Goal: Task Accomplishment & Management: Use online tool/utility

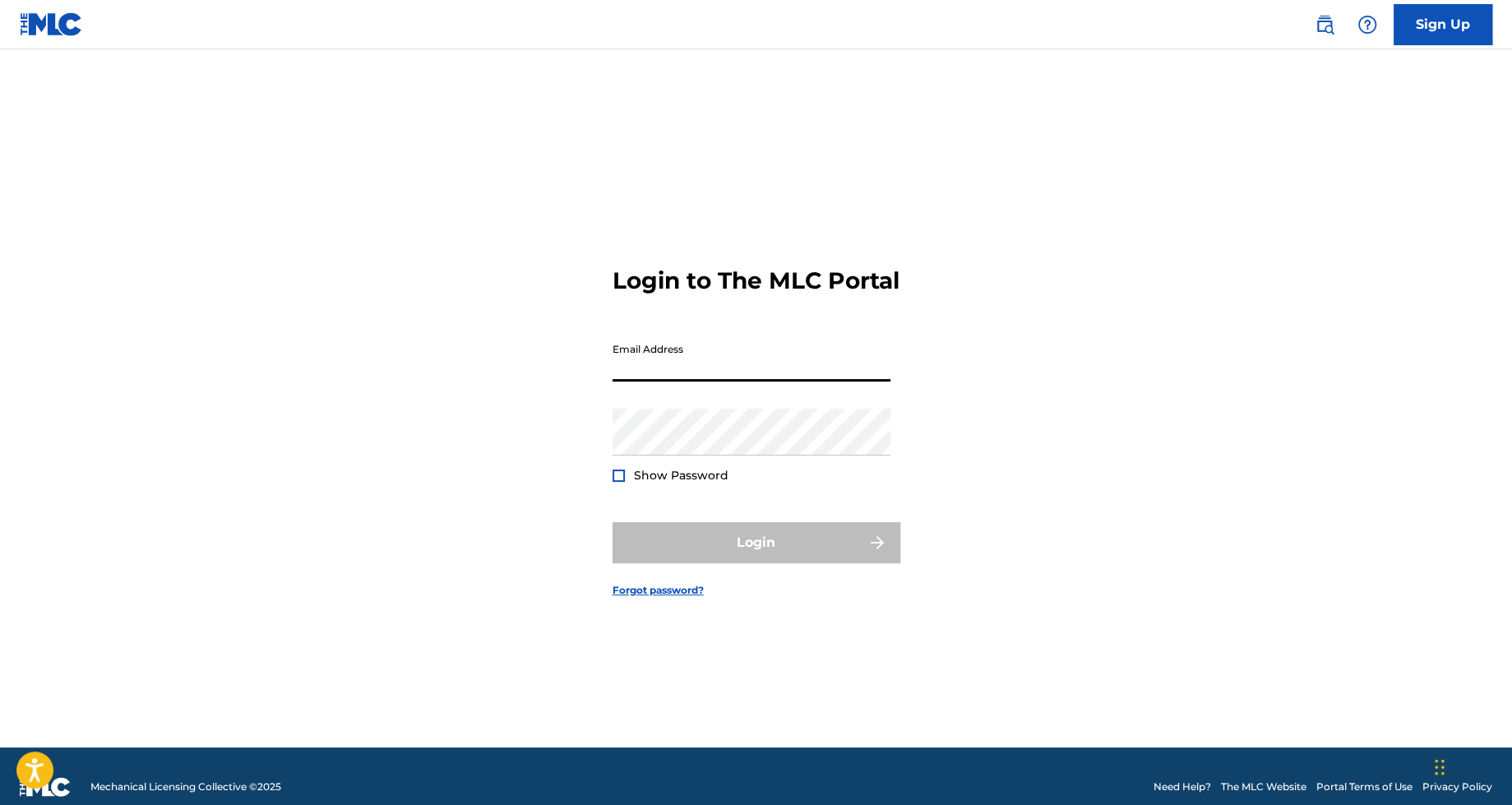
click at [732, 370] on input "Email Address" at bounding box center [751, 357] width 278 height 47
type input "[EMAIL_ADDRESS][DOMAIN_NAME]"
click at [773, 541] on button "Login" at bounding box center [756, 542] width 288 height 41
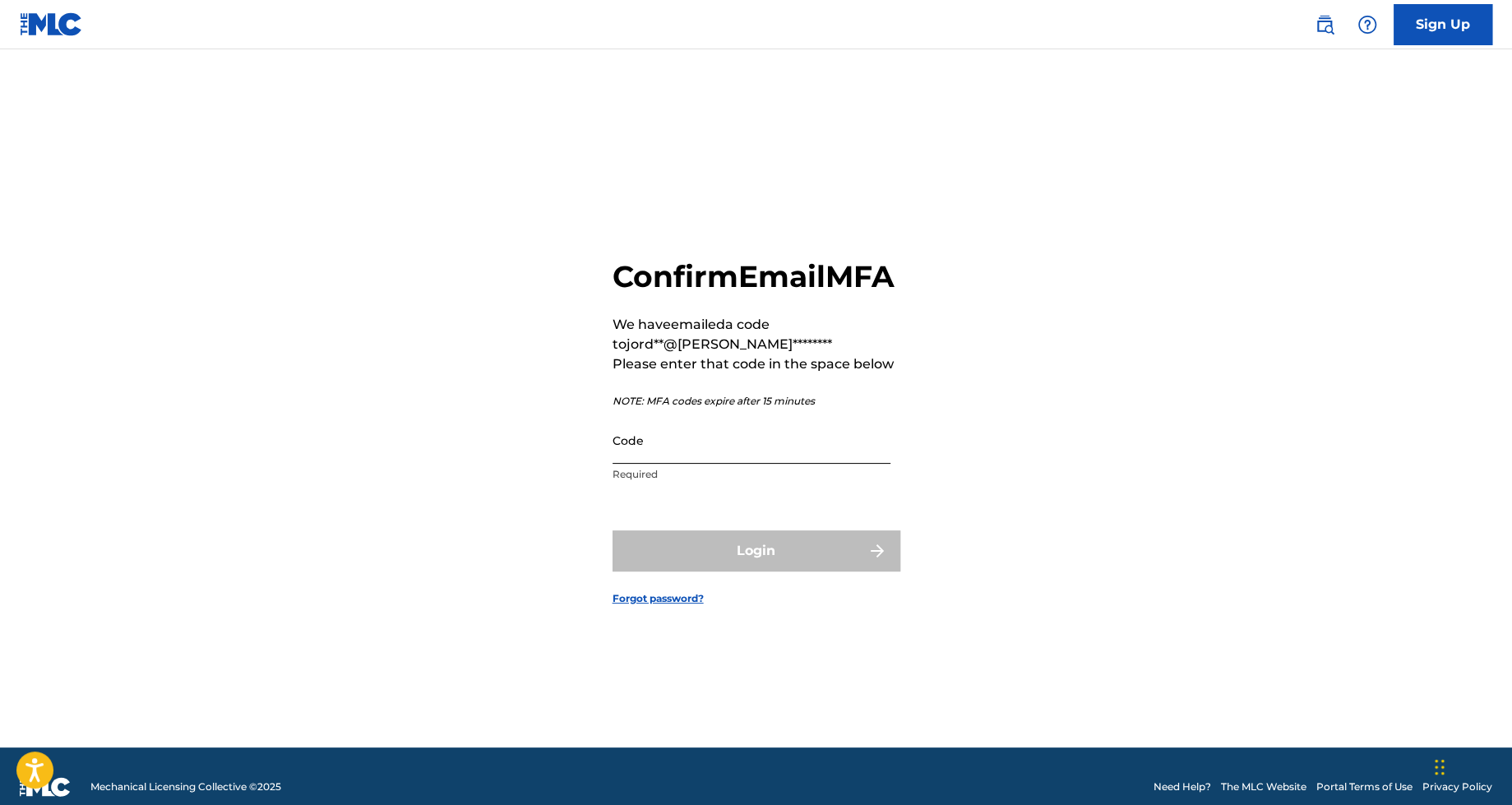
click at [757, 463] on input "Code" at bounding box center [751, 440] width 278 height 47
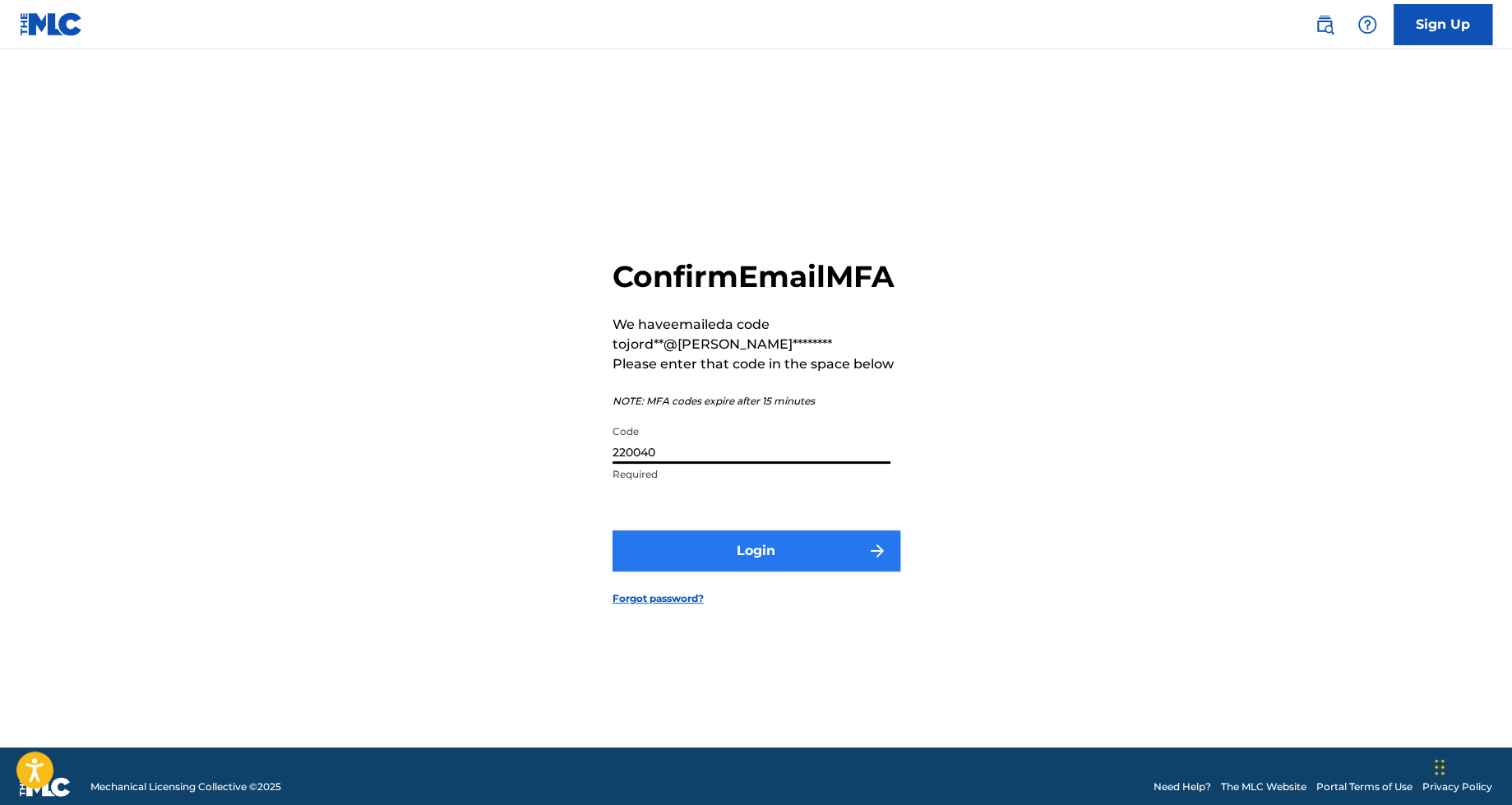
type input "220040"
click at [794, 567] on button "Login" at bounding box center [756, 551] width 288 height 41
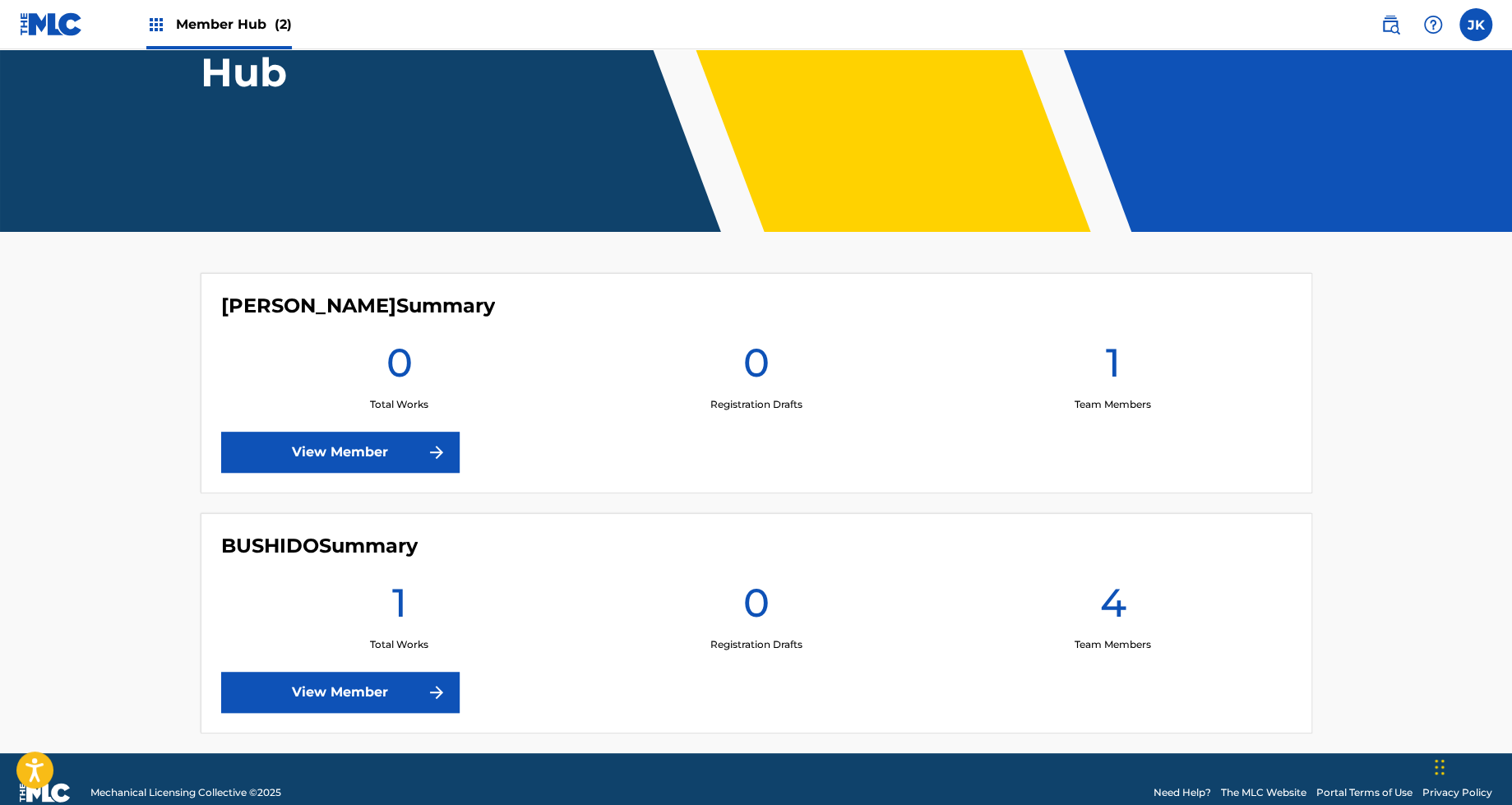
scroll to position [247, 0]
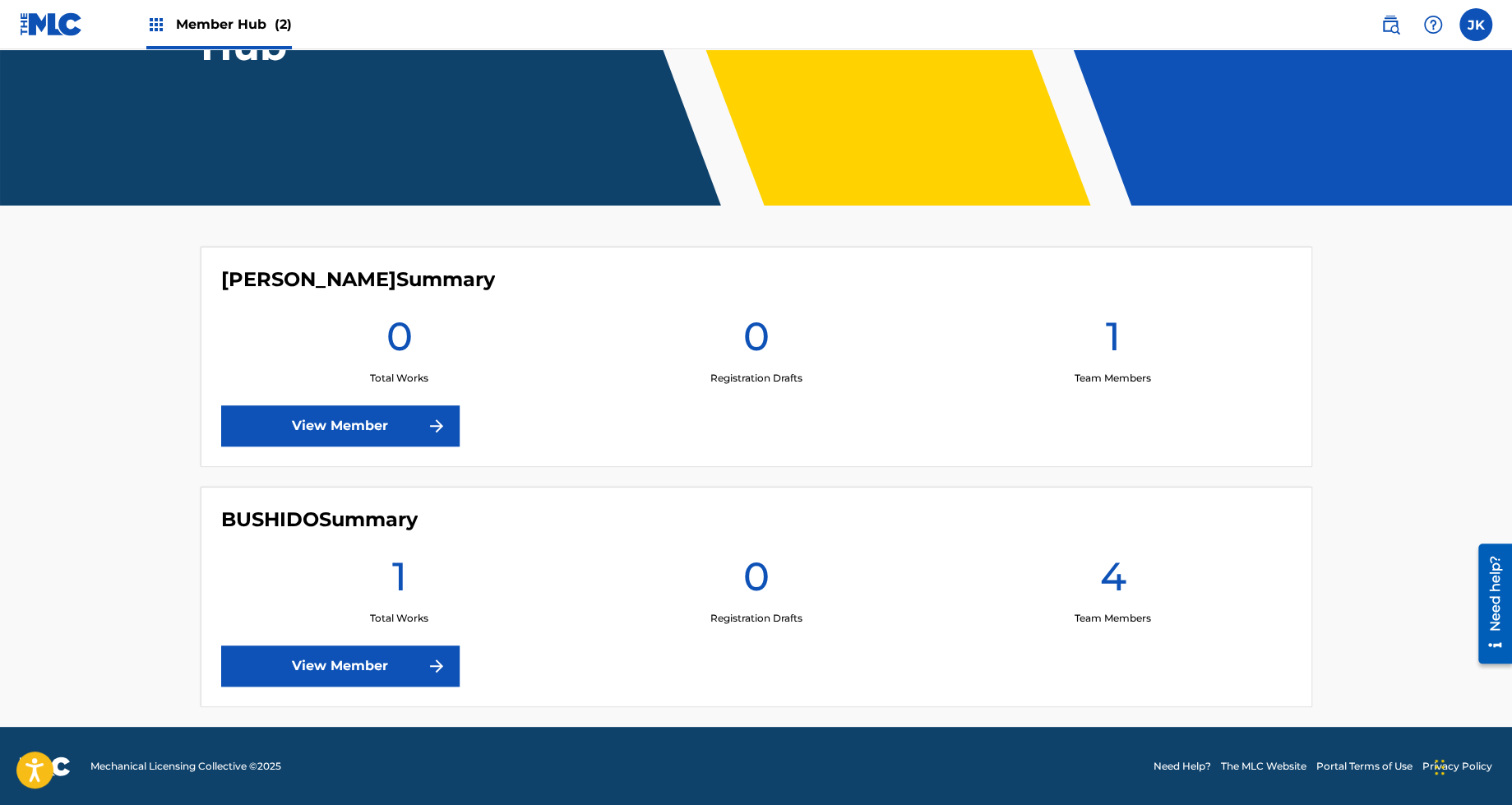
click at [332, 692] on div "BUSHIDO Summary 1 Total Works 0 Registration Drafts 4 Team Members View Member" at bounding box center [756, 597] width 1112 height 220
click at [349, 646] on link "View Member" at bounding box center [340, 665] width 238 height 41
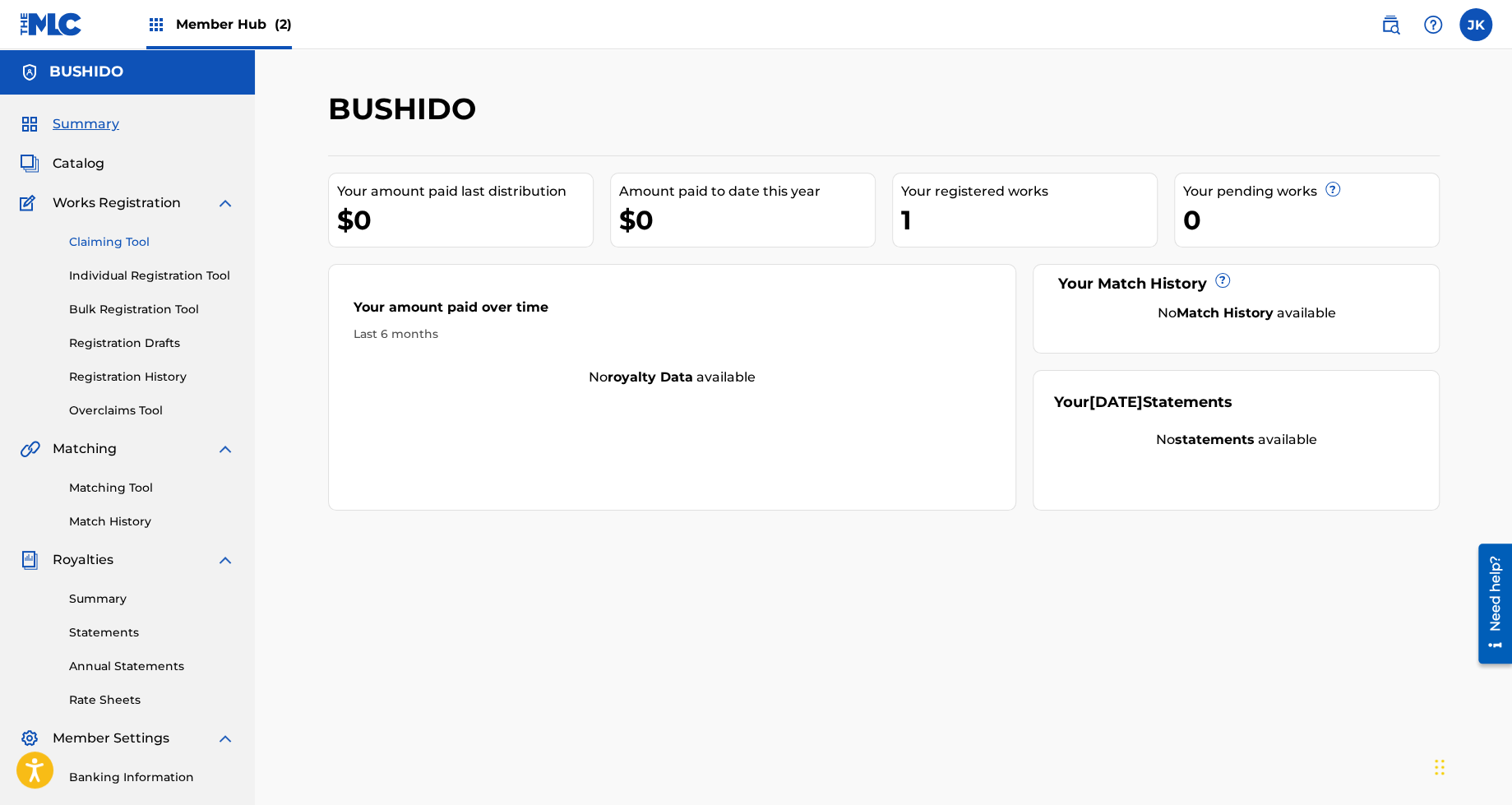
click at [131, 240] on link "Claiming Tool" at bounding box center [152, 242] width 166 height 17
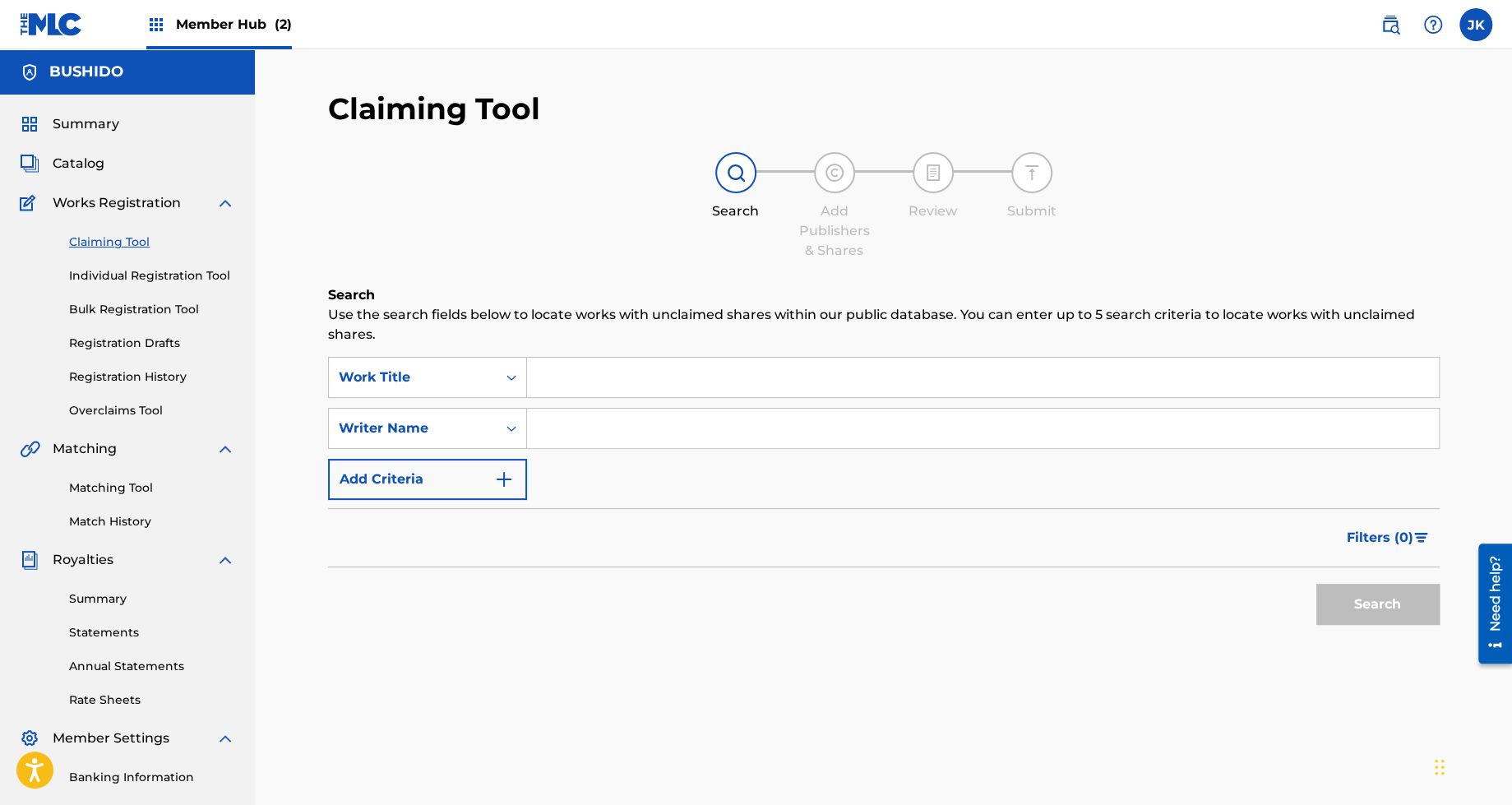
click at [550, 433] on input "Search Form" at bounding box center [983, 428] width 912 height 40
type input "[PERSON_NAME]"
click at [1352, 609] on button "Search" at bounding box center [1378, 604] width 123 height 41
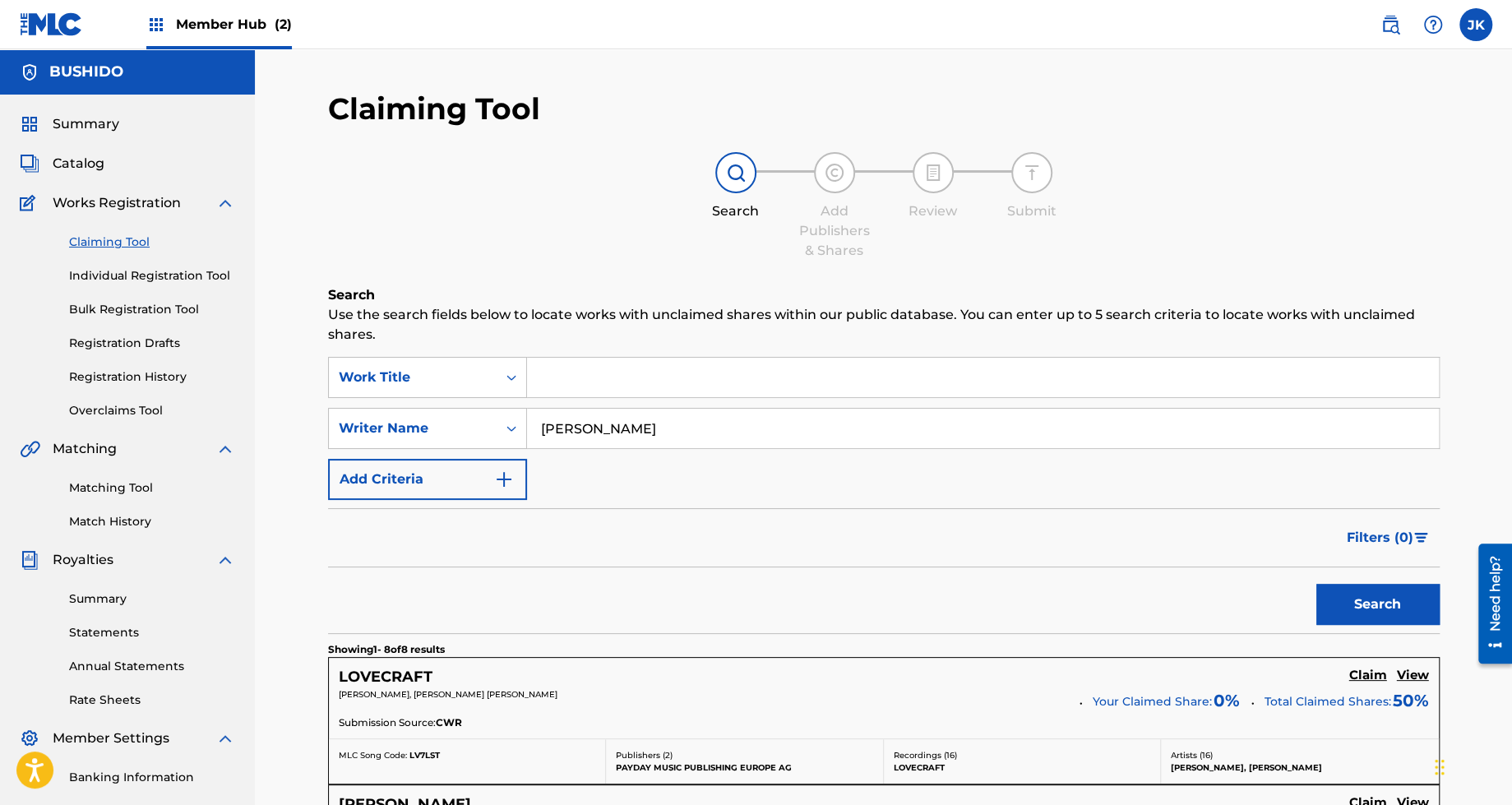
scroll to position [17, 0]
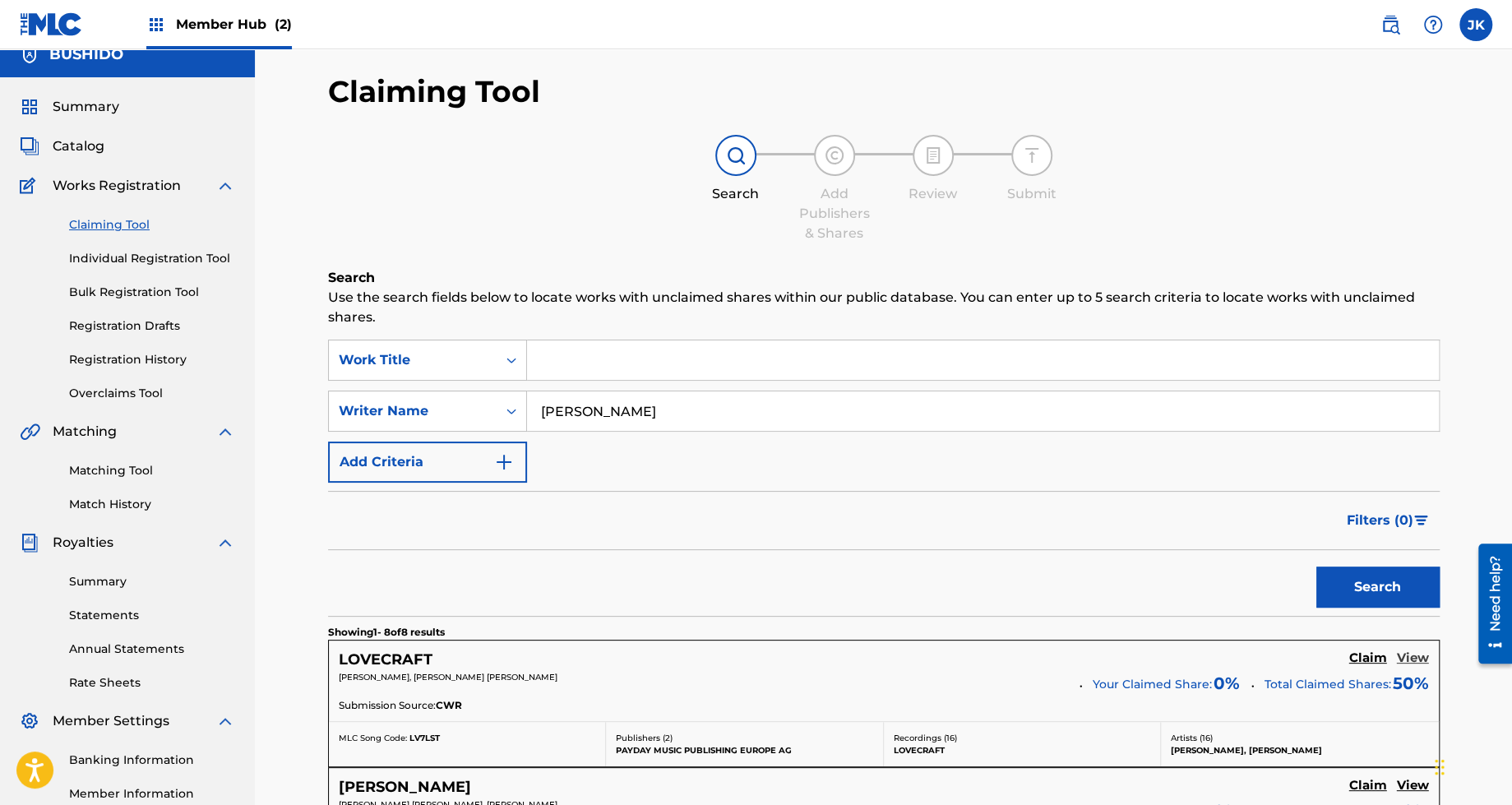
click at [1416, 659] on h5 "View" at bounding box center [1413, 658] width 32 height 15
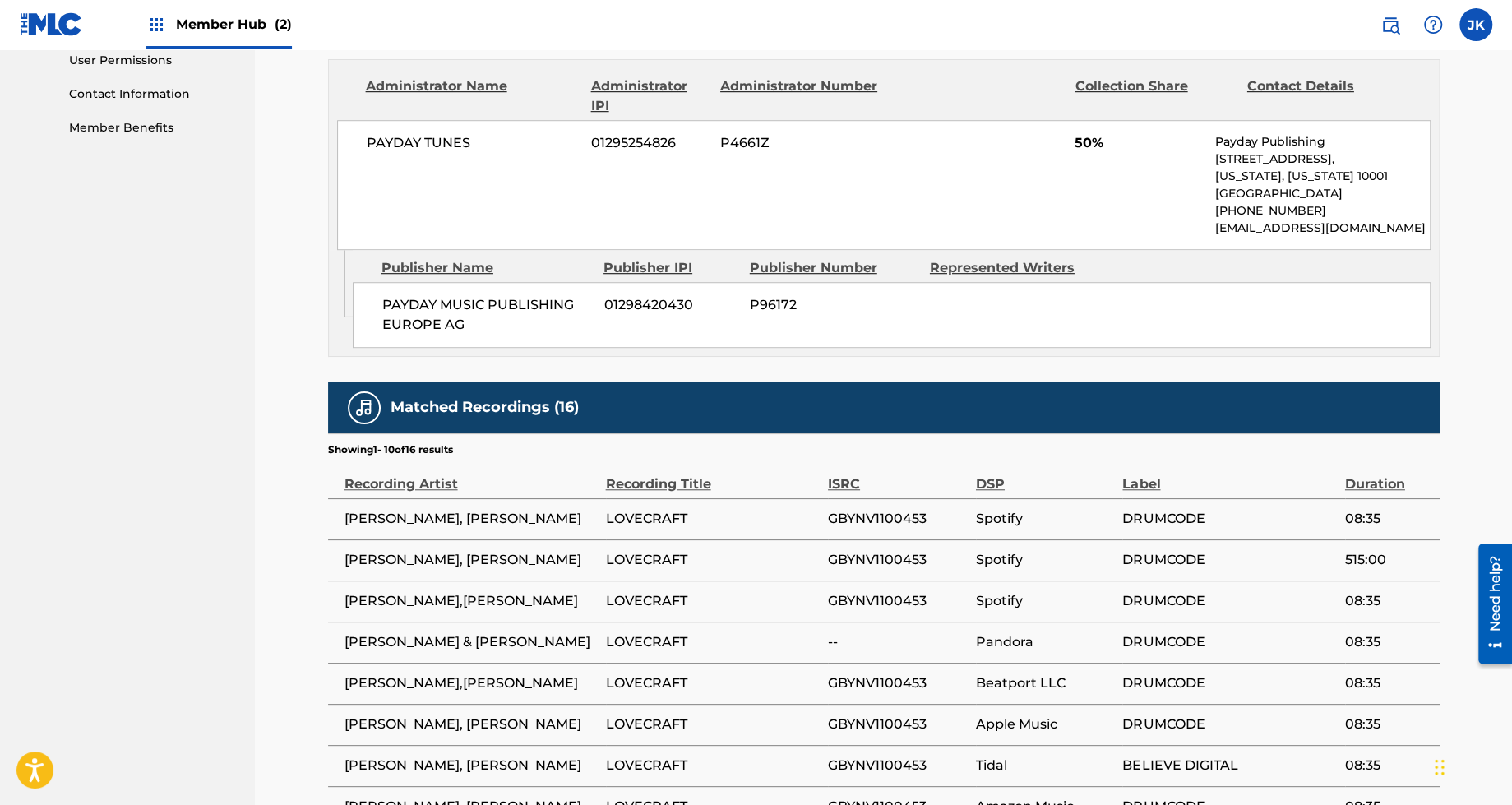
scroll to position [838, 0]
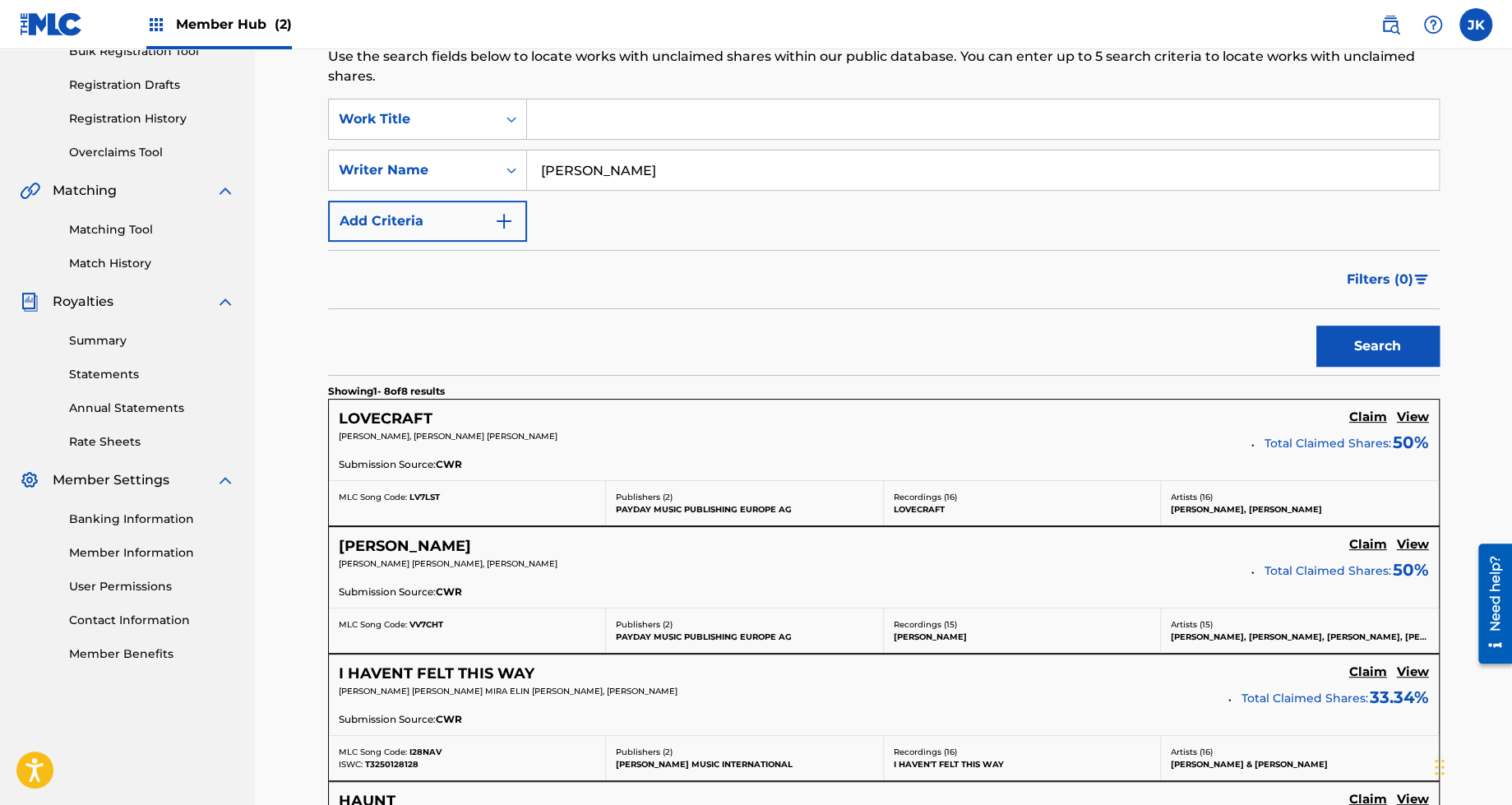
scroll to position [260, 0]
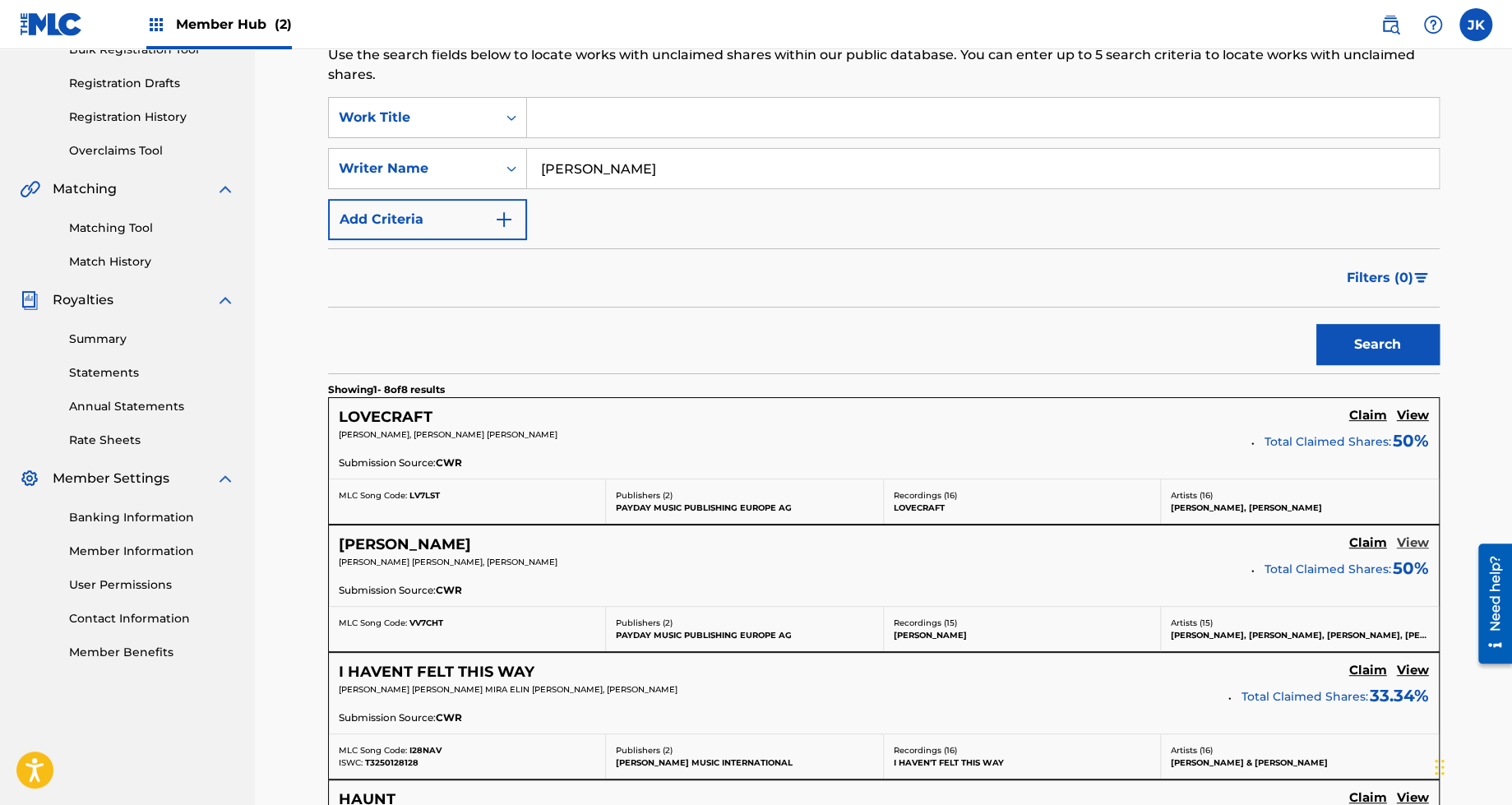
click at [1408, 539] on h5 "View" at bounding box center [1413, 543] width 32 height 15
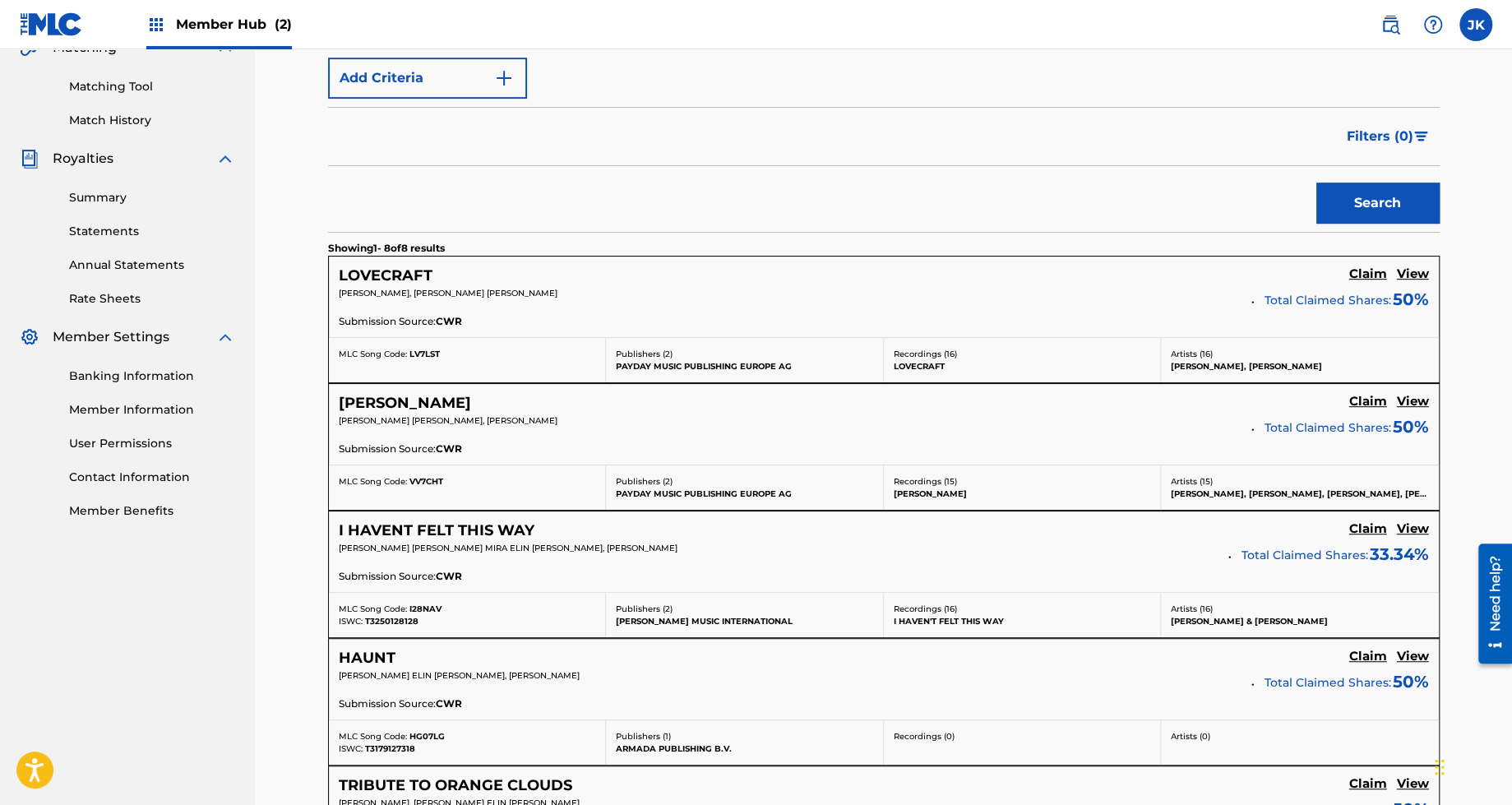
scroll to position [434, 0]
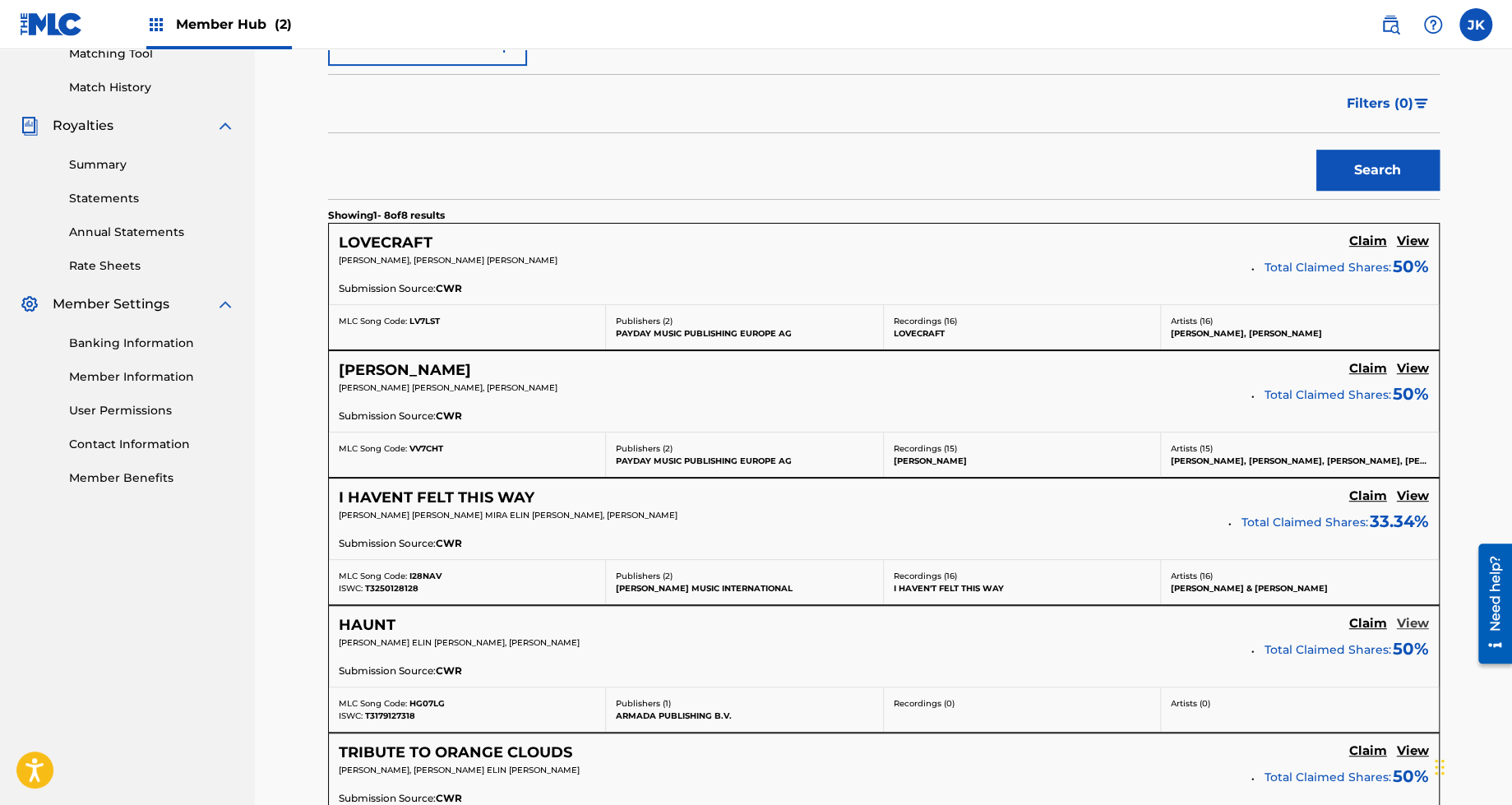
click at [1418, 623] on h5 "View" at bounding box center [1413, 624] width 32 height 15
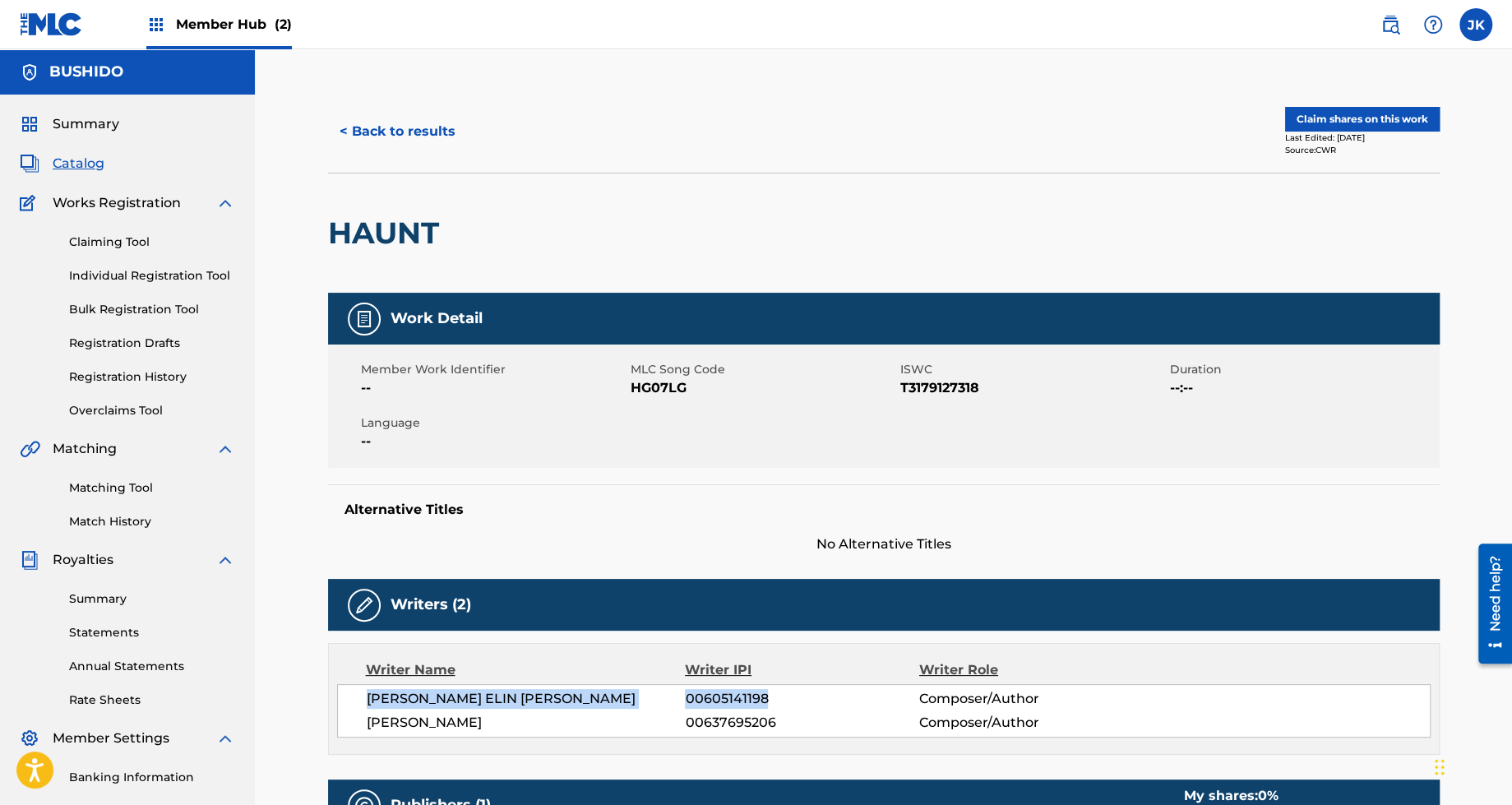
drag, startPoint x: 767, startPoint y: 693, endPoint x: 354, endPoint y: 692, distance: 413.0
click at [354, 692] on div "[PERSON_NAME] ELIN [PERSON_NAME] 00605141198 Composer/Author [PERSON_NAME] 0063…" at bounding box center [884, 710] width 1094 height 53
copy div "[PERSON_NAME] ELIN [PERSON_NAME] 00605141198"
click at [356, 146] on button "< Back to results" at bounding box center [398, 131] width 139 height 41
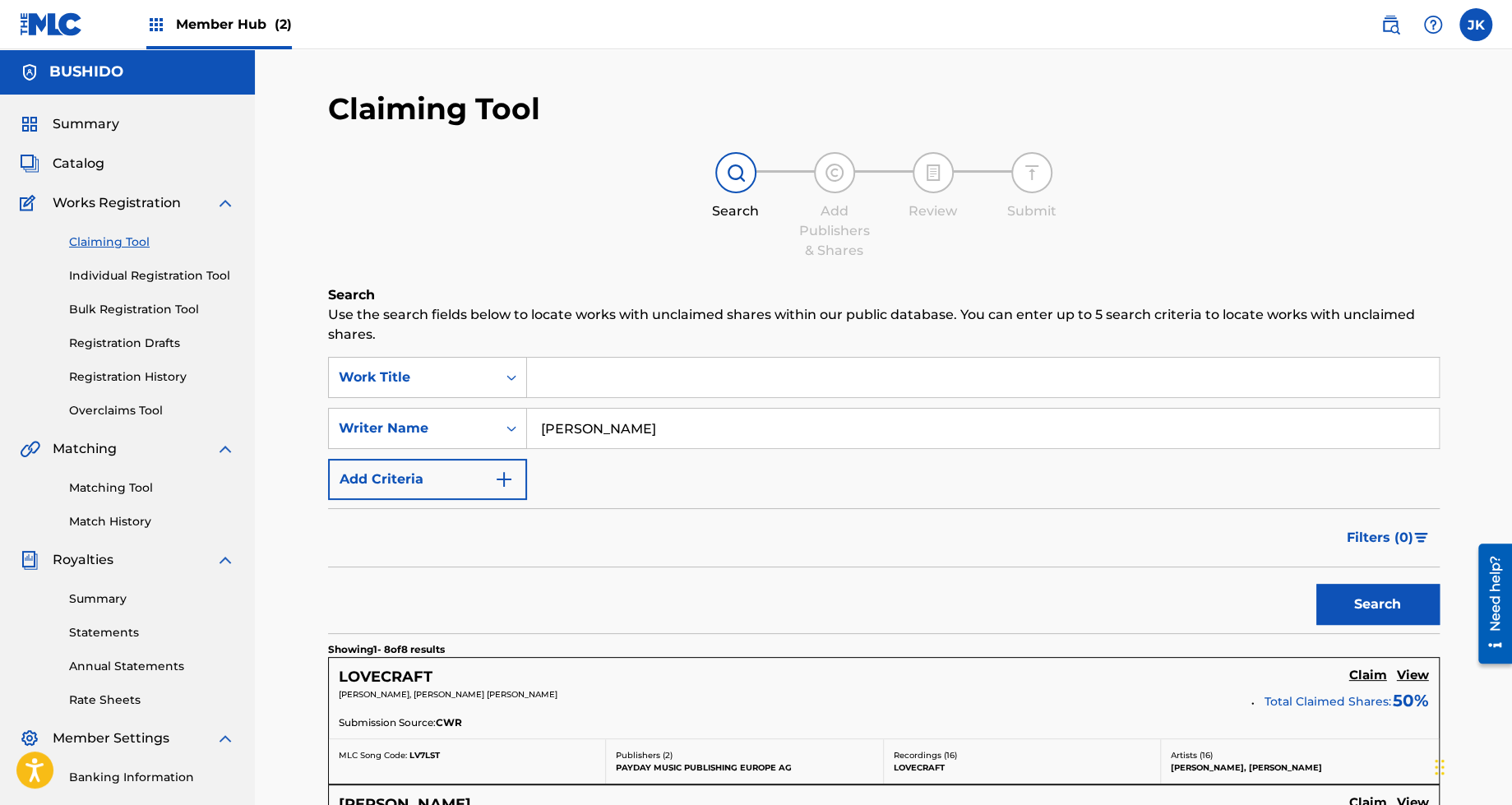
drag, startPoint x: 662, startPoint y: 427, endPoint x: 568, endPoint y: 345, distance: 124.7
click at [1316, 584] on button "Search" at bounding box center [1378, 604] width 123 height 41
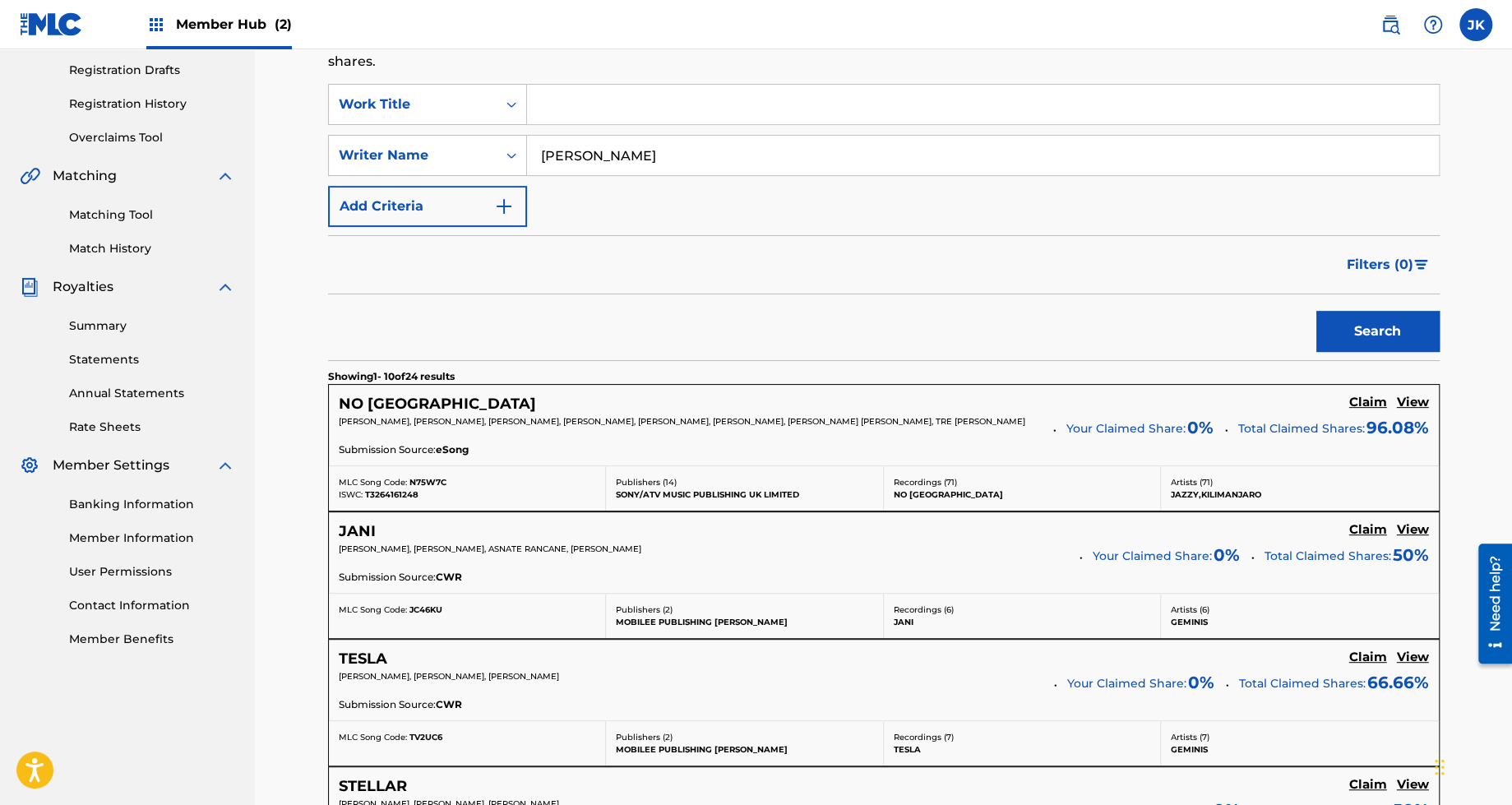
scroll to position [265, 0]
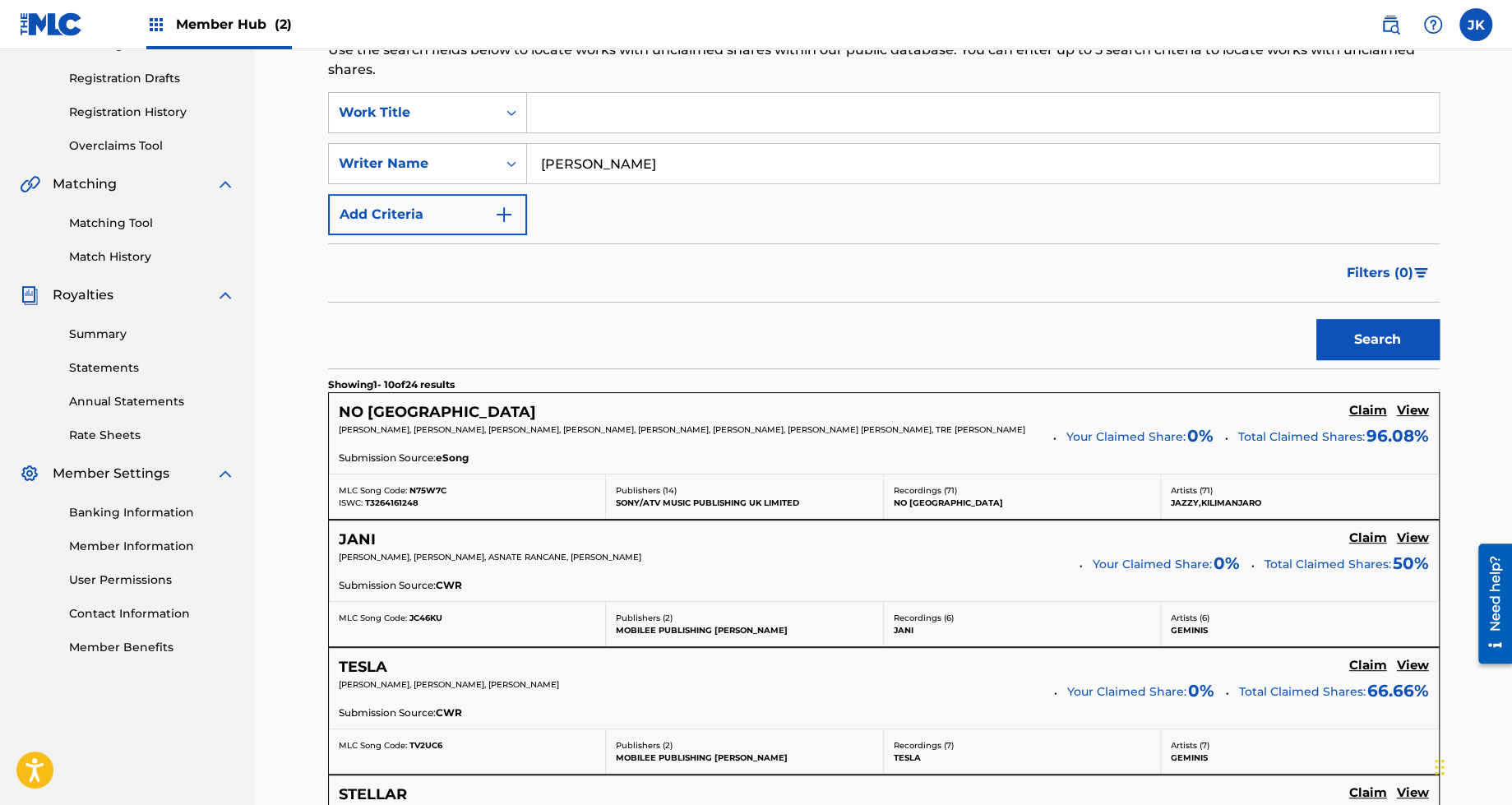
type input "[PERSON_NAME]"
click at [671, 110] on input "Search Form" at bounding box center [983, 113] width 912 height 40
paste input "No Bad Vibes"
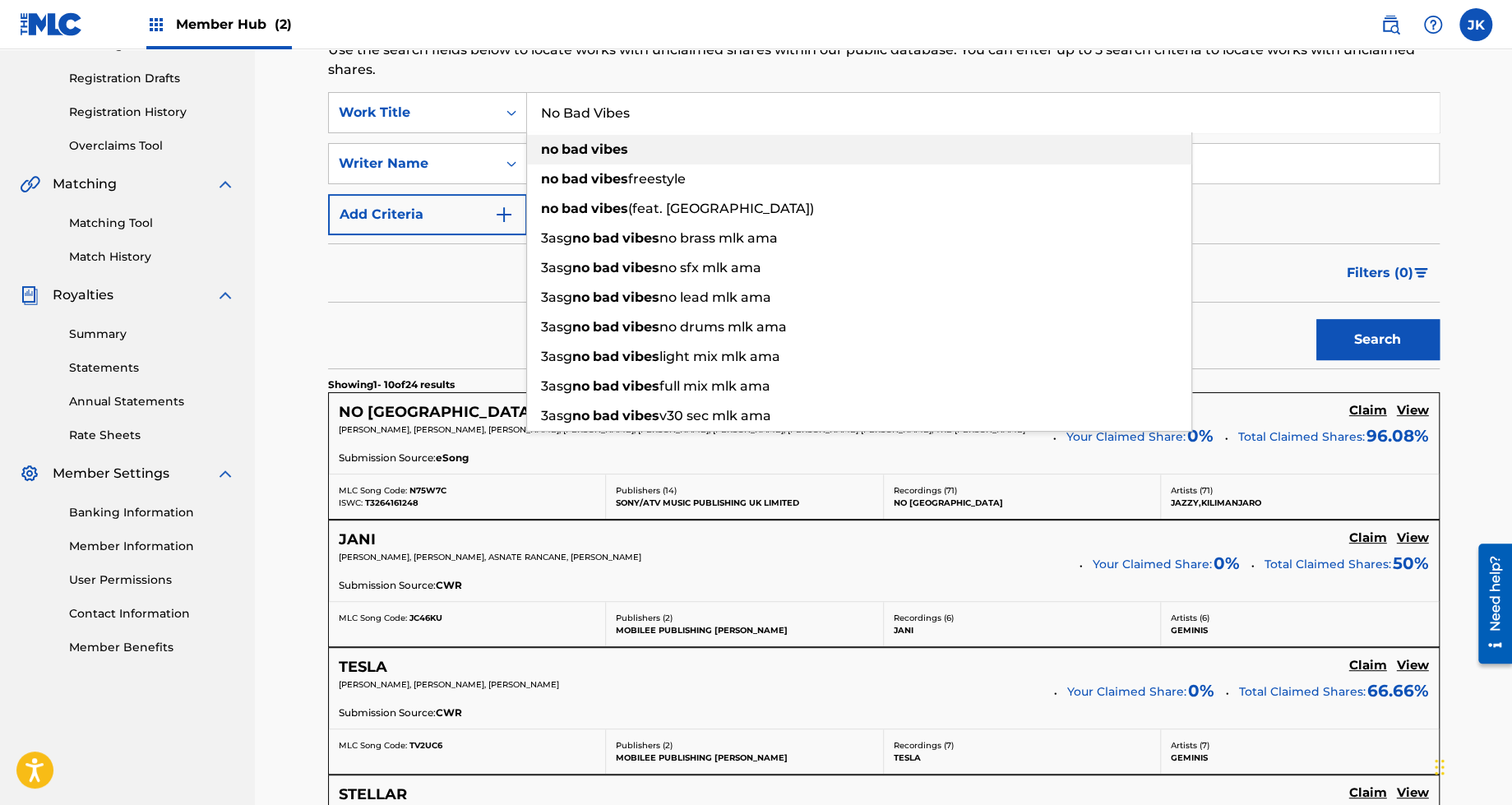
click at [904, 137] on div "no bad vibes" at bounding box center [860, 149] width 665 height 29
type input "no bad vibes"
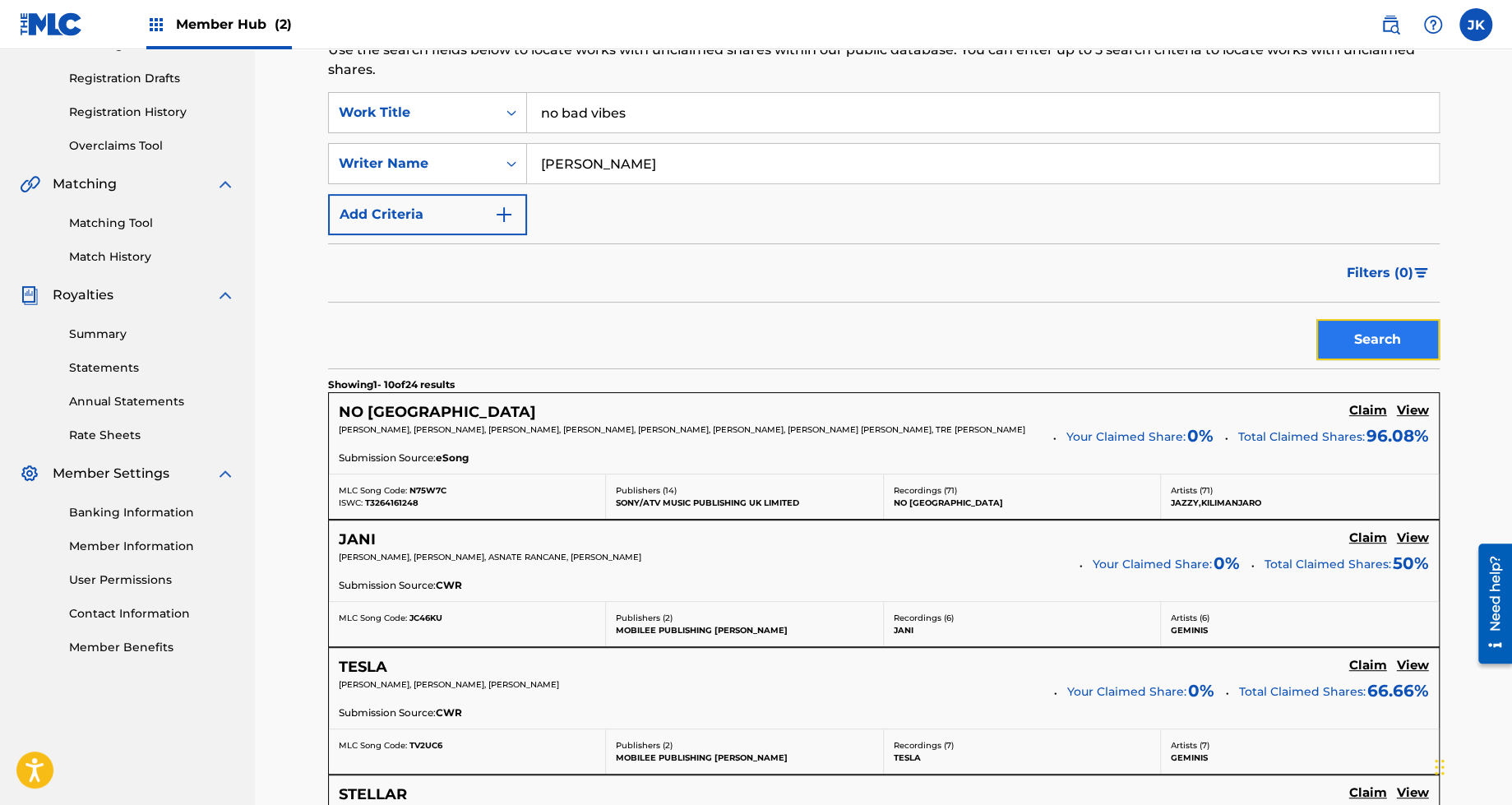
click at [1357, 337] on button "Search" at bounding box center [1378, 339] width 123 height 41
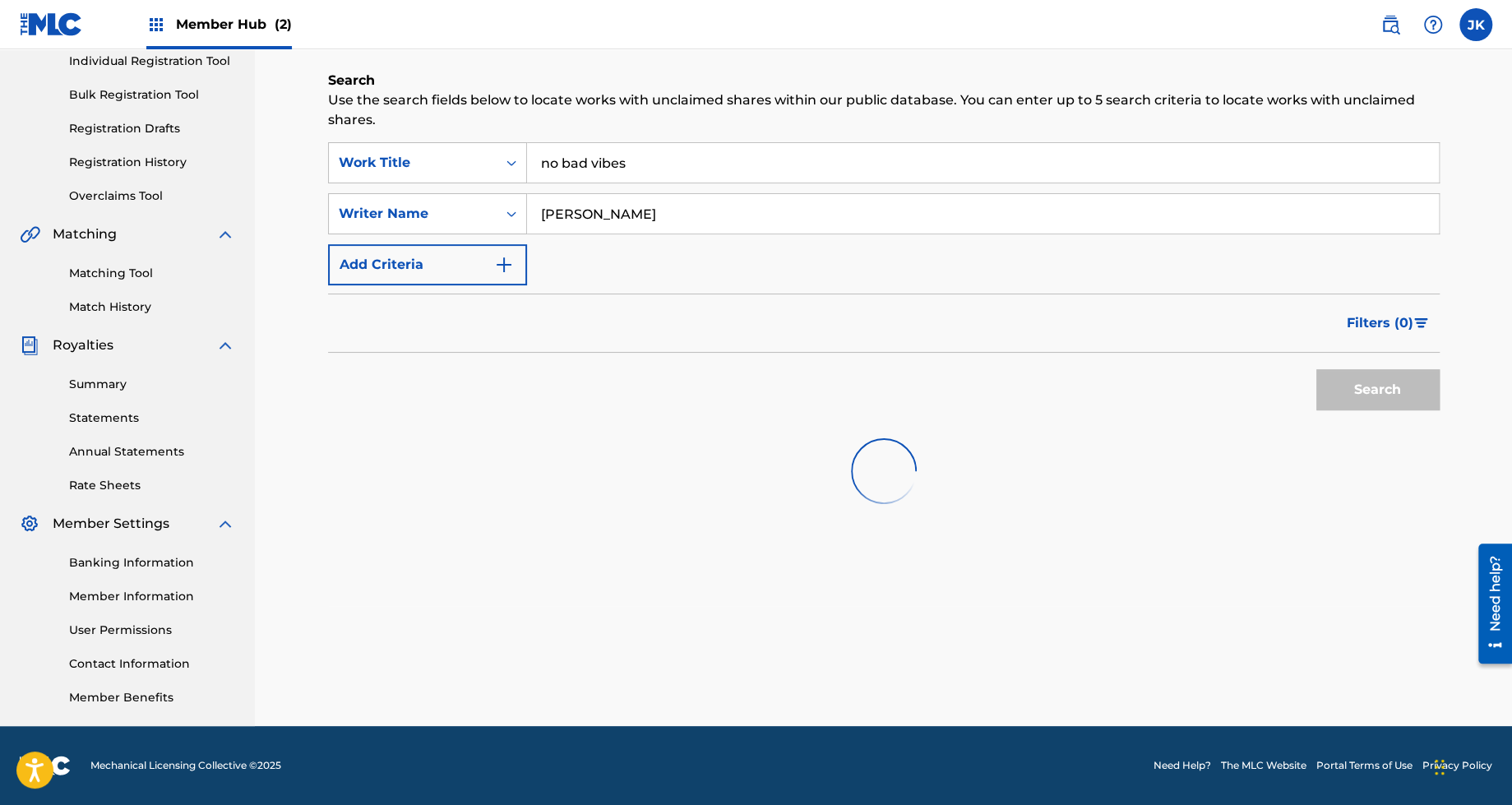
scroll to position [216, 0]
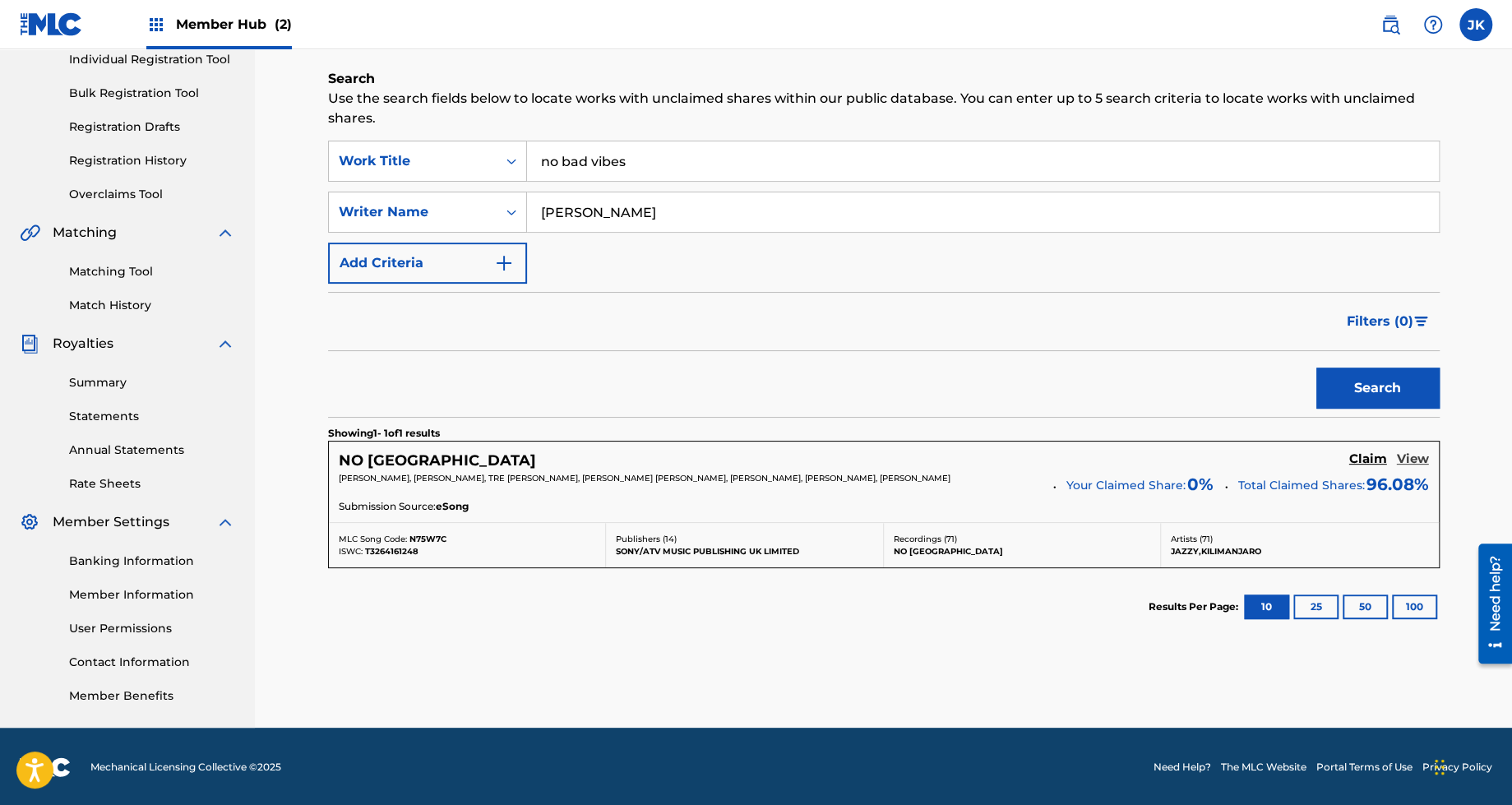
click at [1408, 460] on h5 "View" at bounding box center [1413, 459] width 32 height 15
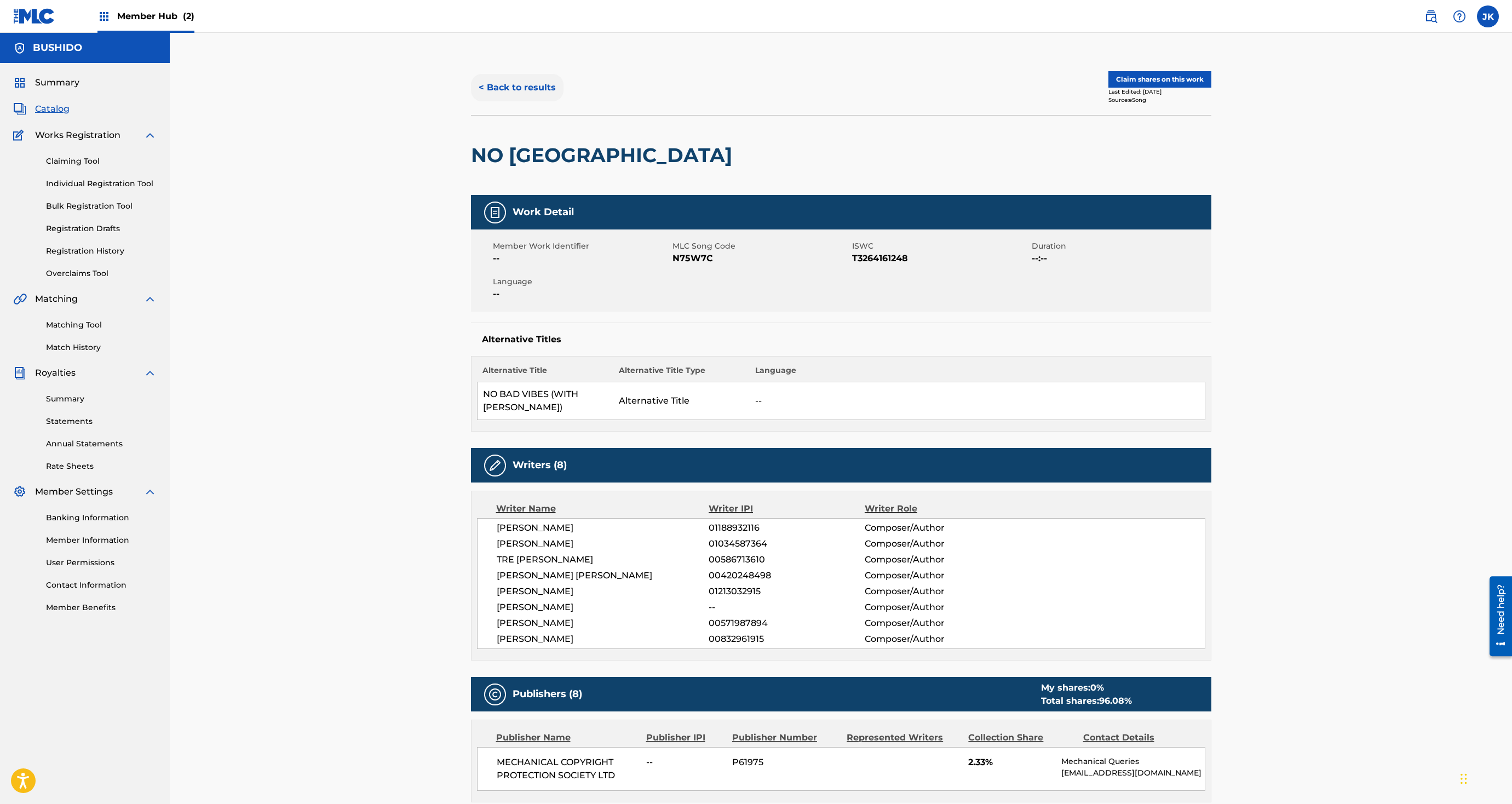
click at [523, 87] on button "< Back to results" at bounding box center [517, 87] width 92 height 27
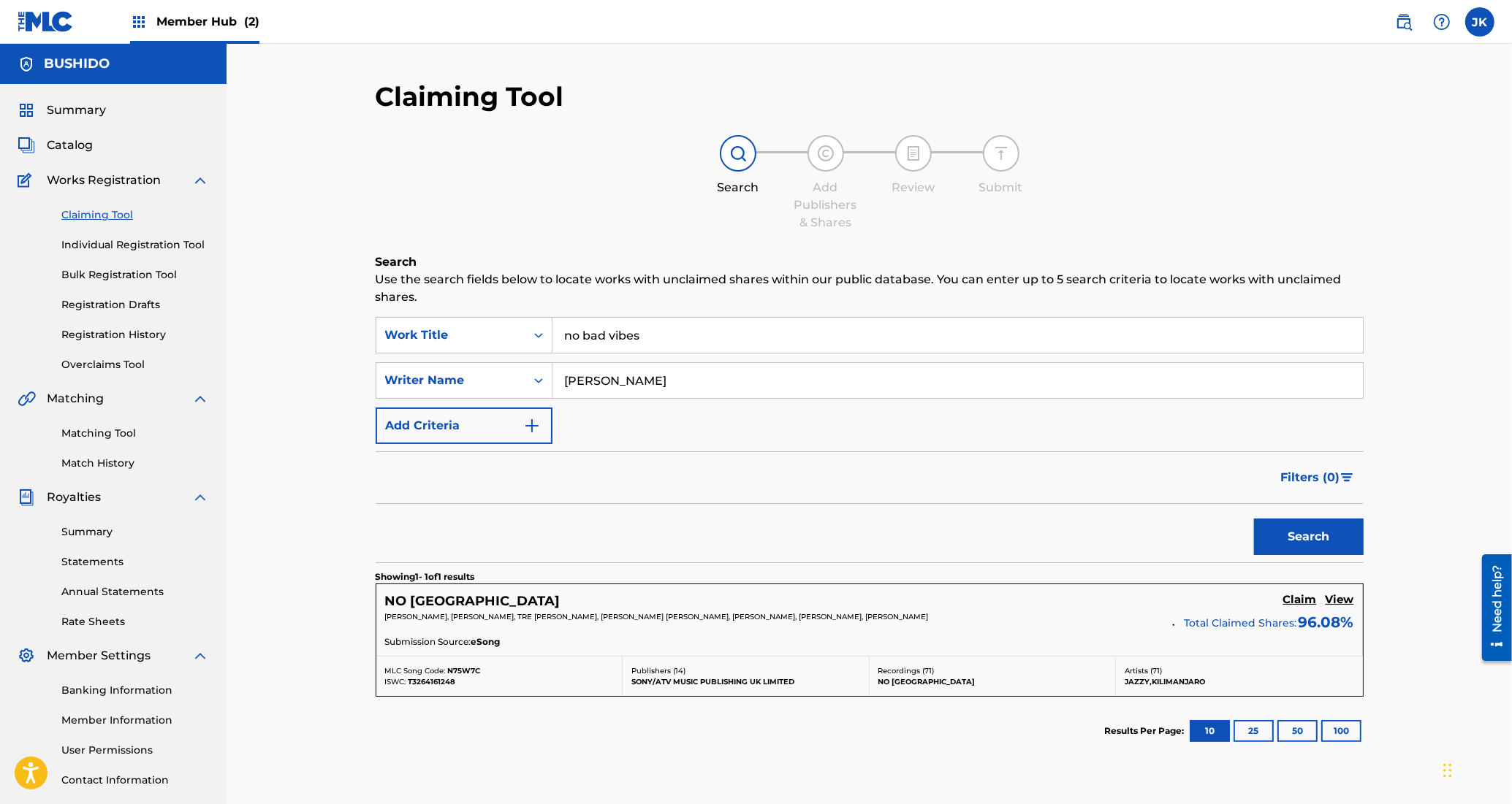
scroll to position [103, 0]
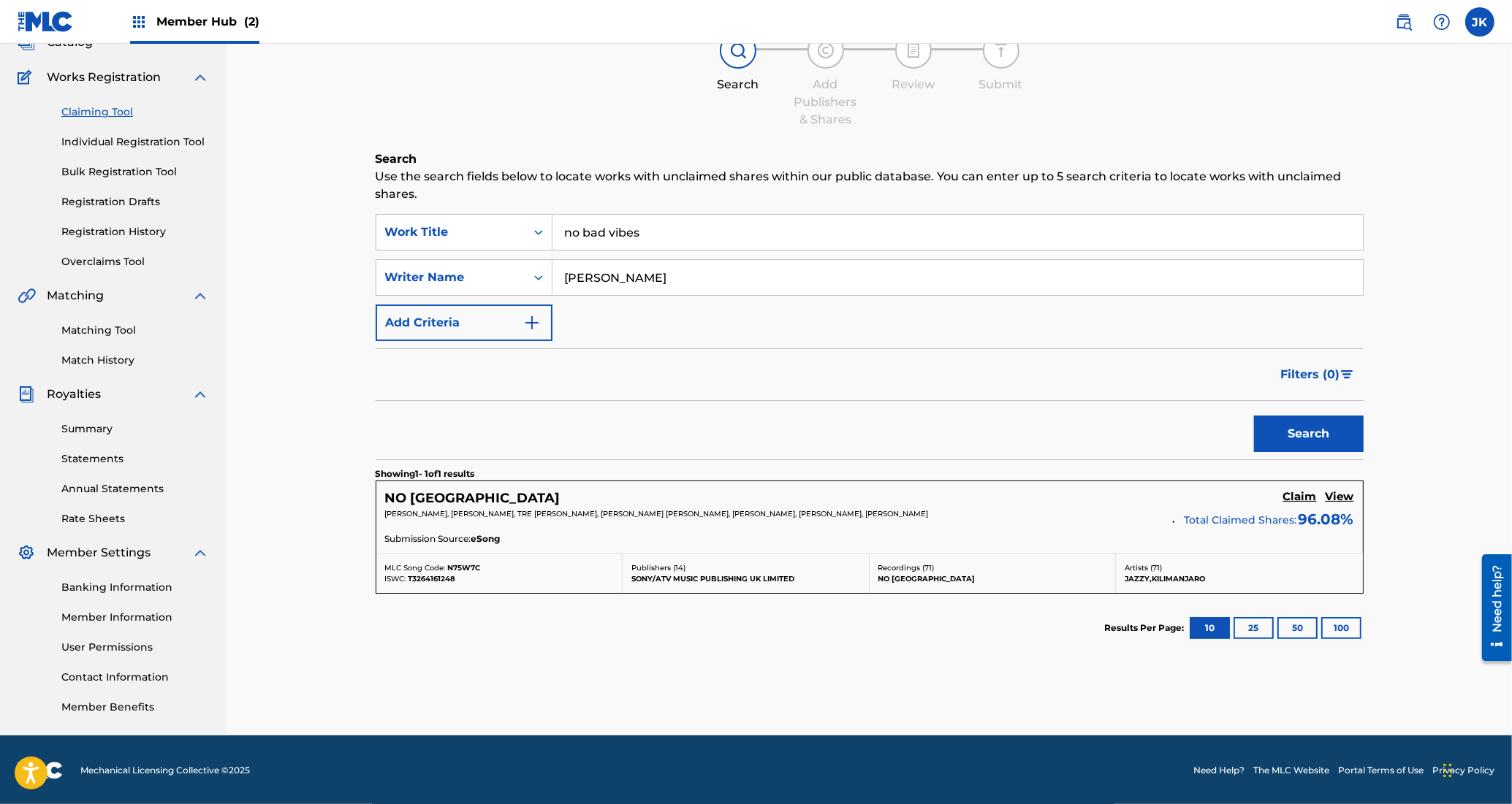
drag, startPoint x: 705, startPoint y: 237, endPoint x: 265, endPoint y: 199, distance: 441.6
click at [270, 199] on div "Claiming Tool Search Add Publishers & Shares Review Submit Search Use the searc…" at bounding box center [868, 338] width 1285 height 795
type input "give me something to hold"
click at [1254, 416] on button "Search" at bounding box center [1309, 434] width 110 height 36
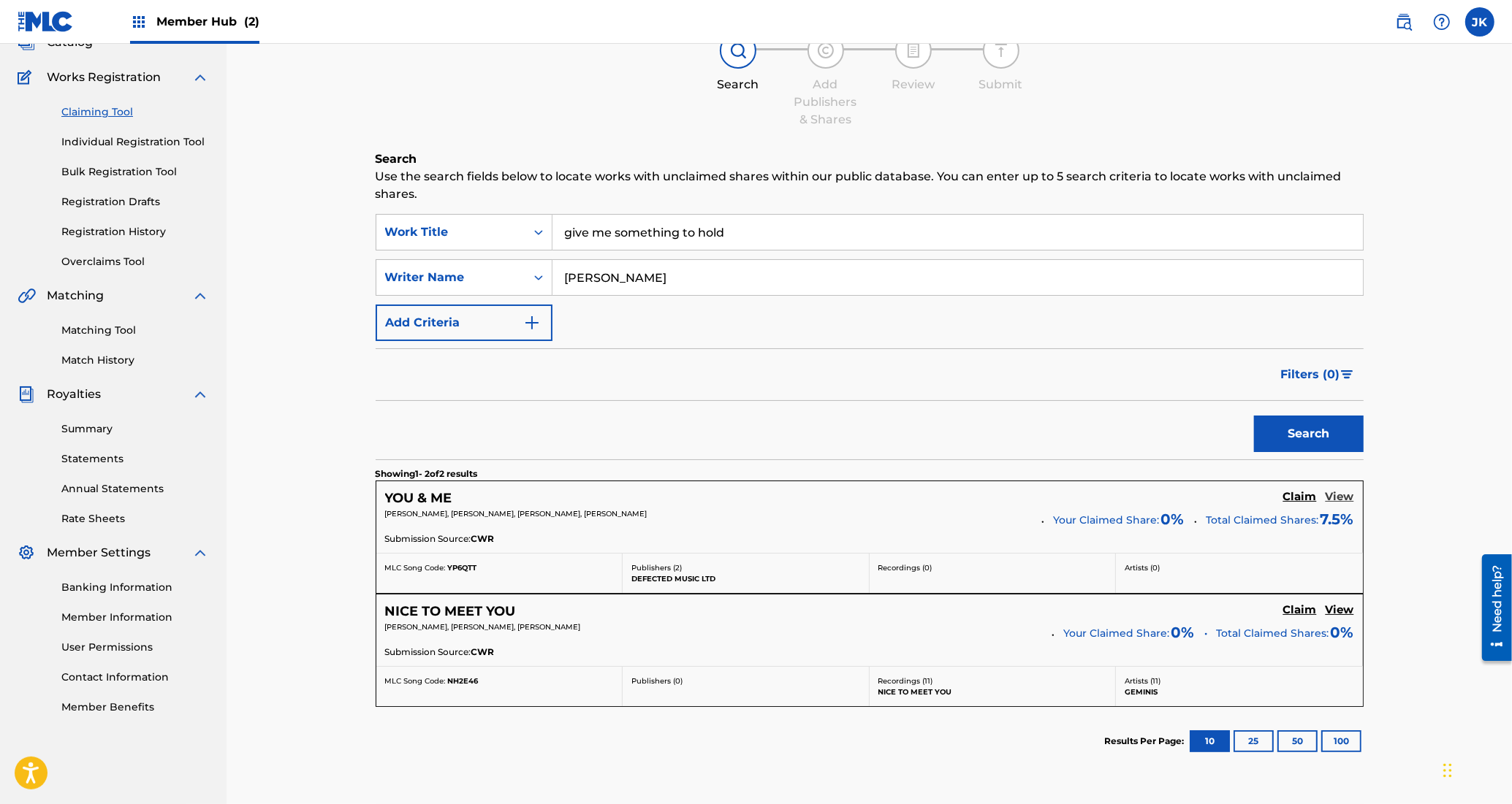
click at [1334, 495] on h5 "View" at bounding box center [1340, 497] width 29 height 13
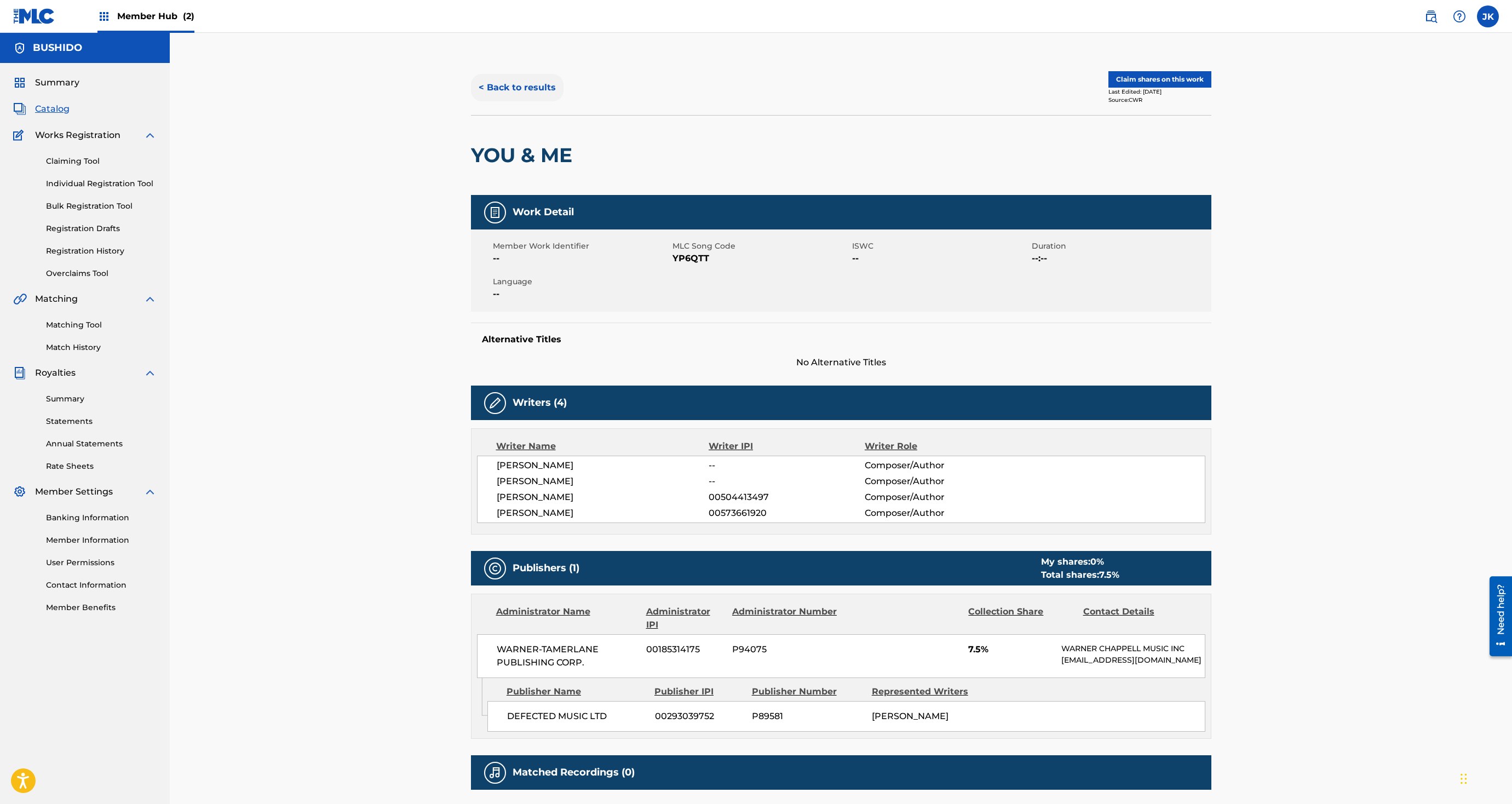
click at [508, 78] on button "< Back to results" at bounding box center [517, 87] width 92 height 27
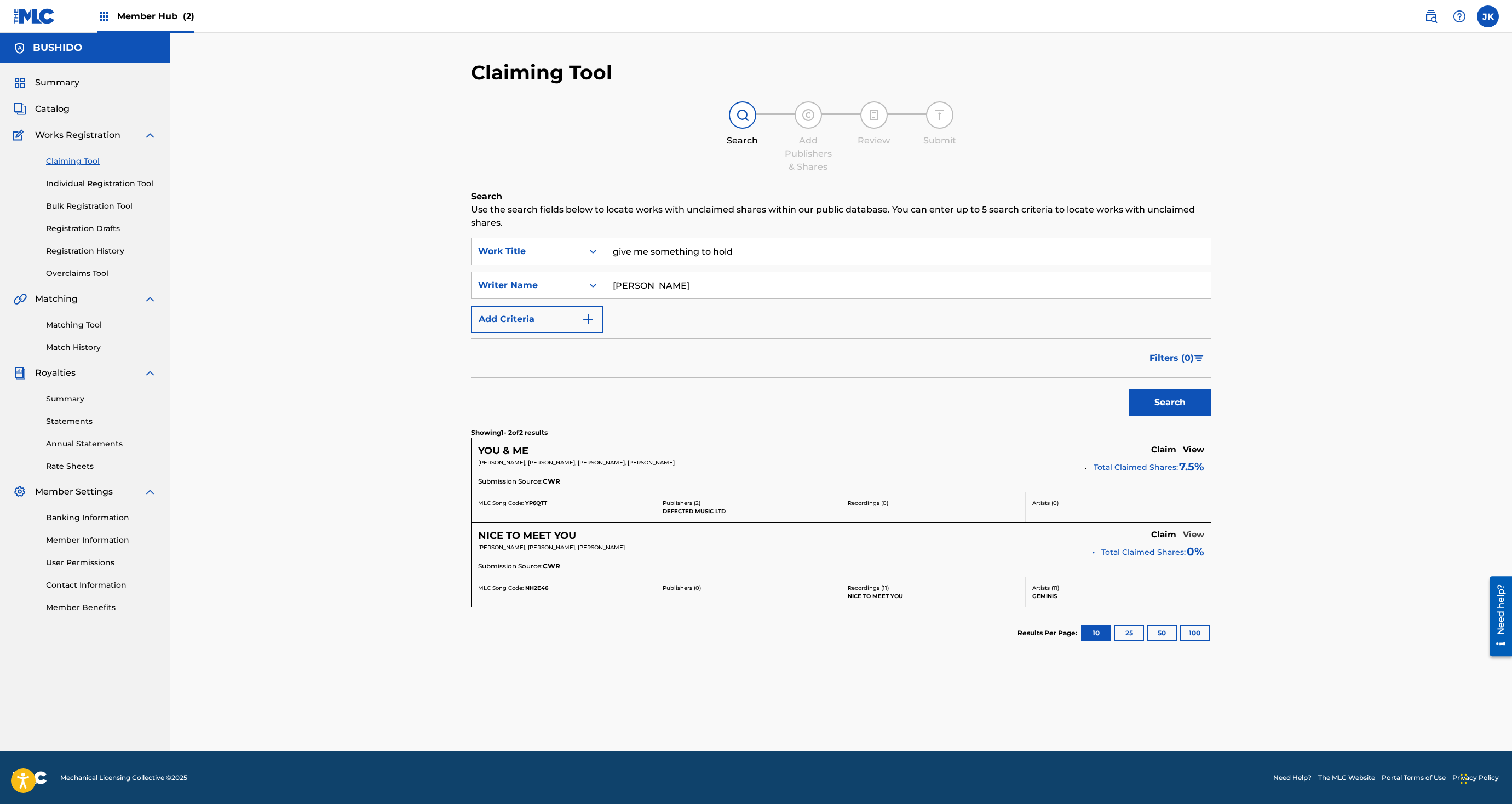
click at [1007, 536] on h5 "View" at bounding box center [1193, 535] width 22 height 10
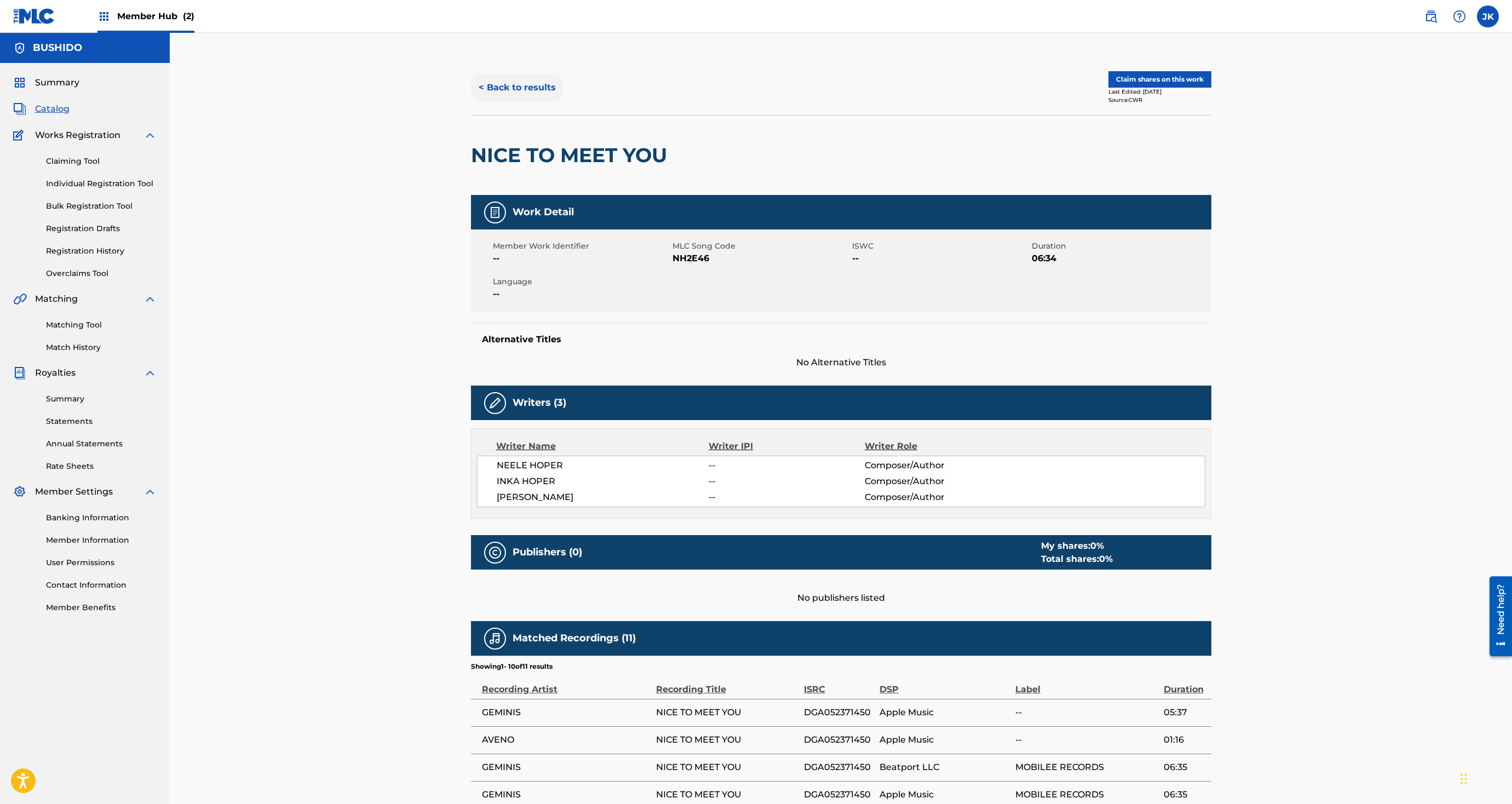
click at [508, 83] on button "< Back to results" at bounding box center [517, 87] width 92 height 27
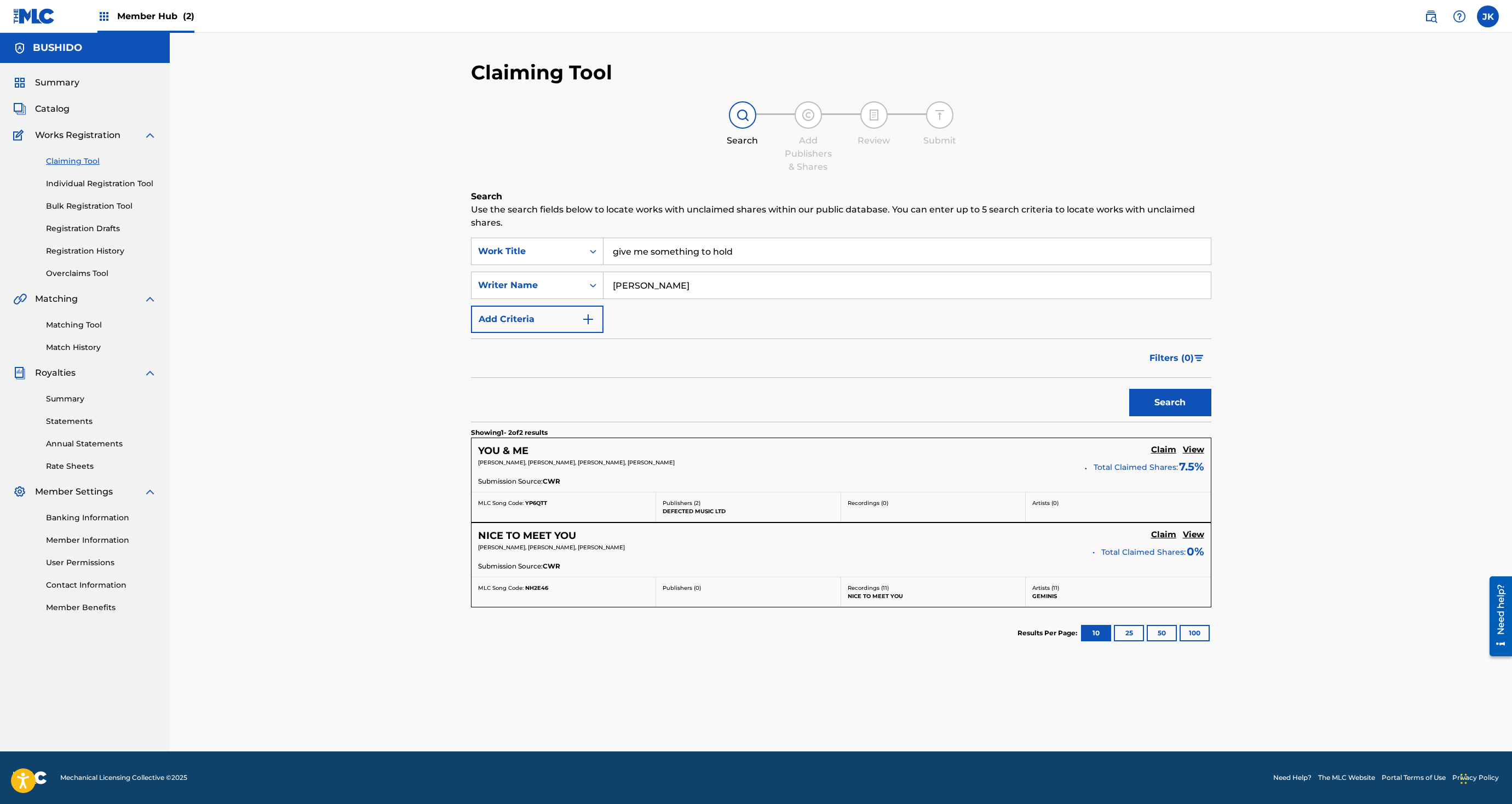
drag, startPoint x: 804, startPoint y: 259, endPoint x: 769, endPoint y: 202, distance: 66.9
click at [769, 202] on div "Search Use the search fields below to locate works with unclaimed shares within…" at bounding box center [841, 452] width 741 height 524
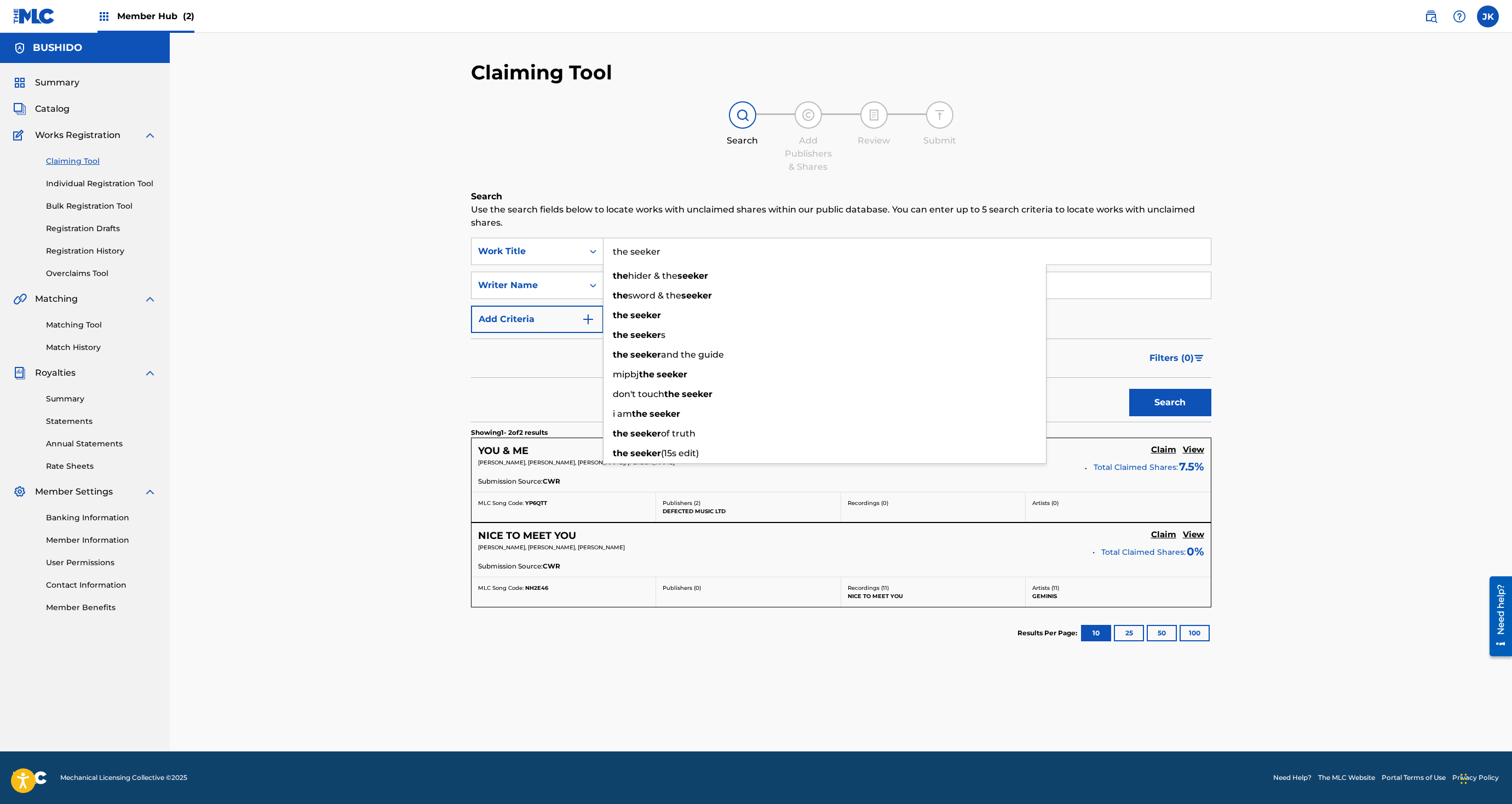
type input "the seeker"
click at [1007, 389] on button "Search" at bounding box center [1171, 402] width 82 height 27
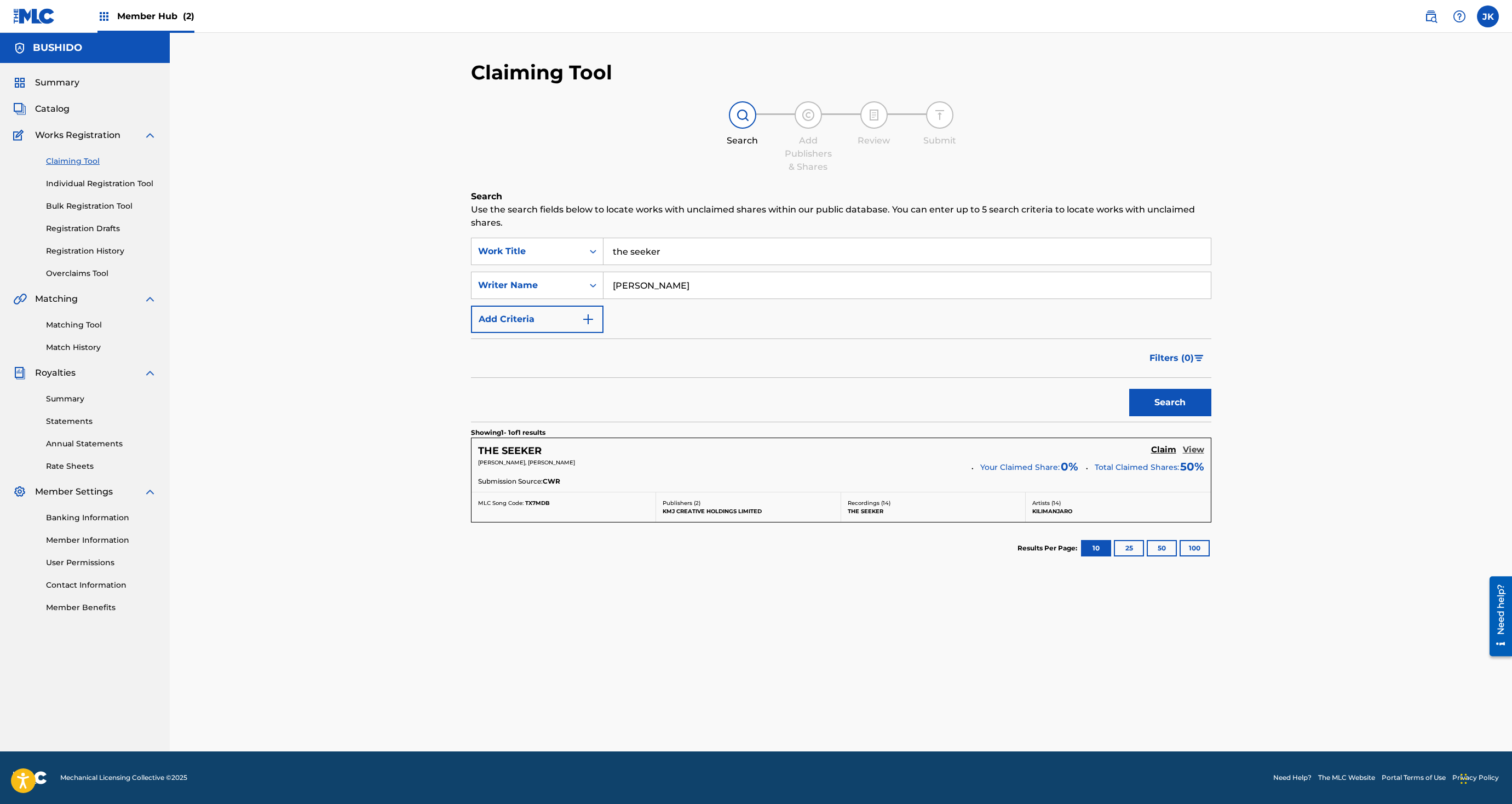
click at [1007, 453] on h5 "View" at bounding box center [1193, 450] width 22 height 10
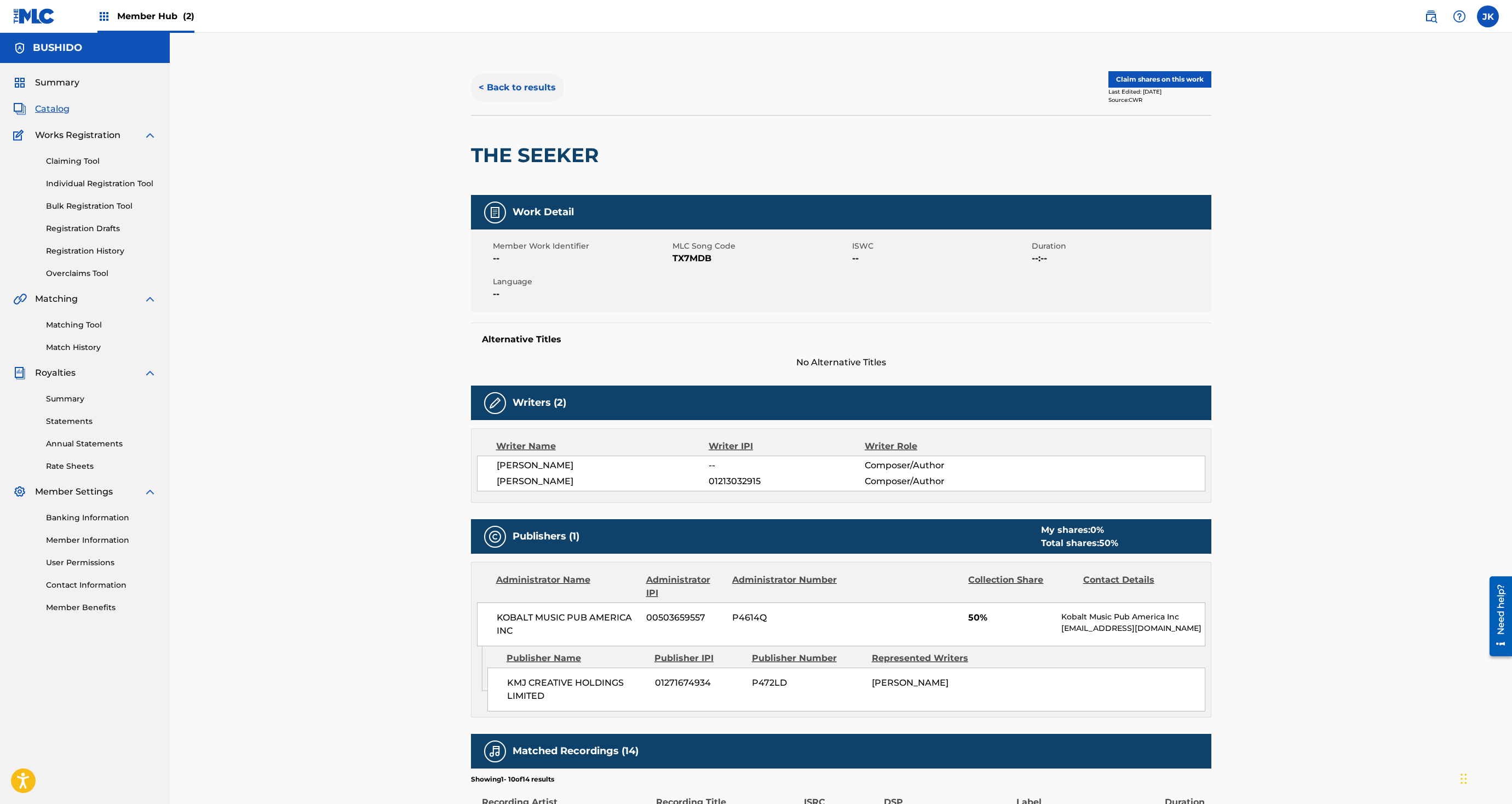
click at [523, 88] on button "< Back to results" at bounding box center [517, 87] width 92 height 27
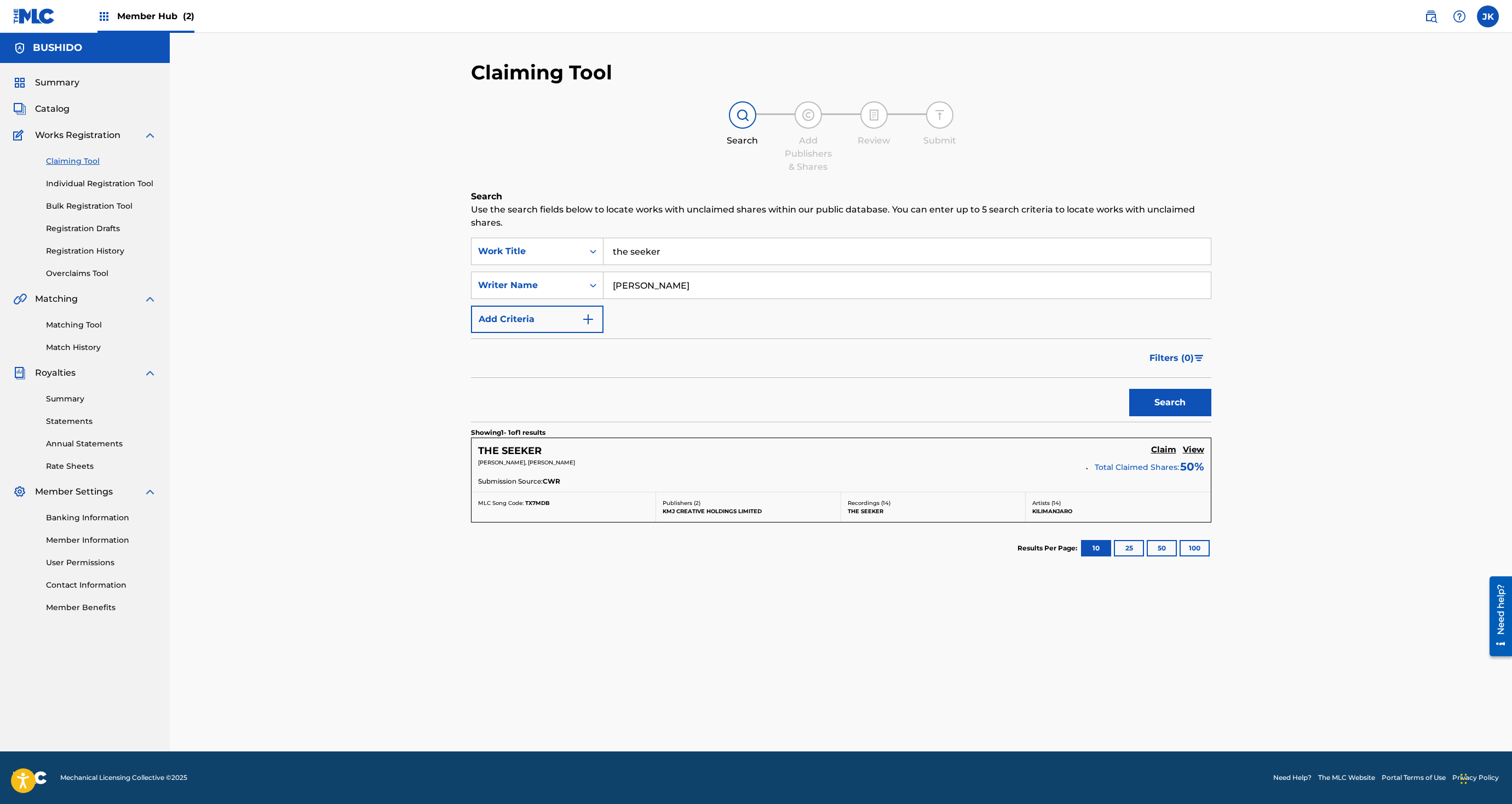
drag, startPoint x: 888, startPoint y: 254, endPoint x: 869, endPoint y: 223, distance: 36.4
click at [869, 223] on div "Search Use the search fields below to locate works with unclaimed shares within…" at bounding box center [841, 409] width 741 height 439
click at [1007, 135] on div "Search Add Publishers & Shares Review Submit" at bounding box center [841, 137] width 741 height 72
click at [1007, 400] on button "Search" at bounding box center [1171, 402] width 82 height 27
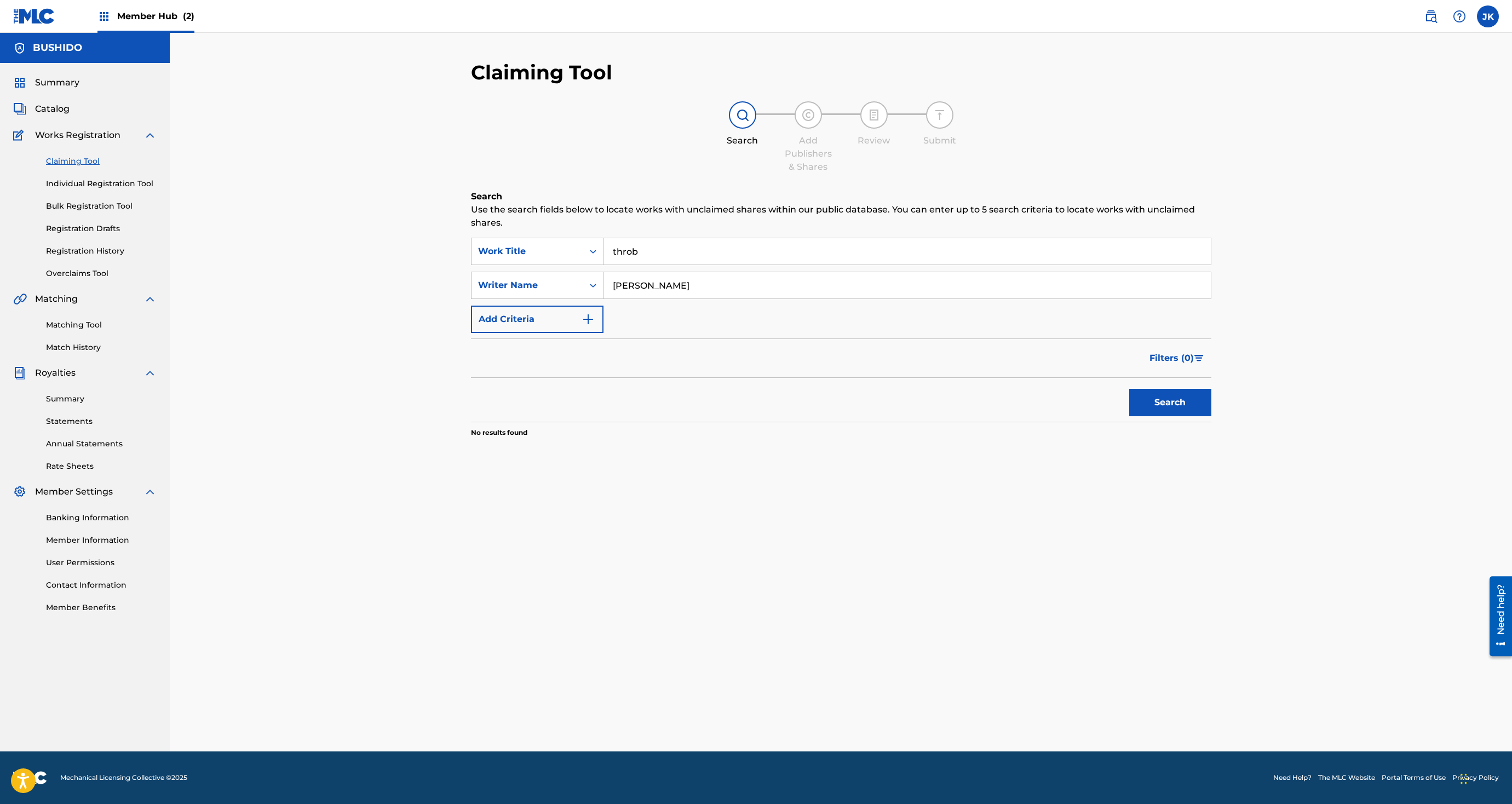
drag, startPoint x: 705, startPoint y: 252, endPoint x: 676, endPoint y: 181, distance: 76.7
click at [676, 186] on div "Claiming Tool Search Add Publishers & Shares Review Submit Search Use the searc…" at bounding box center [841, 276] width 741 height 432
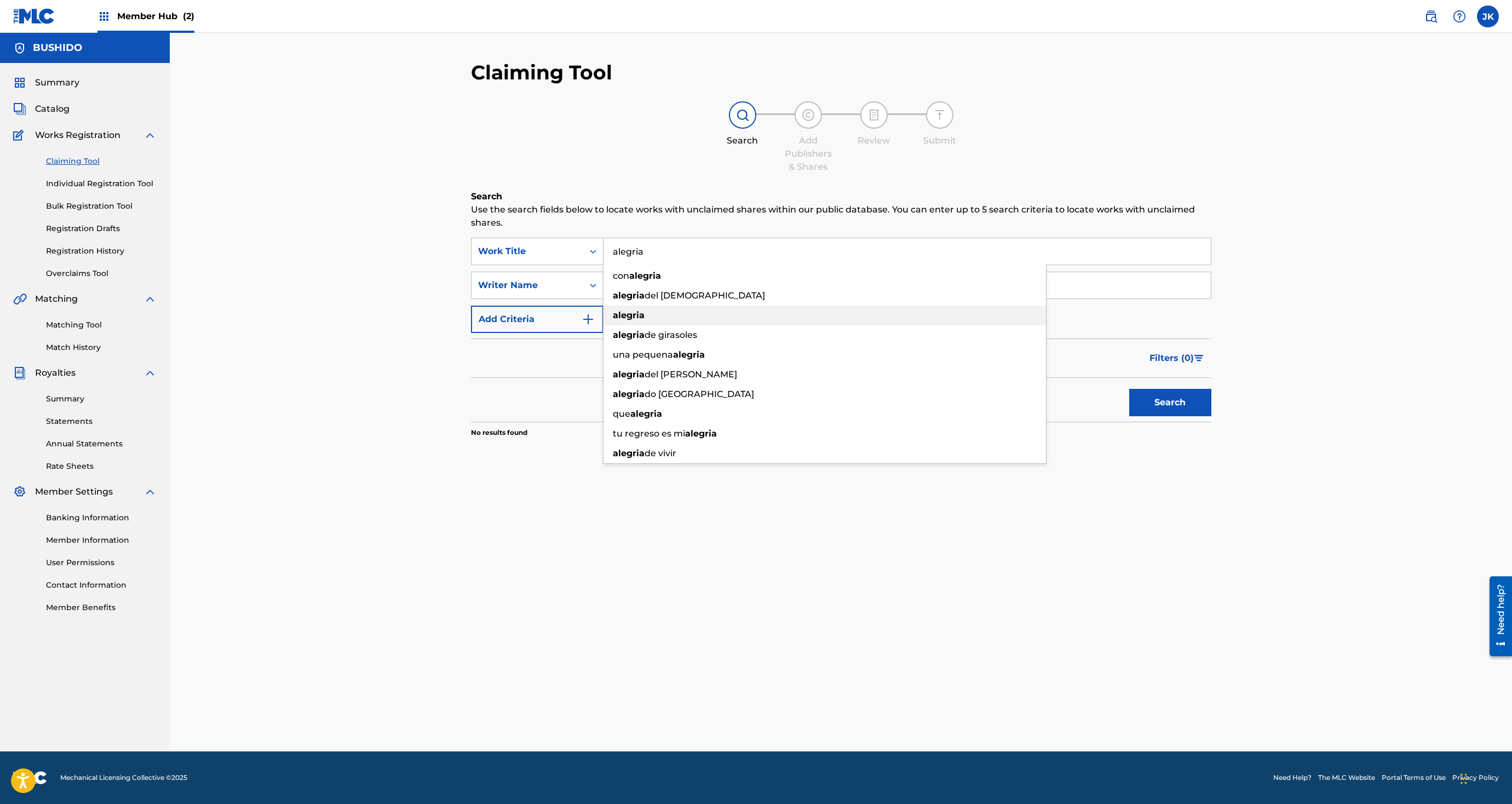
click at [649, 306] on div "alegria" at bounding box center [825, 315] width 443 height 20
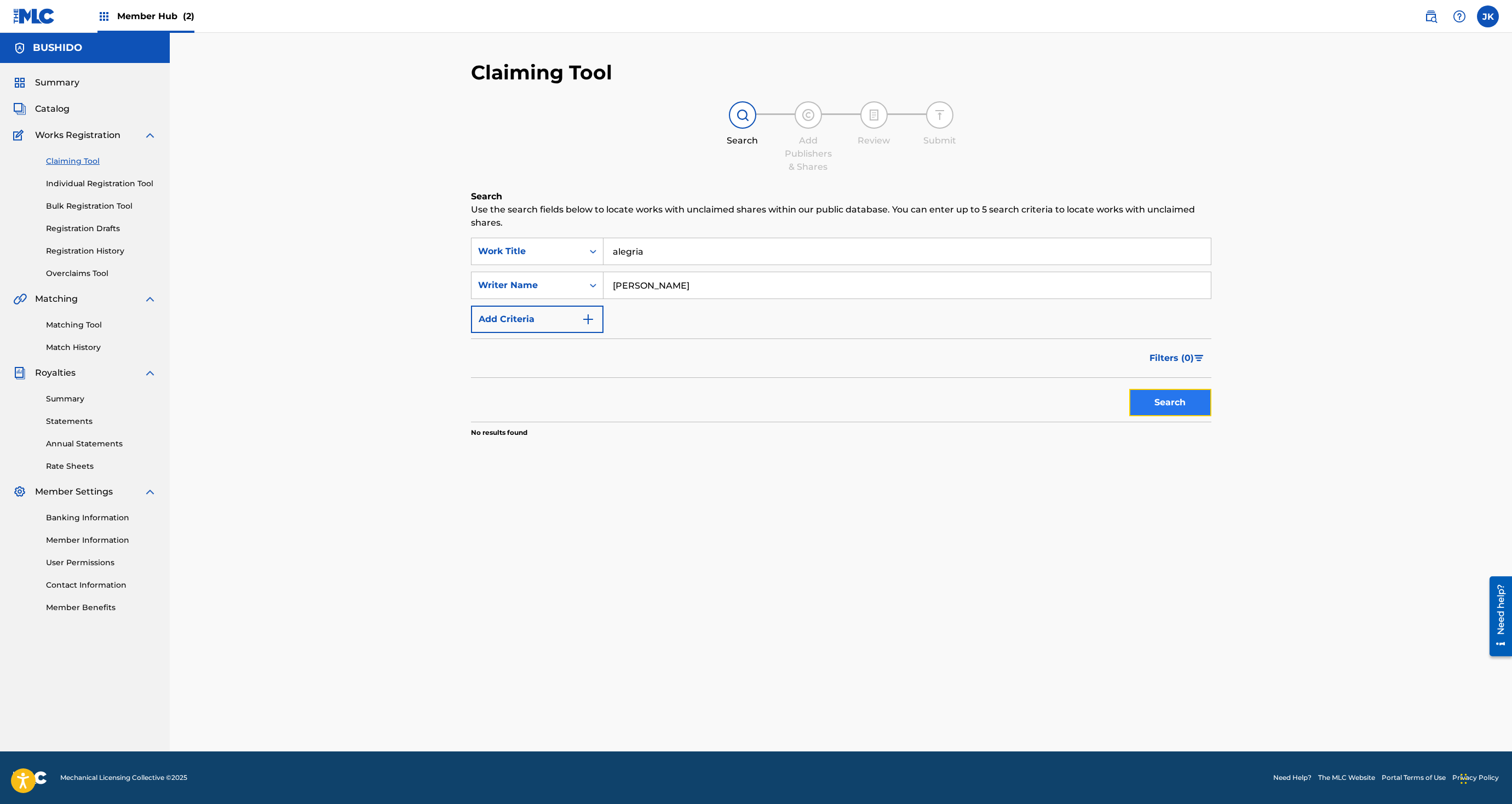
click at [1007, 400] on button "Search" at bounding box center [1171, 402] width 82 height 27
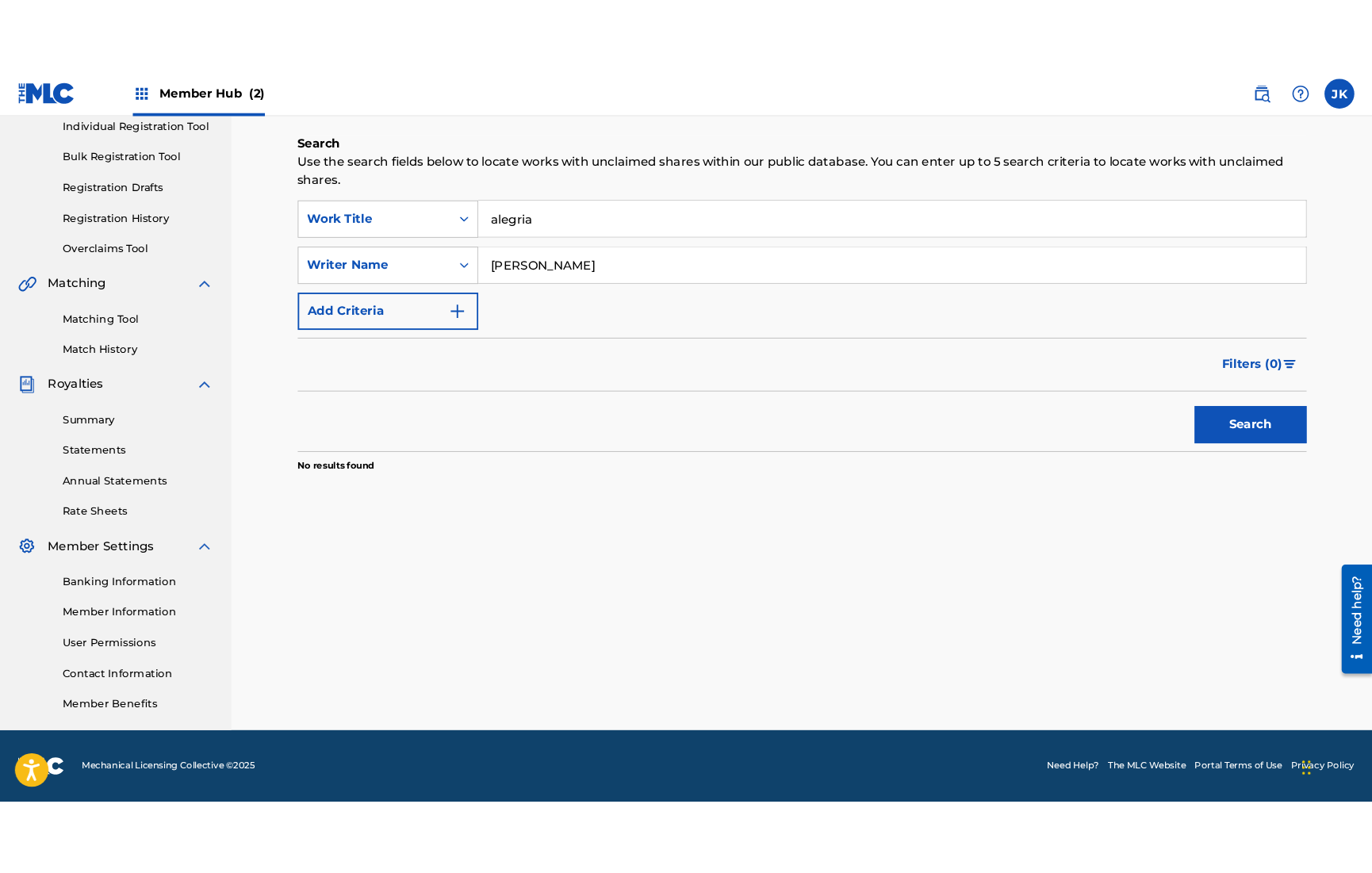
scroll to position [109, 0]
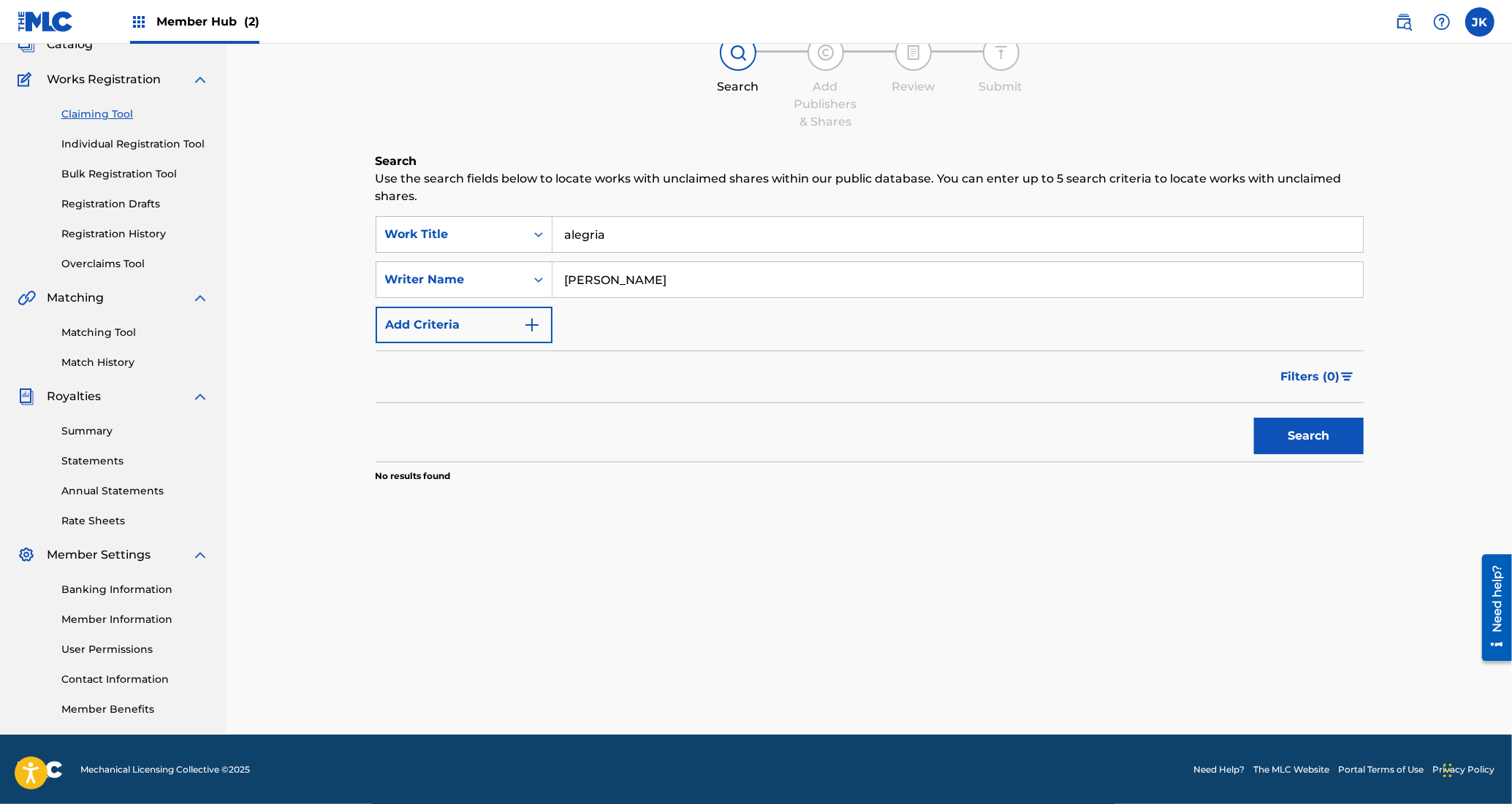
drag, startPoint x: 730, startPoint y: 241, endPoint x: 671, endPoint y: 188, distance: 79.3
click at [672, 210] on div "Search Use the search fields below to locate works with unclaimed shares within…" at bounding box center [869, 354] width 988 height 403
click at [733, 451] on div "Search" at bounding box center [869, 432] width 988 height 58
click at [1332, 435] on button "Search" at bounding box center [1309, 435] width 110 height 36
drag, startPoint x: 688, startPoint y: 250, endPoint x: 661, endPoint y: 182, distance: 73.2
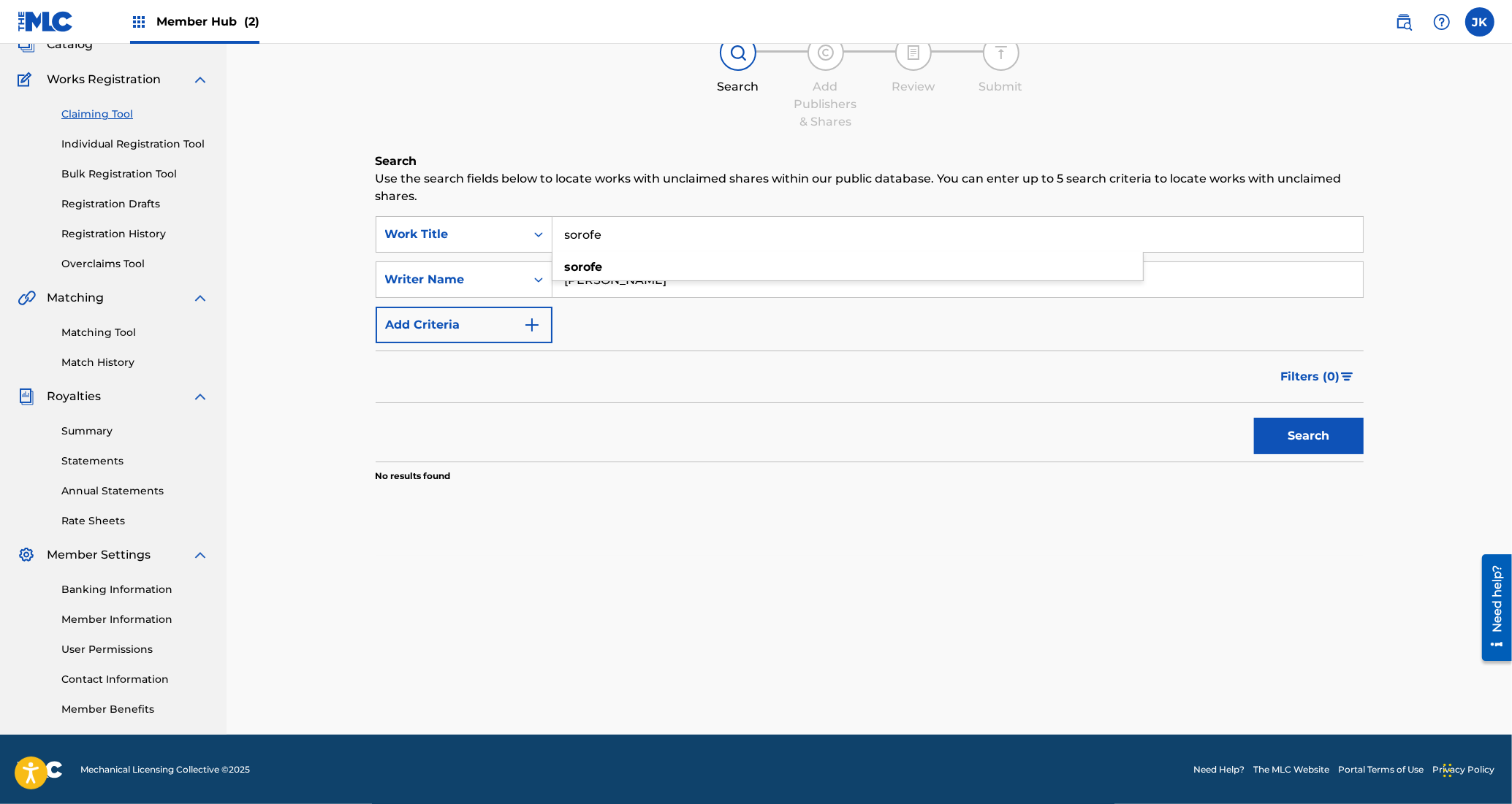
click at [662, 182] on div "Search Use the search fields below to locate works with unclaimed shares within…" at bounding box center [869, 354] width 988 height 403
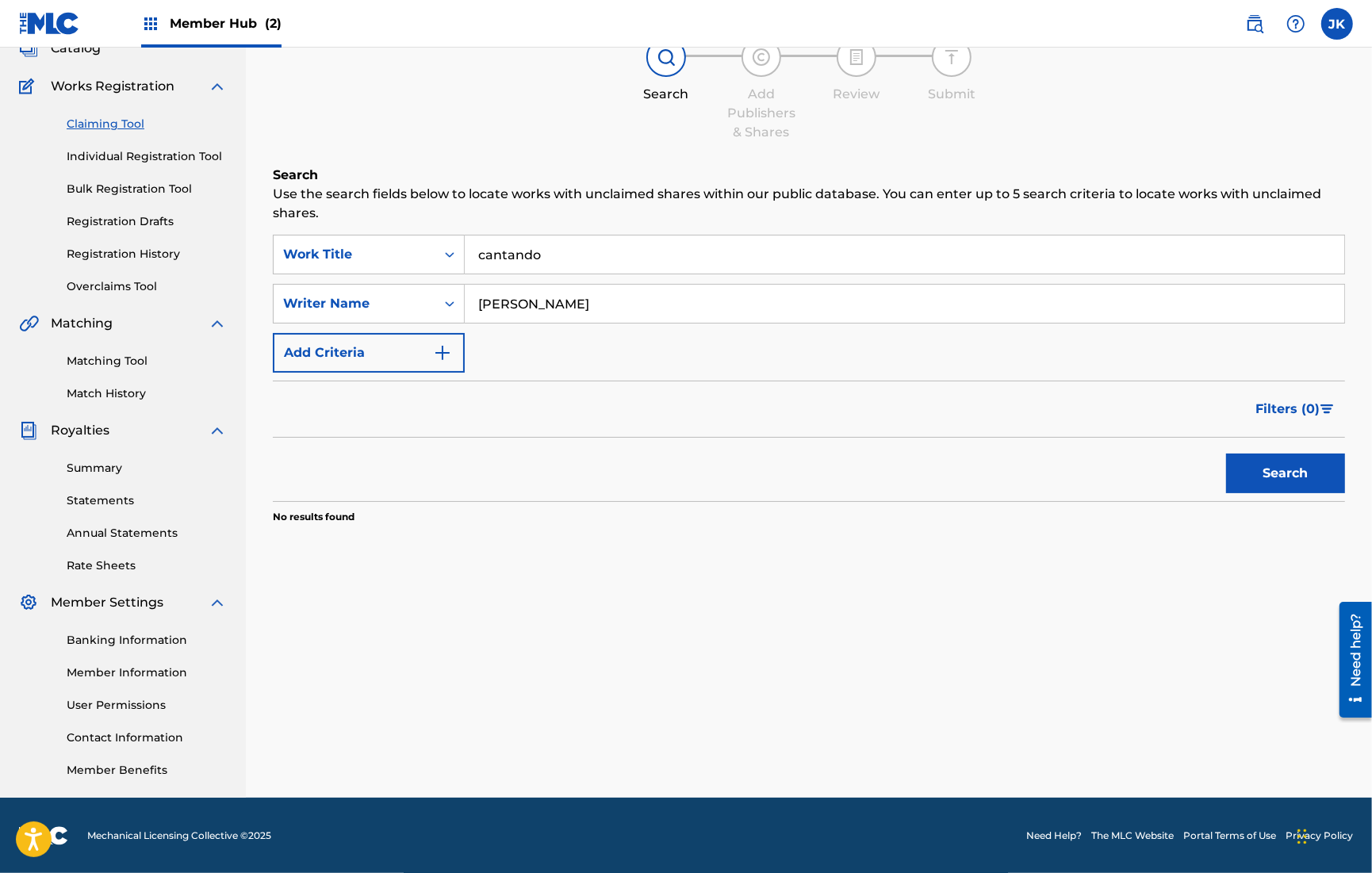
click at [568, 163] on div "Claiming Tool Search Add Publishers & Shares Review Submit Search Use the searc…" at bounding box center [809, 290] width 1073 height 626
click at [1279, 463] on button "Search" at bounding box center [1286, 473] width 119 height 39
drag, startPoint x: 577, startPoint y: 254, endPoint x: 275, endPoint y: 235, distance: 302.6
click at [275, 240] on div "SearchWithCriteriafb1ecf68-c727-42ad-9294-436e7812e45c Work Title cantando" at bounding box center [809, 254] width 1073 height 39
click at [480, 121] on div "Search Add Publishers & Shares Review Submit" at bounding box center [809, 90] width 1073 height 104
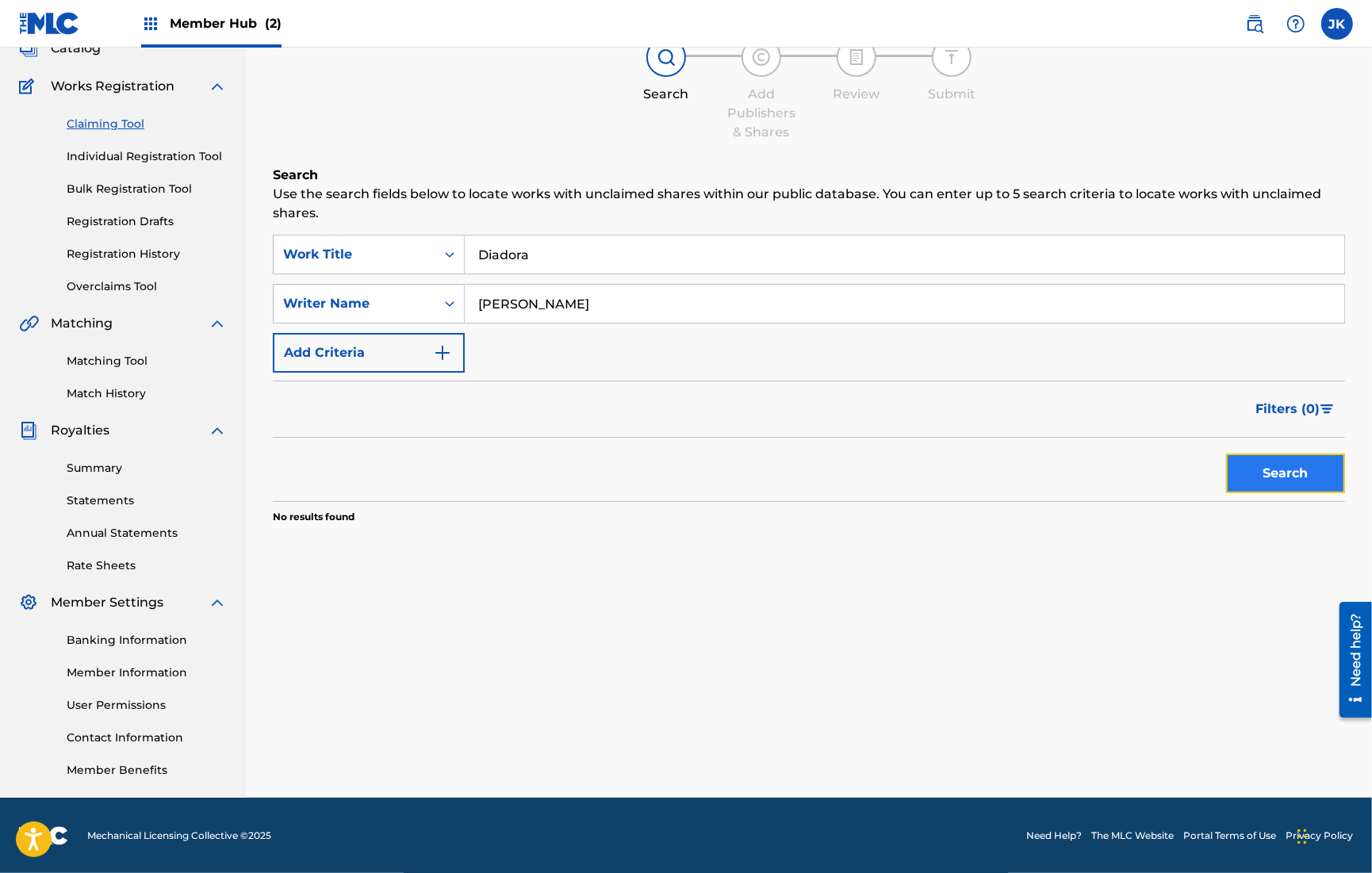
click at [1278, 453] on button "Search" at bounding box center [1286, 473] width 119 height 39
drag, startPoint x: 662, startPoint y: 264, endPoint x: 657, endPoint y: 235, distance: 29.4
click at [657, 235] on input "Diadora" at bounding box center [904, 255] width 879 height 38
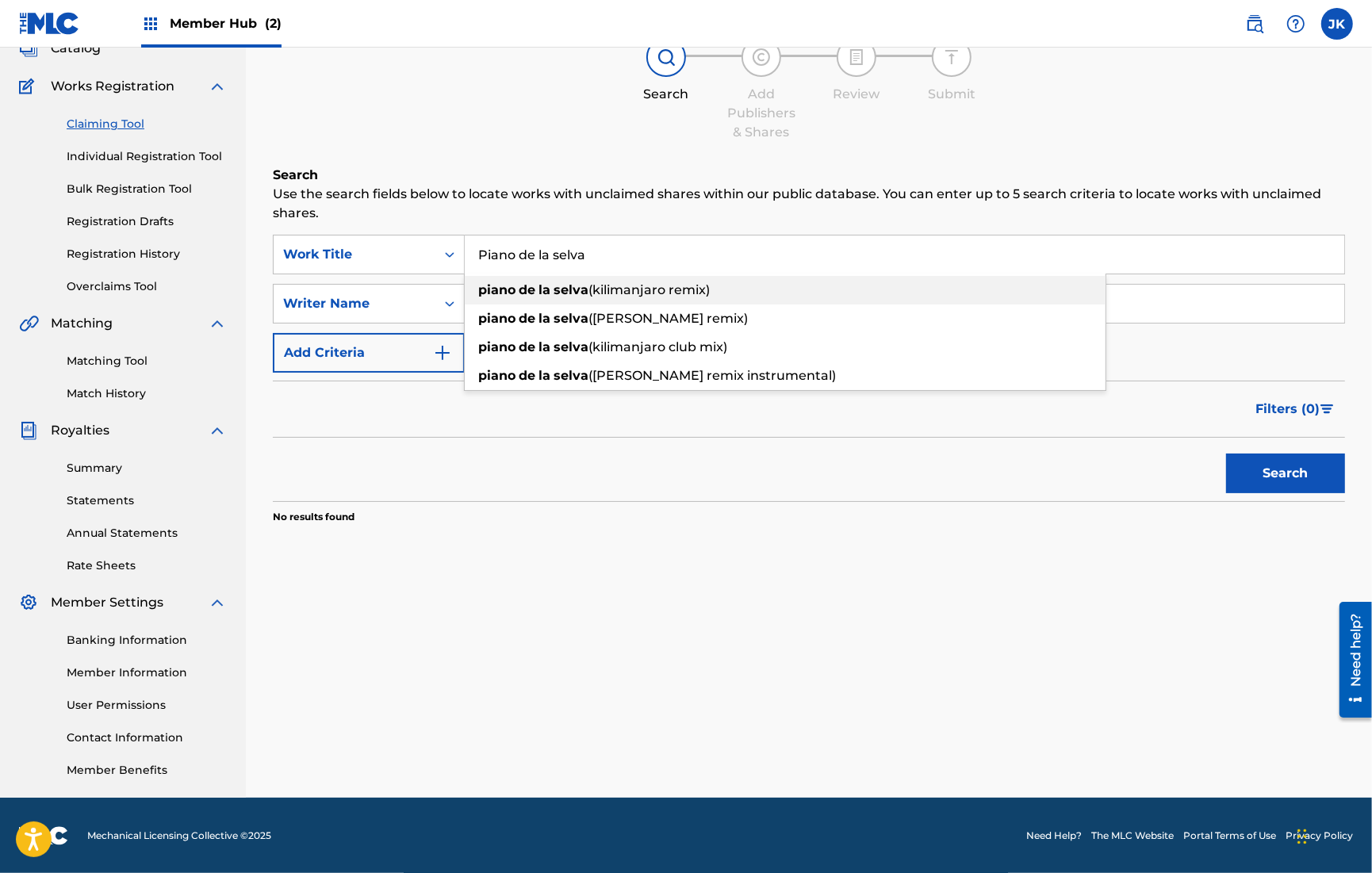
click at [632, 287] on span "(kilimanjaro remix)" at bounding box center [649, 289] width 121 height 15
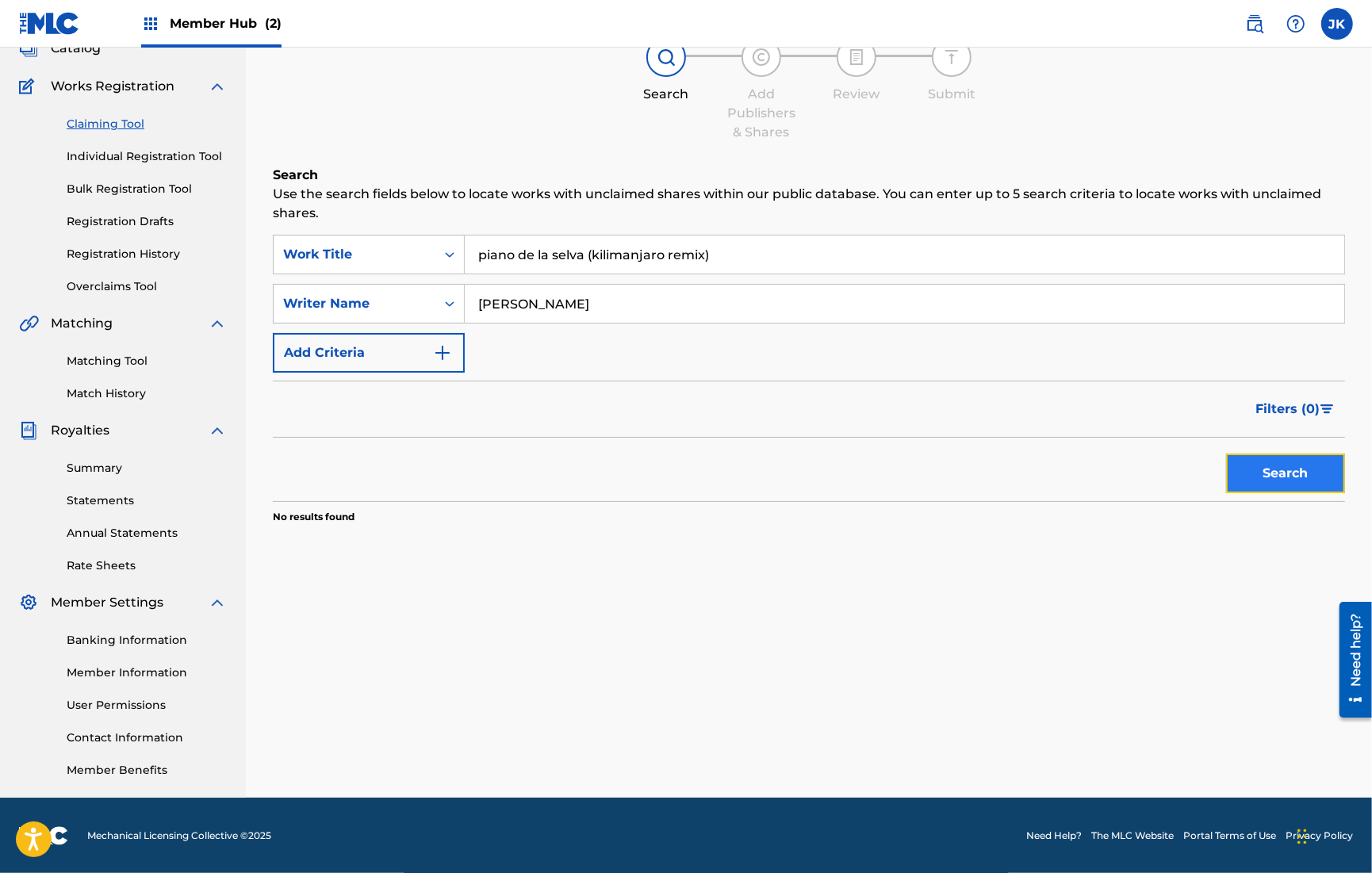
click at [1322, 480] on button "Search" at bounding box center [1286, 473] width 119 height 39
click at [699, 293] on input "[PERSON_NAME]" at bounding box center [904, 304] width 879 height 38
drag, startPoint x: 756, startPoint y: 266, endPoint x: 720, endPoint y: 212, distance: 64.9
click at [720, 212] on div "Search Use the search fields below to locate works with unclaimed shares within…" at bounding box center [809, 385] width 1073 height 438
type input "Give Me Something to hold"
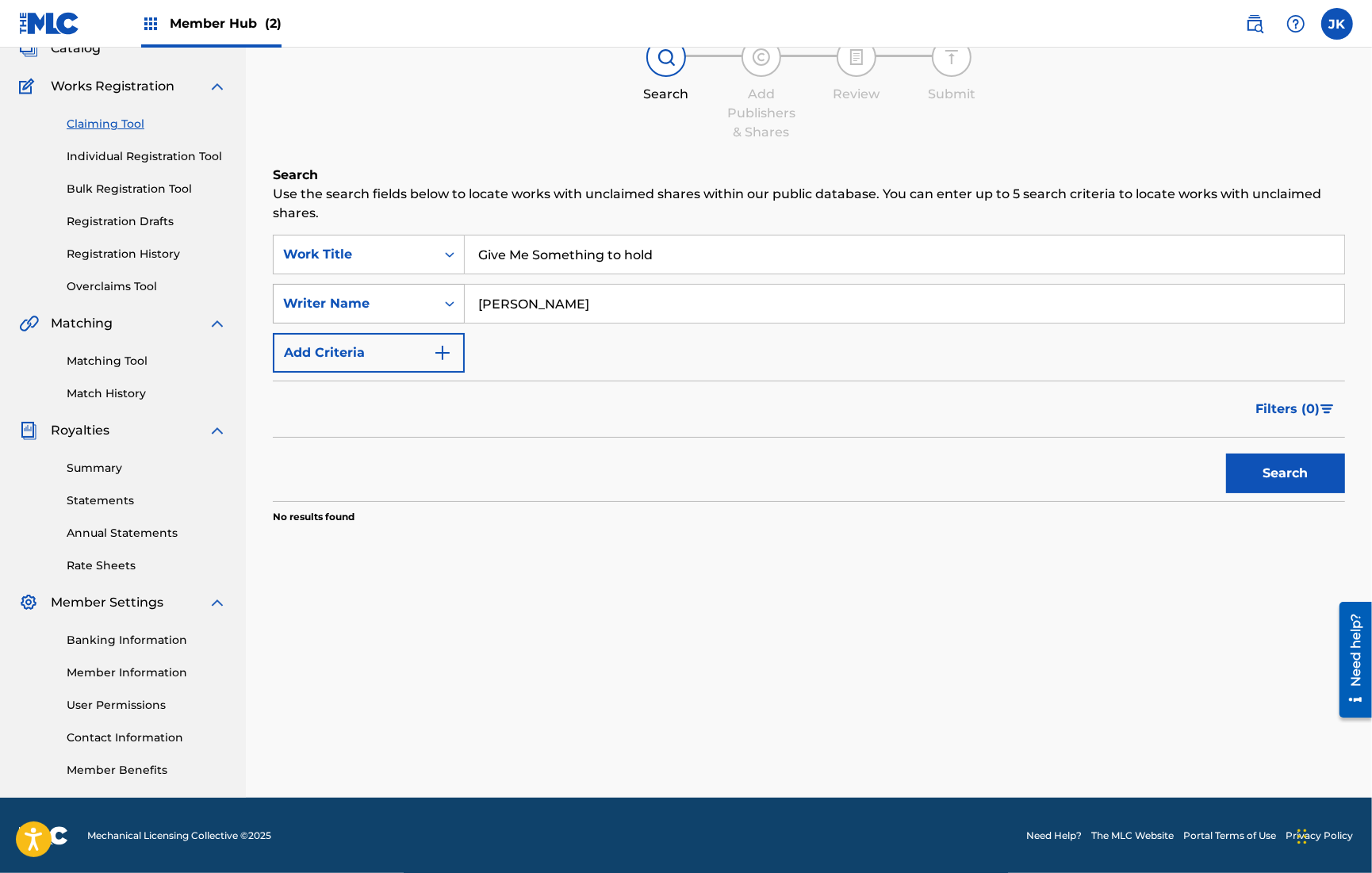
drag, startPoint x: 663, startPoint y: 299, endPoint x: 389, endPoint y: 298, distance: 274.0
click at [390, 298] on div "SearchWithCriteriae7389394-a5ae-4e02-832b-f2de2aa97ebc Writer Name [PERSON_NAME]" at bounding box center [809, 303] width 1073 height 39
click at [1291, 467] on button "Search" at bounding box center [1286, 473] width 119 height 39
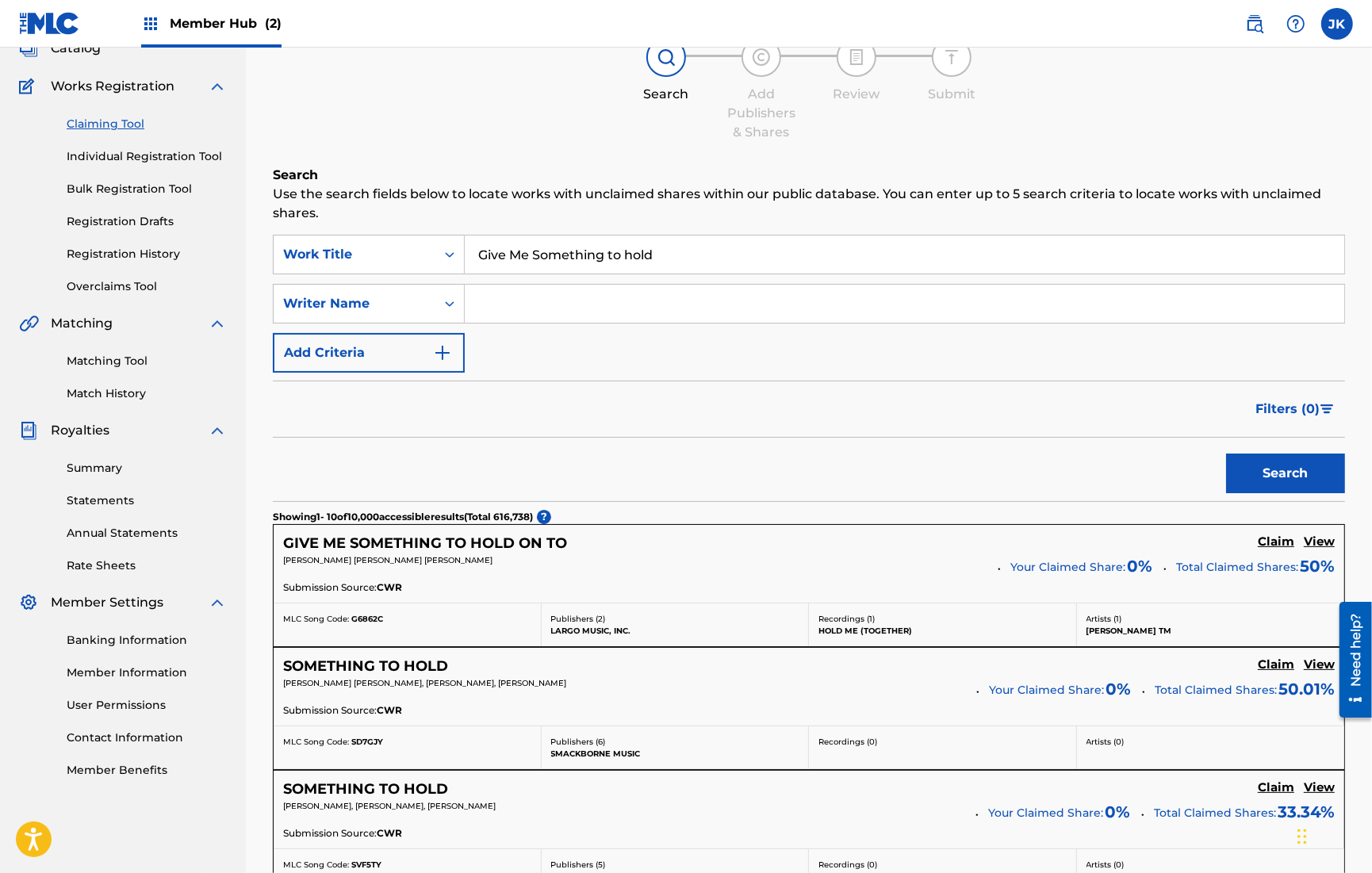
click at [736, 309] on input "Search Form" at bounding box center [904, 304] width 879 height 38
type input "D"
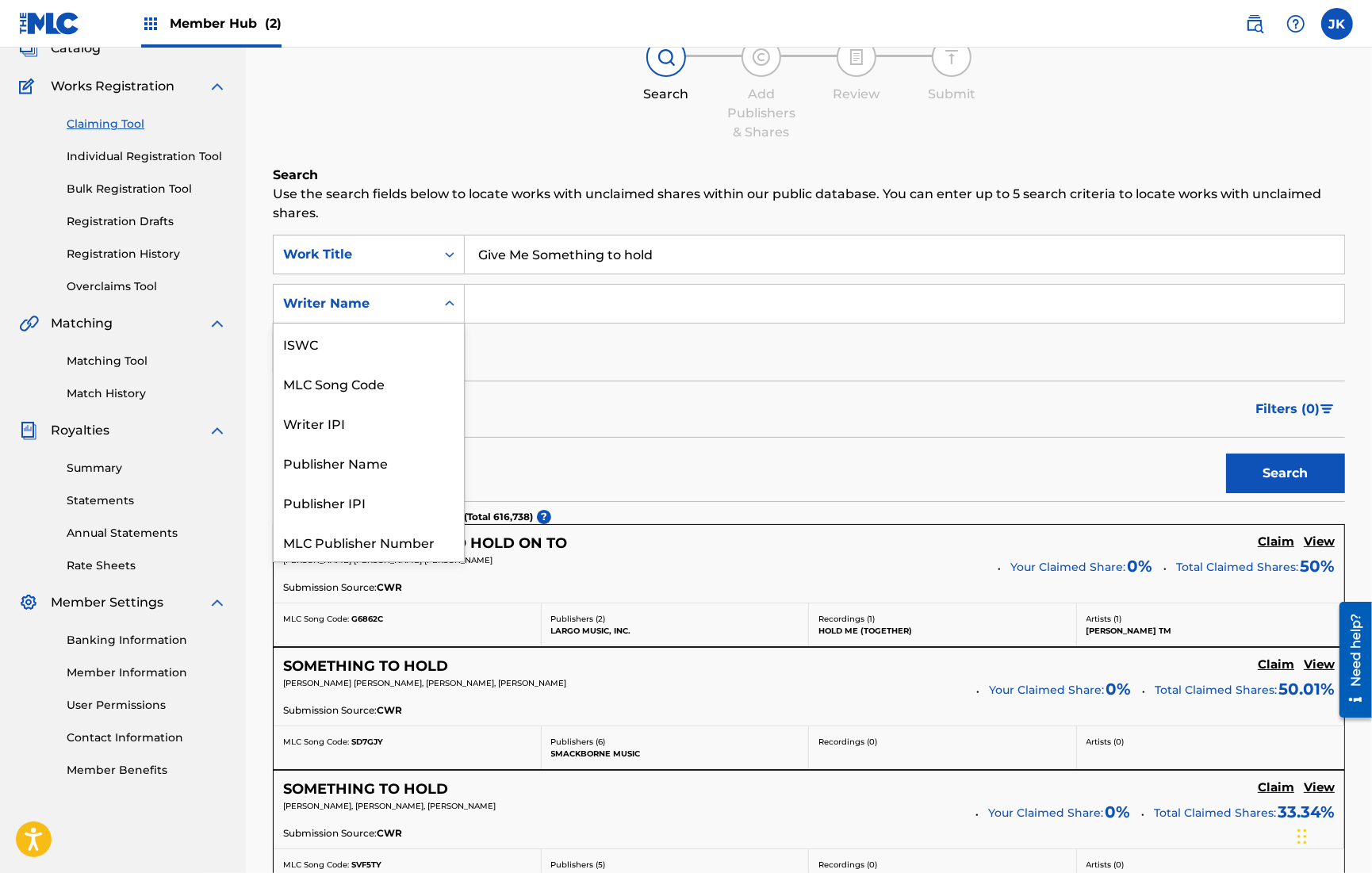
click at [442, 304] on icon "Search Form" at bounding box center [449, 303] width 16 height 16
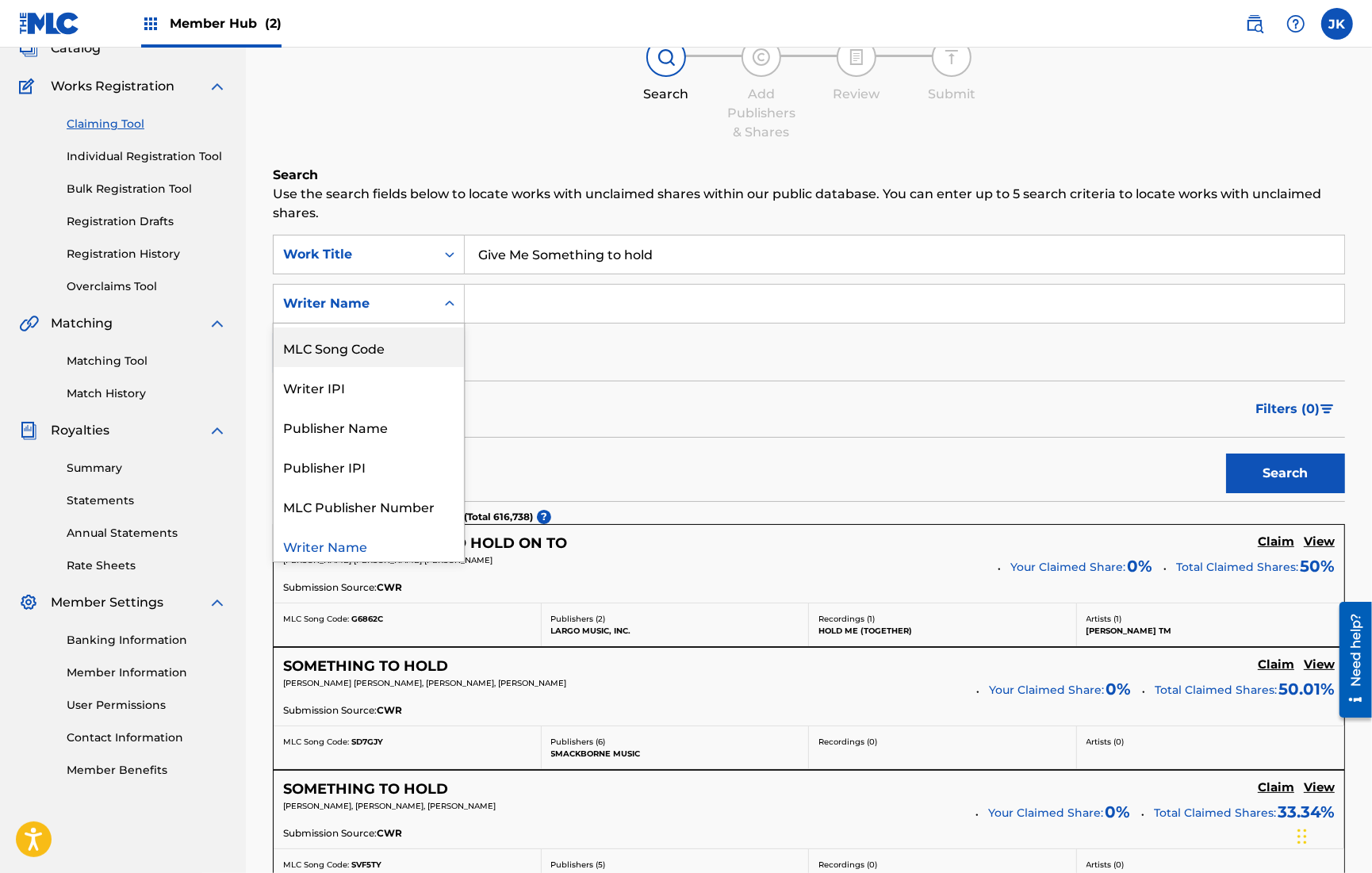
scroll to position [38, 0]
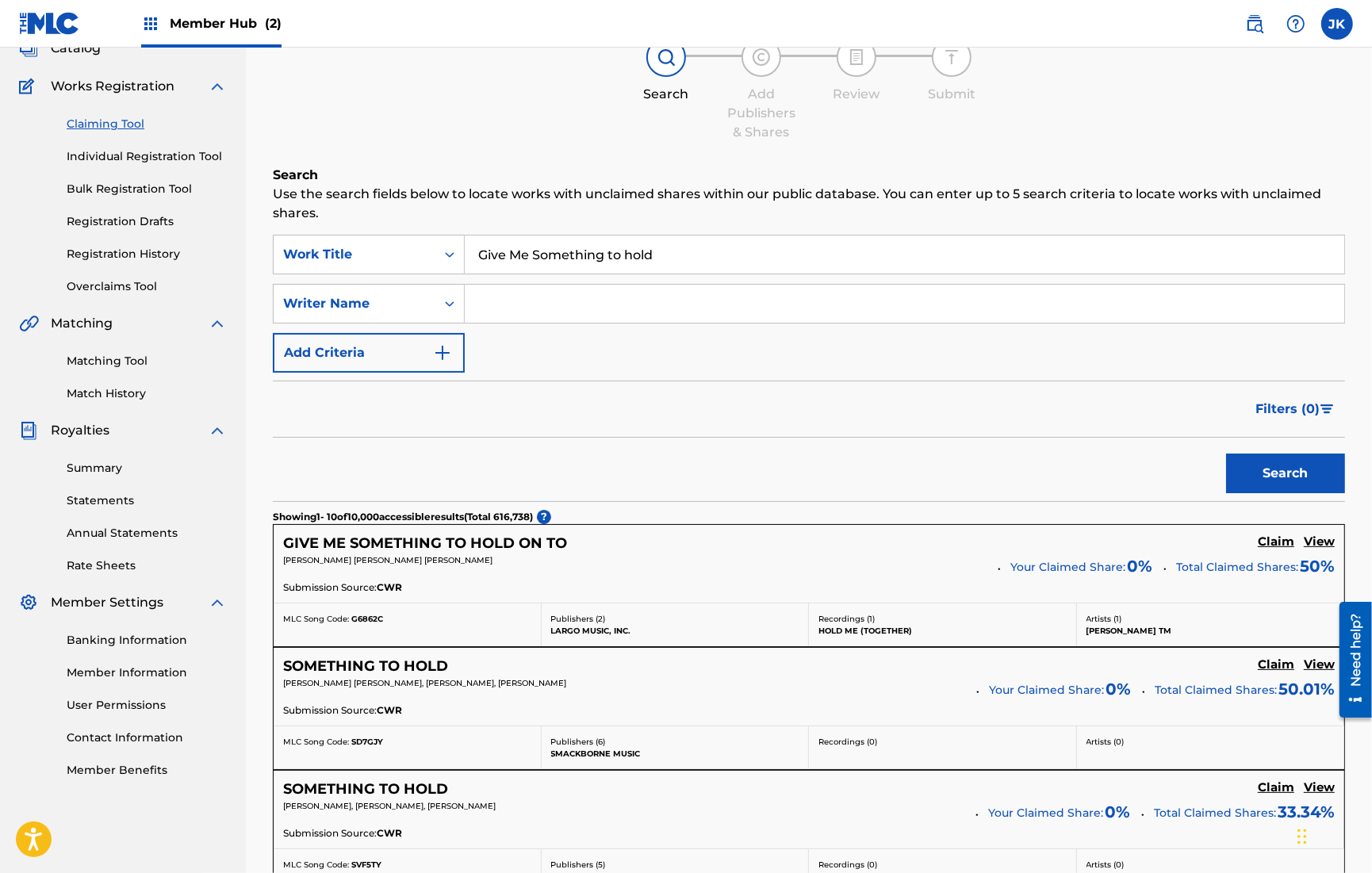
click at [556, 326] on div "SearchWithCriteriafb1ecf68-c727-42ad-9294-436e7812e45c Work Title Give Me Somet…" at bounding box center [809, 303] width 1073 height 138
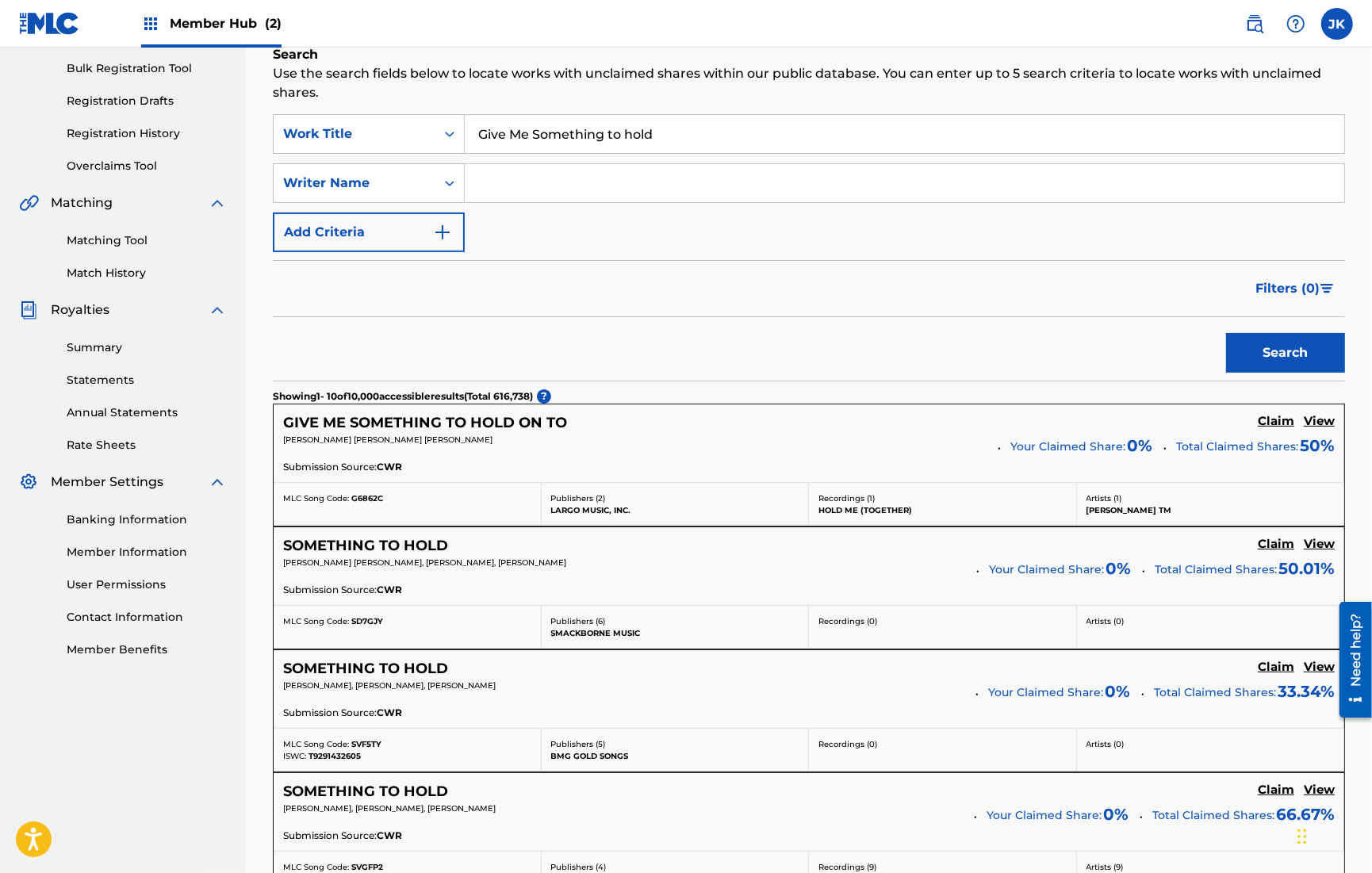
scroll to position [231, 0]
click at [618, 173] on input "Search Form" at bounding box center [904, 182] width 879 height 38
type input "Jack Back"
click at [1226, 333] on button "Search" at bounding box center [1286, 352] width 119 height 39
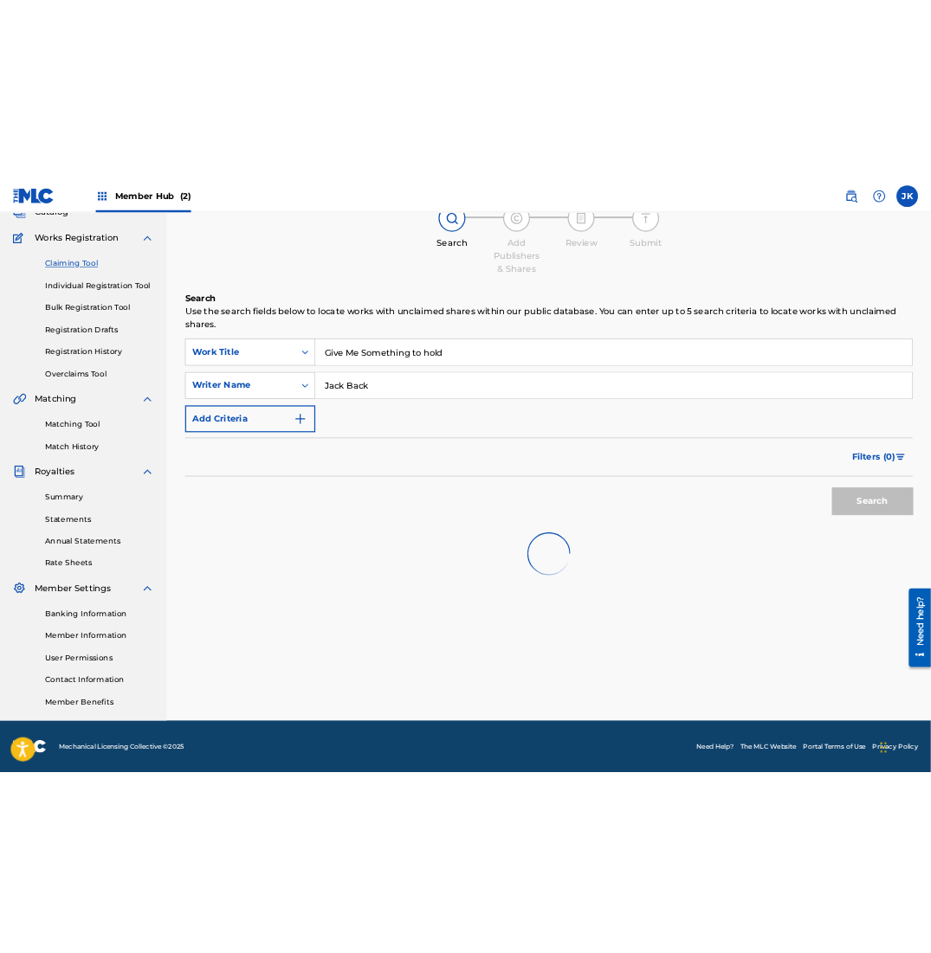
scroll to position [119, 0]
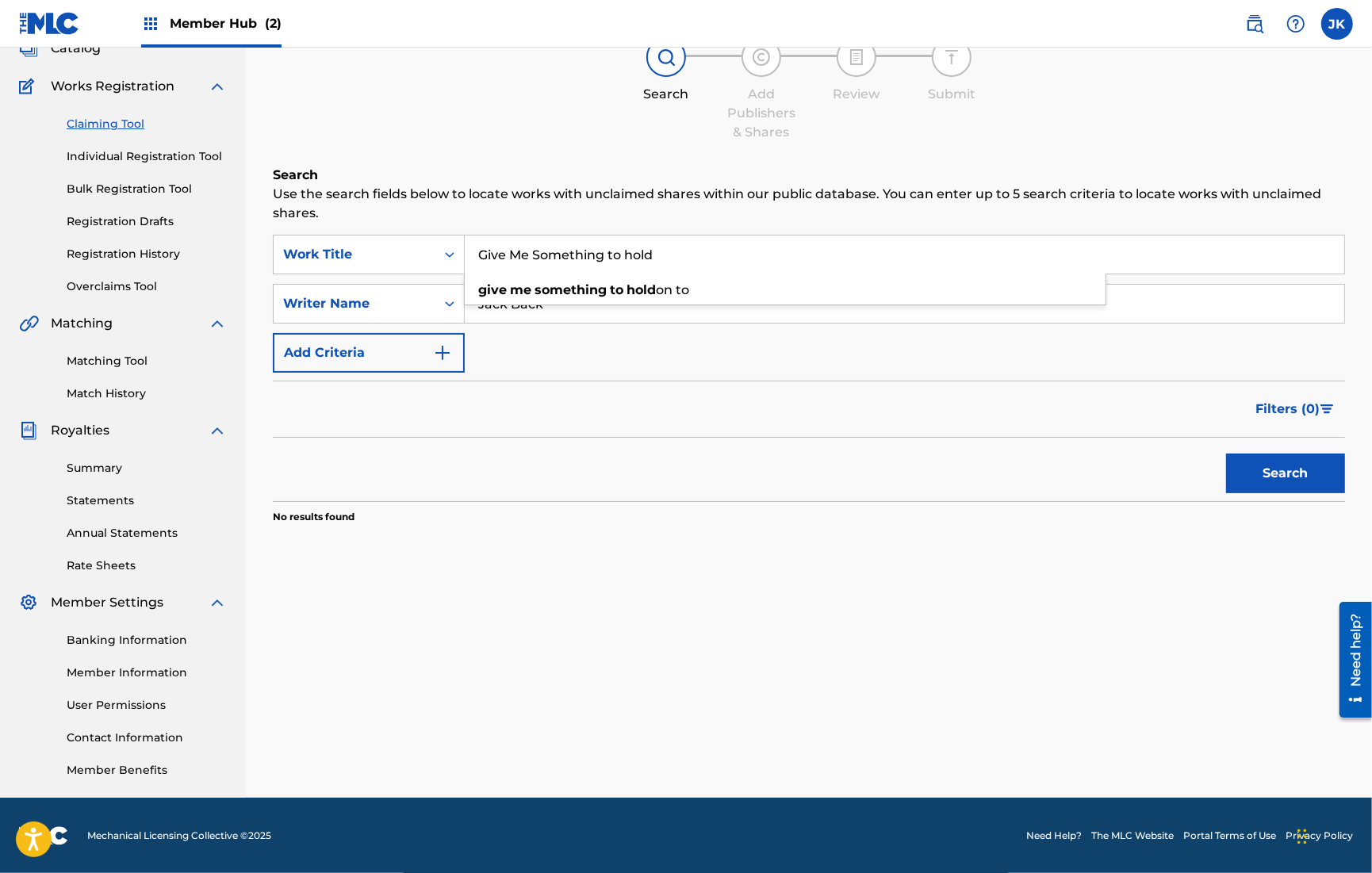
click at [698, 246] on input "Give Me Something to hold" at bounding box center [904, 255] width 879 height 38
click at [677, 282] on span "on to" at bounding box center [672, 289] width 33 height 15
click at [1253, 475] on button "Search" at bounding box center [1286, 473] width 119 height 39
drag, startPoint x: 894, startPoint y: 249, endPoint x: 876, endPoint y: 209, distance: 43.9
click at [877, 210] on div "Search Use the search fields below to locate works with unclaimed shares within…" at bounding box center [809, 385] width 1073 height 438
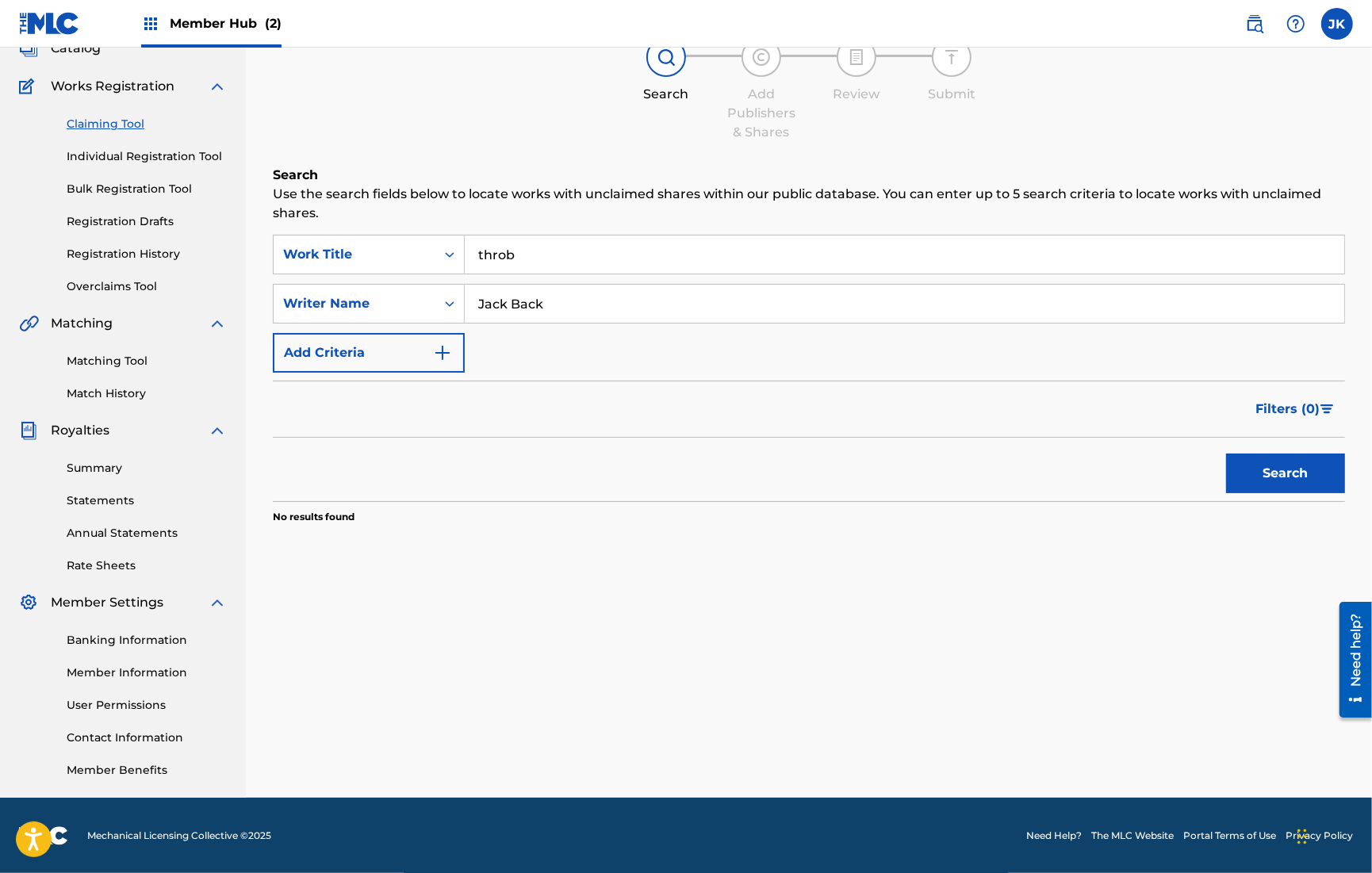
type input "throb"
type input "c"
click at [1226, 453] on button "Search" at bounding box center [1286, 473] width 119 height 39
type input "[PERSON_NAME]"
click at [1226, 453] on button "Search" at bounding box center [1286, 473] width 119 height 39
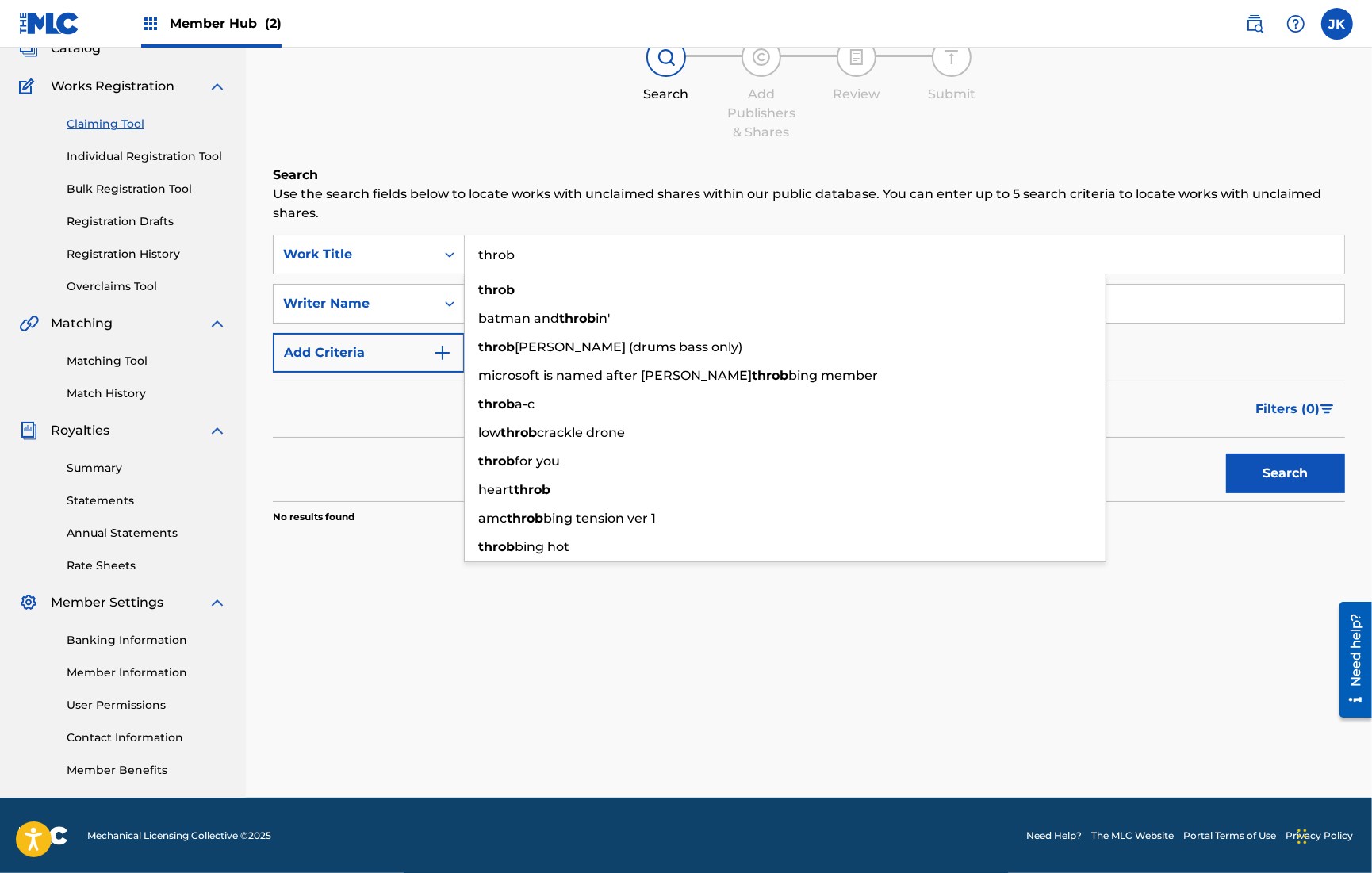
drag, startPoint x: 691, startPoint y: 267, endPoint x: 679, endPoint y: 209, distance: 59.2
click at [679, 210] on div "Search Use the search fields below to locate works with unclaimed shares within…" at bounding box center [809, 385] width 1073 height 438
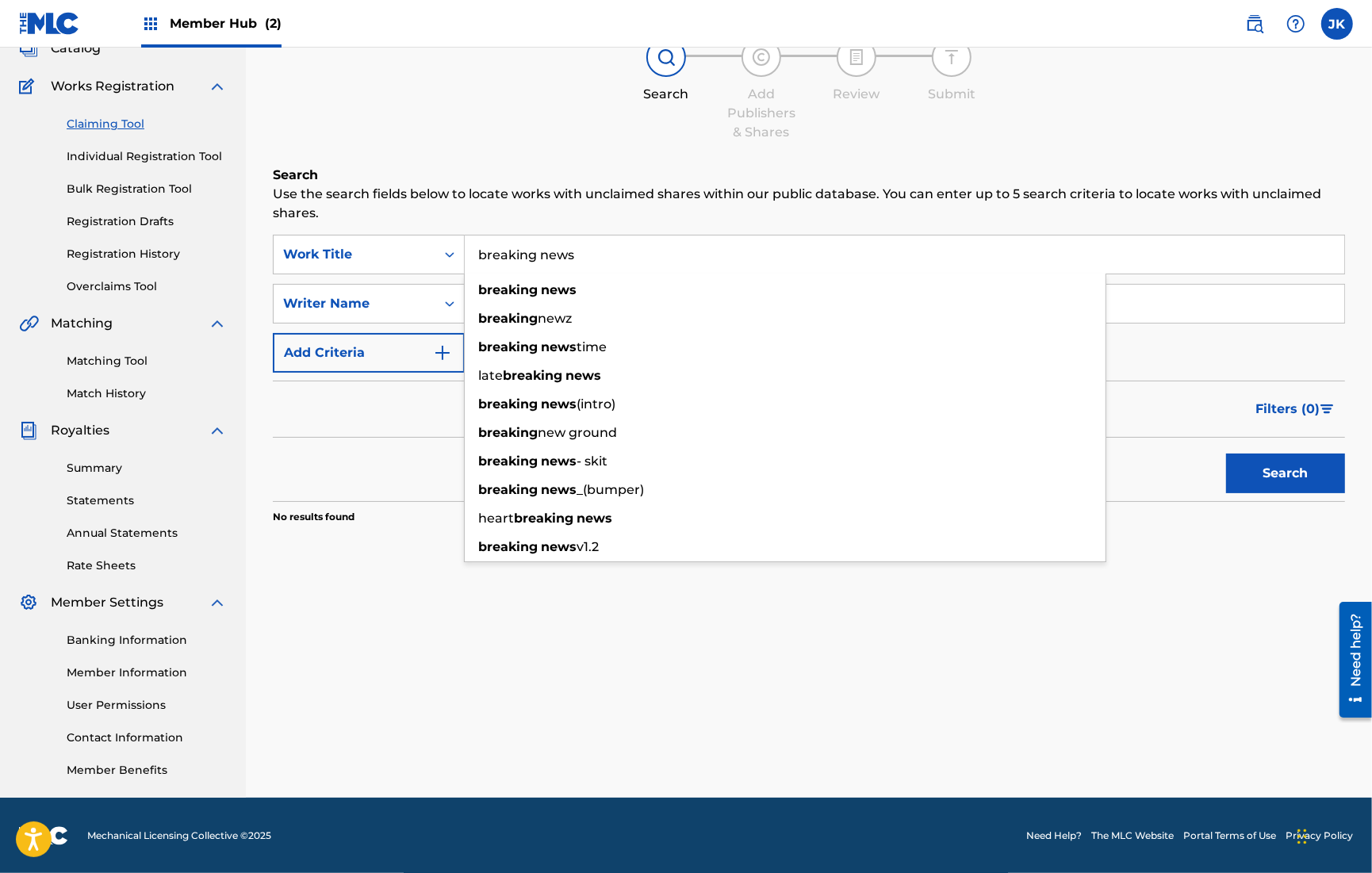
type input "breaking news"
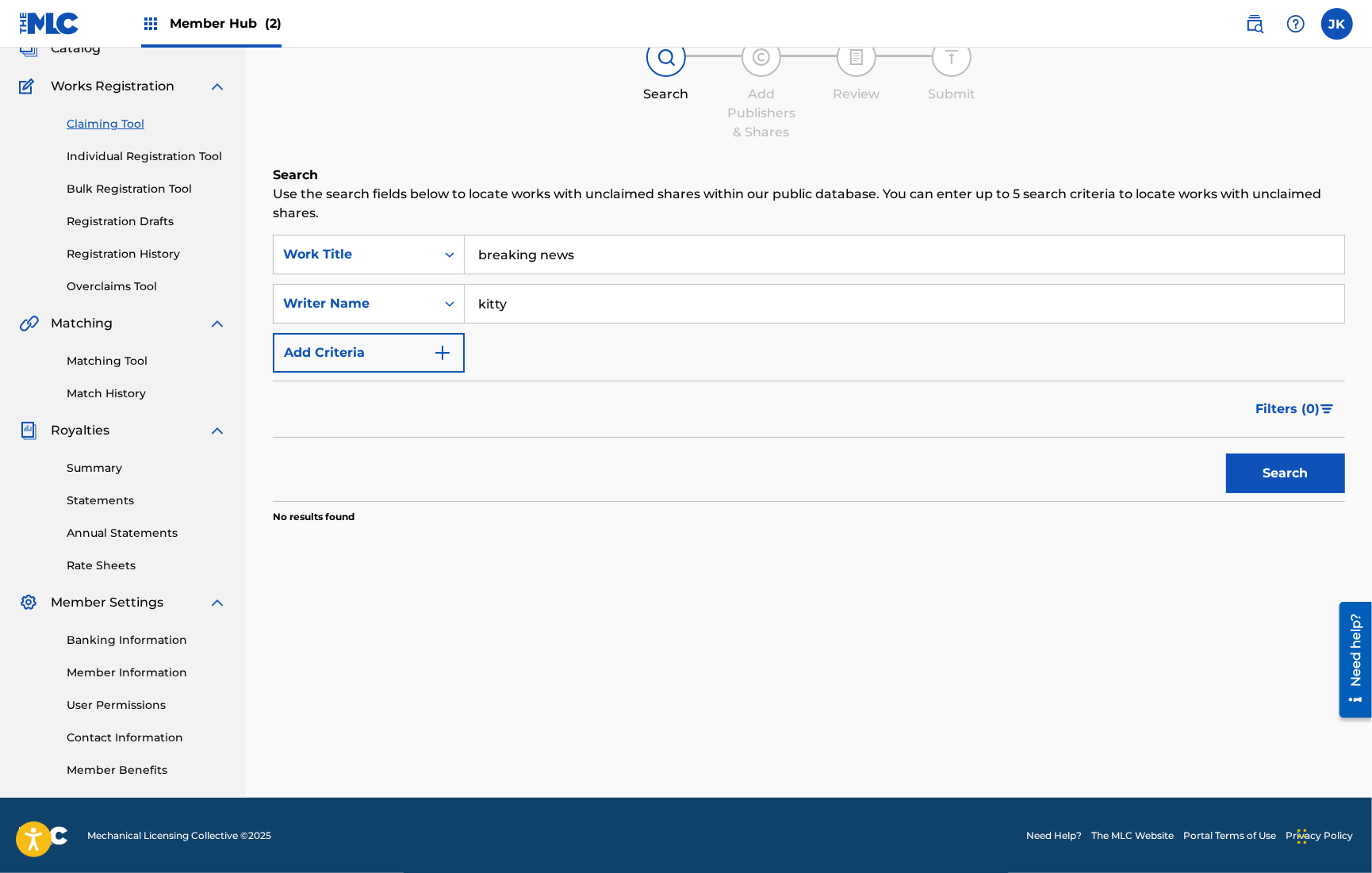
type input "kitty"
click at [1226, 453] on button "Search" at bounding box center [1286, 473] width 119 height 39
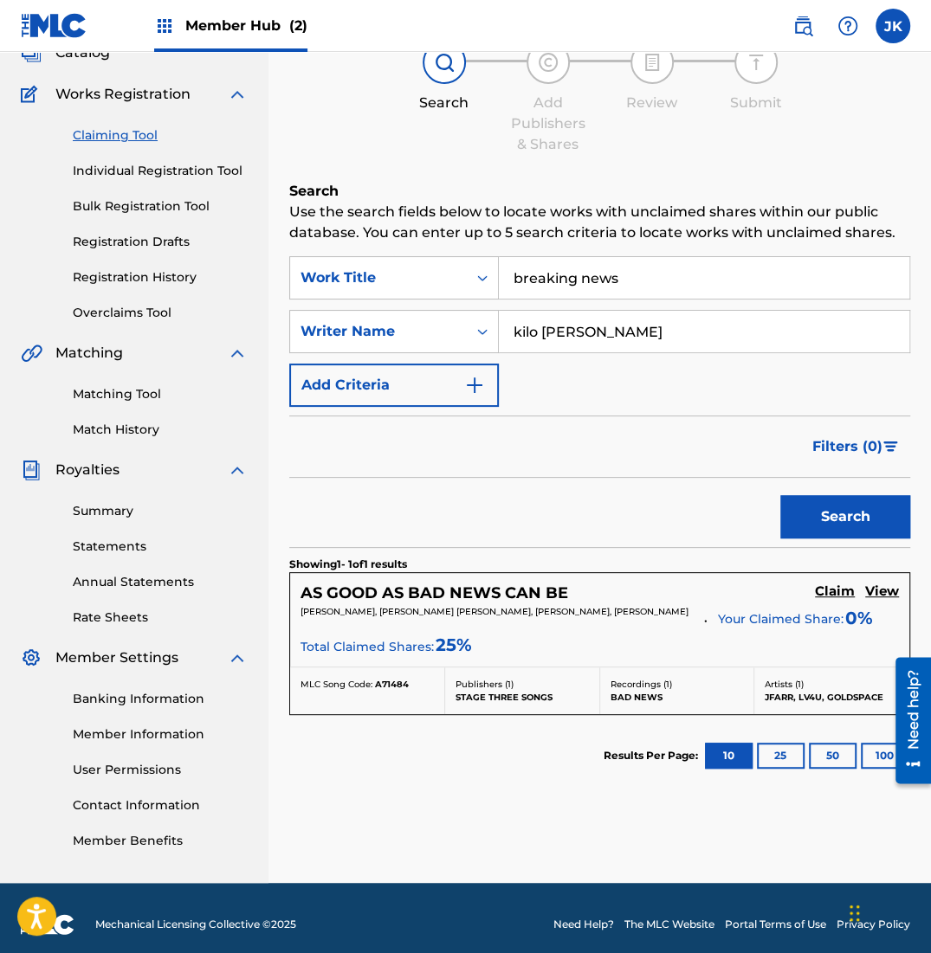
type input "kilo [PERSON_NAME]"
click at [780, 495] on button "Search" at bounding box center [845, 516] width 130 height 43
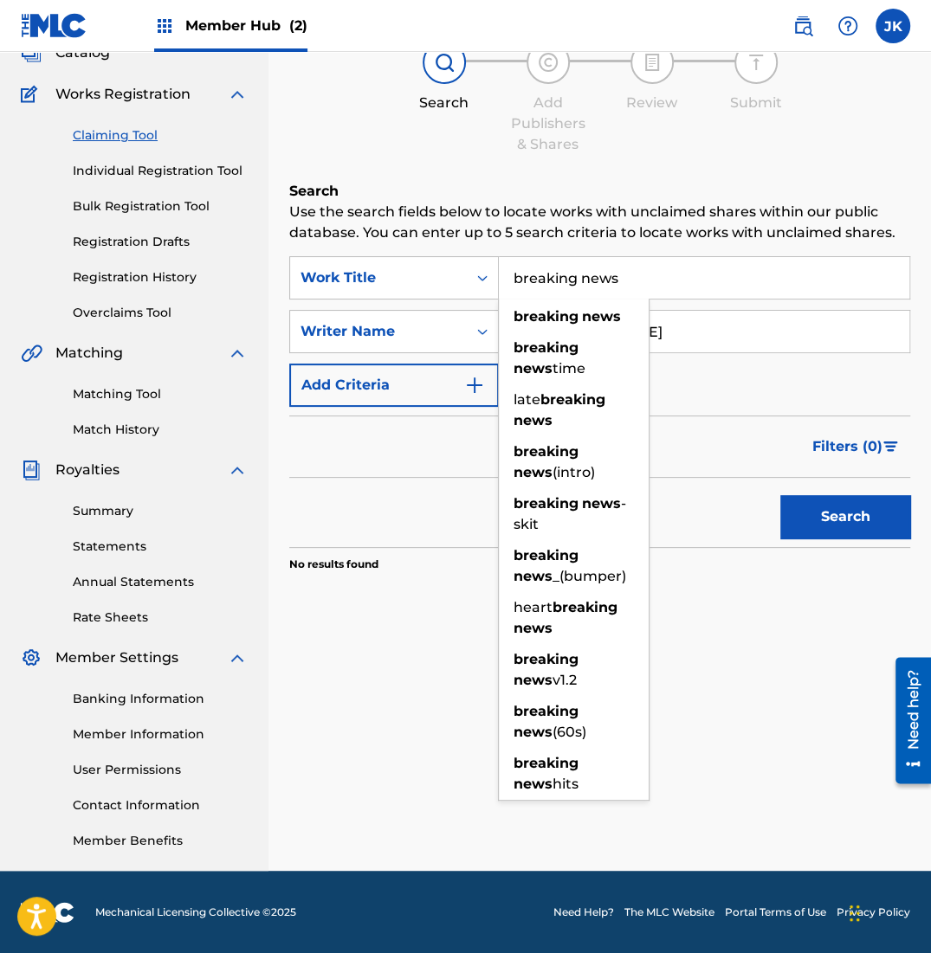
click at [816, 288] on input "breaking news" at bounding box center [704, 278] width 410 height 42
paste input "Breaking News (feat. Rico Nasty & Kilo [PERSON_NAME])"
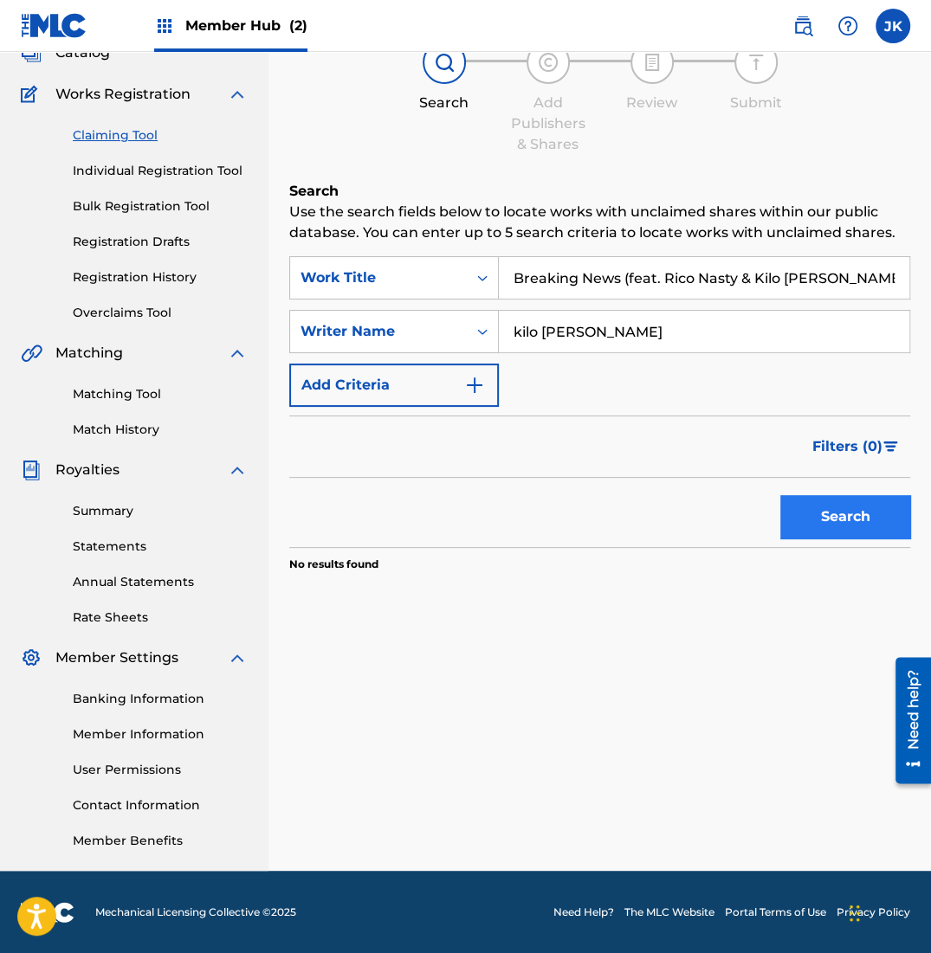
type input "Breaking News (feat. Rico Nasty & Kilo [PERSON_NAME])"
click at [850, 508] on button "Search" at bounding box center [845, 516] width 130 height 43
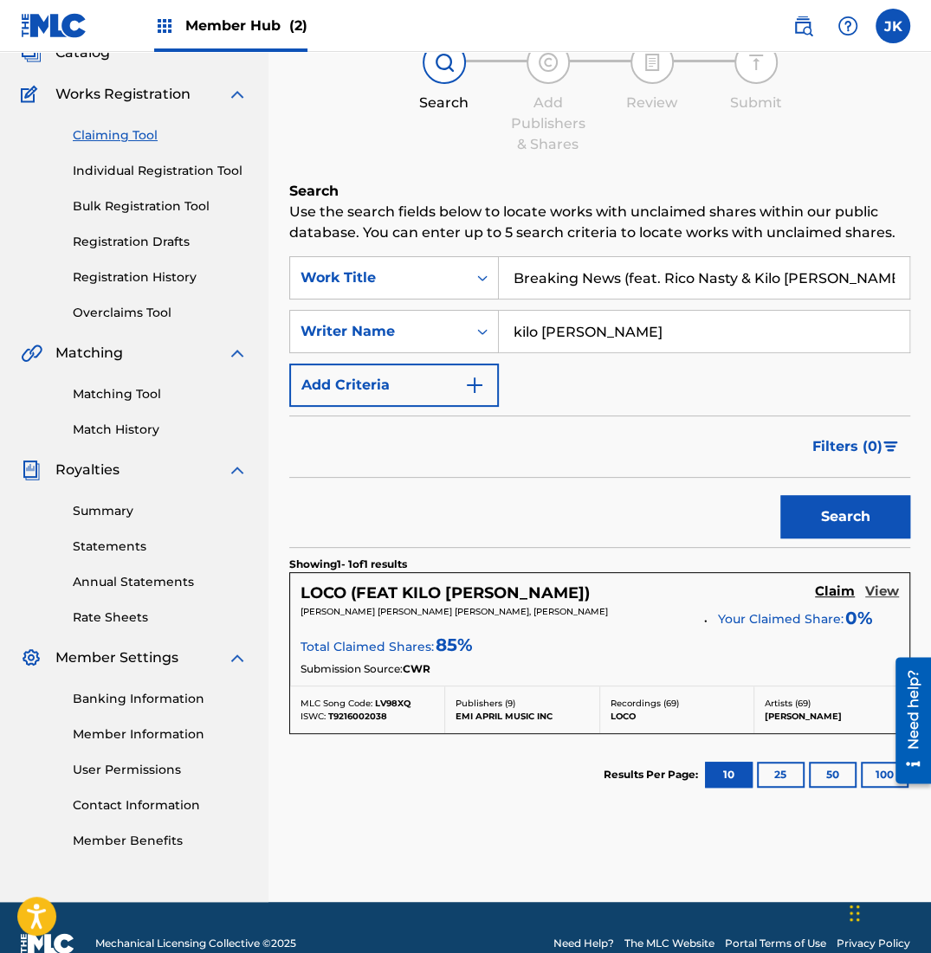
click at [873, 584] on h5 "View" at bounding box center [882, 592] width 34 height 16
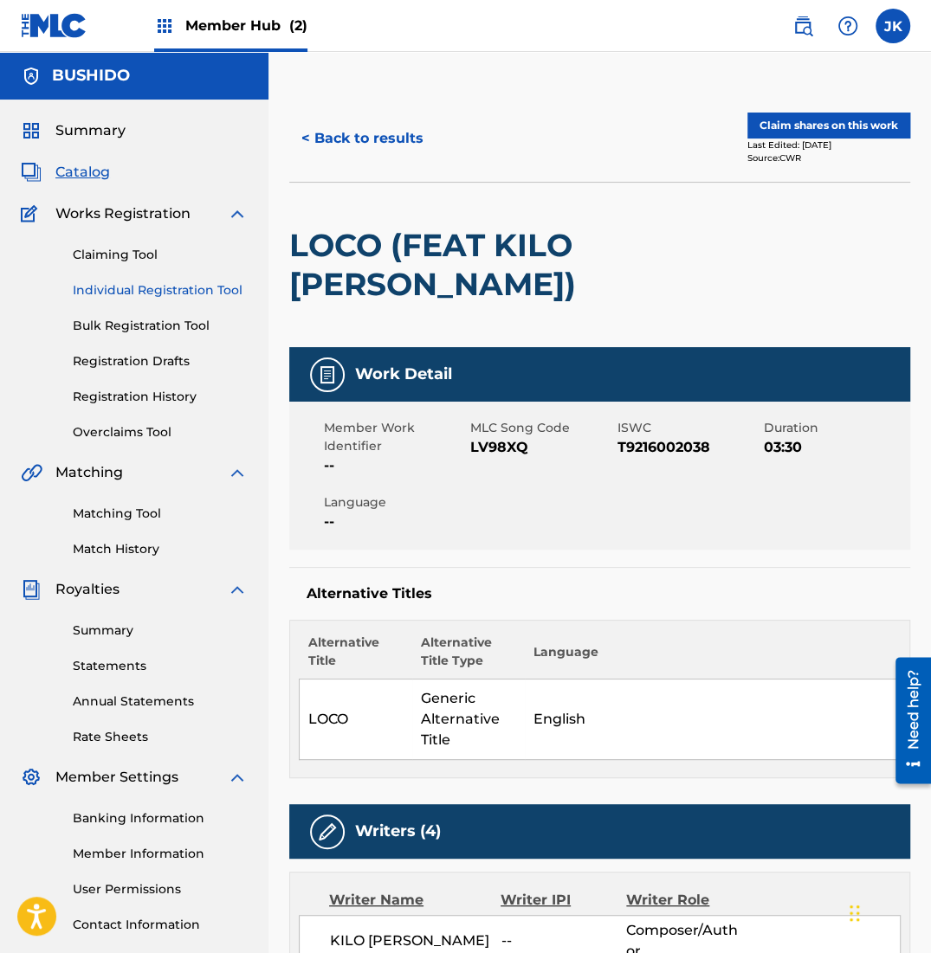
click at [115, 294] on link "Individual Registration Tool" at bounding box center [160, 290] width 175 height 18
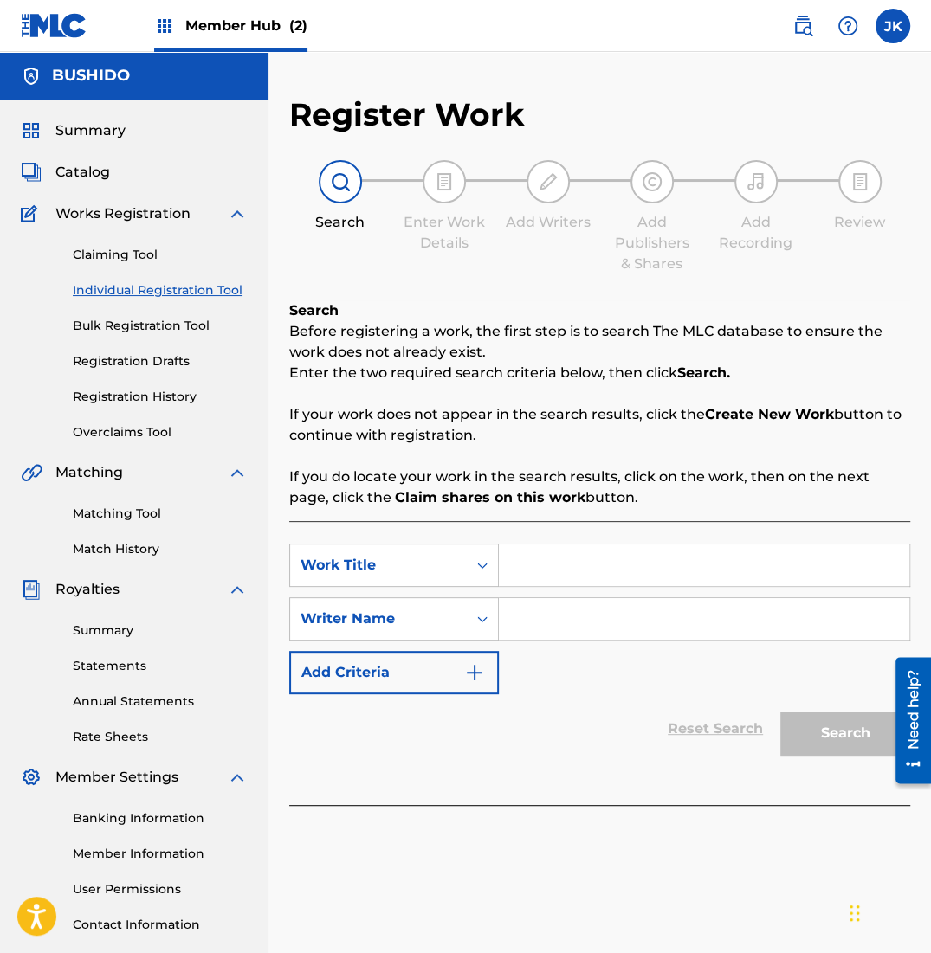
click at [145, 272] on div "Claiming Tool Individual Registration Tool Bulk Registration Tool Registration …" at bounding box center [134, 332] width 227 height 217
click at [139, 256] on link "Claiming Tool" at bounding box center [160, 255] width 175 height 18
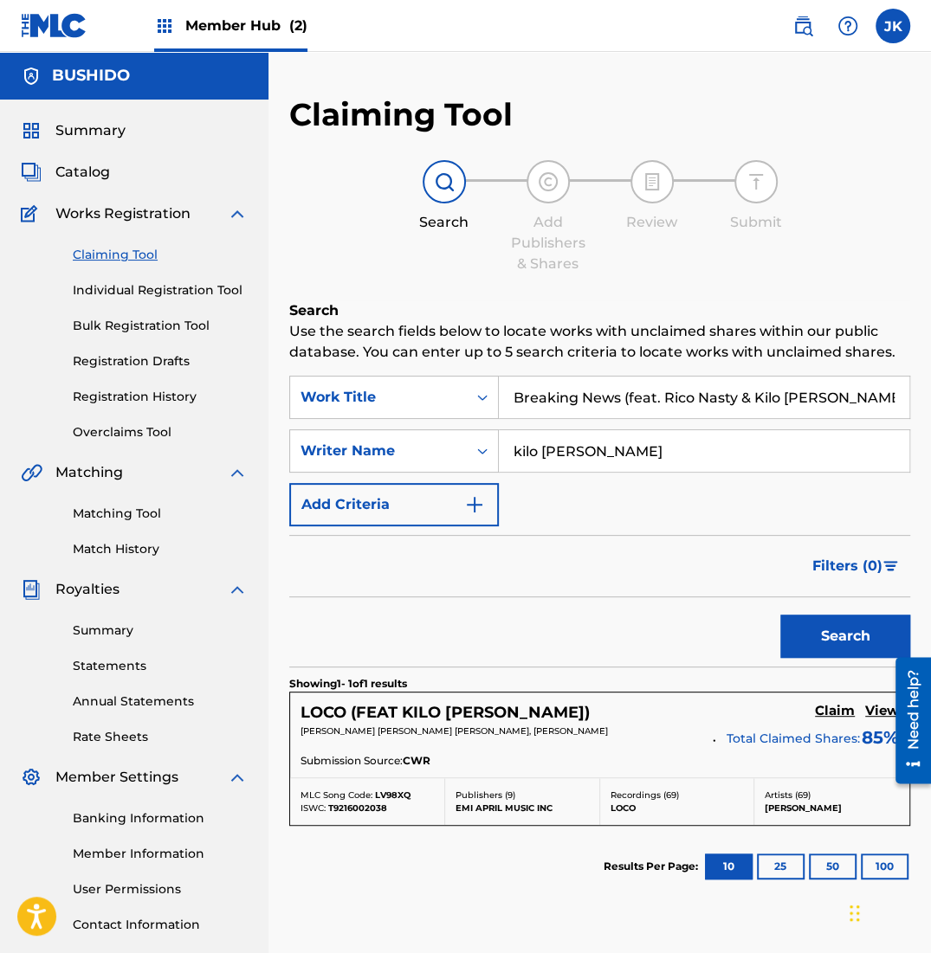
click at [647, 396] on input "Breaking News (feat. Rico Nasty & Kilo [PERSON_NAME])" at bounding box center [704, 398] width 410 height 42
type input "Stomp your feet"
click at [780, 615] on button "Search" at bounding box center [845, 636] width 130 height 43
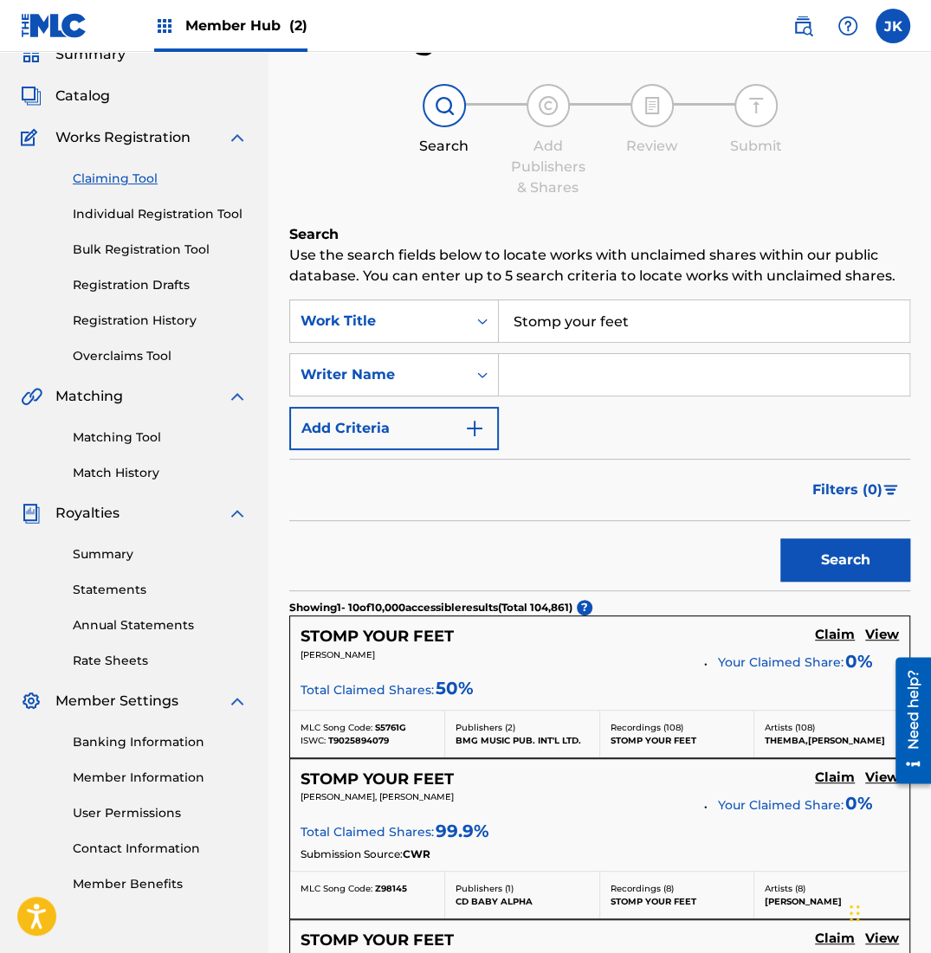
scroll to position [79, 0]
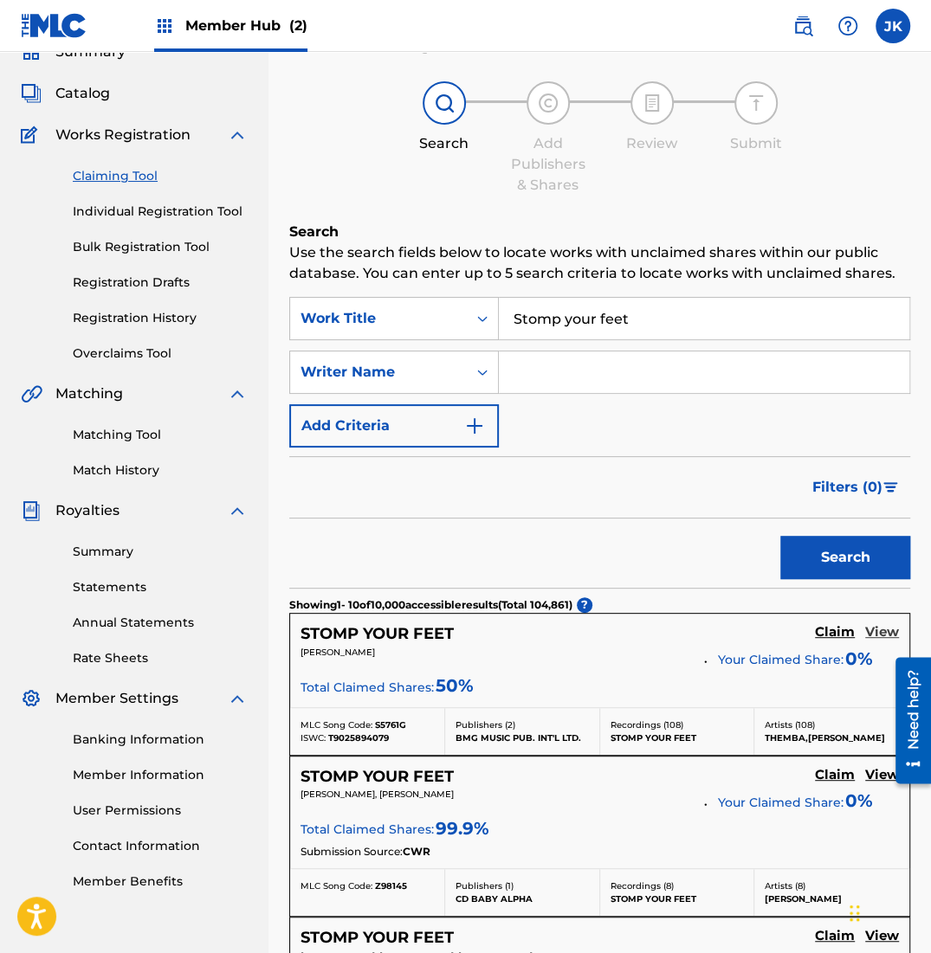
click at [881, 626] on h5 "View" at bounding box center [882, 632] width 34 height 16
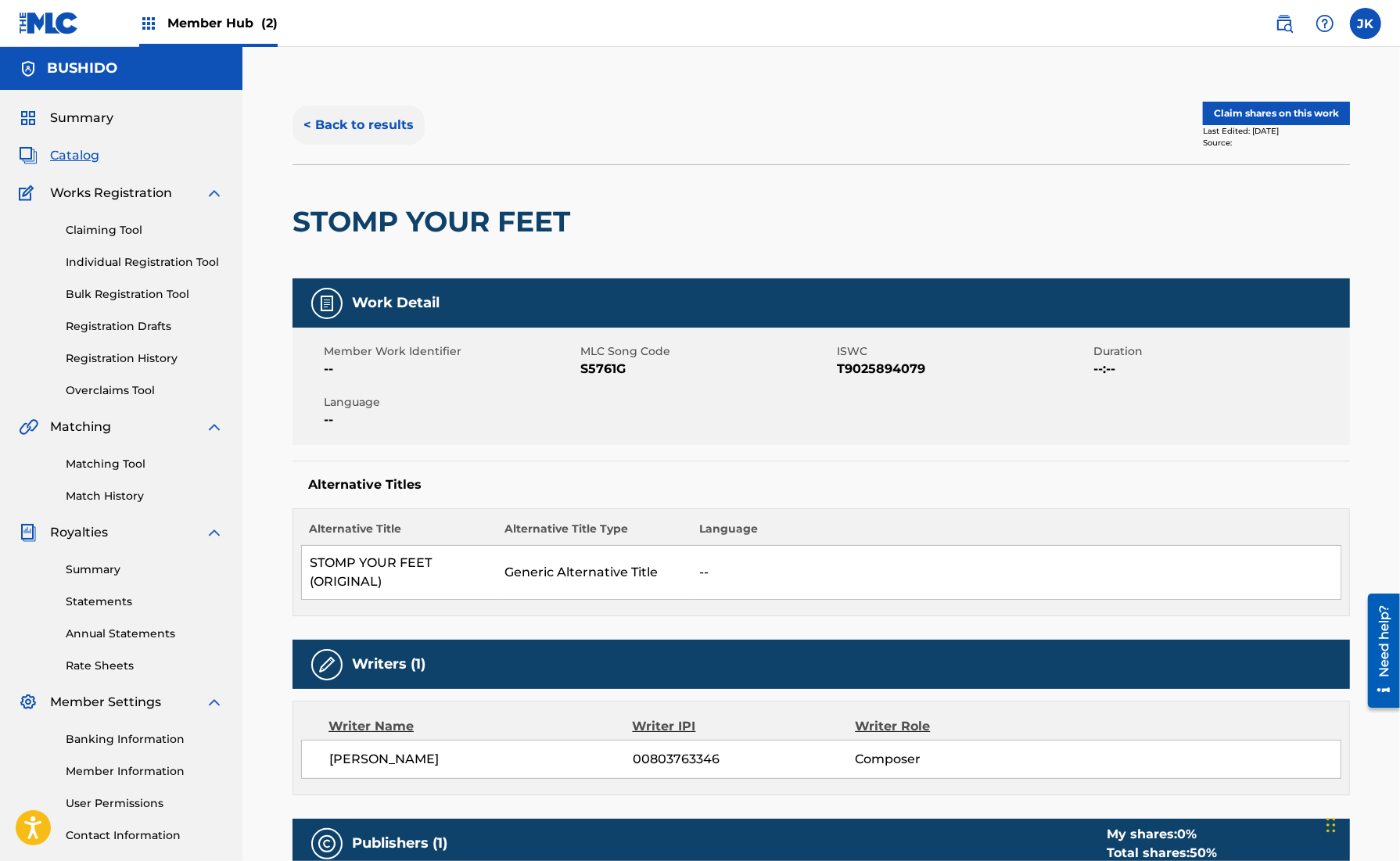
click at [362, 129] on button "< Back to results" at bounding box center [359, 125] width 132 height 39
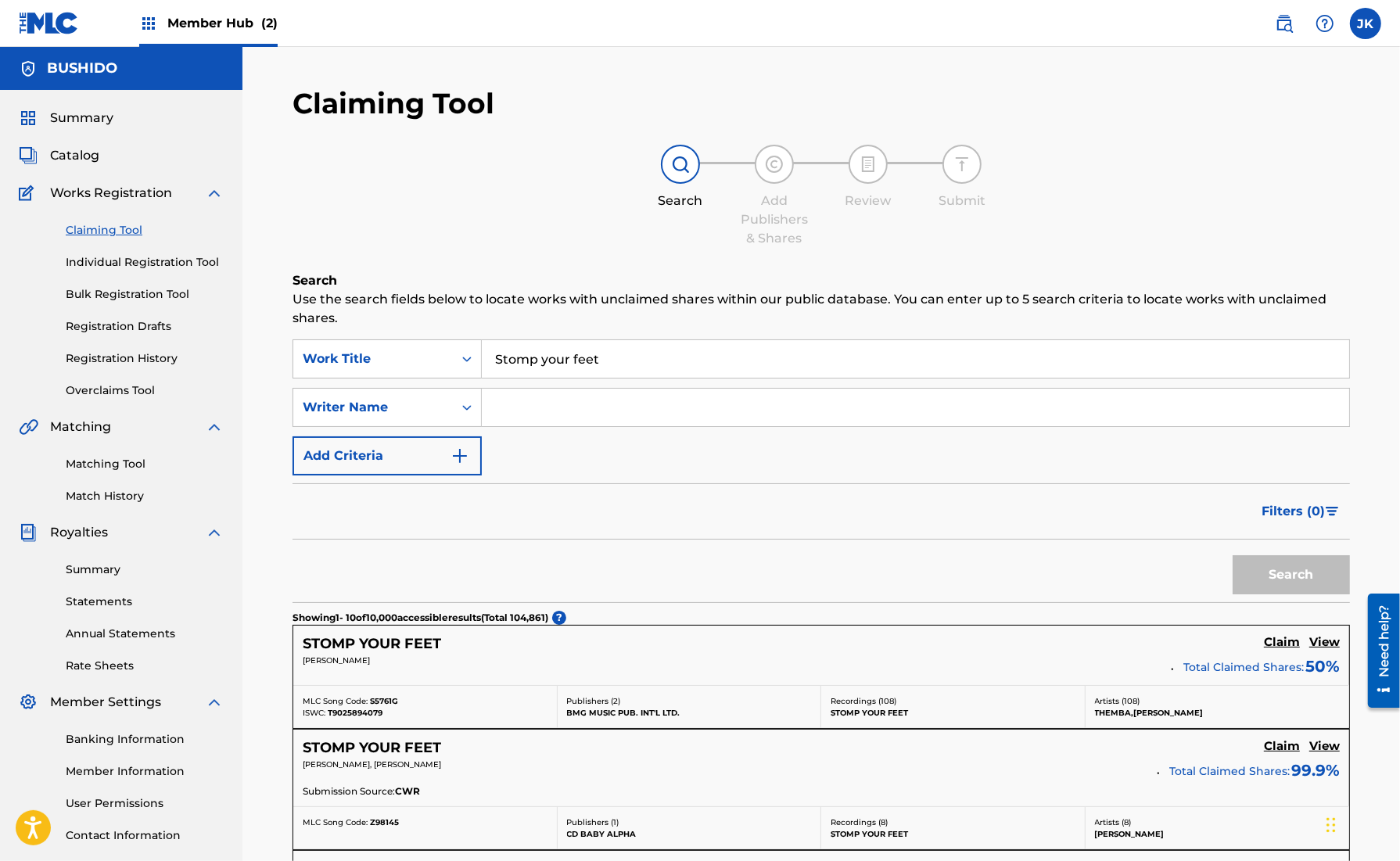
scroll to position [71, 0]
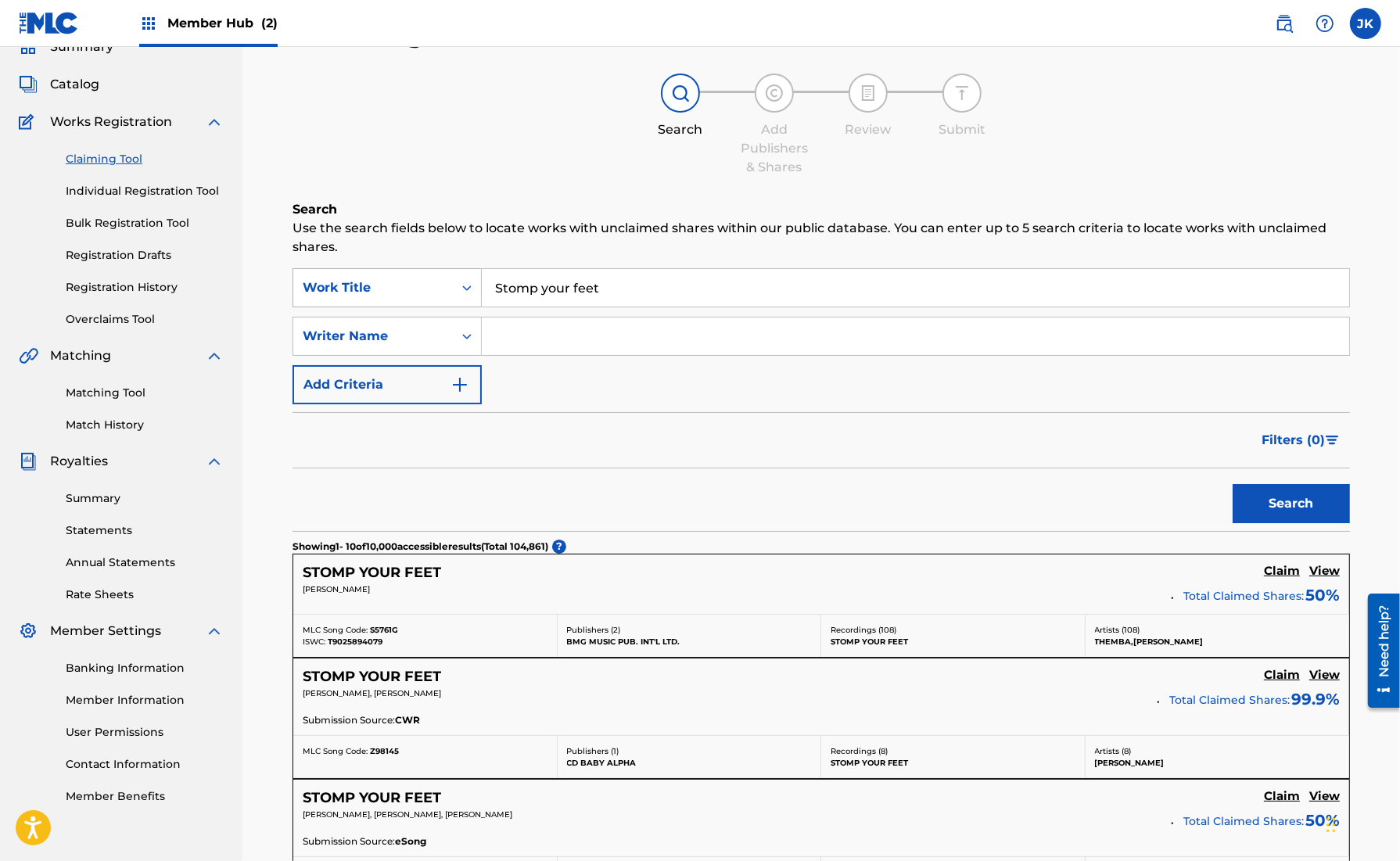
drag, startPoint x: 651, startPoint y: 296, endPoint x: 406, endPoint y: 282, distance: 245.4
click at [415, 282] on div "SearchWithCriteriafb1ecf68-c727-42ad-9294-436e7812e45c Work Title Stomp your fe…" at bounding box center [821, 287] width 1058 height 39
type input "[PERSON_NAME]"
click at [1274, 496] on button "Search" at bounding box center [1292, 503] width 117 height 39
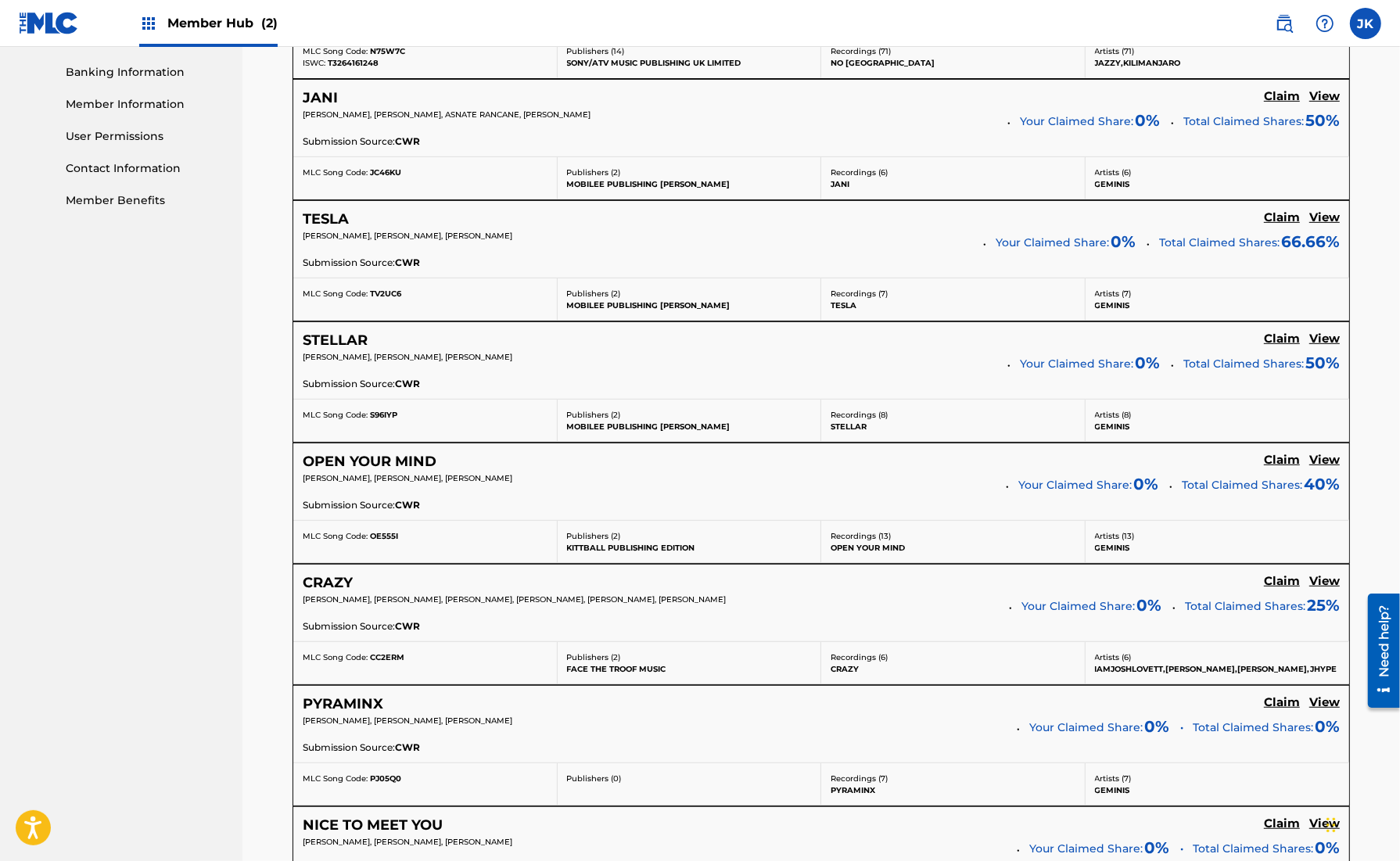
scroll to position [855, 0]
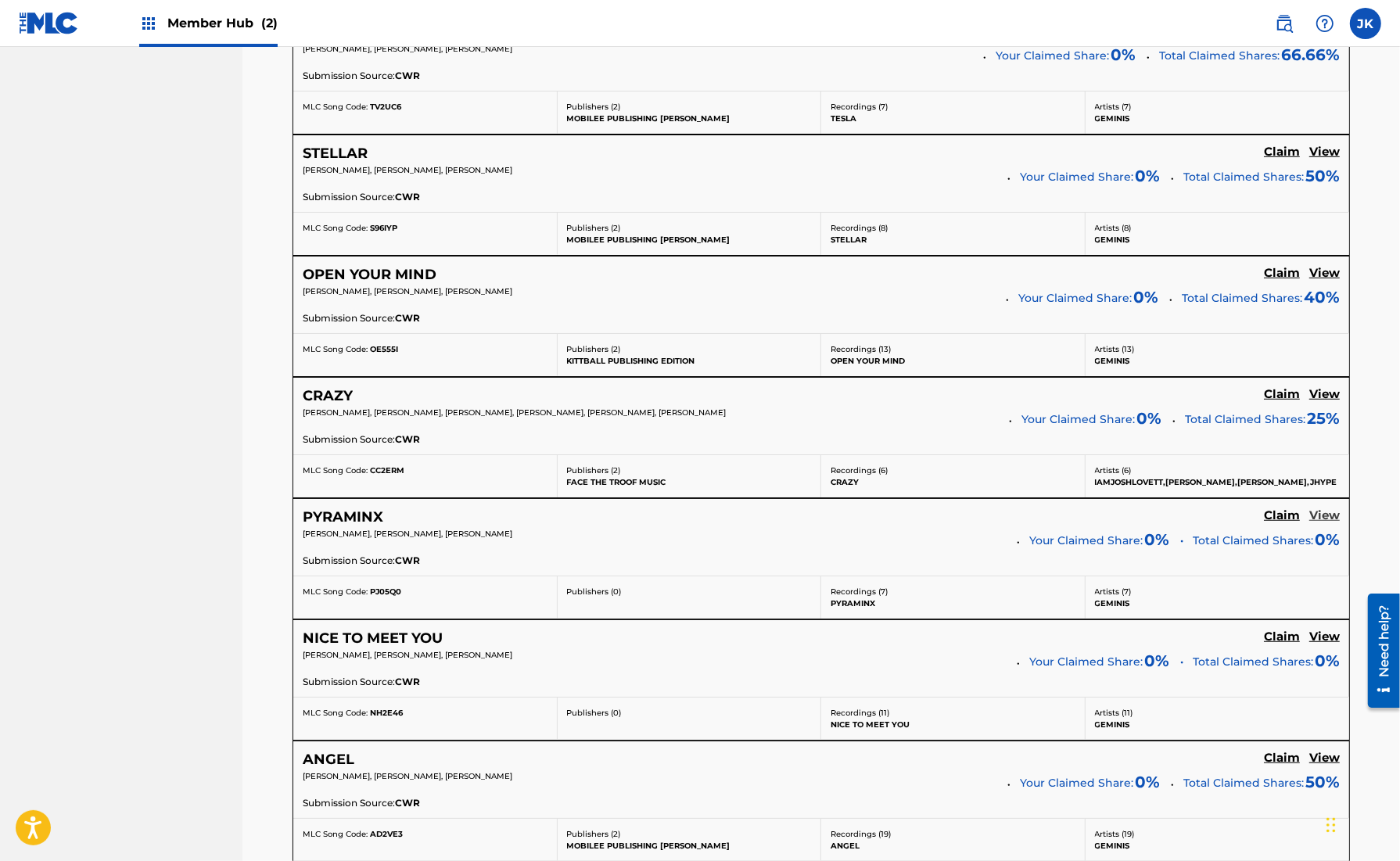
click at [1327, 509] on h5 "View" at bounding box center [1325, 516] width 31 height 14
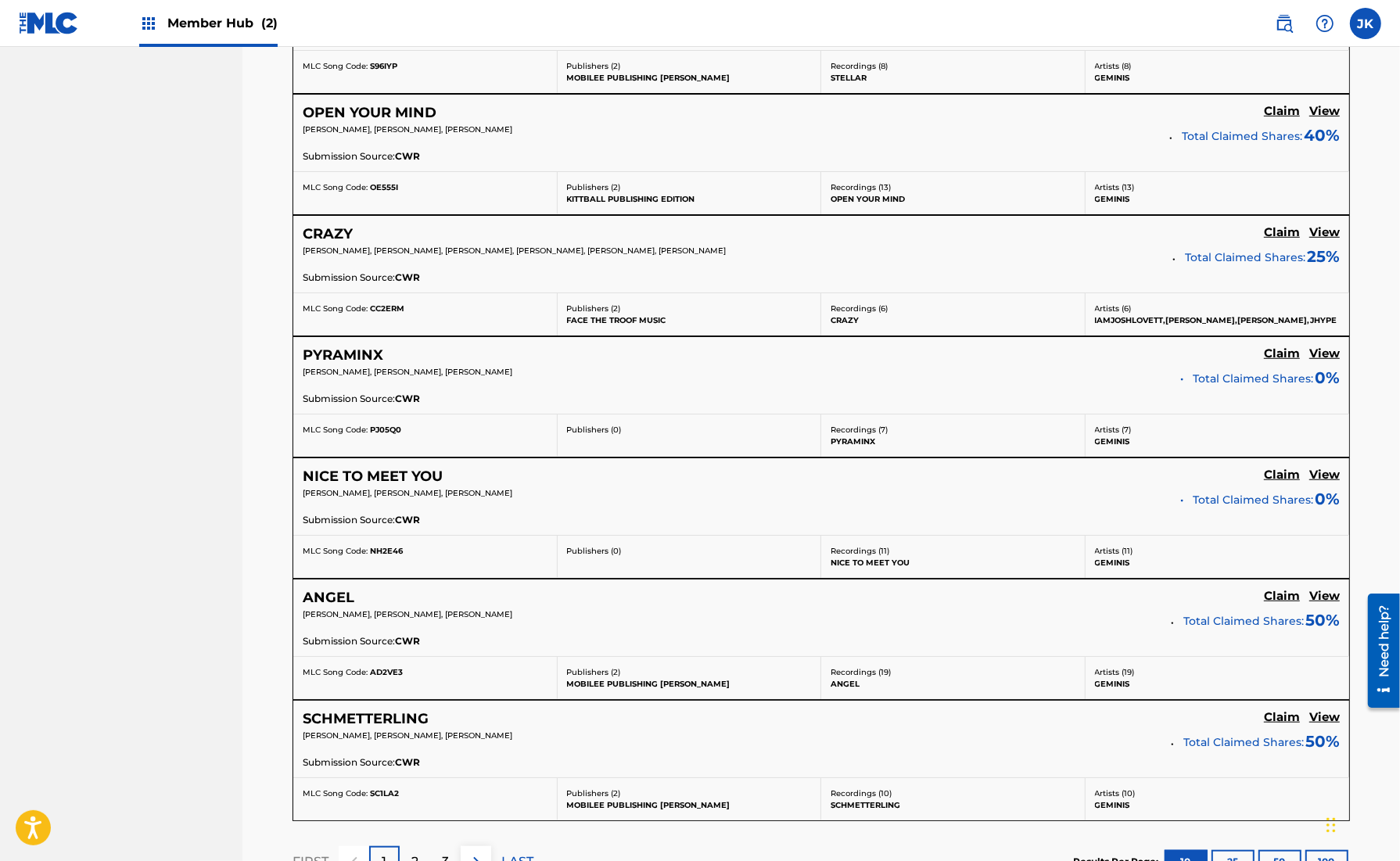
scroll to position [1153, 0]
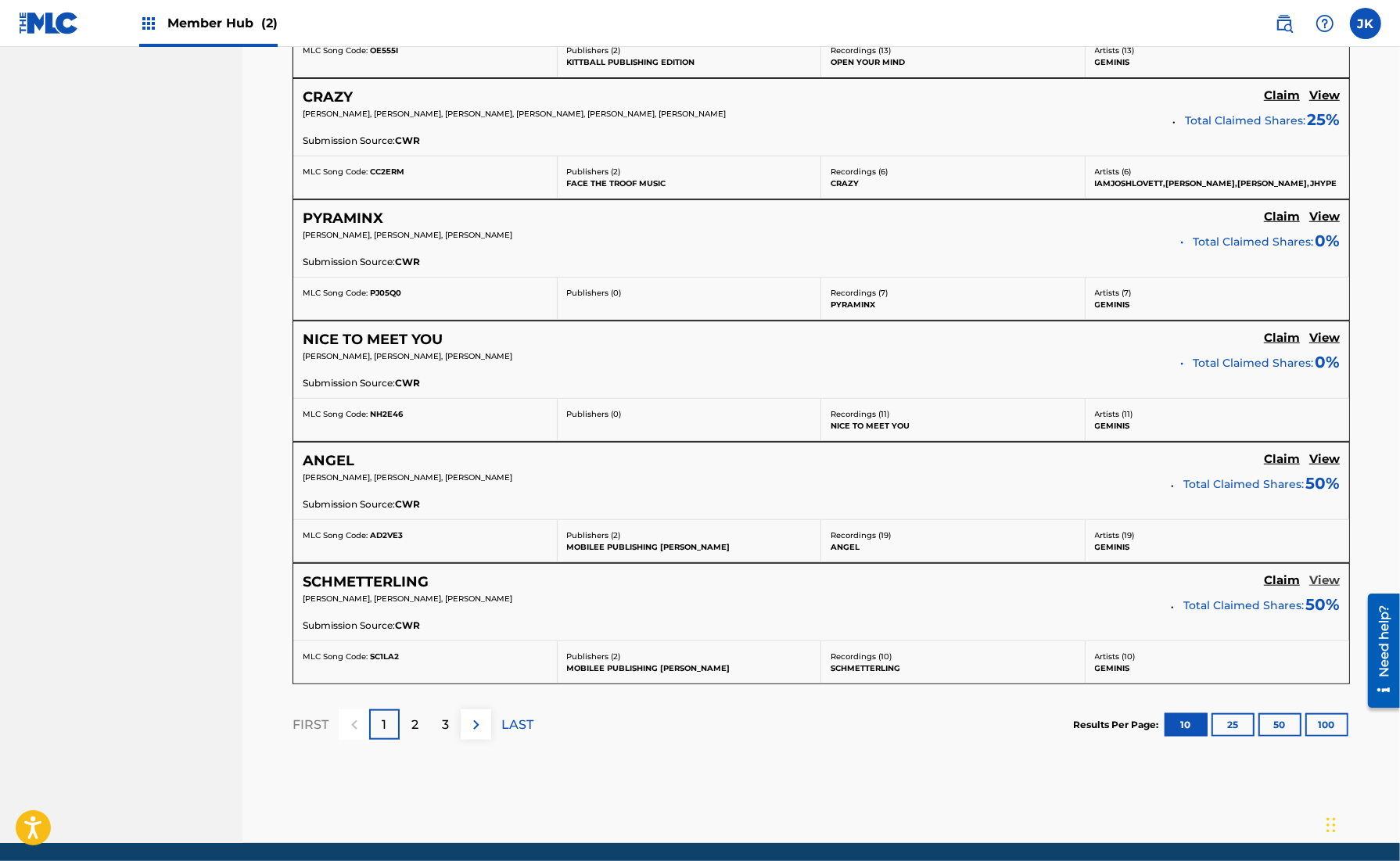
click at [1327, 574] on h5 "View" at bounding box center [1325, 581] width 31 height 14
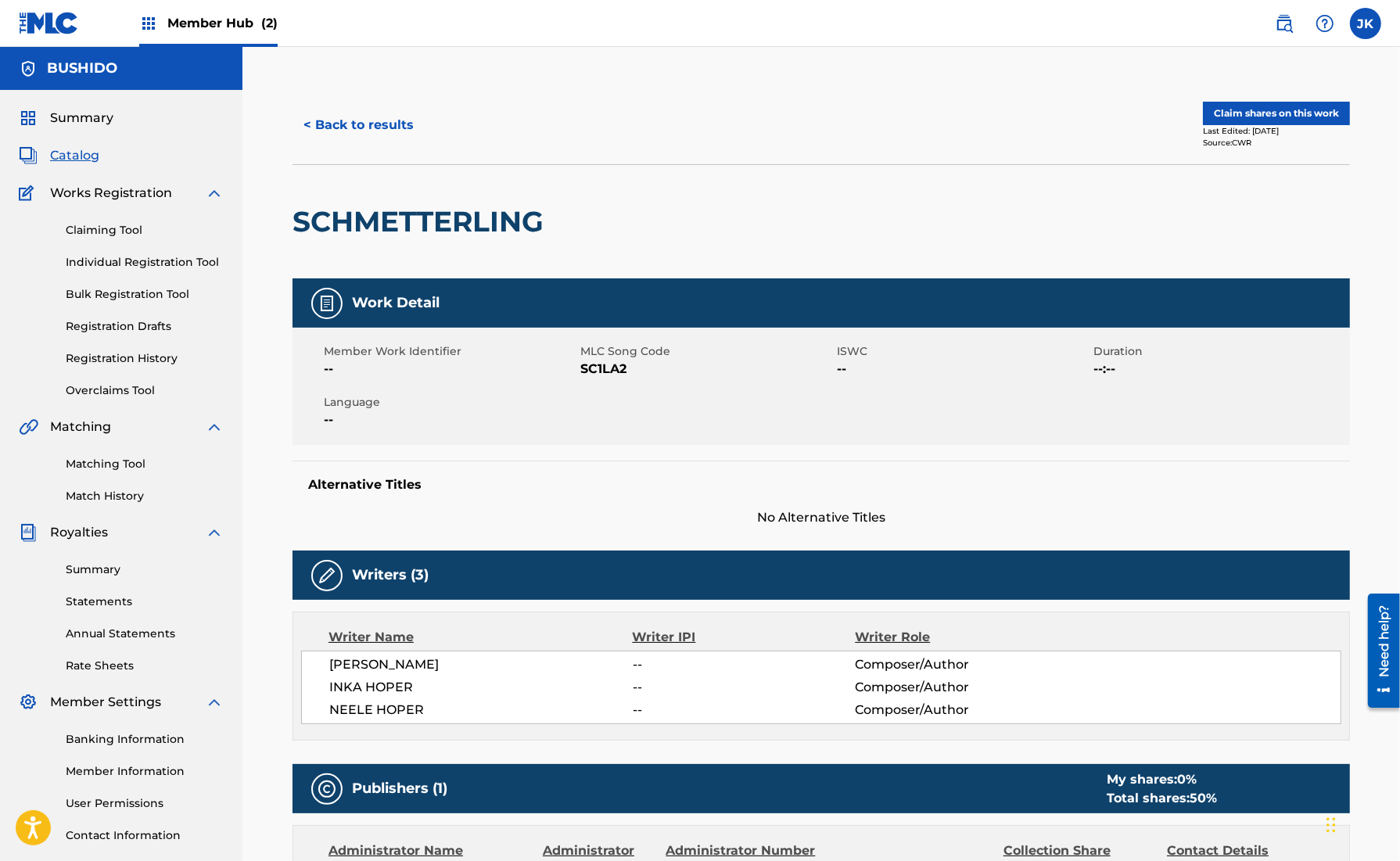
scroll to position [1114, 0]
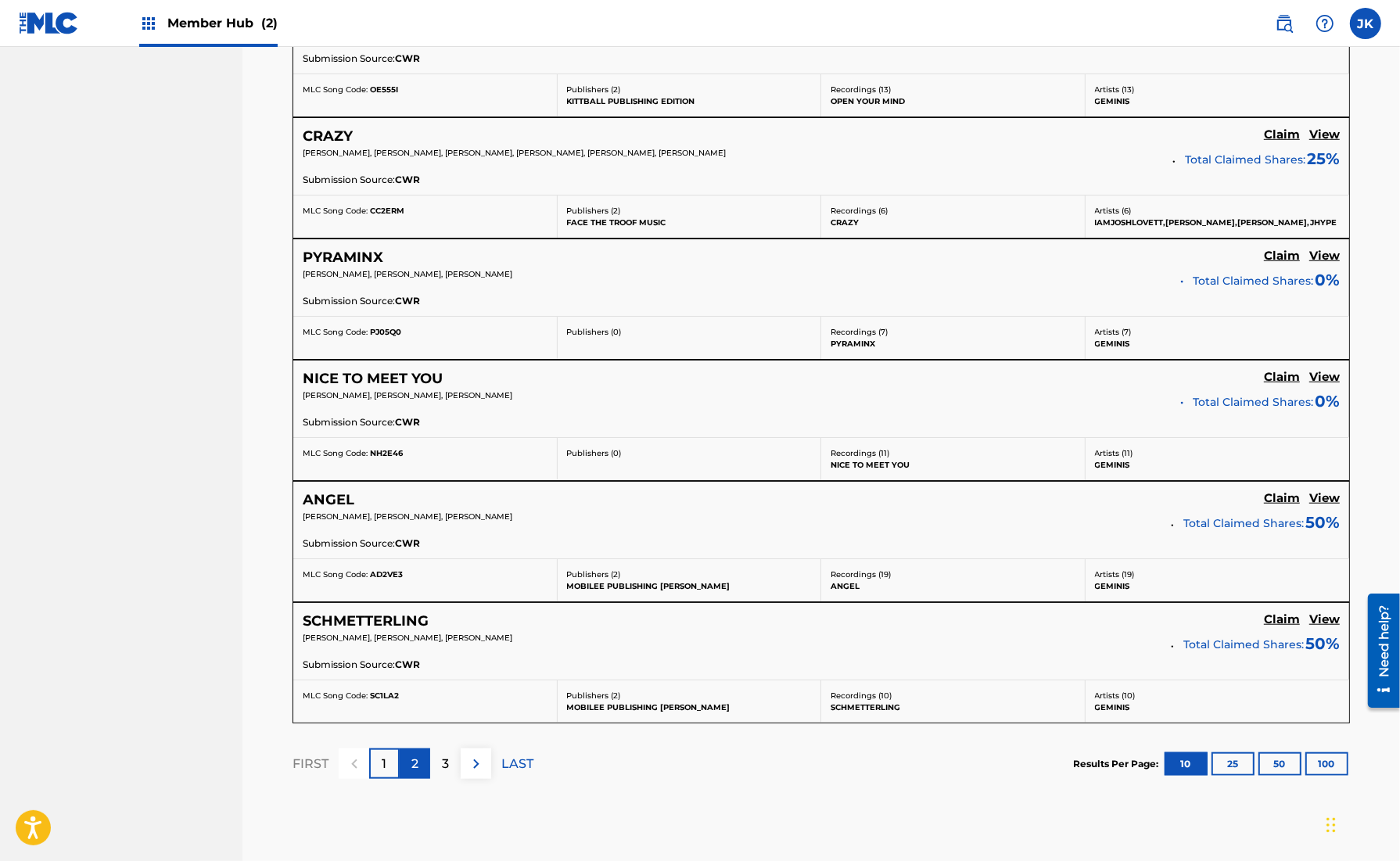
click at [417, 758] on p "2" at bounding box center [415, 764] width 7 height 19
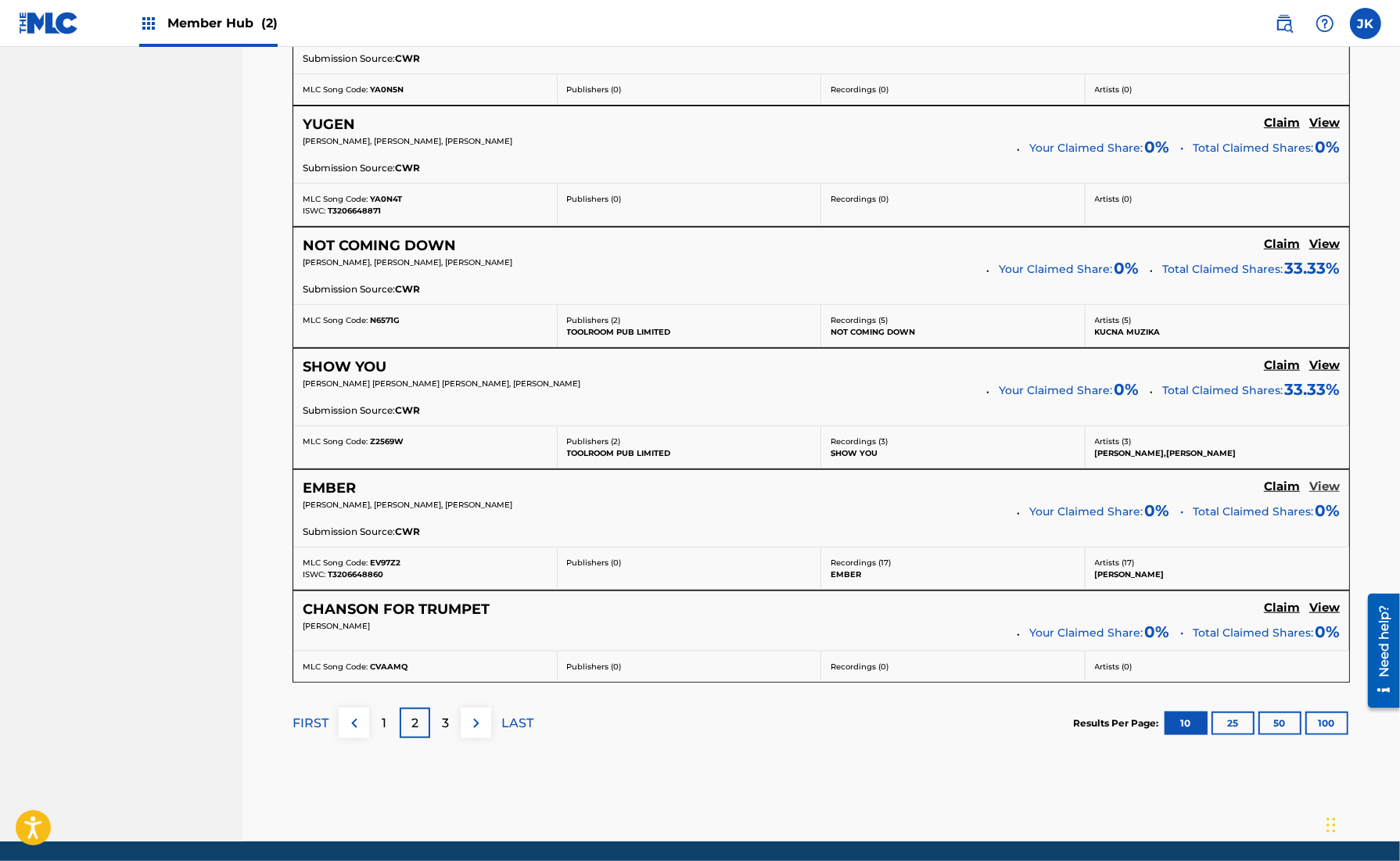
click at [1333, 485] on h5 "View" at bounding box center [1325, 487] width 31 height 14
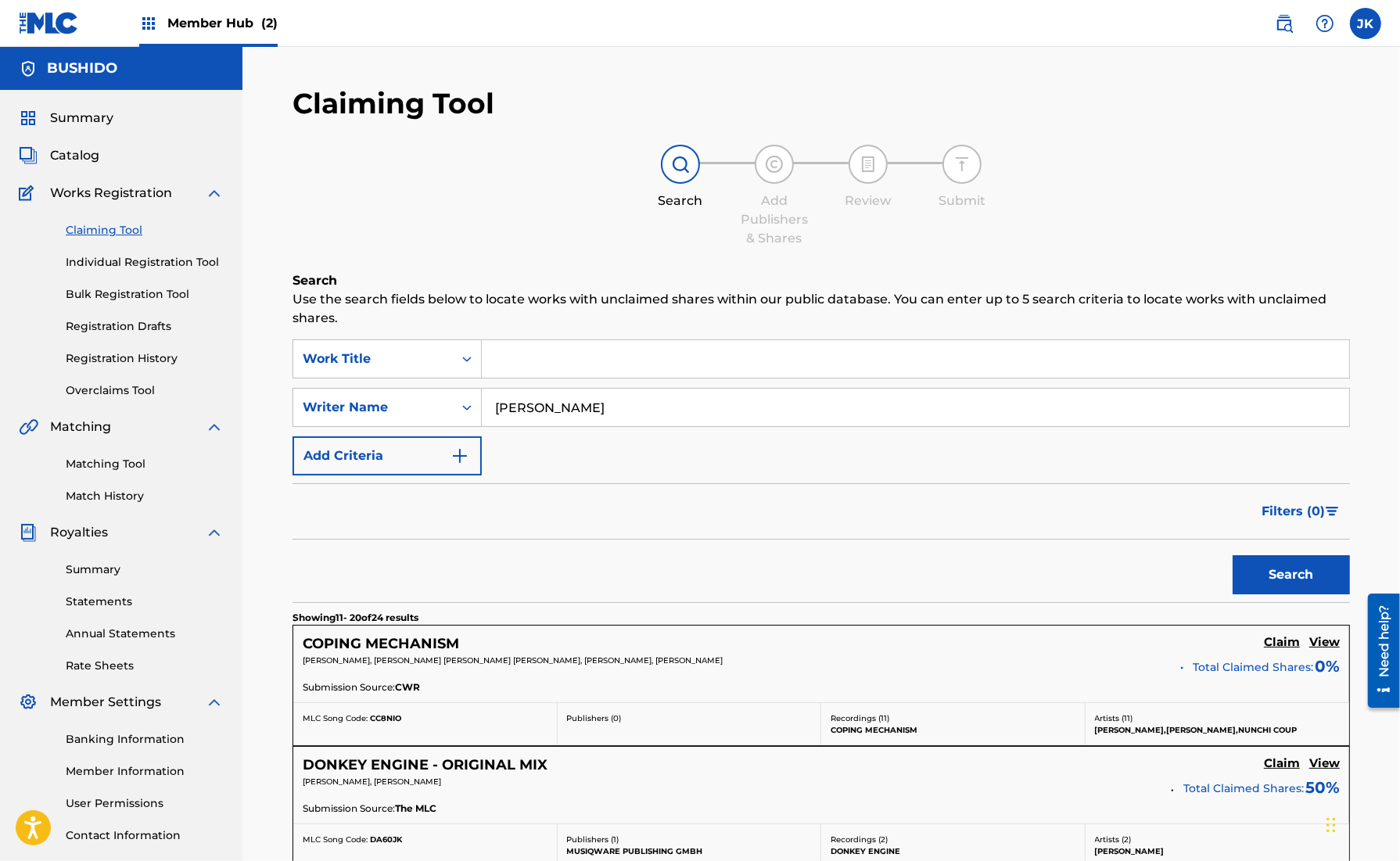
scroll to position [1073, 0]
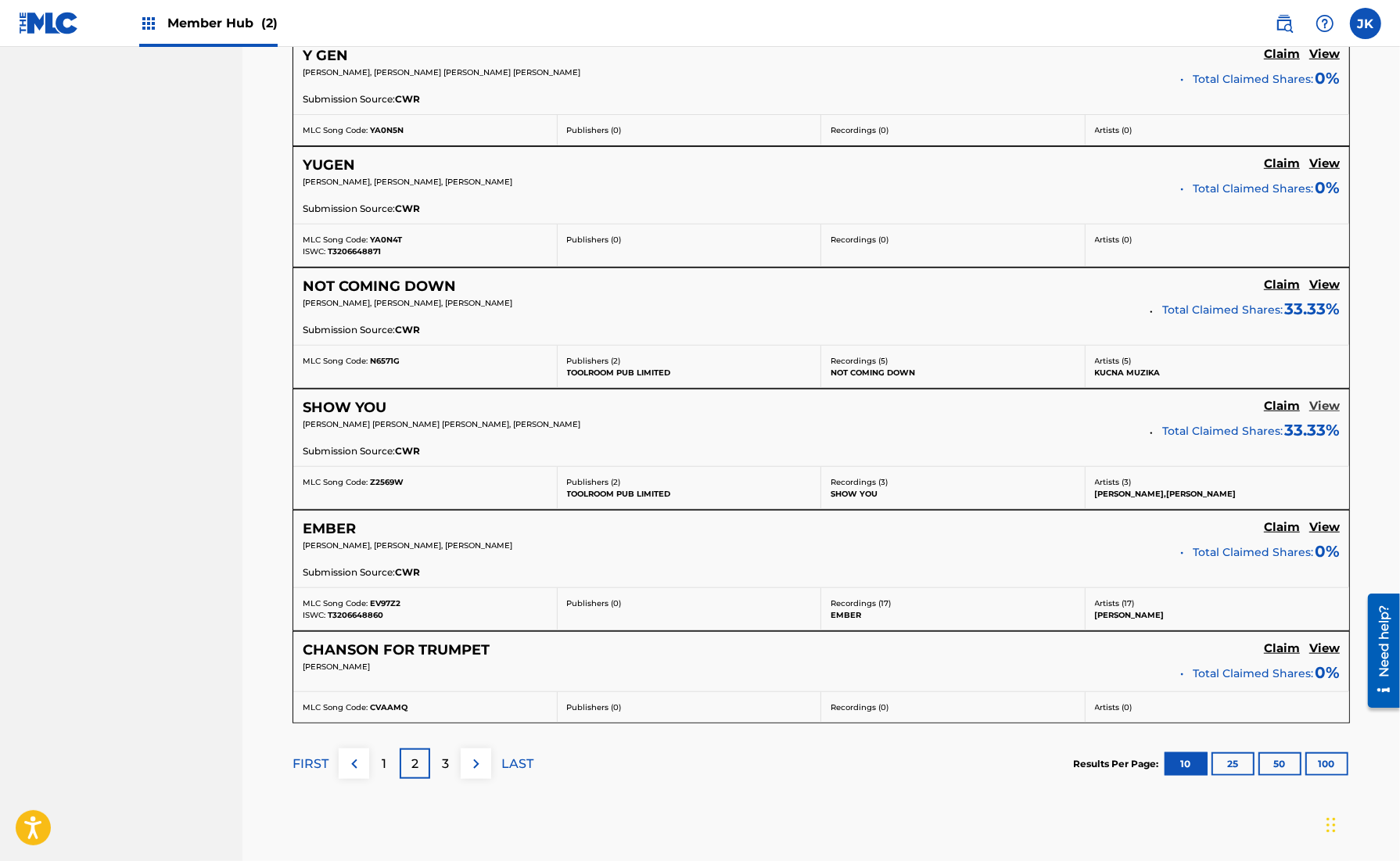
click at [1328, 409] on link "View" at bounding box center [1325, 407] width 31 height 17
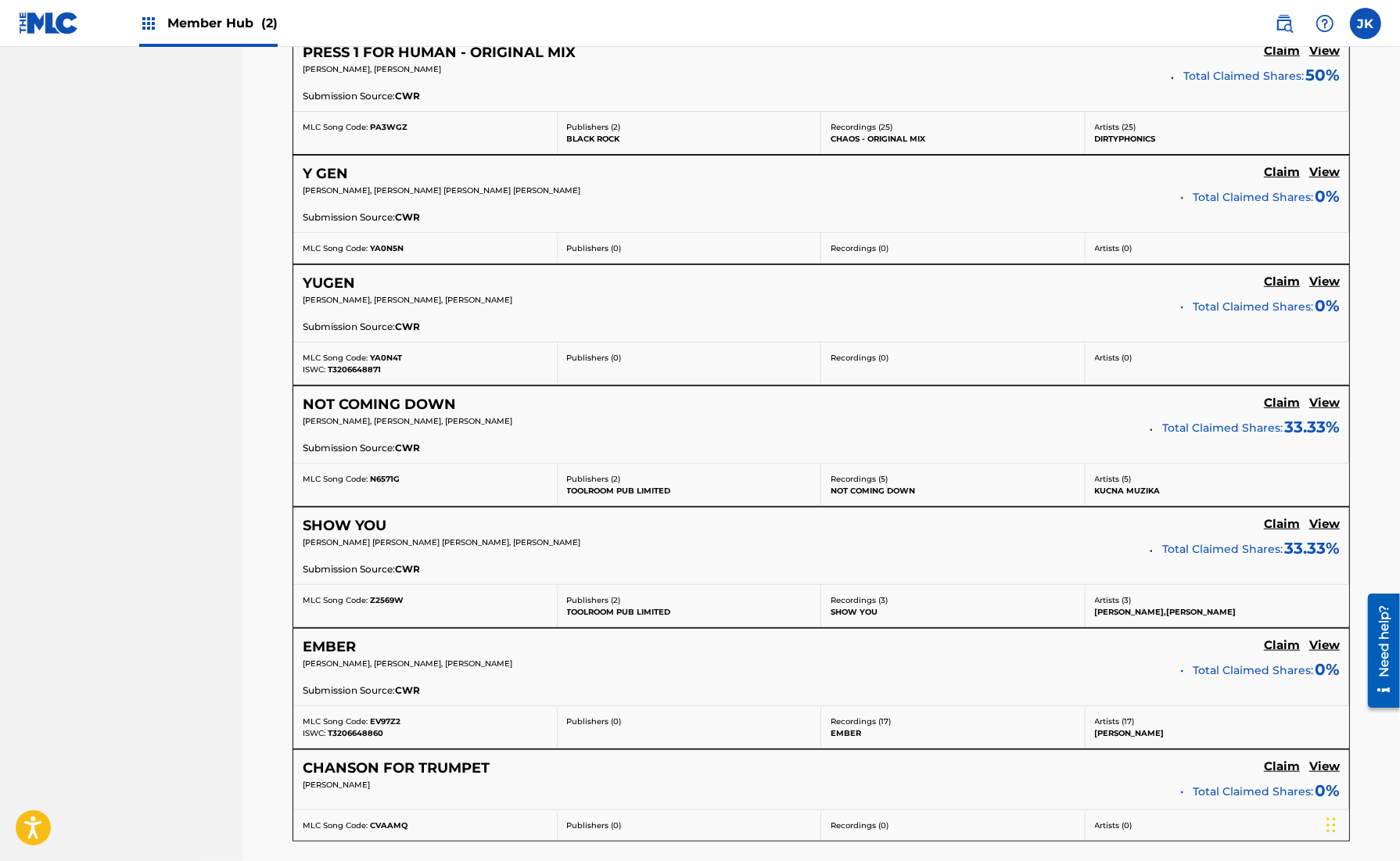
scroll to position [953, 0]
click at [1328, 271] on div "YUGEN Claim View [PERSON_NAME], [PERSON_NAME], [PERSON_NAME] Total Claimed Shar…" at bounding box center [821, 305] width 1056 height 77
click at [1328, 277] on h5 "View" at bounding box center [1325, 285] width 31 height 14
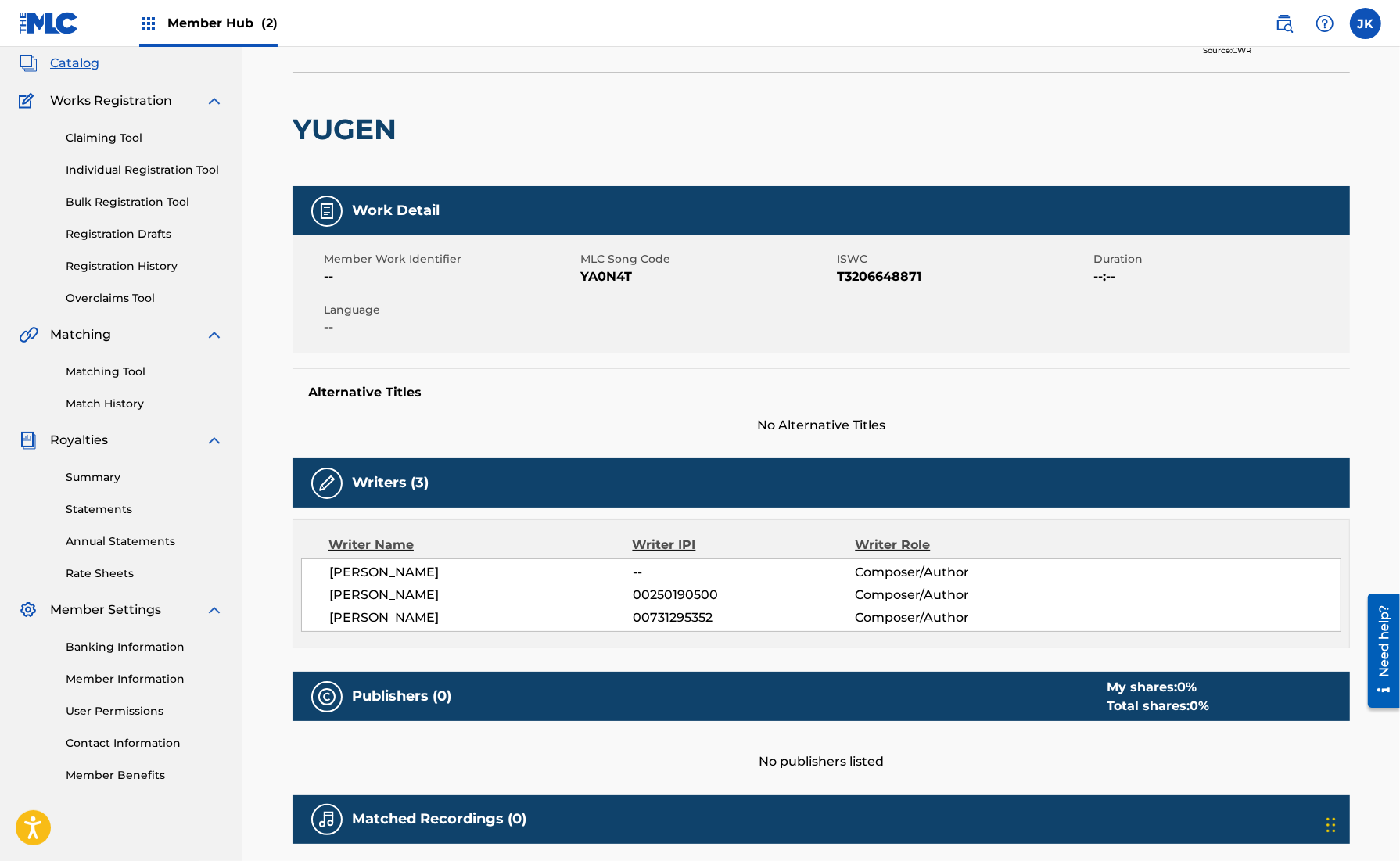
scroll to position [240, 0]
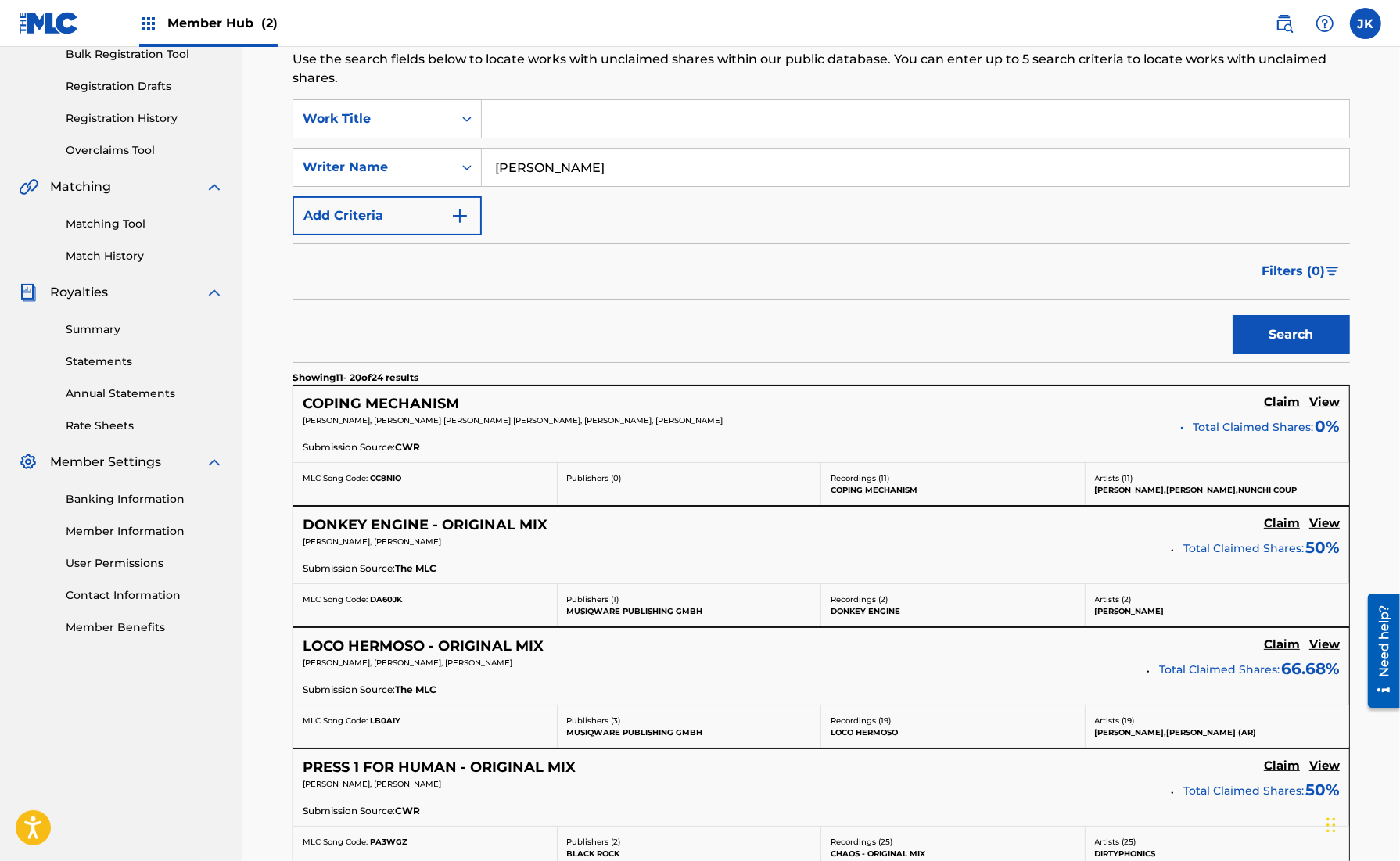
scroll to position [953, 0]
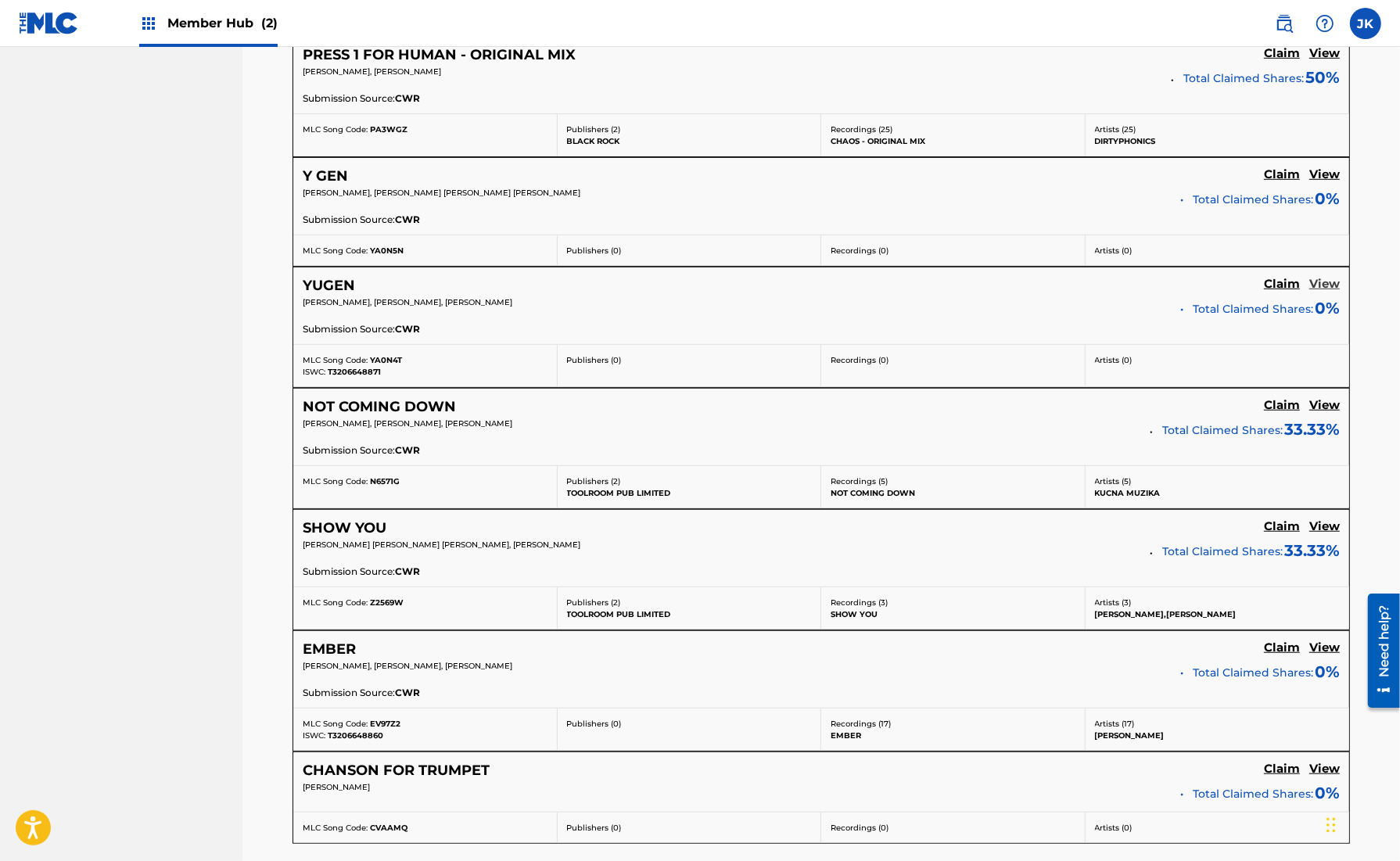
click at [1331, 277] on h5 "View" at bounding box center [1325, 285] width 31 height 14
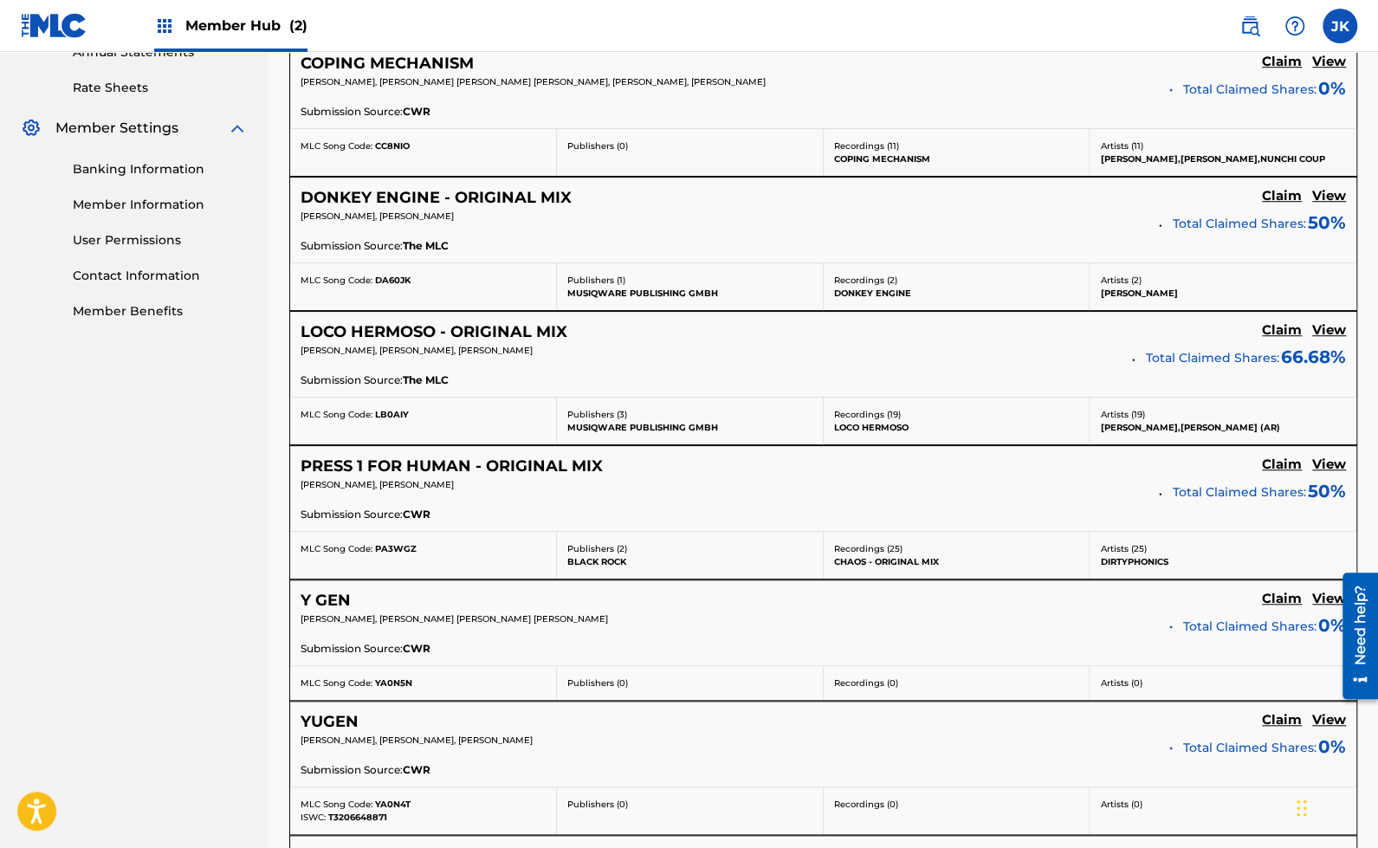
scroll to position [643, 0]
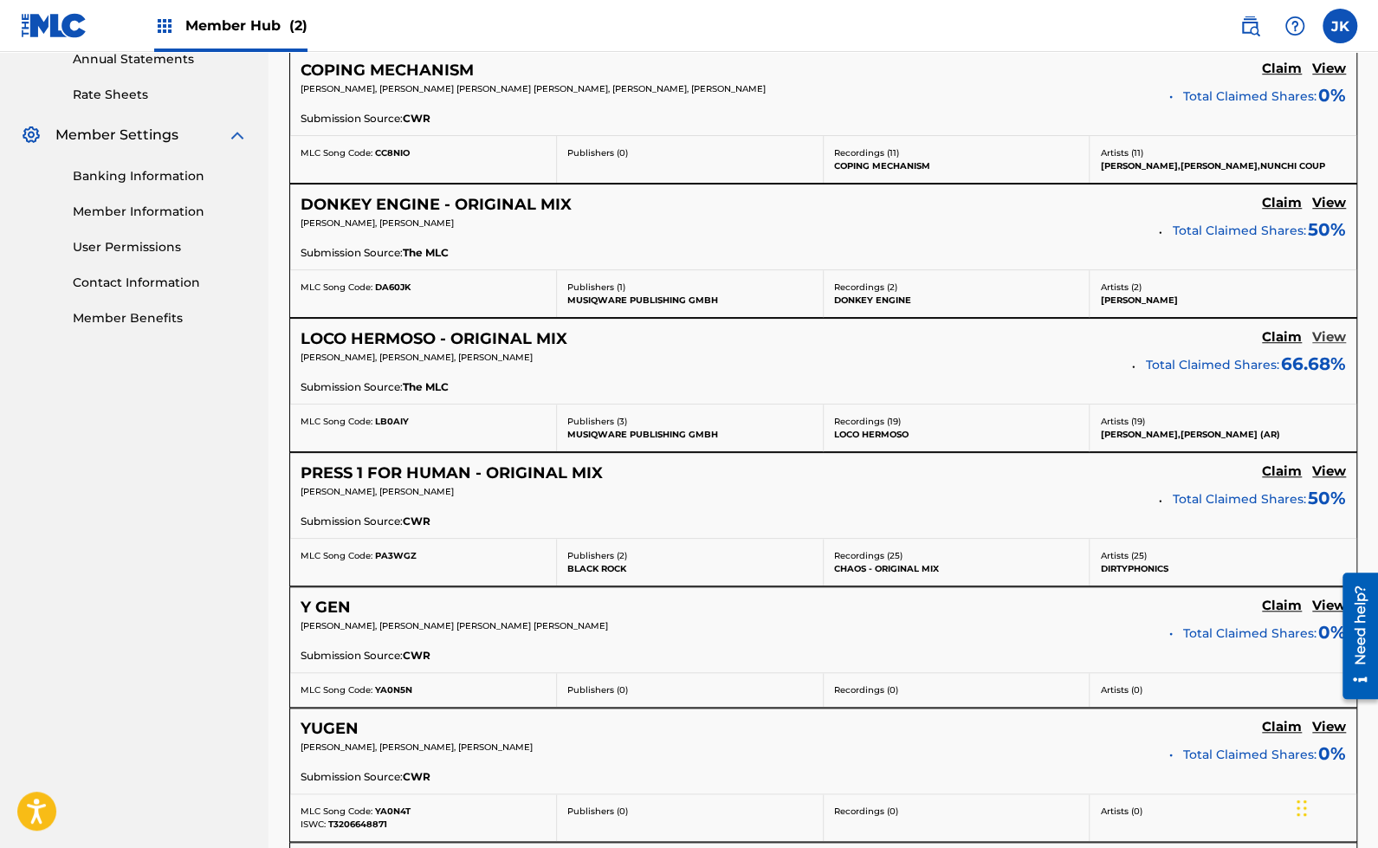
click at [1332, 331] on h5 "View" at bounding box center [1329, 337] width 34 height 16
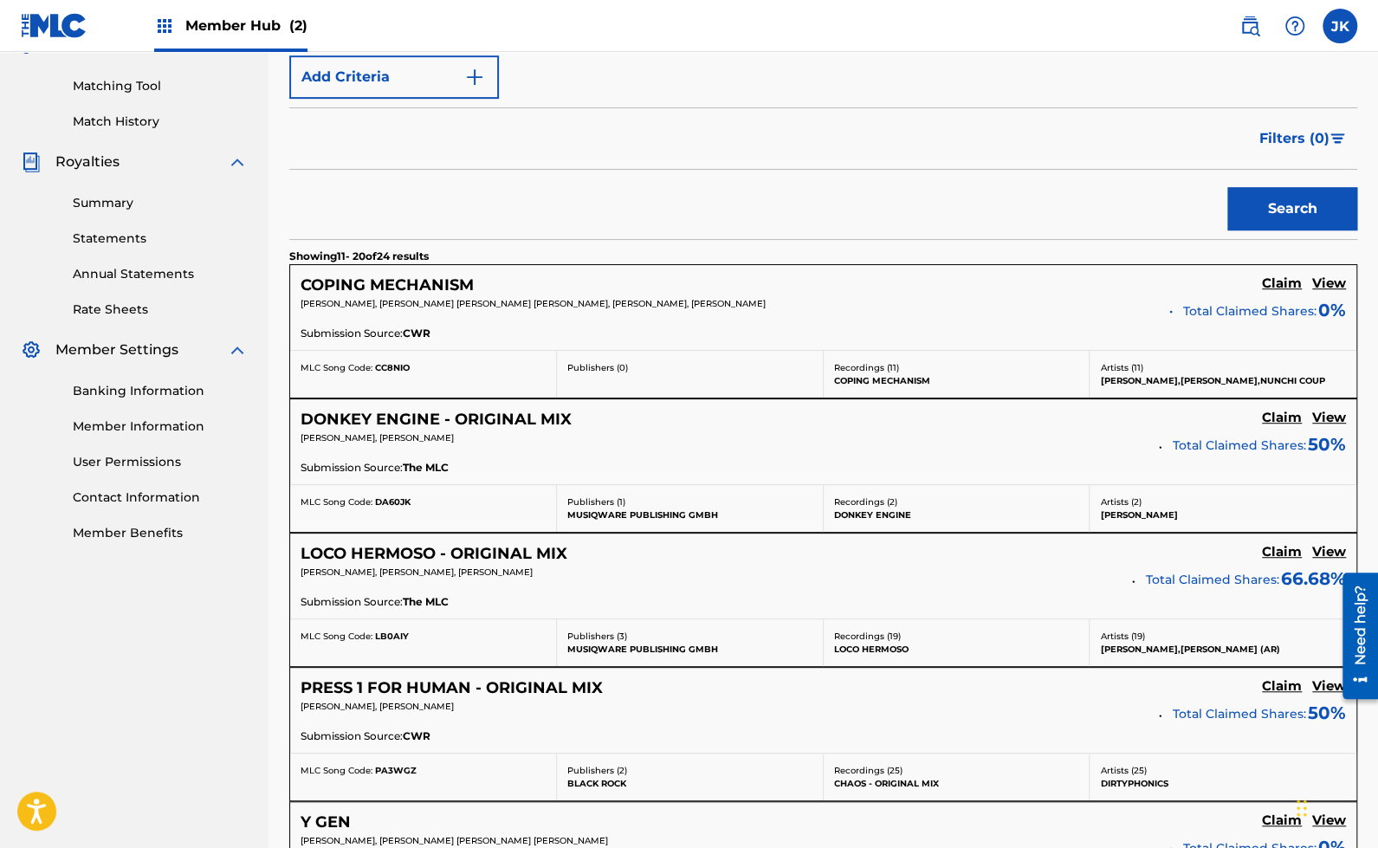
scroll to position [424, 0]
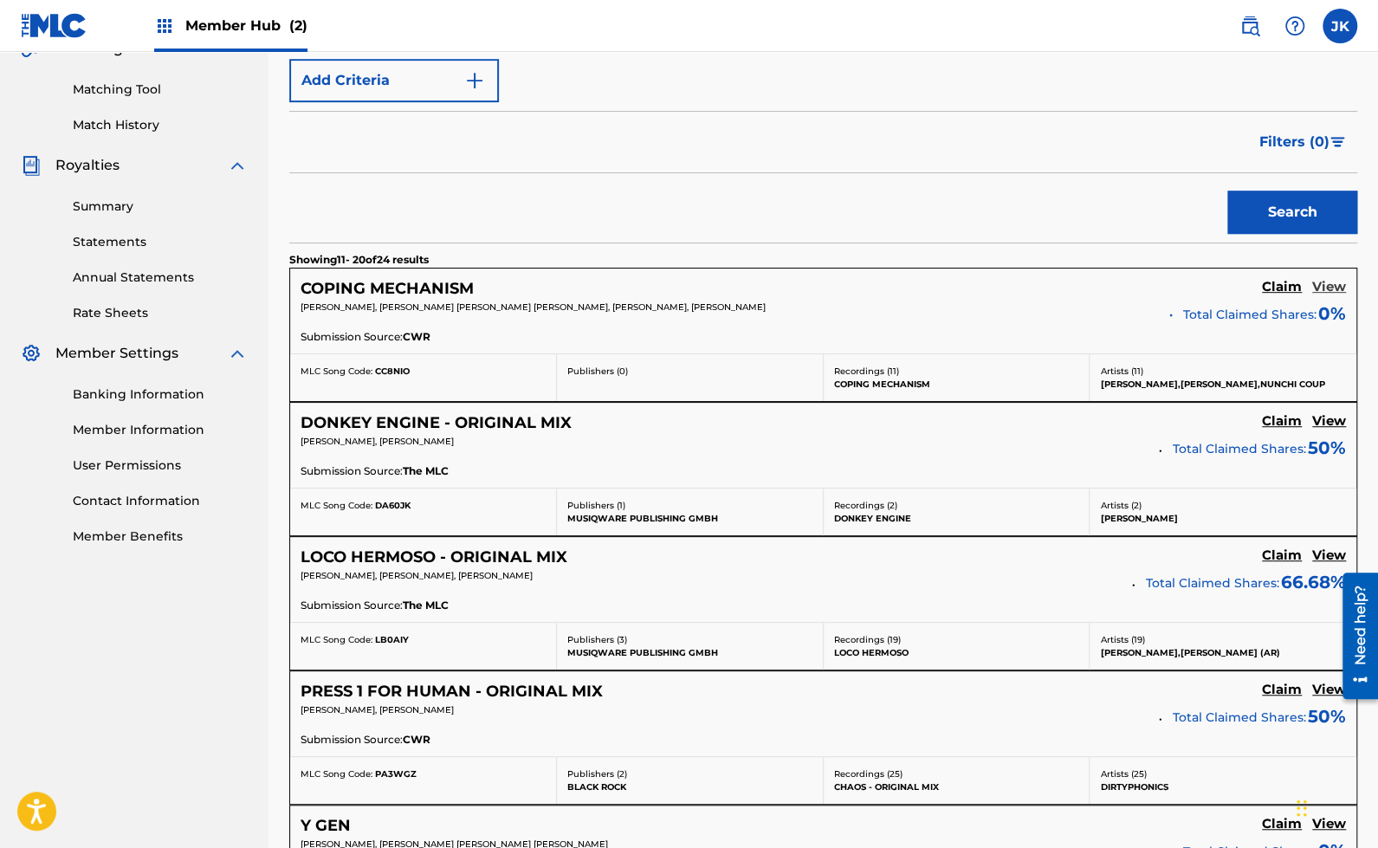
click at [1321, 280] on h5 "View" at bounding box center [1329, 287] width 34 height 16
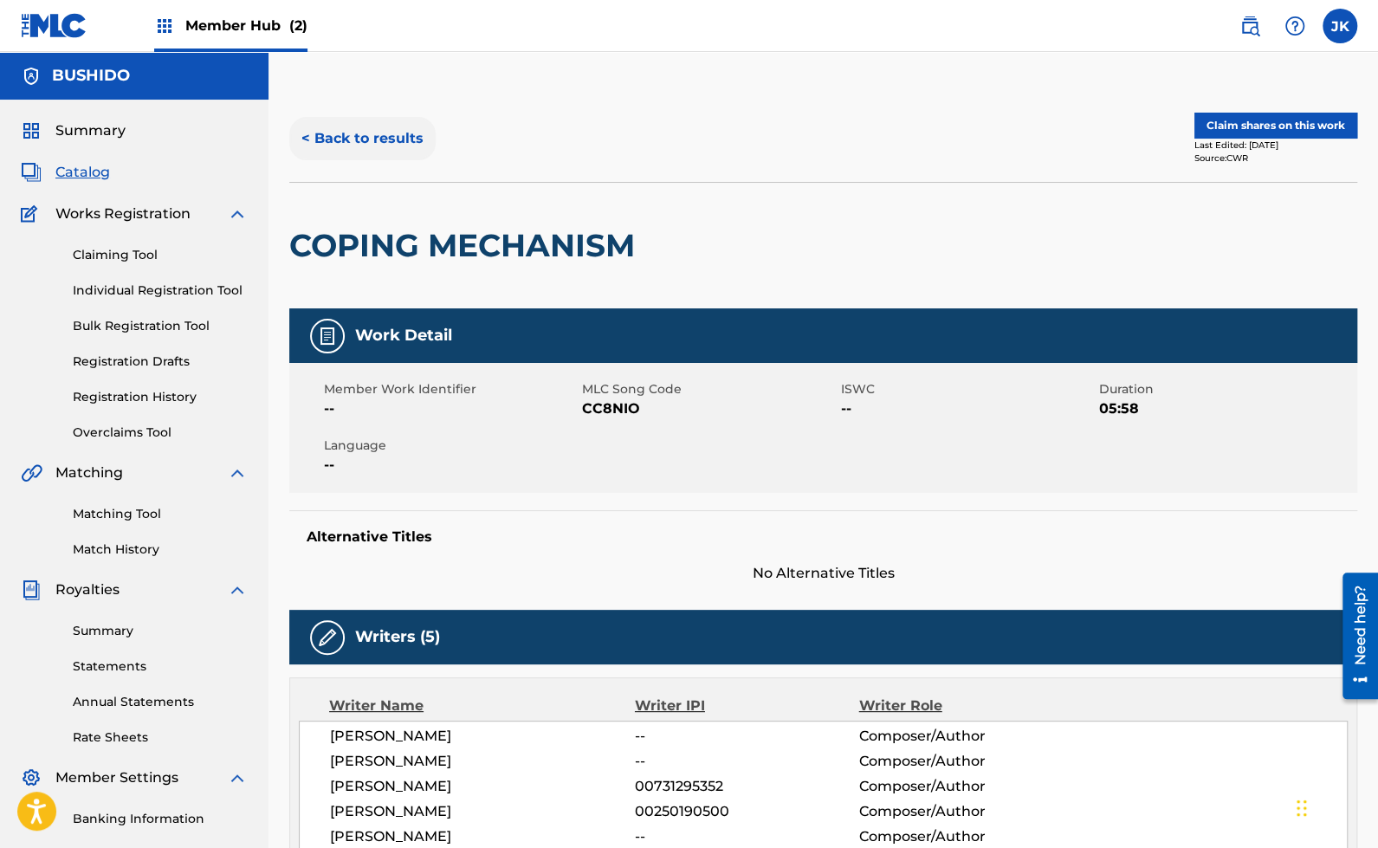
click at [339, 136] on button "< Back to results" at bounding box center [362, 138] width 146 height 43
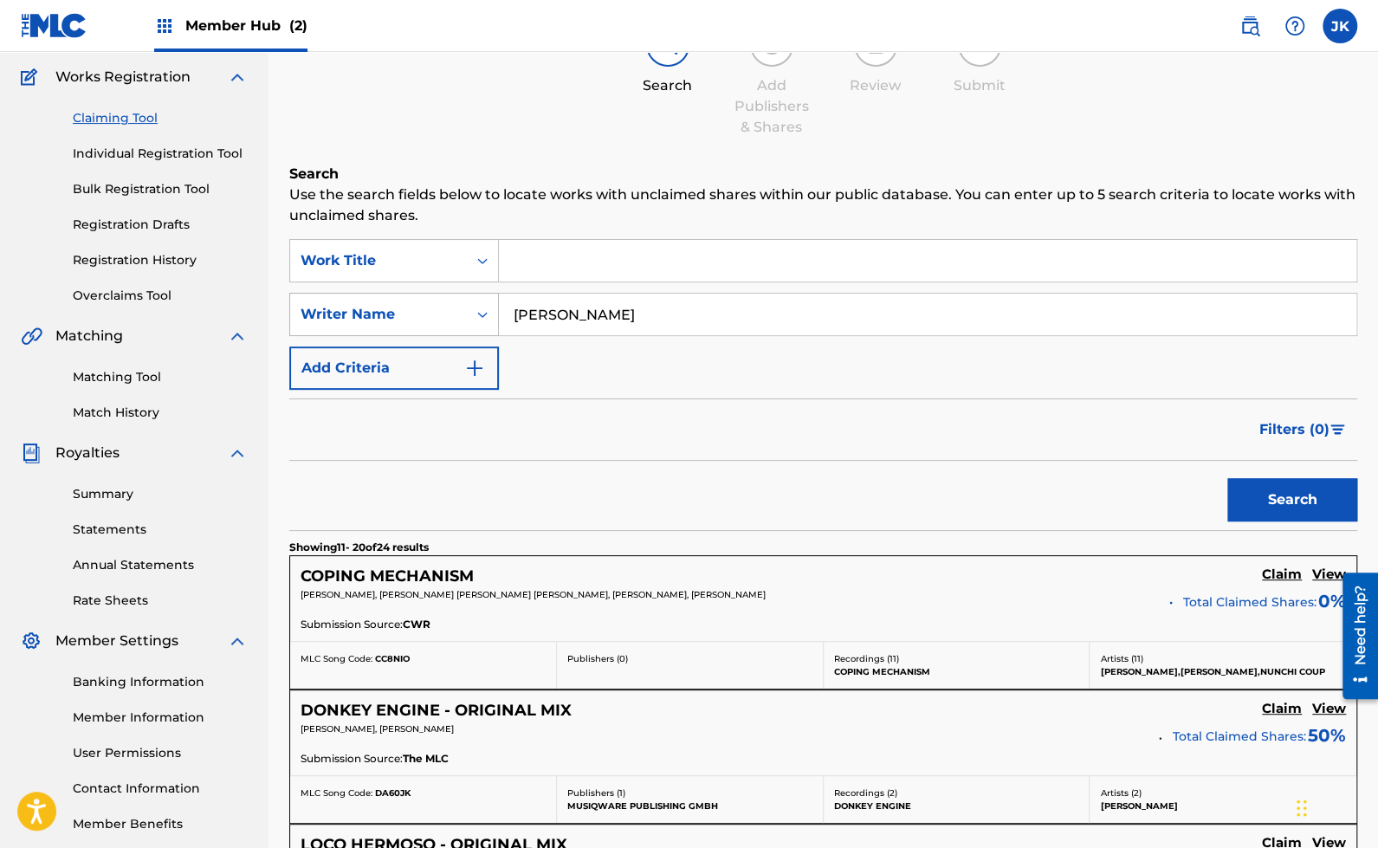
scroll to position [178, 0]
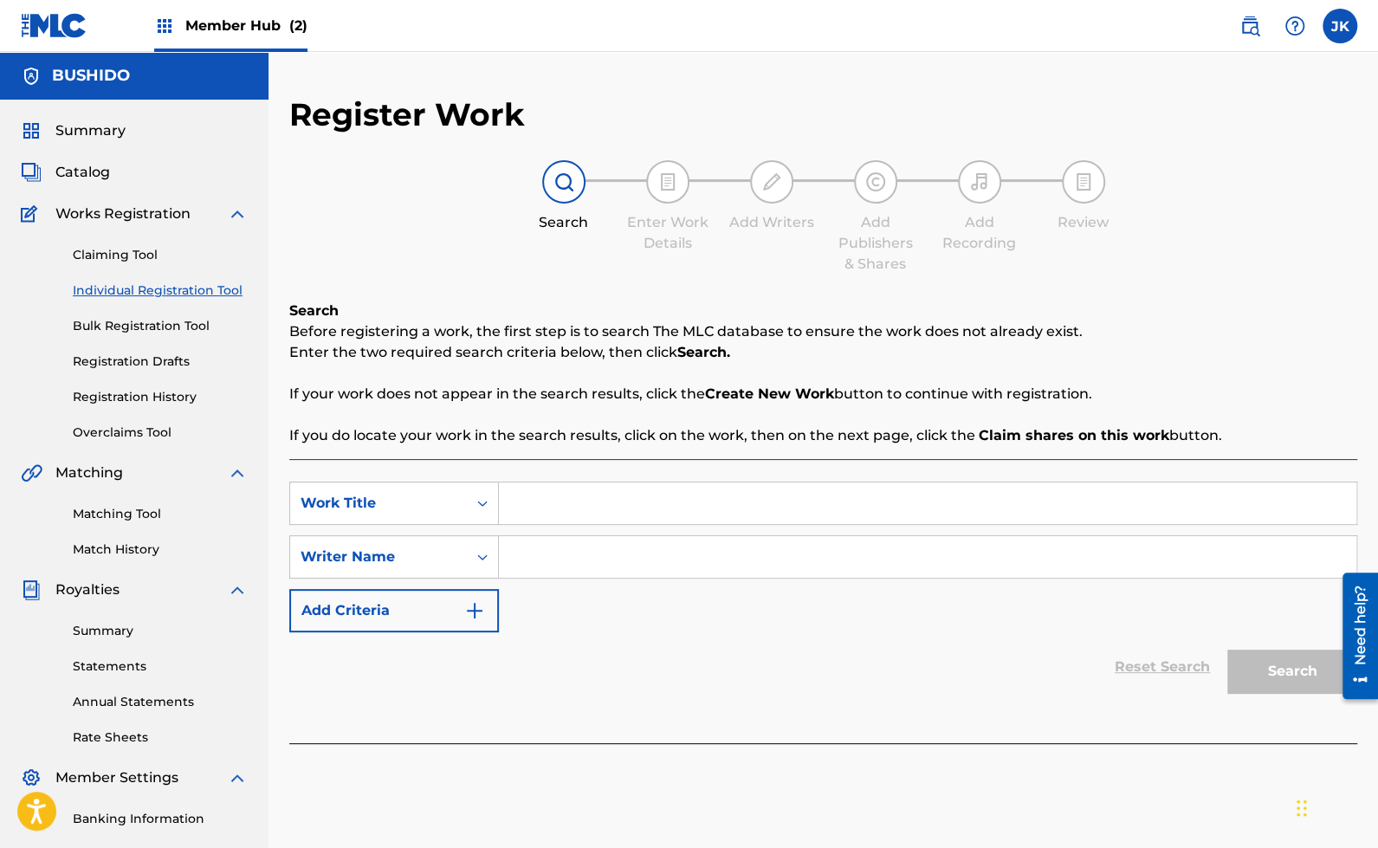
click at [554, 563] on input "Search Form" at bounding box center [927, 557] width 857 height 42
type input "[PERSON_NAME]"
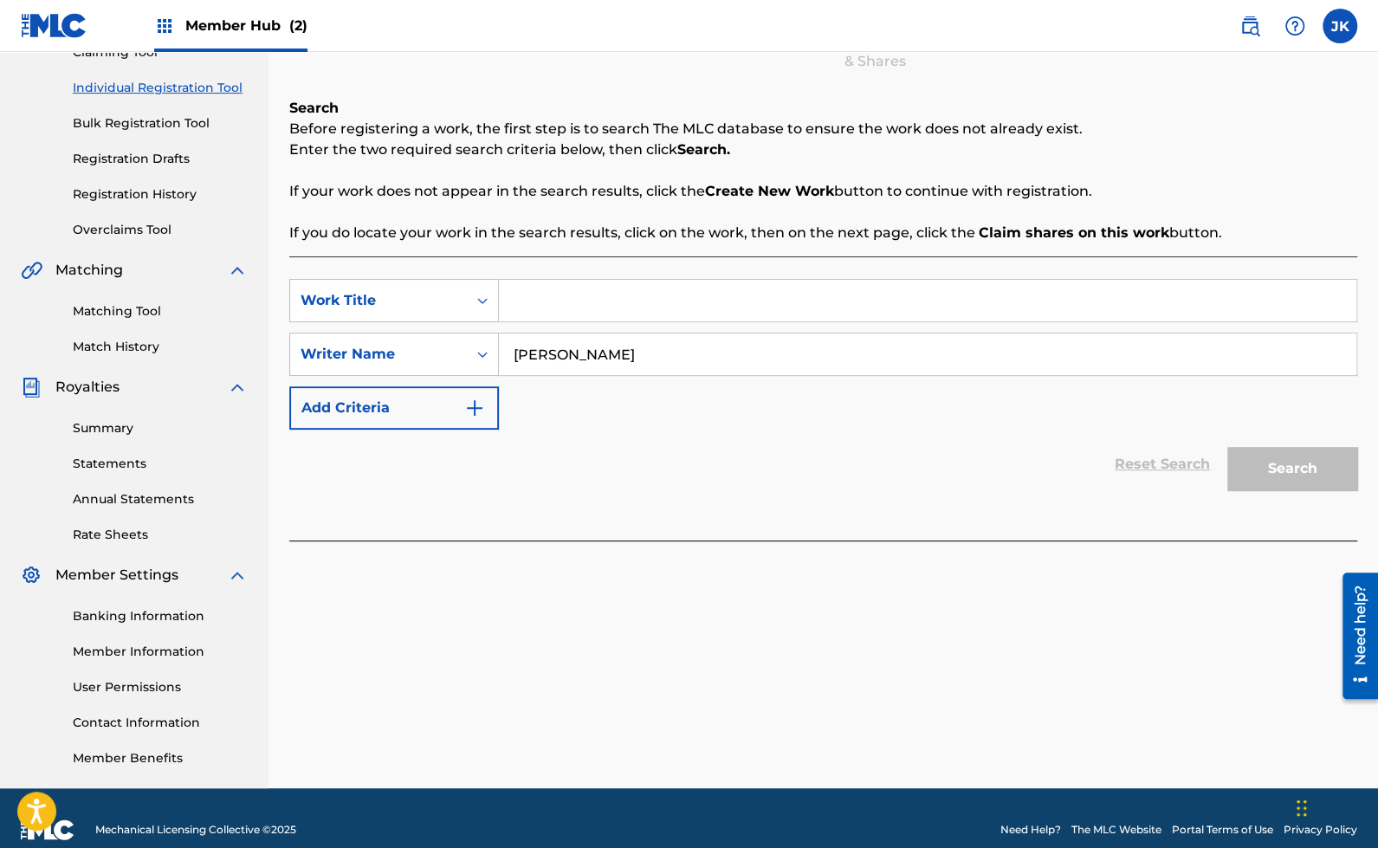
scroll to position [204, 0]
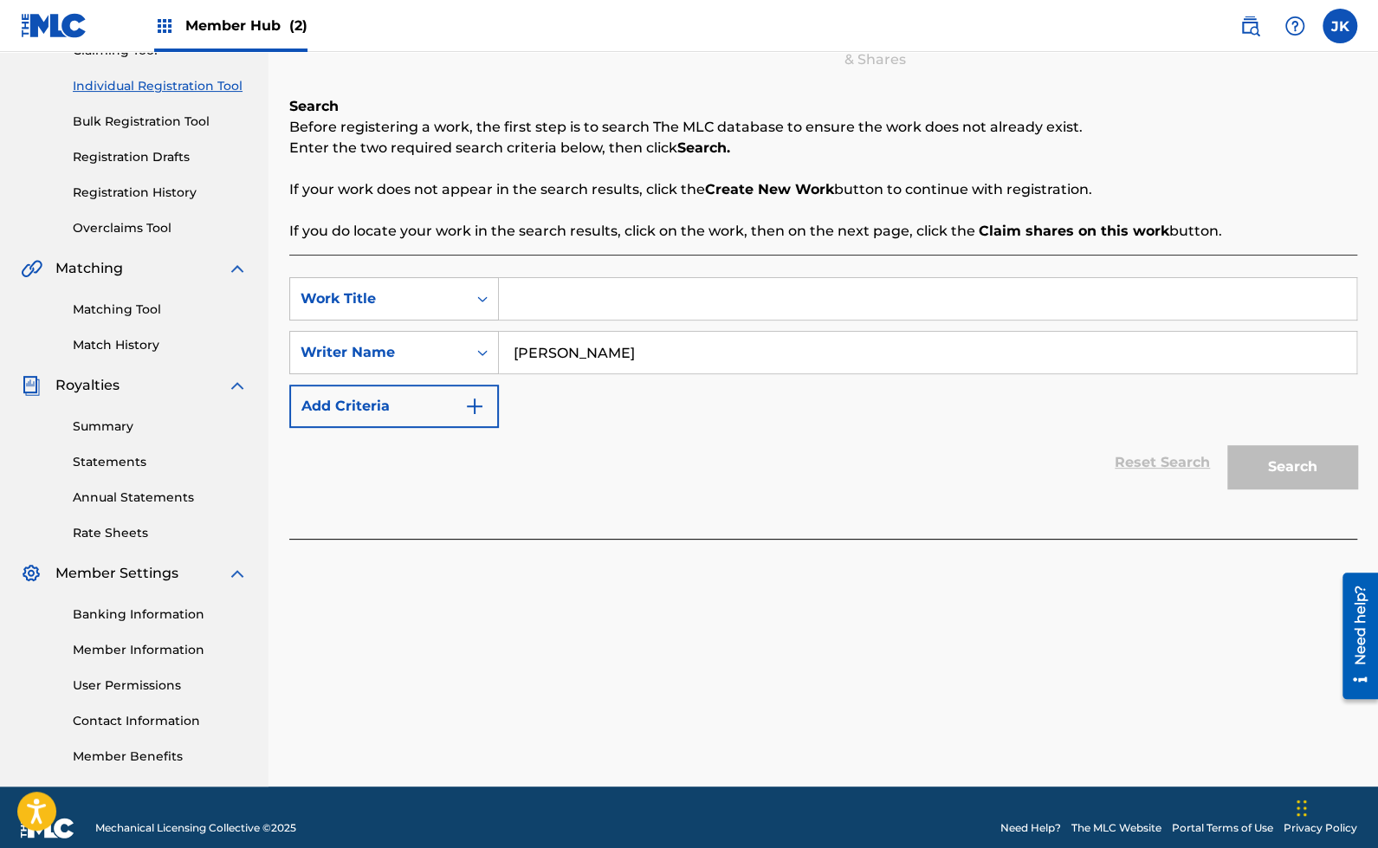
click at [1126, 447] on div "Reset Search Search" at bounding box center [823, 462] width 1068 height 69
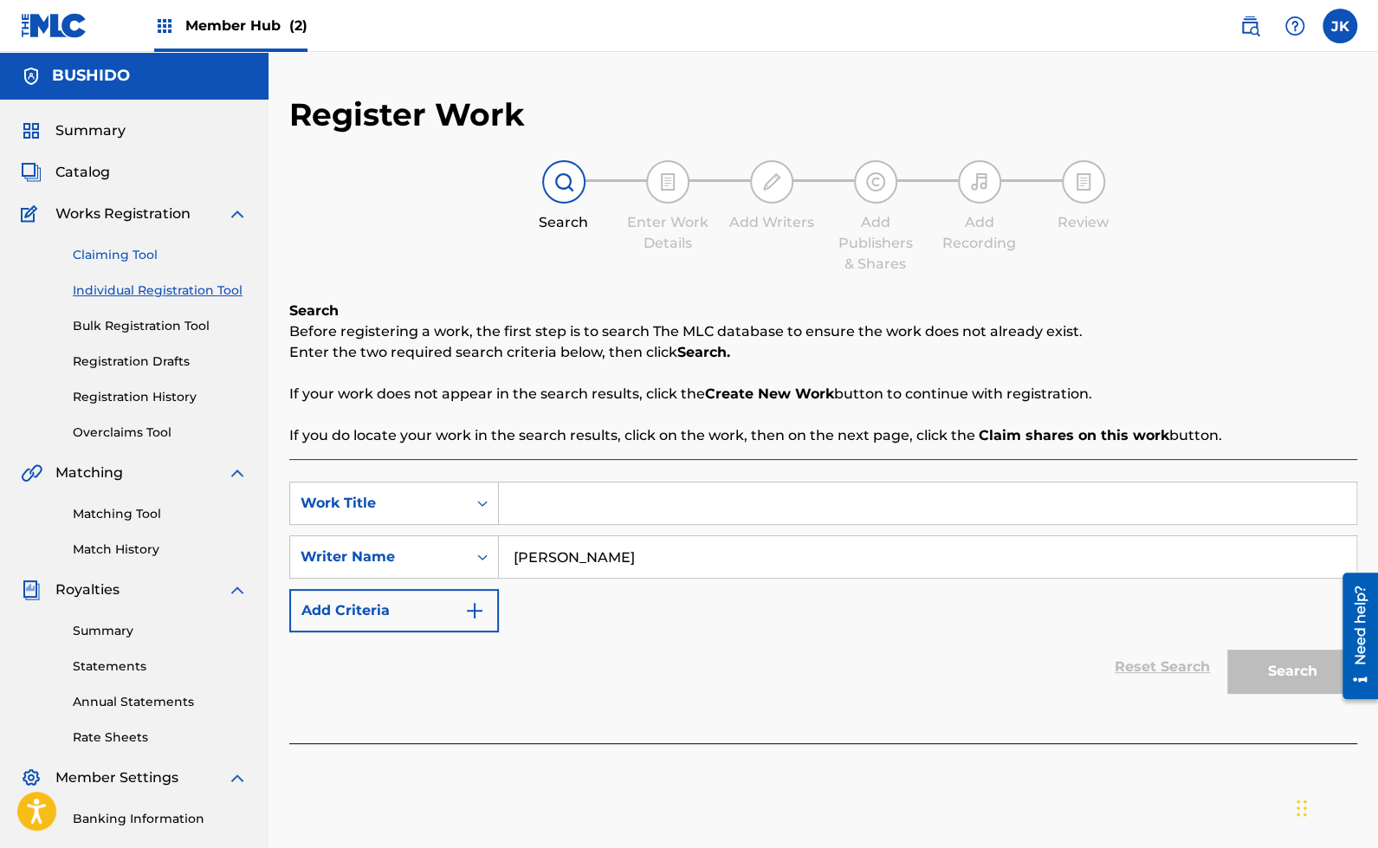
click at [135, 249] on link "Claiming Tool" at bounding box center [160, 255] width 175 height 18
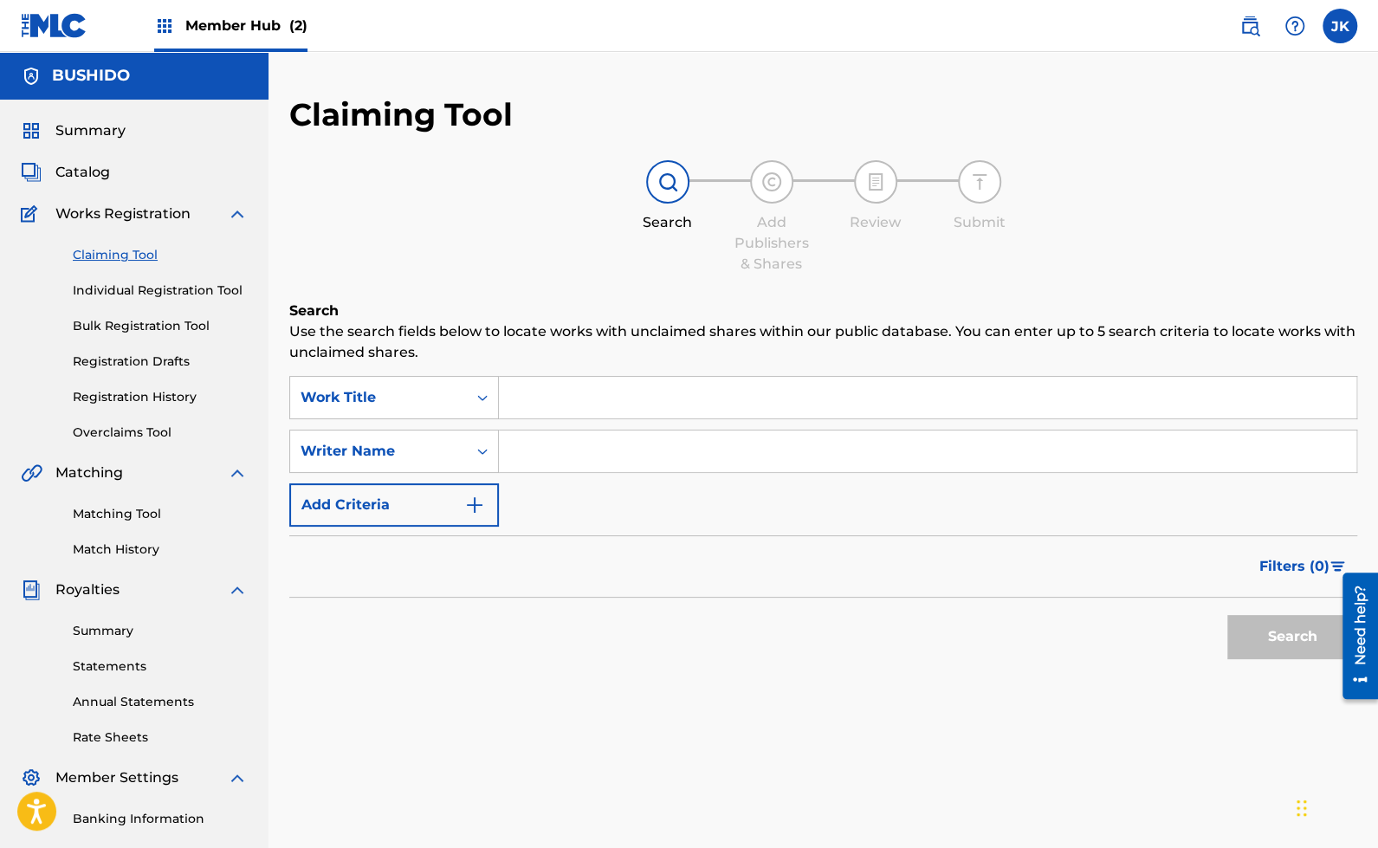
click at [578, 439] on input "Search Form" at bounding box center [927, 451] width 857 height 42
type input "[PERSON_NAME]"
click at [1256, 641] on button "Search" at bounding box center [1292, 636] width 130 height 43
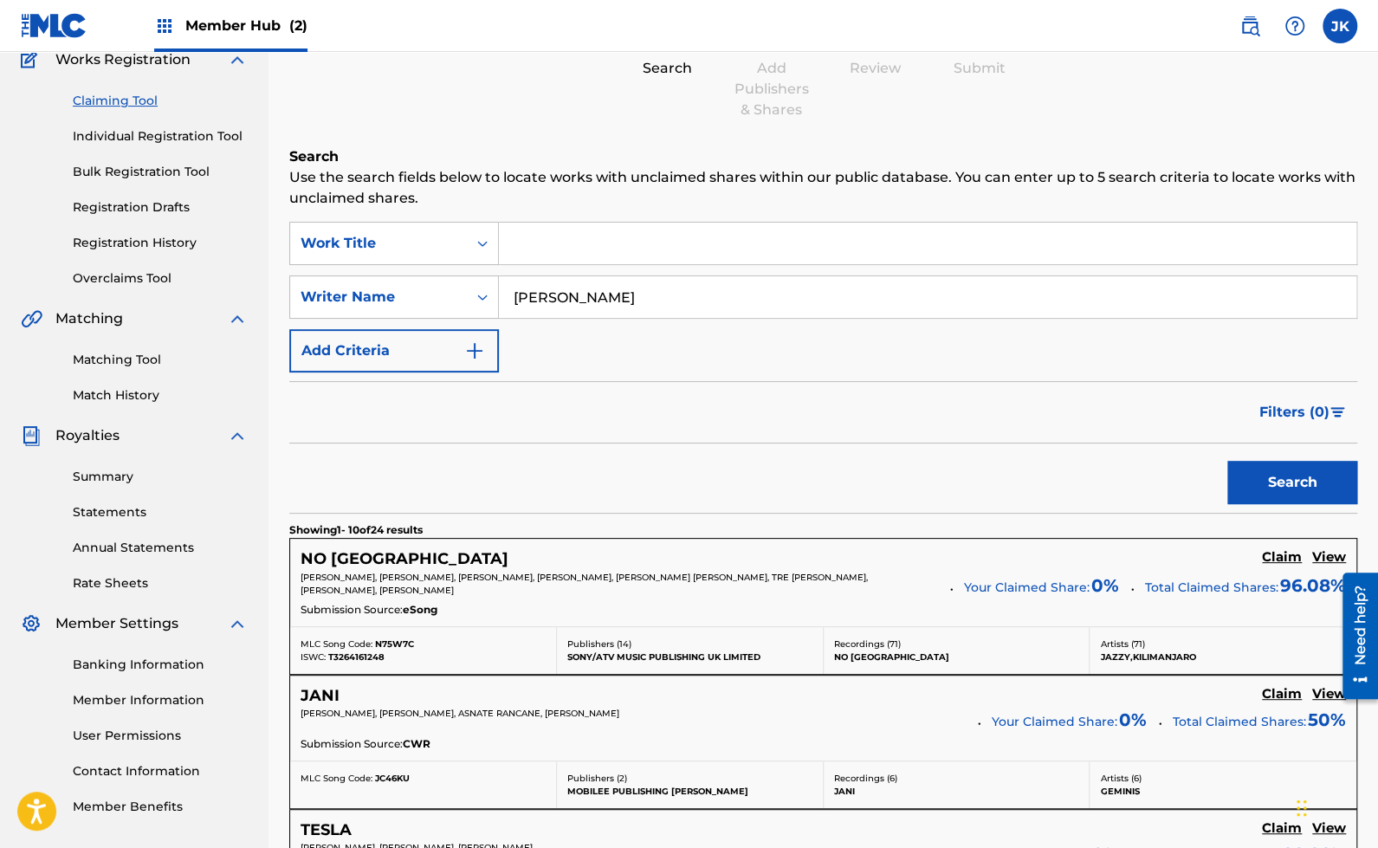
scroll to position [156, 0]
drag, startPoint x: 392, startPoint y: 660, endPoint x: 326, endPoint y: 653, distance: 67.0
click at [326, 654] on div "MLC Song Code: N75W7C ISWC: T3264161248" at bounding box center [423, 648] width 267 height 47
copy div "T3264161248"
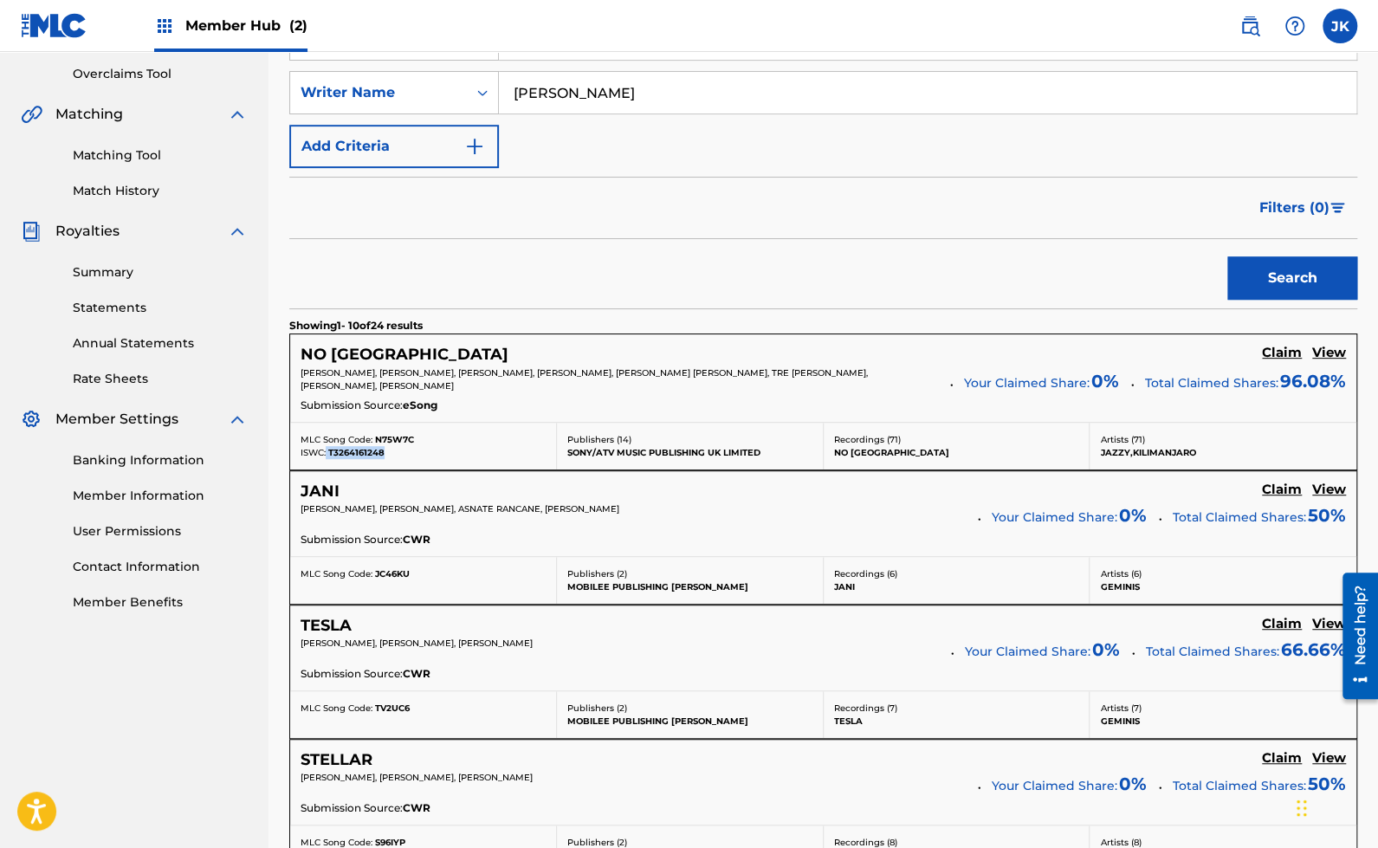
scroll to position [362, 0]
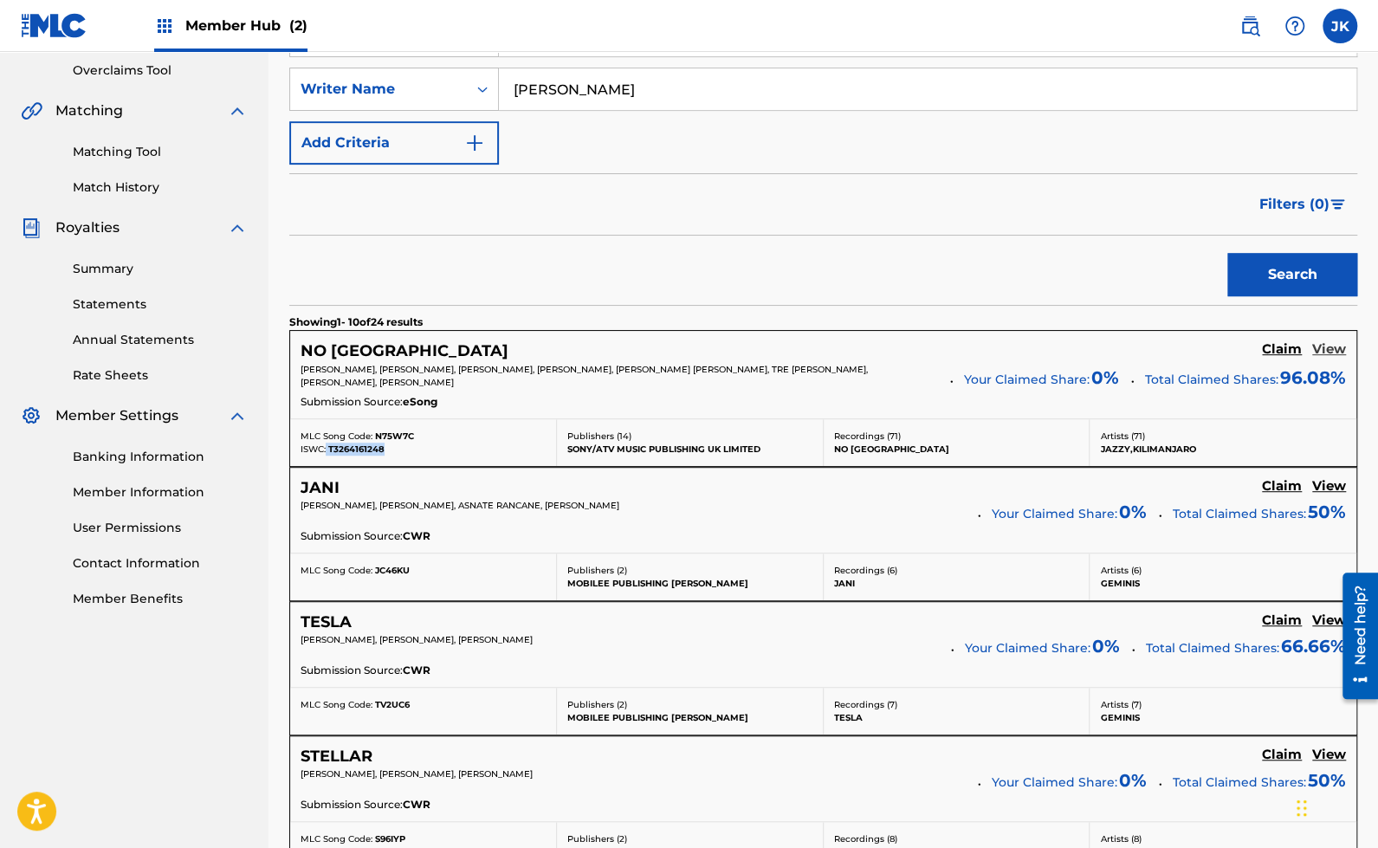
click at [1322, 348] on h5 "View" at bounding box center [1329, 349] width 34 height 16
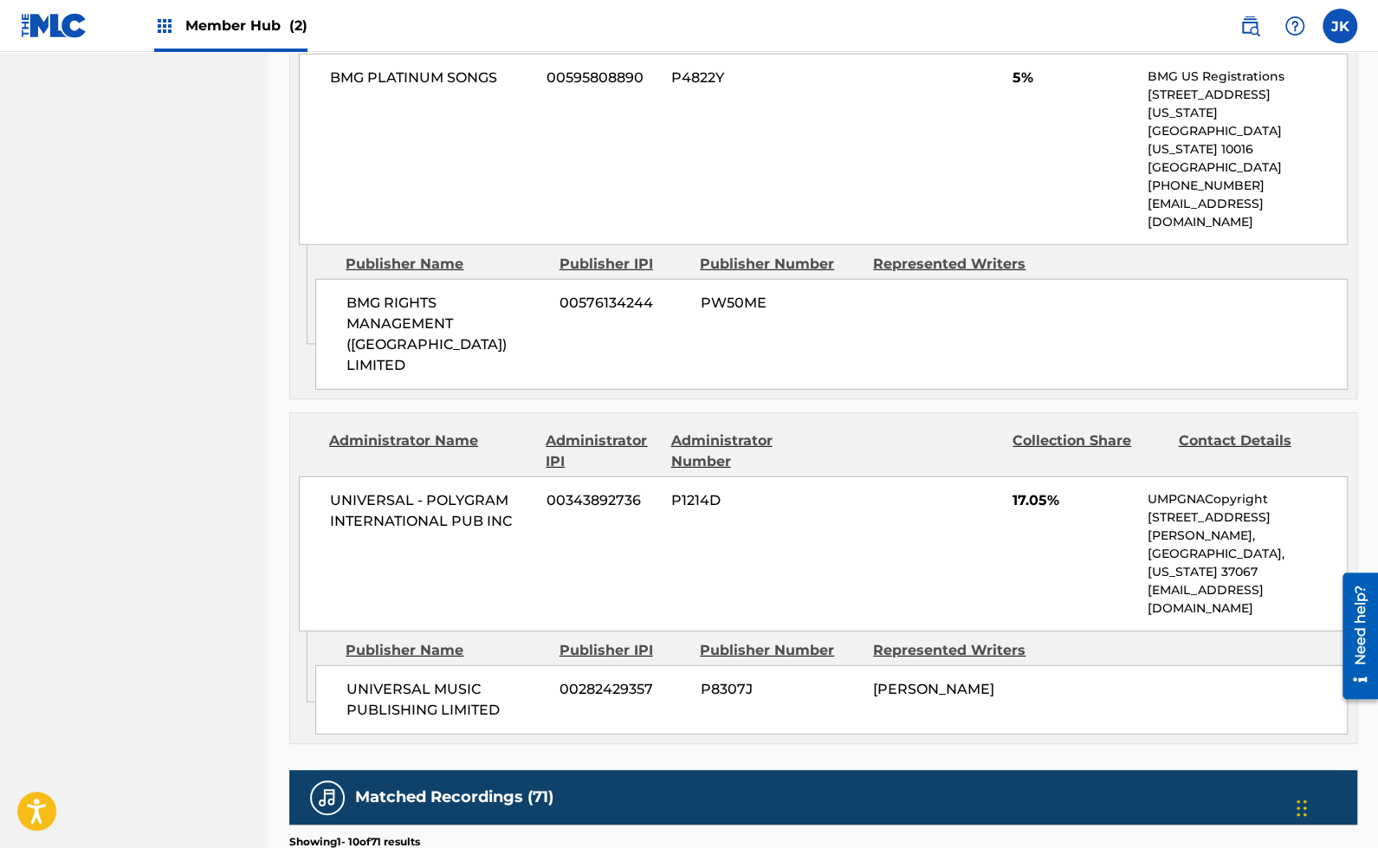
scroll to position [3013, 0]
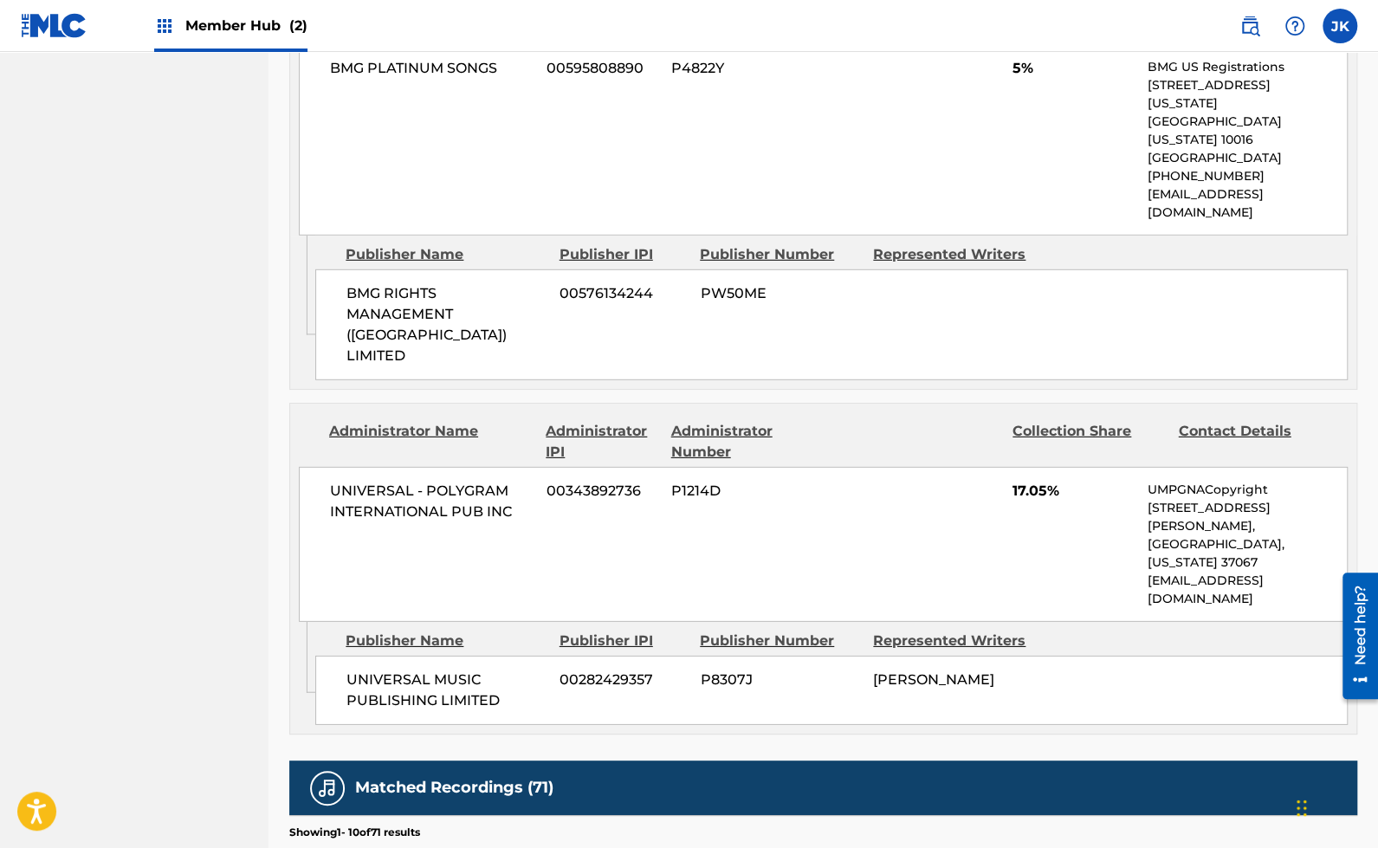
drag, startPoint x: 797, startPoint y: 639, endPoint x: 760, endPoint y: 626, distance: 38.6
copy tr "GBUM72405917"
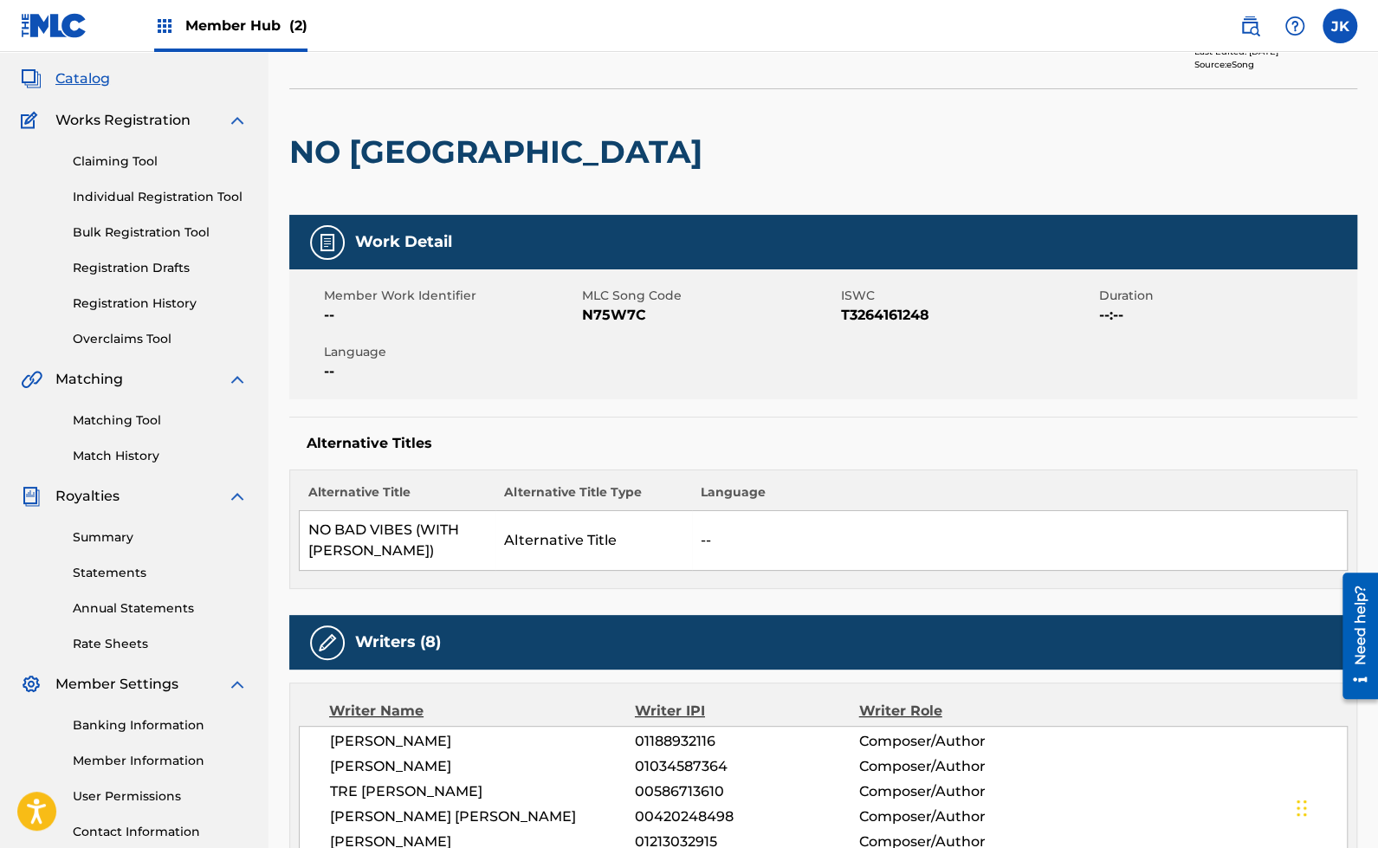
scroll to position [0, 0]
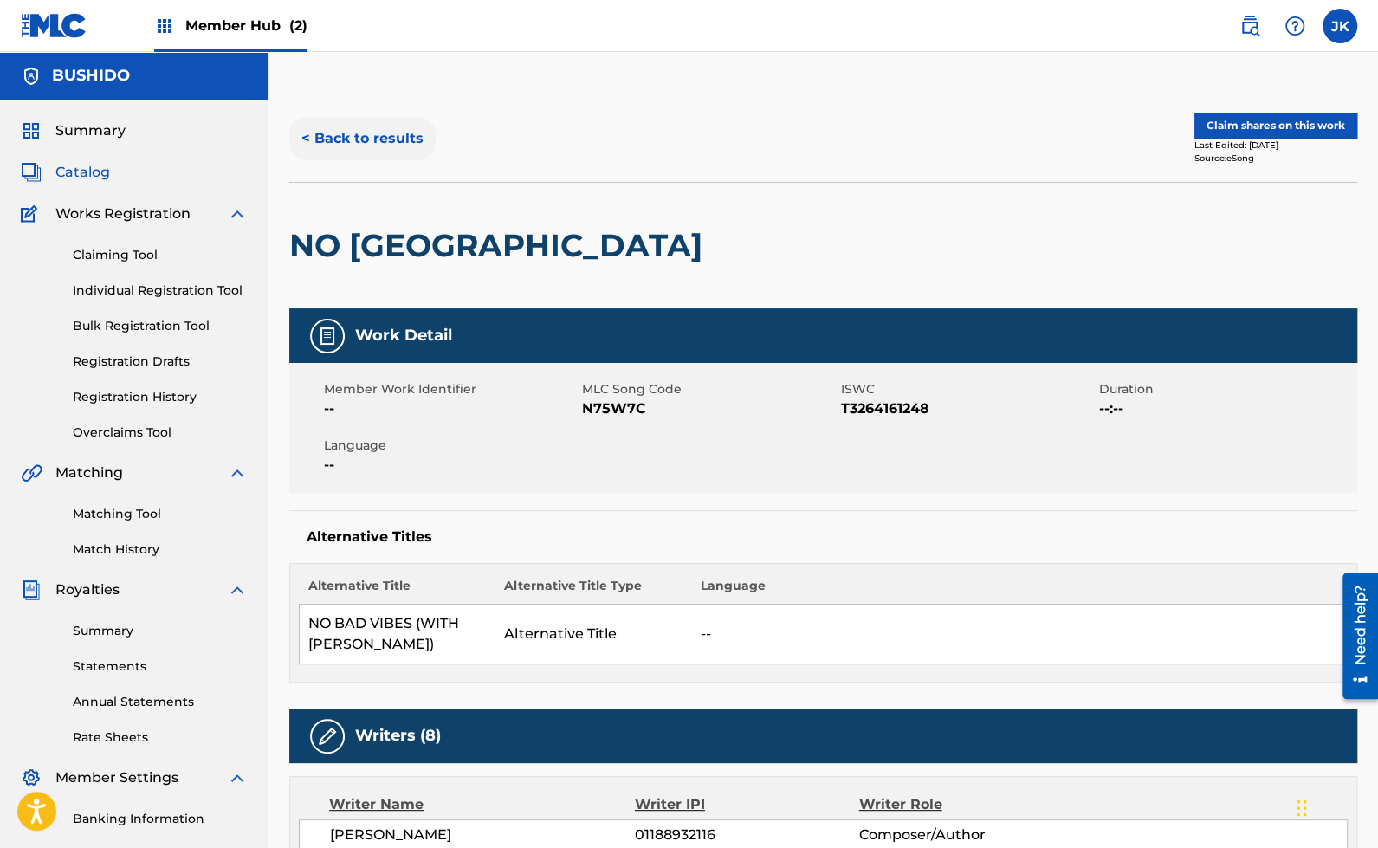
click at [410, 149] on button "< Back to results" at bounding box center [362, 138] width 146 height 43
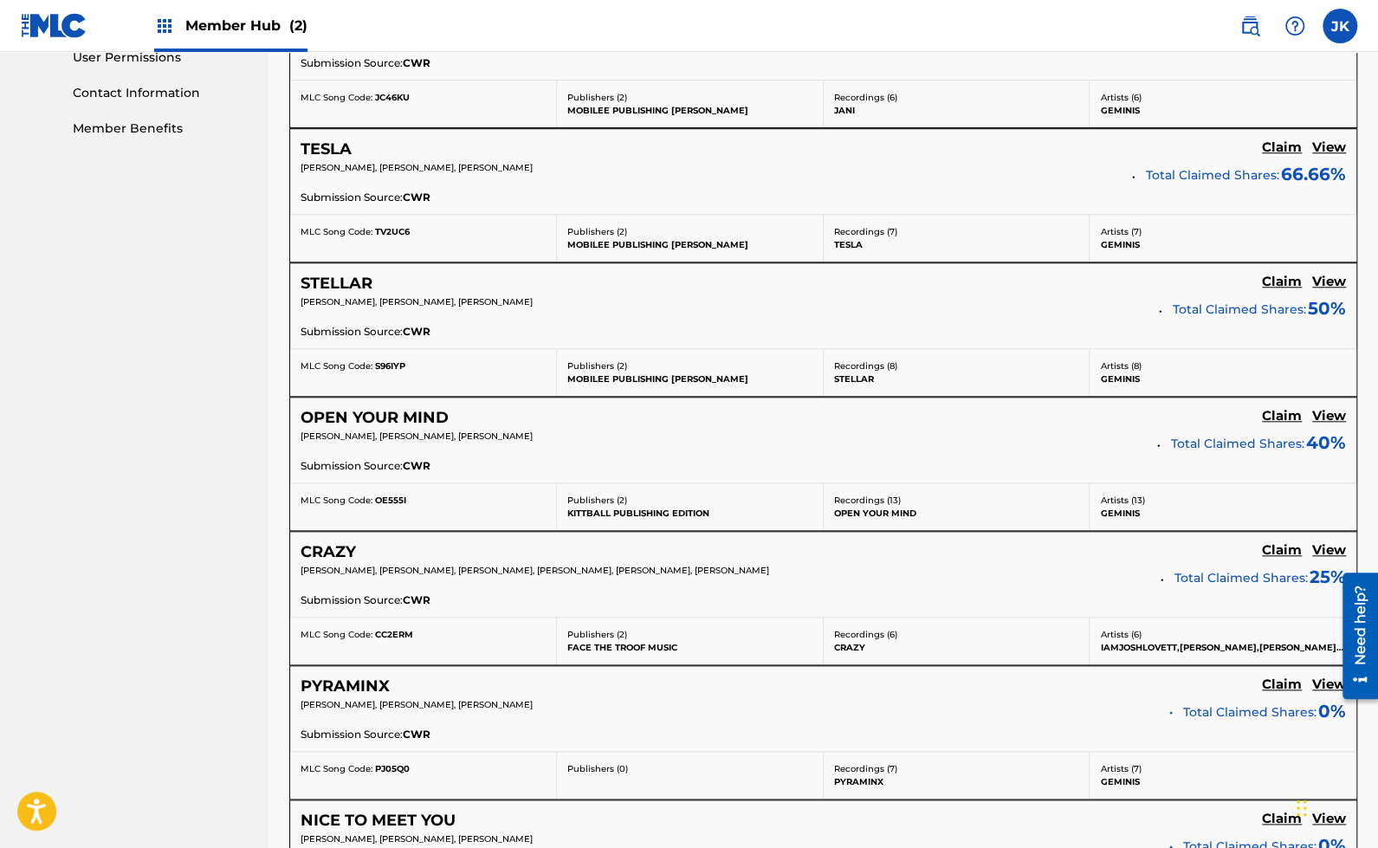
scroll to position [1436, 0]
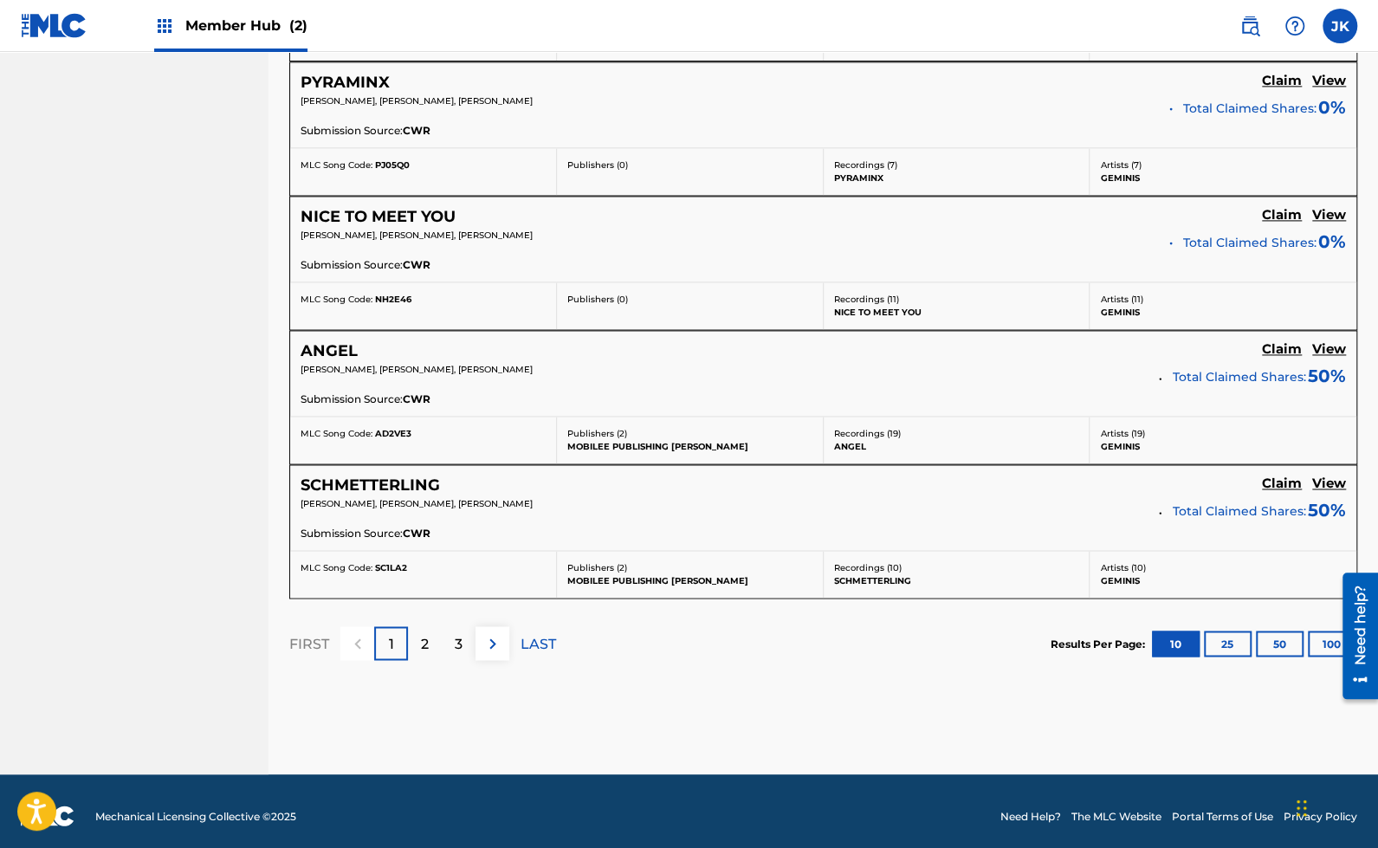
click at [1305, 631] on section "Results Per Page: 10 25 50 100" at bounding box center [1203, 643] width 307 height 26
click at [1289, 633] on button "50" at bounding box center [1280, 643] width 48 height 26
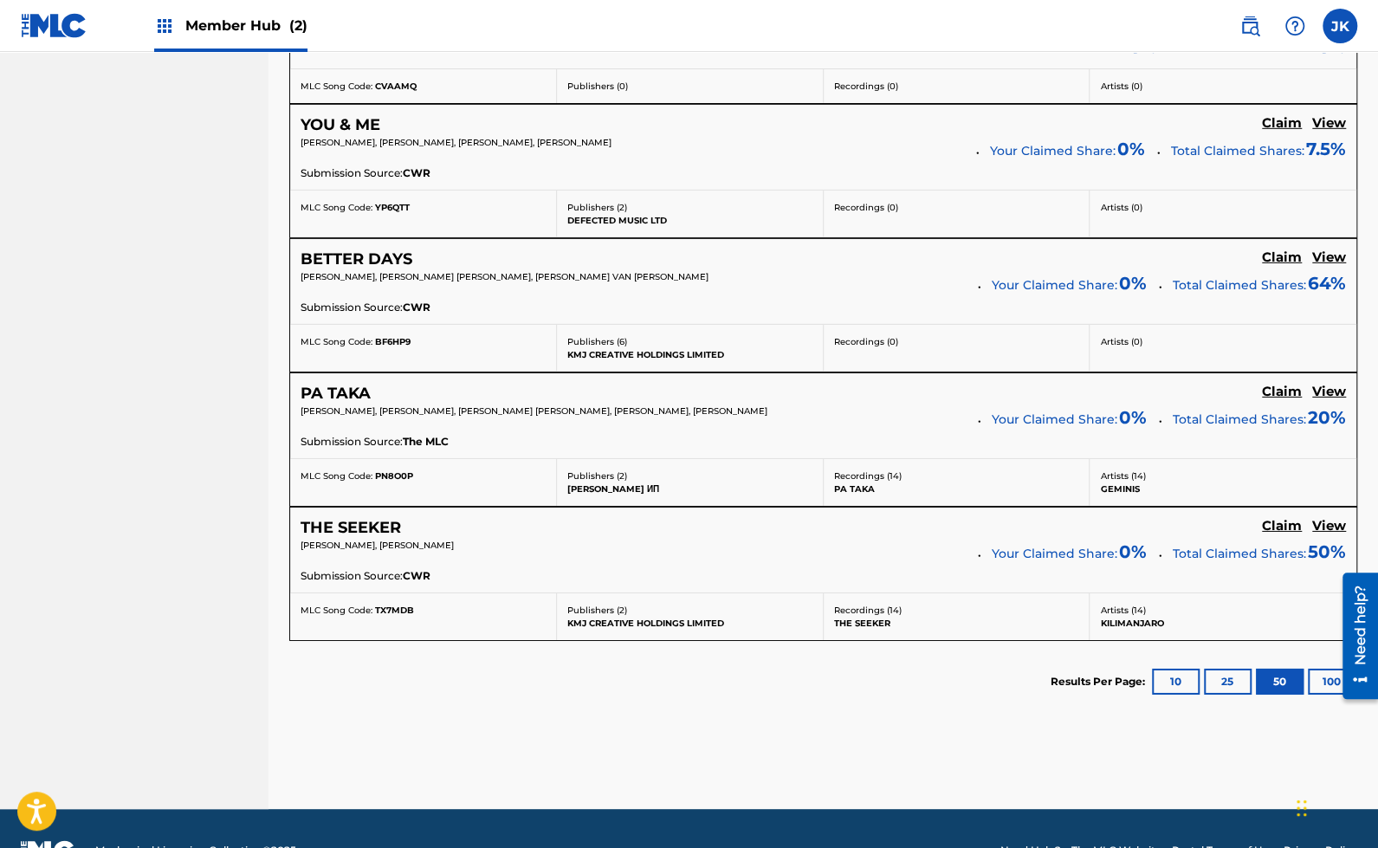
scroll to position [3252, 0]
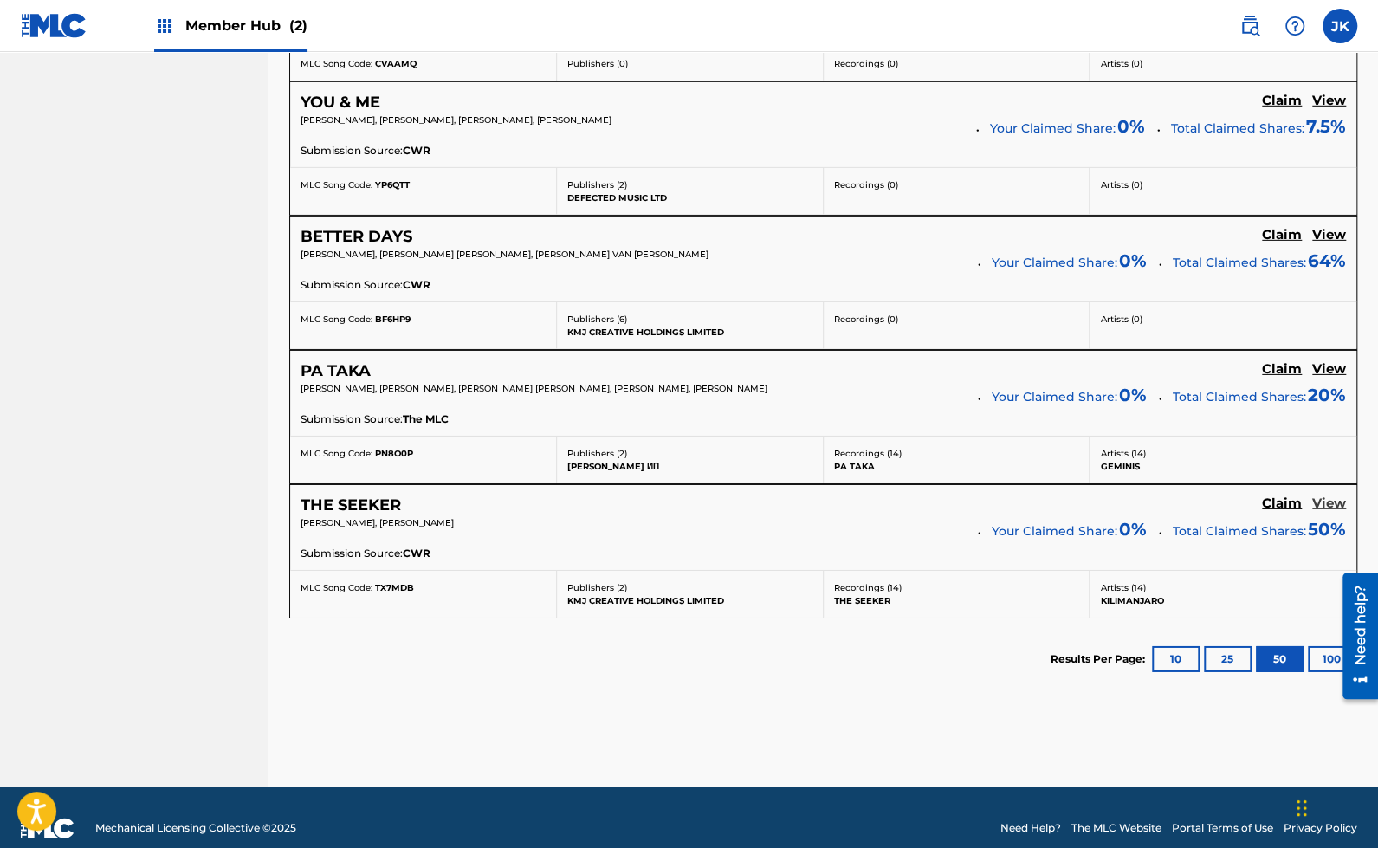
click at [1336, 495] on h5 "View" at bounding box center [1329, 503] width 34 height 16
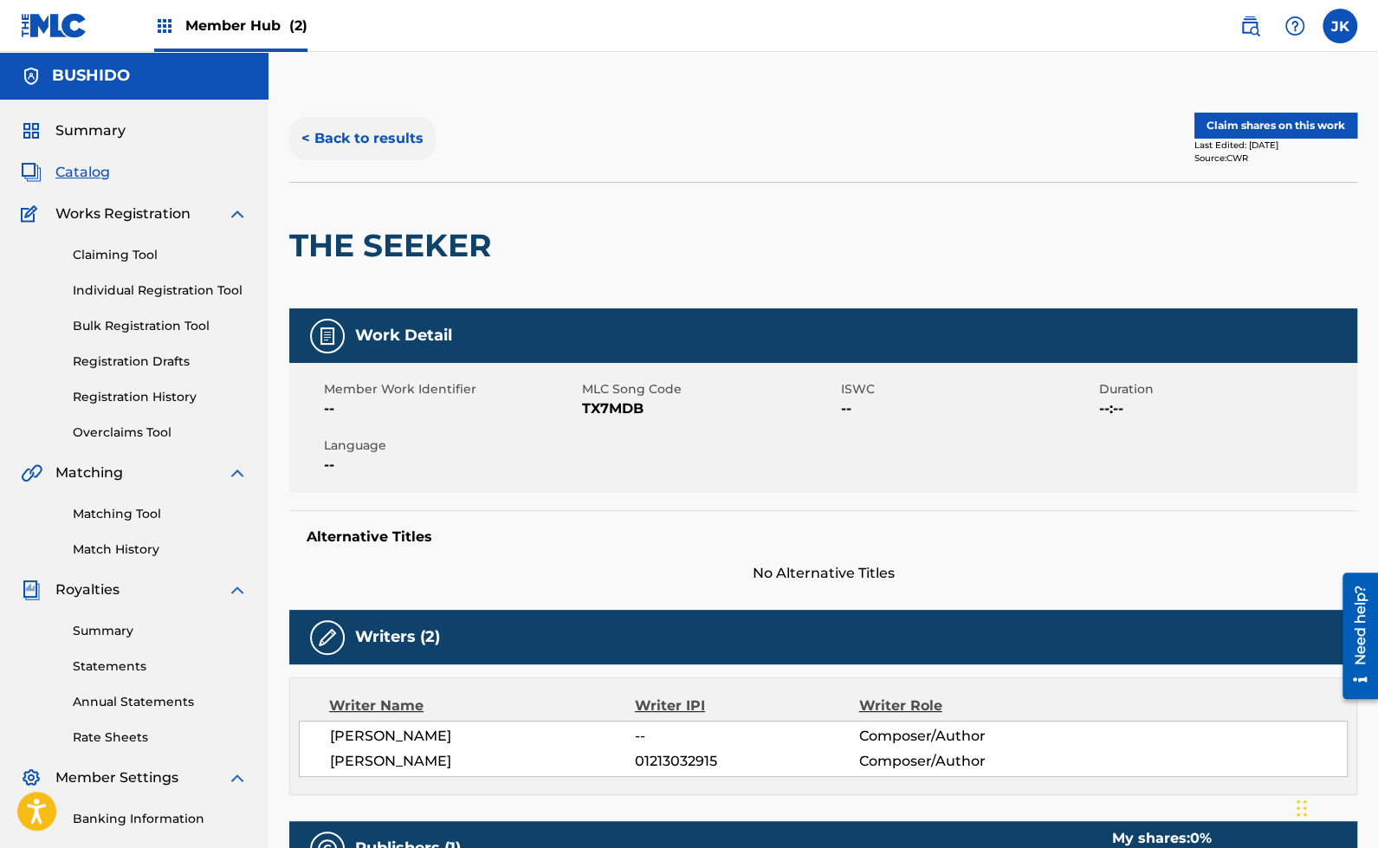
click at [330, 137] on button "< Back to results" at bounding box center [362, 138] width 146 height 43
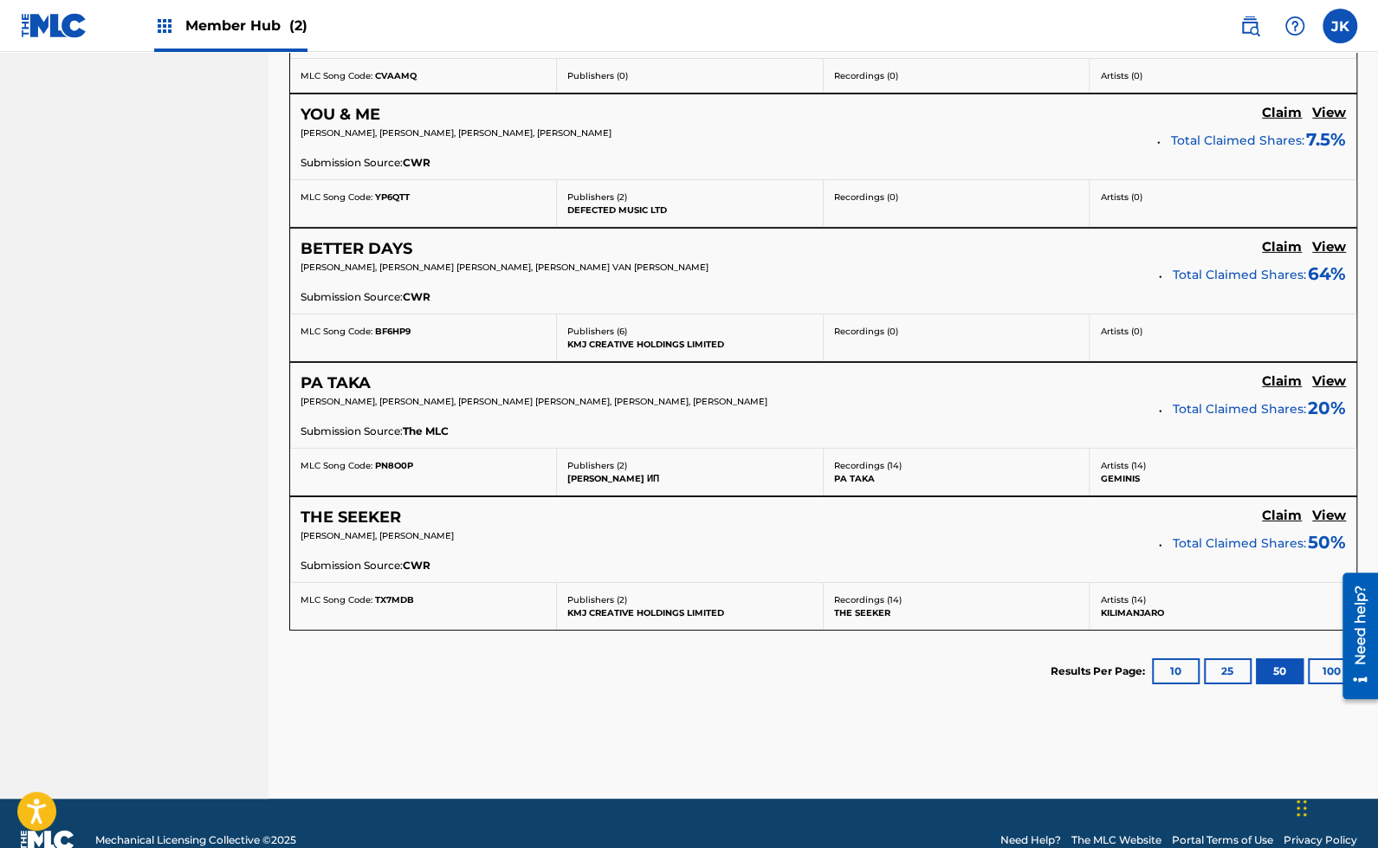
scroll to position [3250, 0]
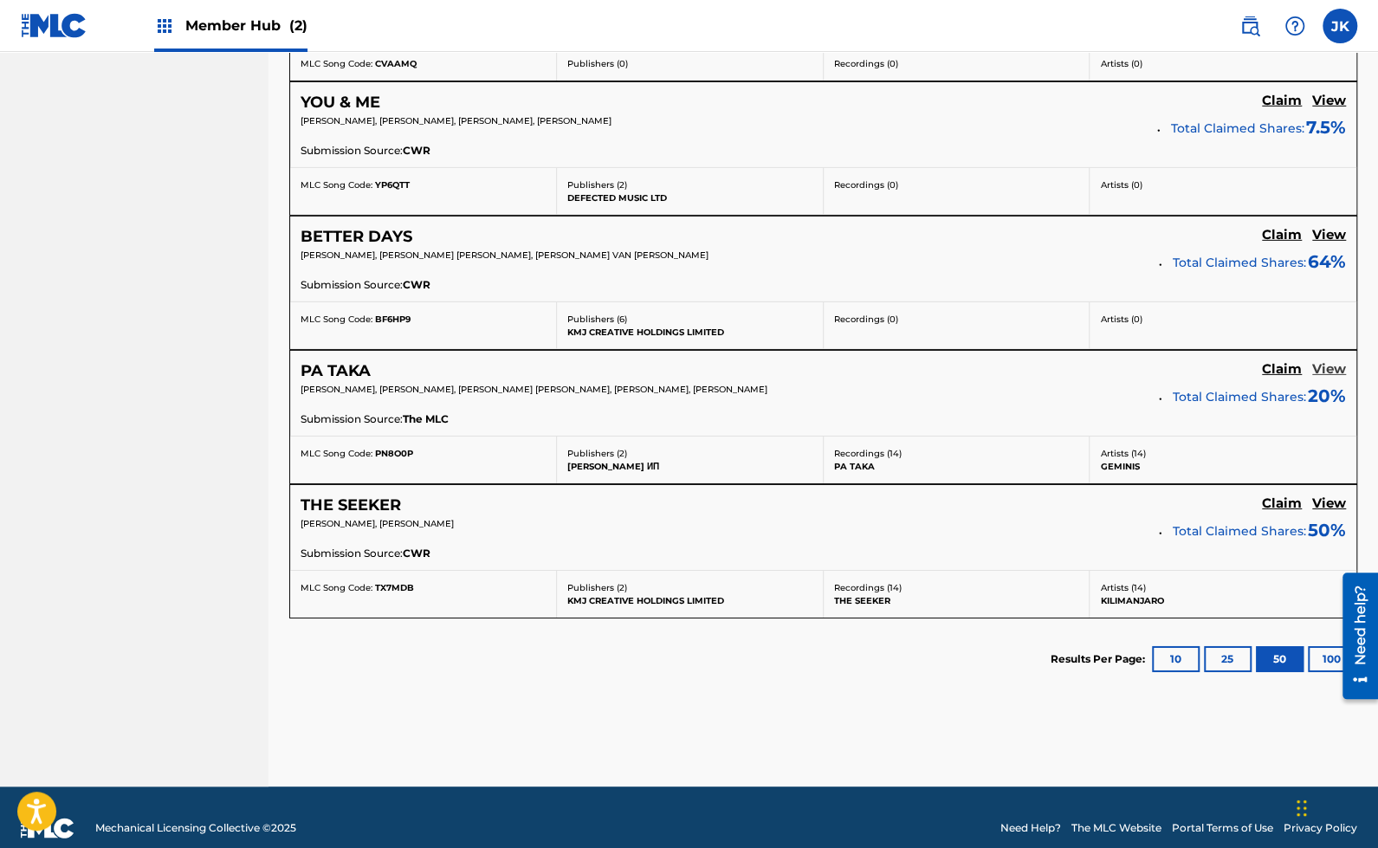
click at [1321, 361] on h5 "View" at bounding box center [1329, 369] width 34 height 16
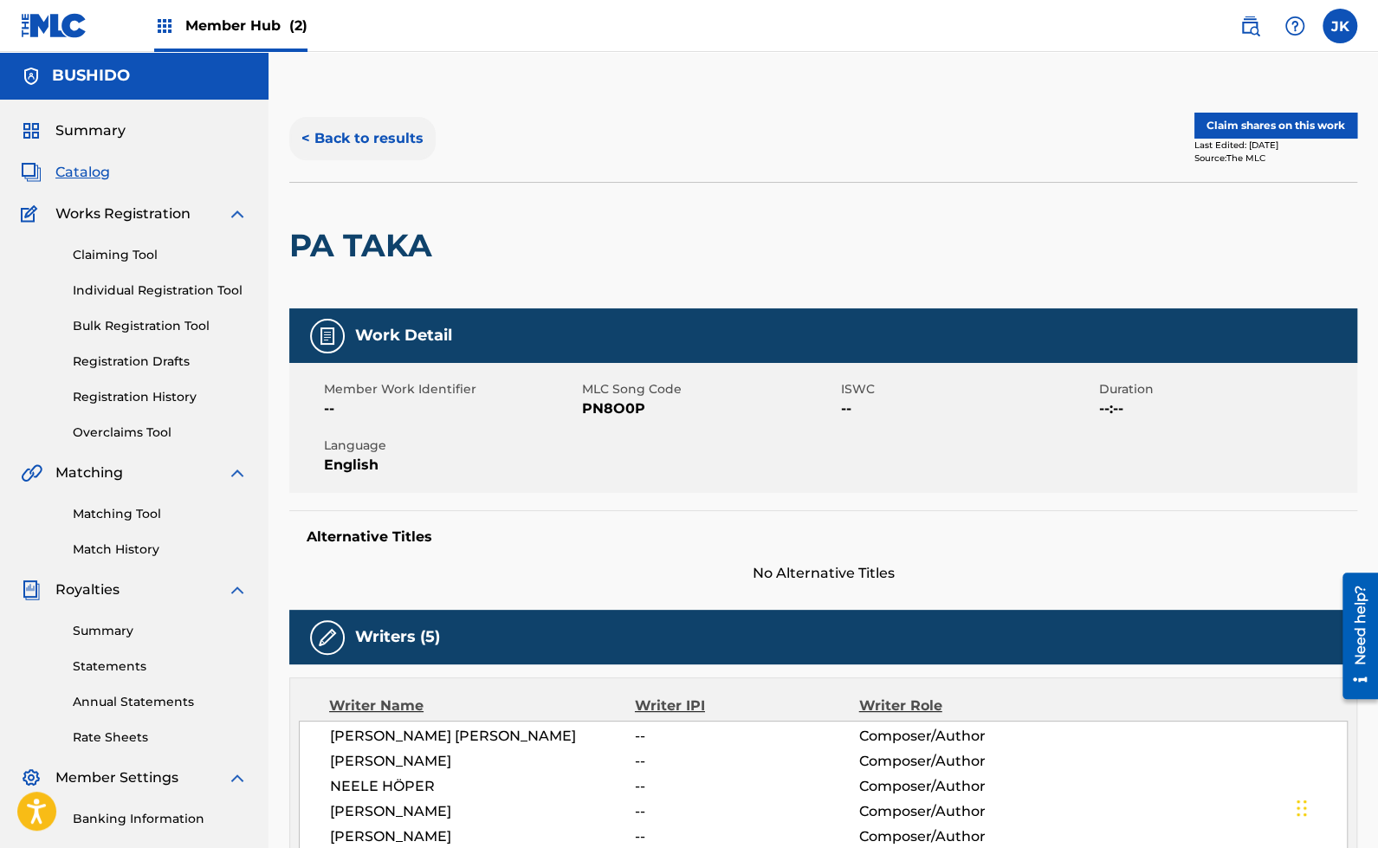
click at [407, 139] on button "< Back to results" at bounding box center [362, 138] width 146 height 43
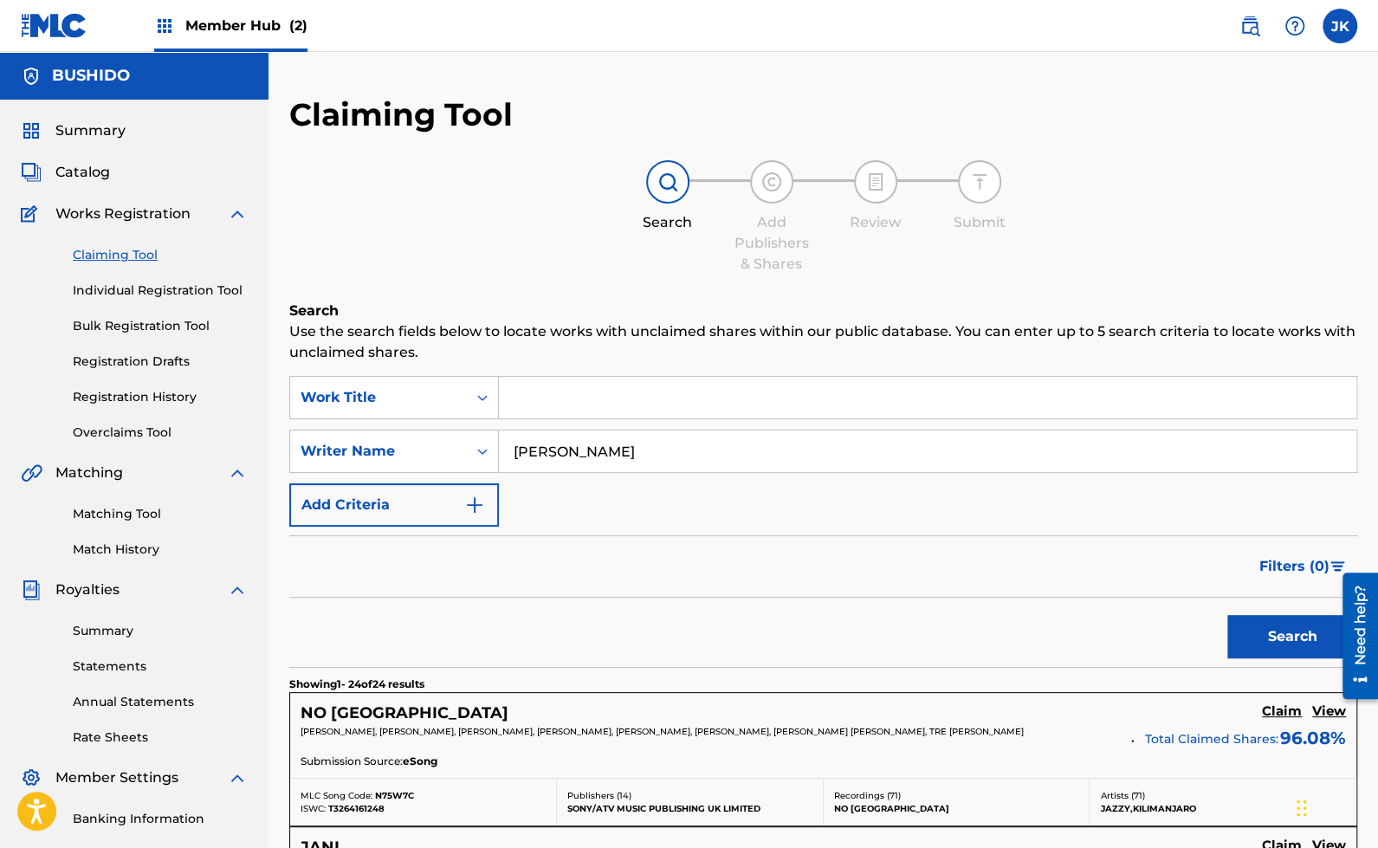
scroll to position [3151, 0]
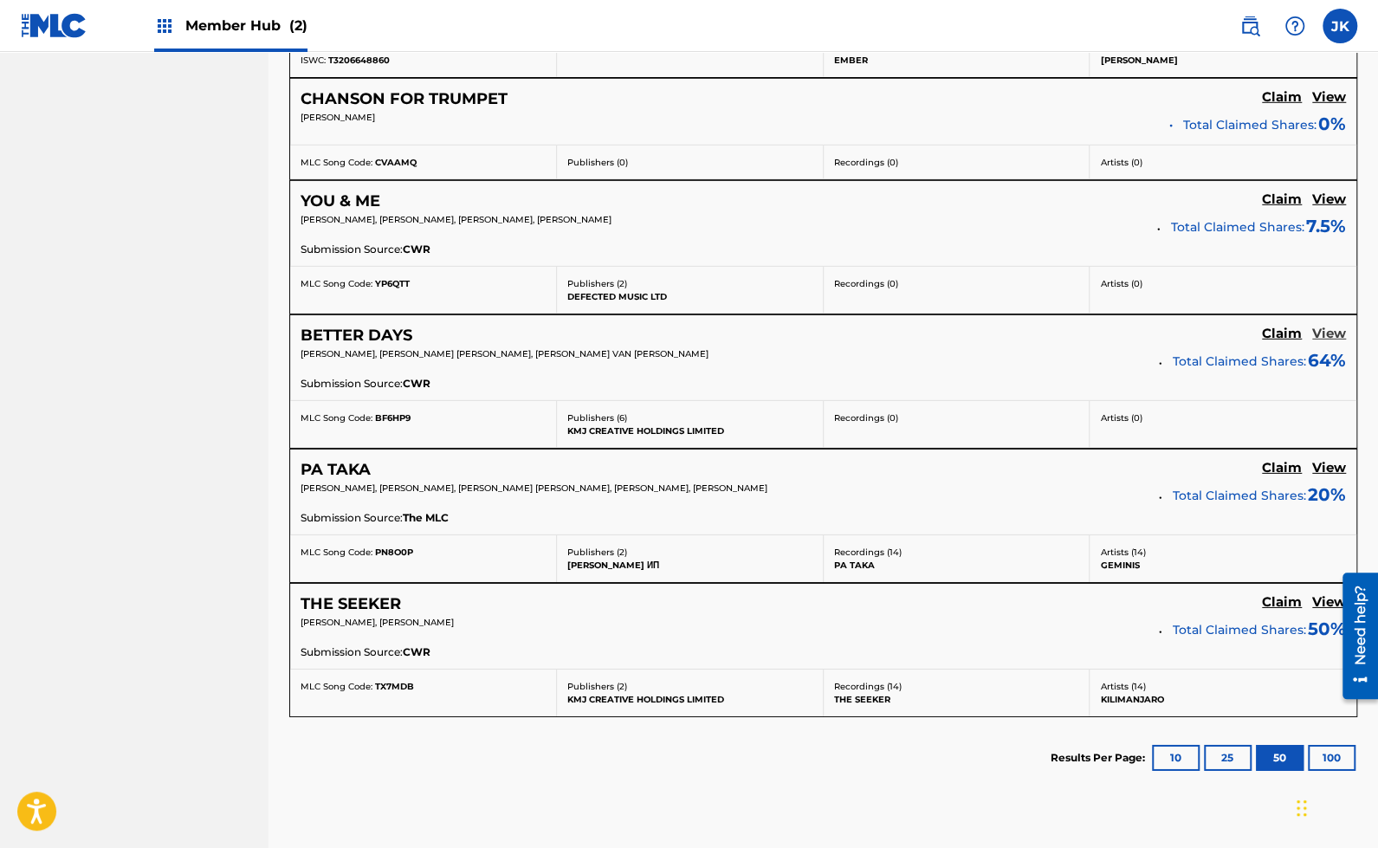
click at [1326, 326] on link "View" at bounding box center [1329, 335] width 34 height 19
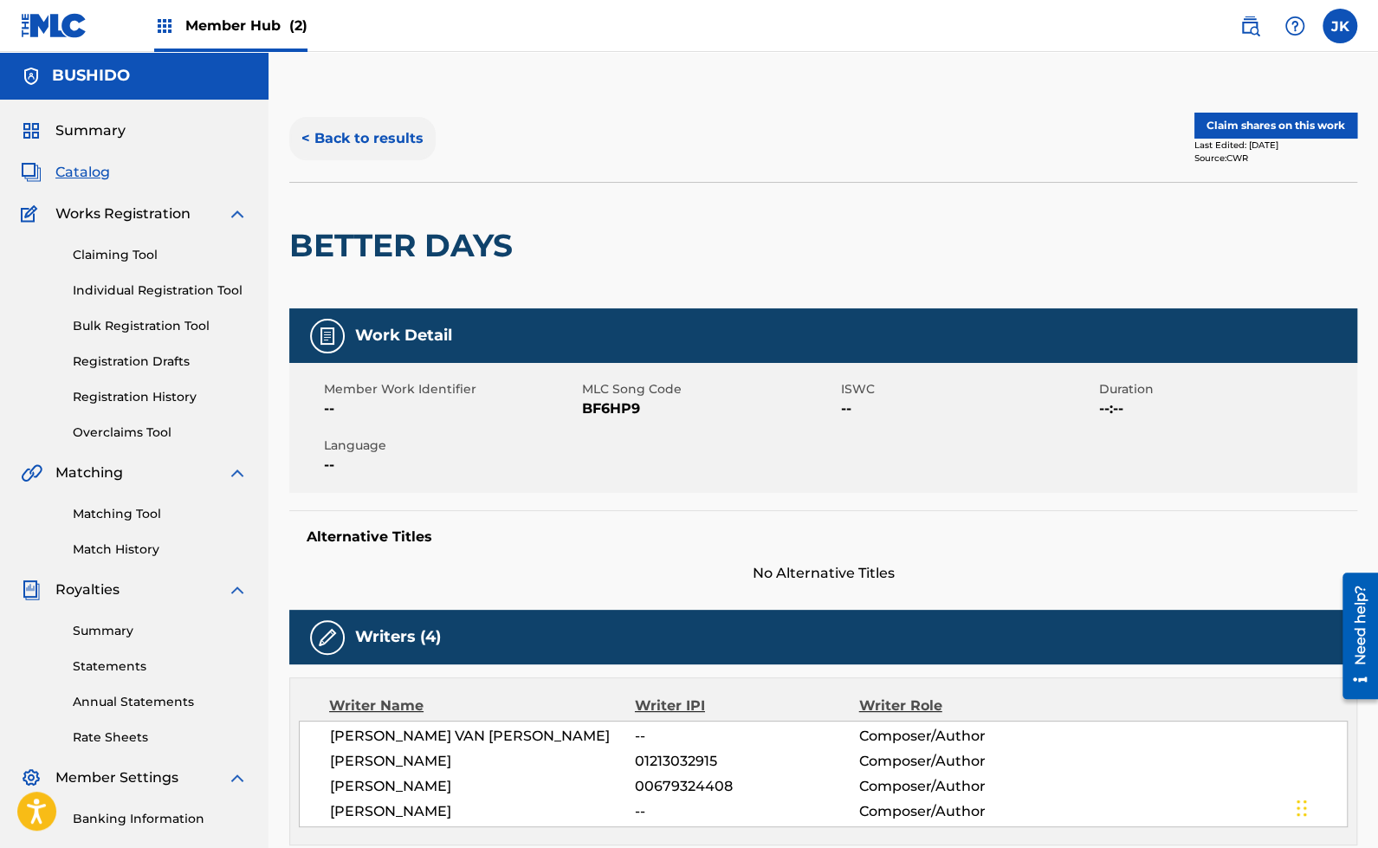
click at [361, 155] on button "< Back to results" at bounding box center [362, 138] width 146 height 43
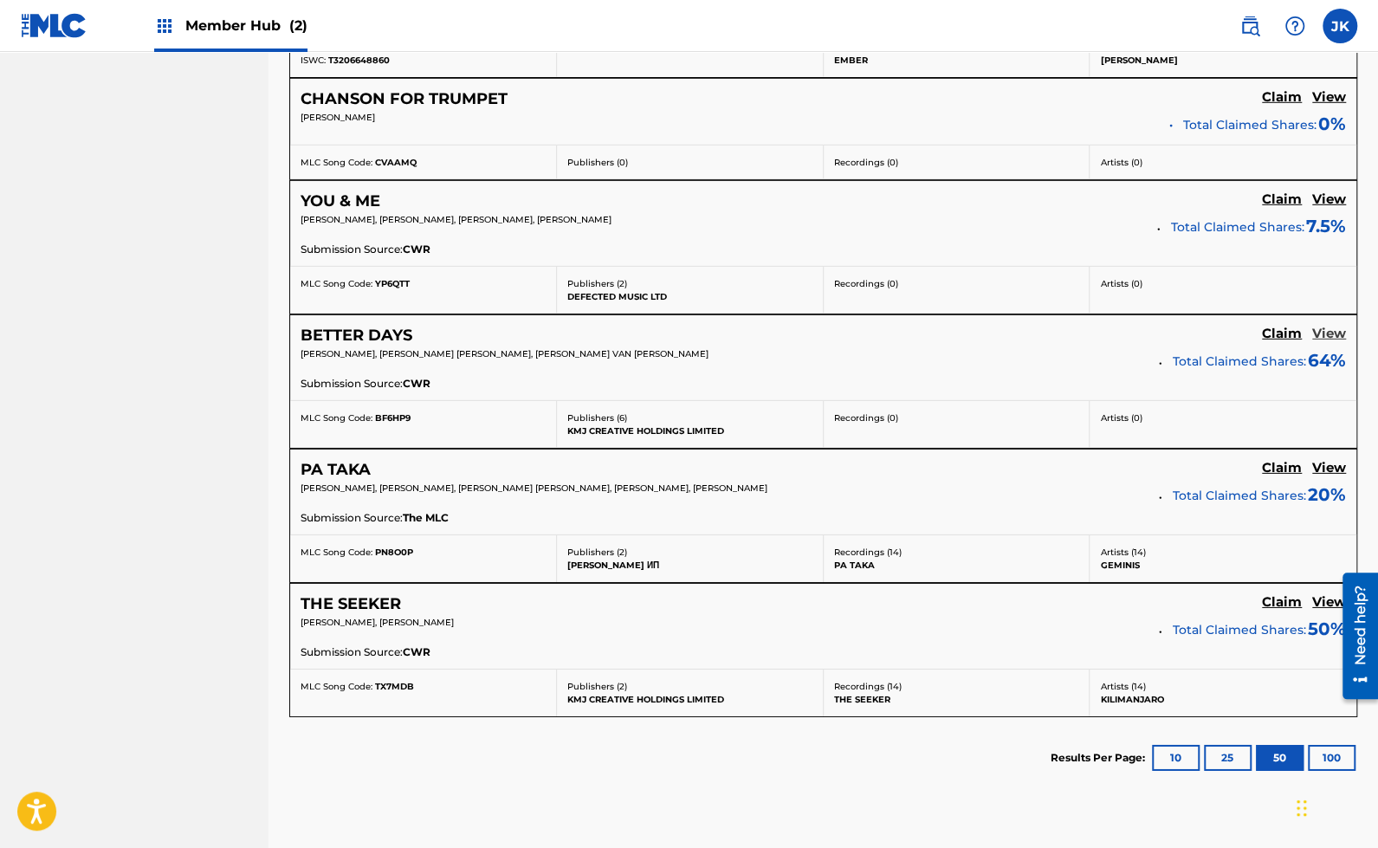
click at [1334, 326] on h5 "View" at bounding box center [1329, 334] width 34 height 16
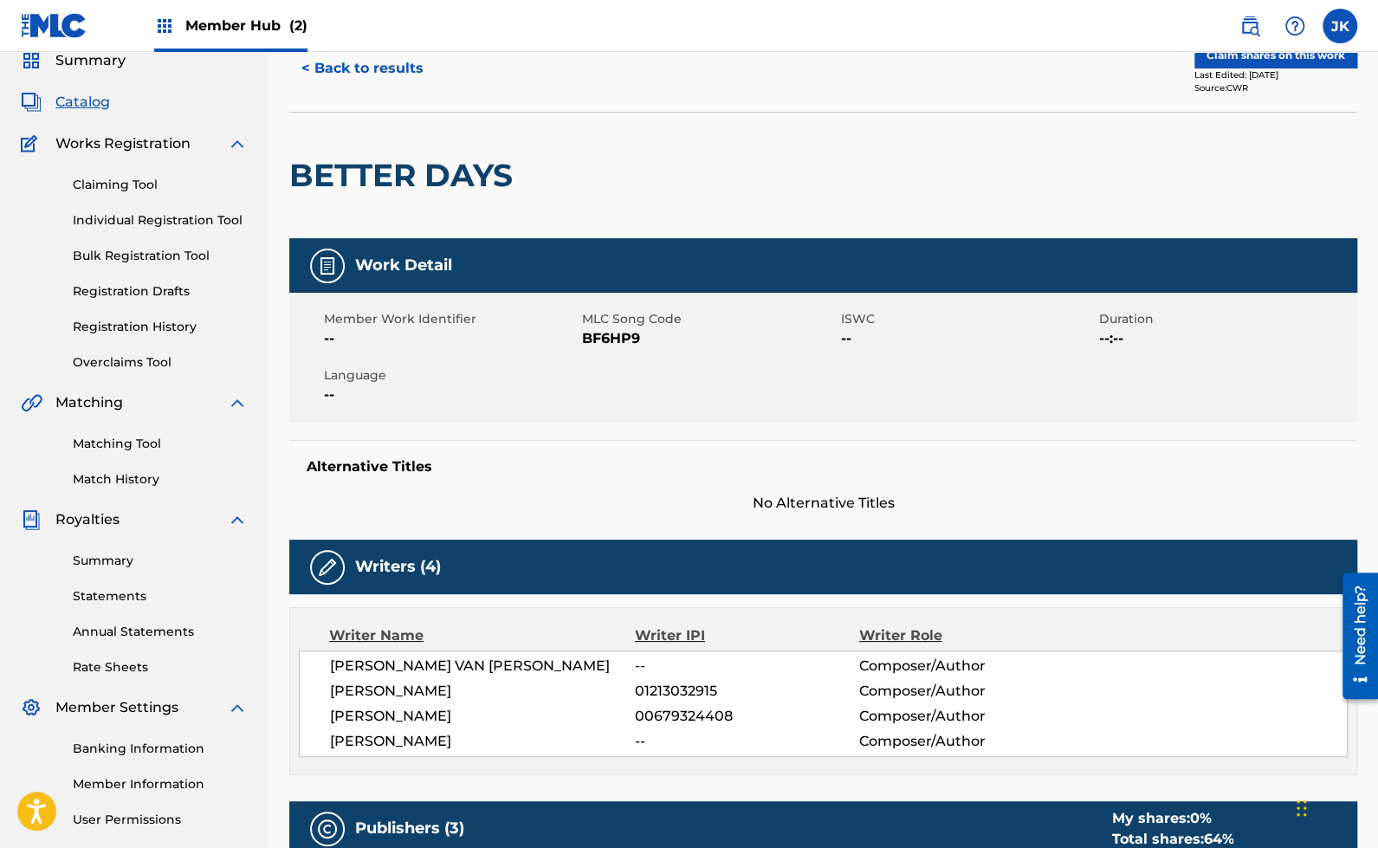
scroll to position [71, 0]
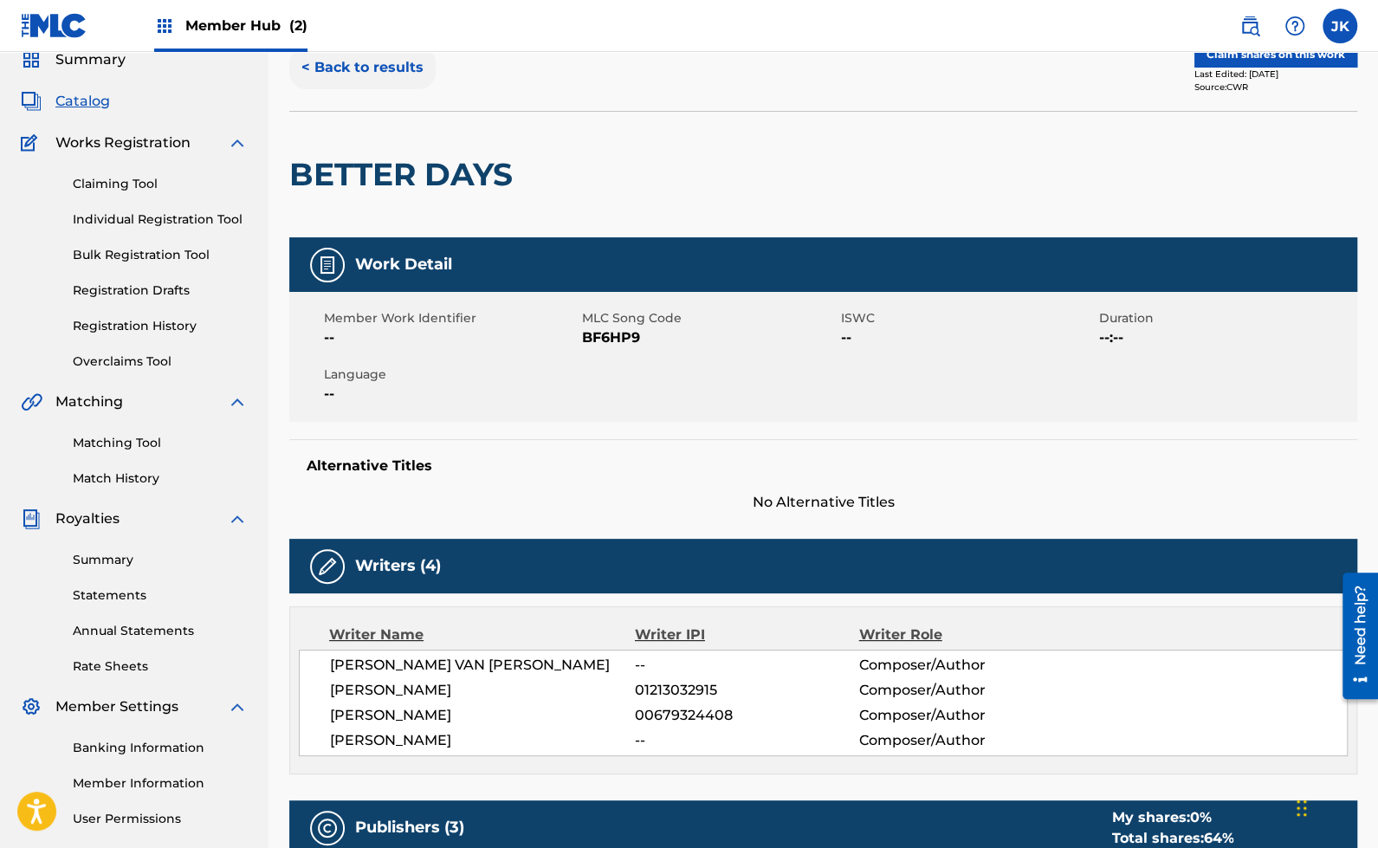
click at [383, 79] on button "< Back to results" at bounding box center [362, 67] width 146 height 43
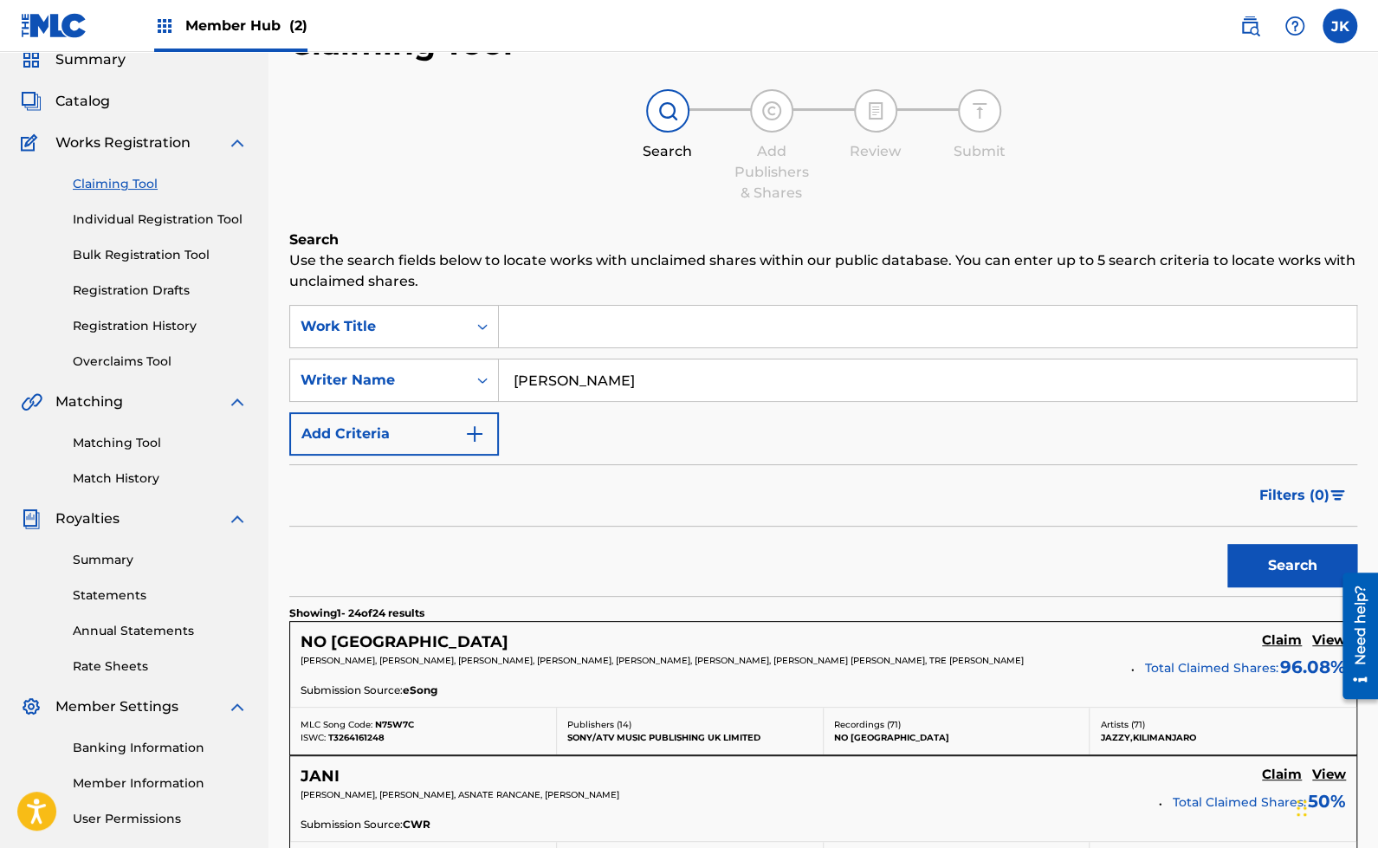
scroll to position [3151, 0]
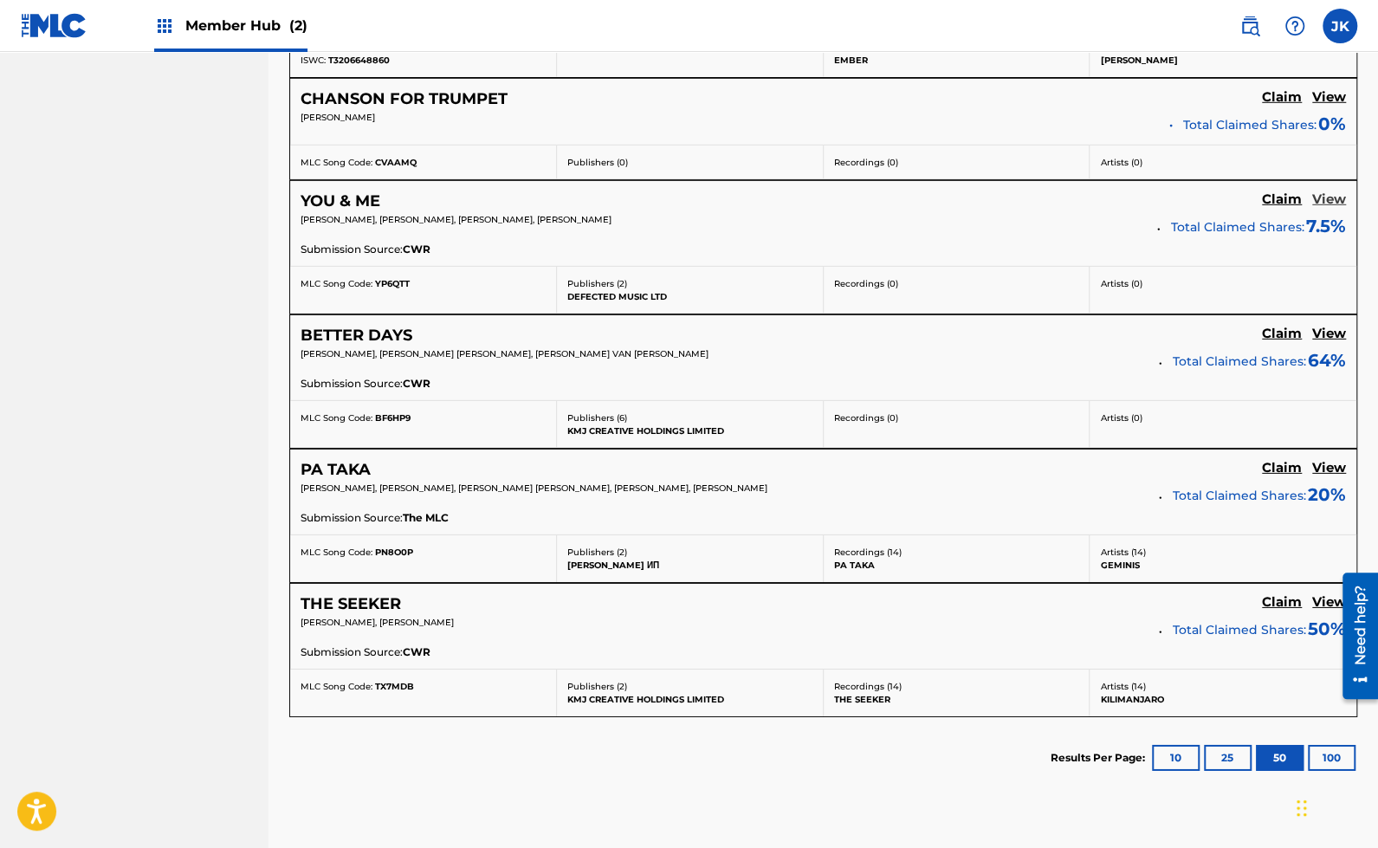
click at [1339, 191] on h5 "View" at bounding box center [1329, 199] width 34 height 16
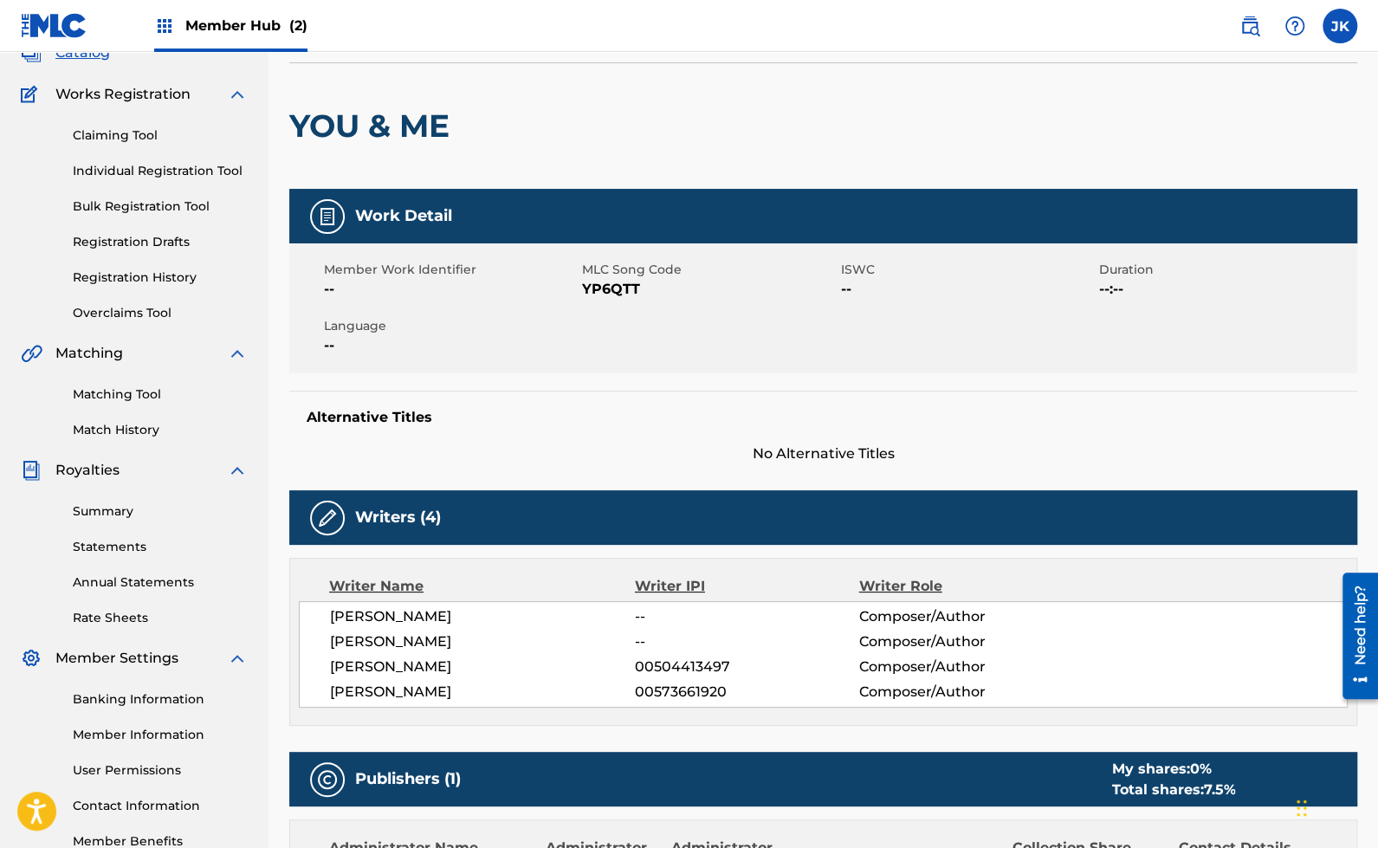
scroll to position [152, 0]
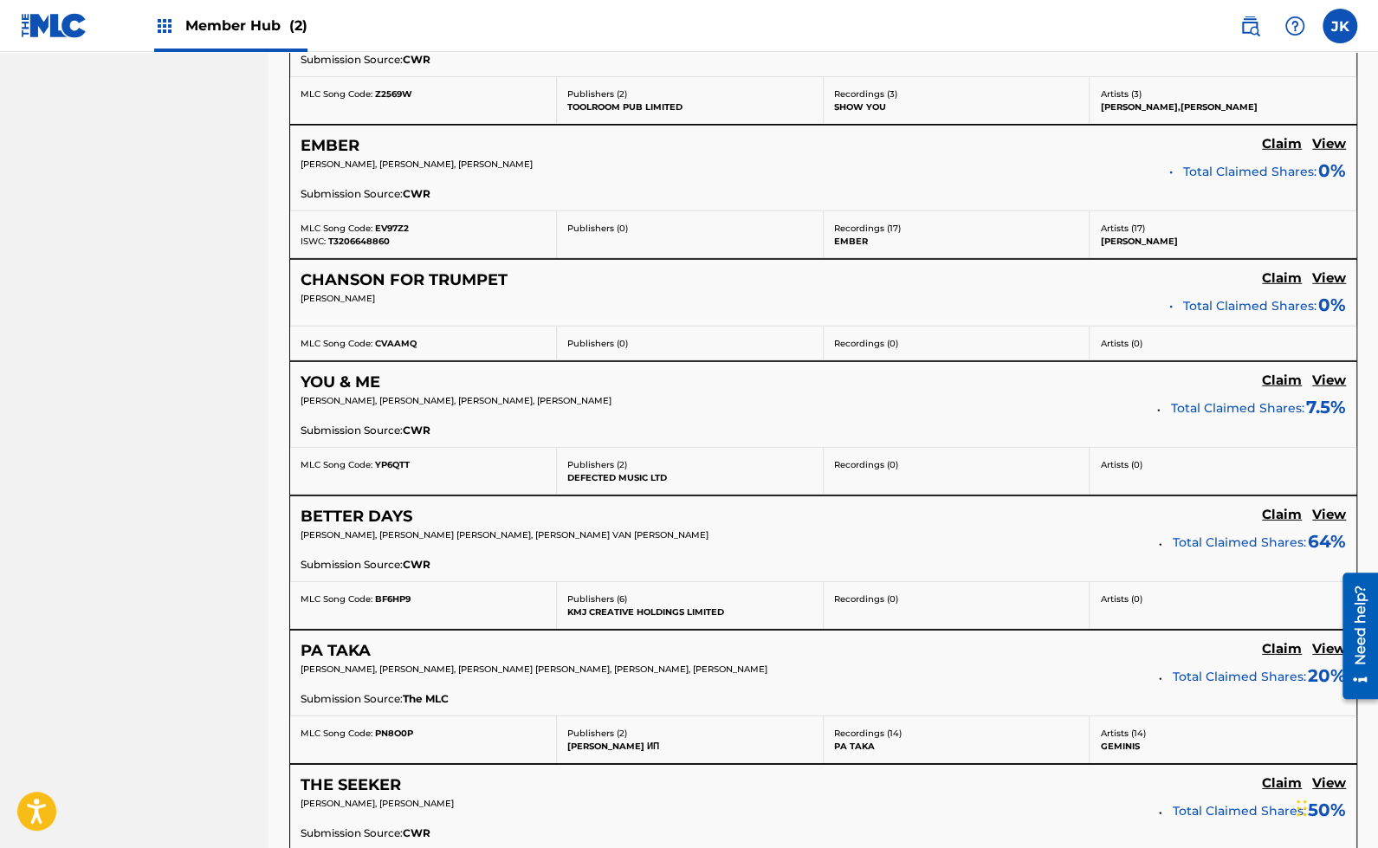
scroll to position [2909, 0]
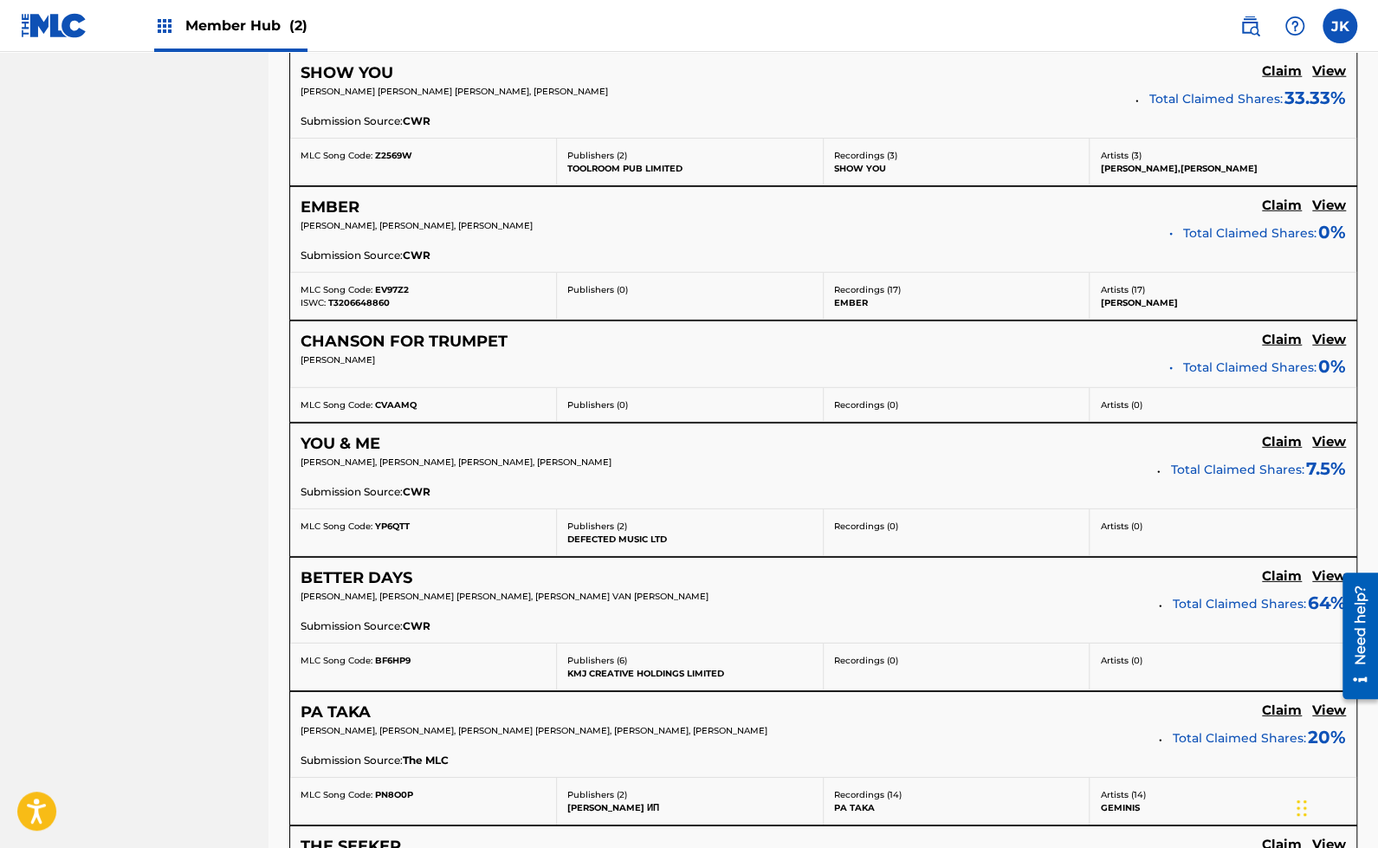
click at [1320, 197] on h5 "View" at bounding box center [1329, 205] width 34 height 16
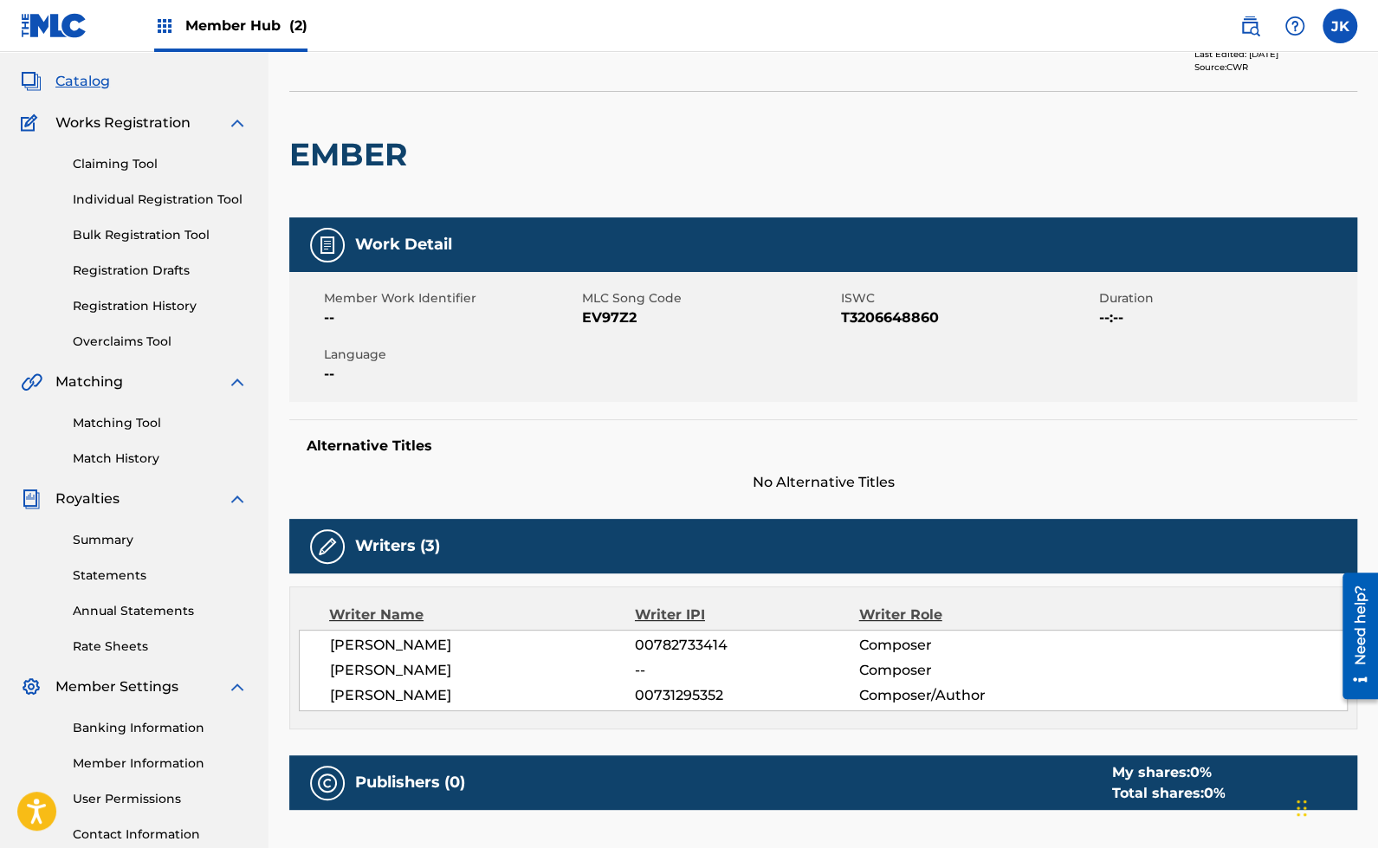
scroll to position [92, 0]
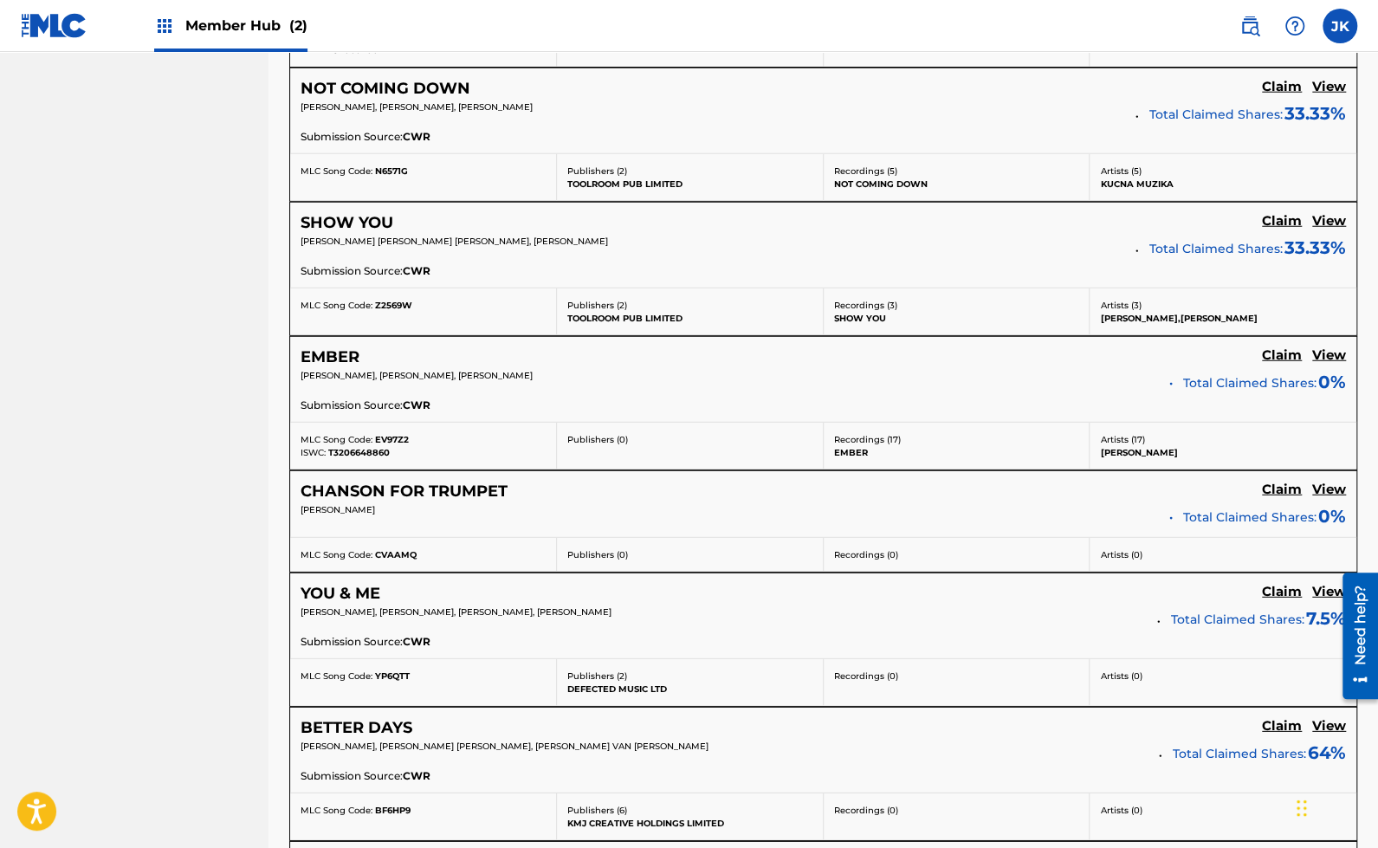
scroll to position [2712, 0]
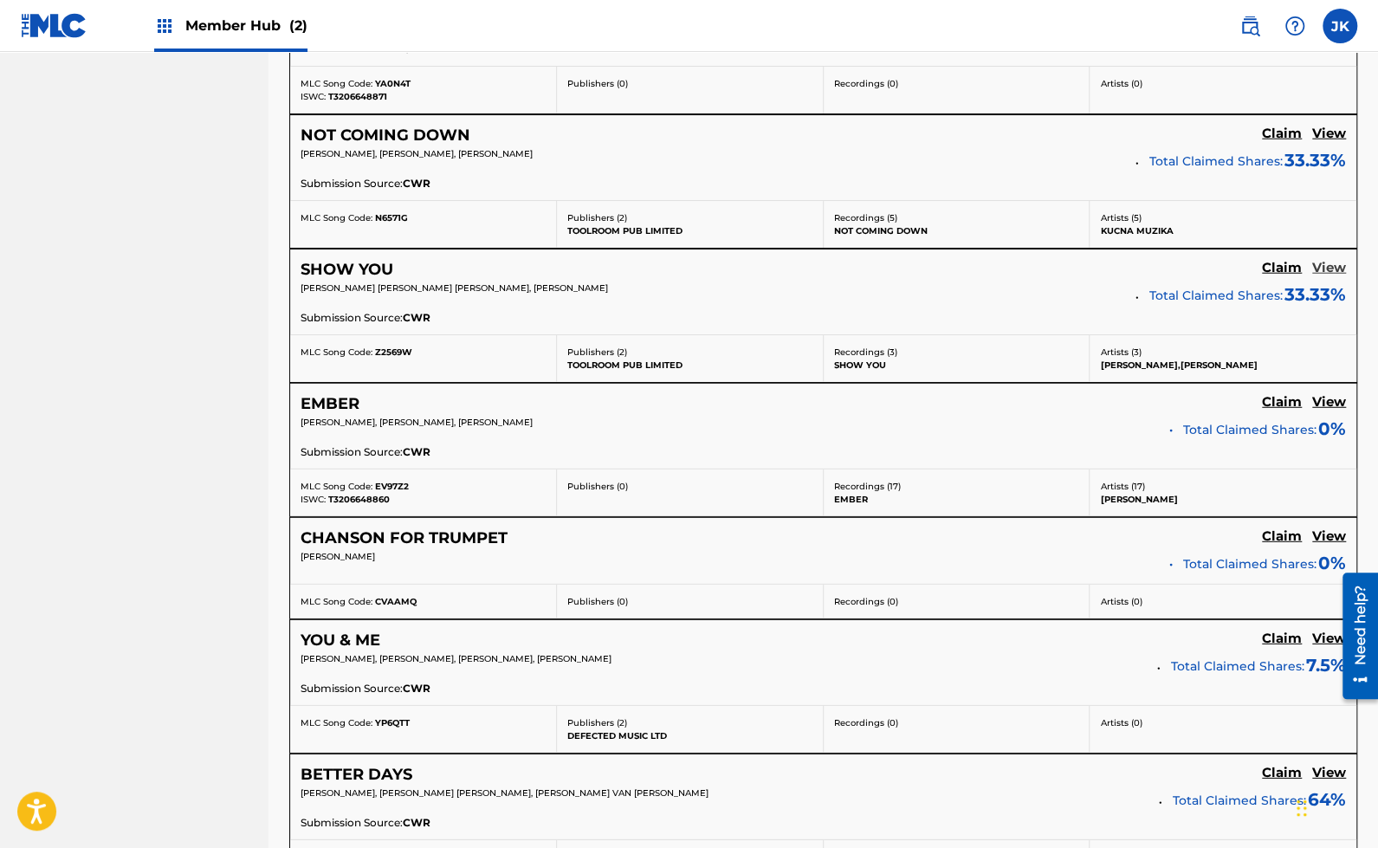
click at [1322, 260] on h5 "View" at bounding box center [1329, 268] width 34 height 16
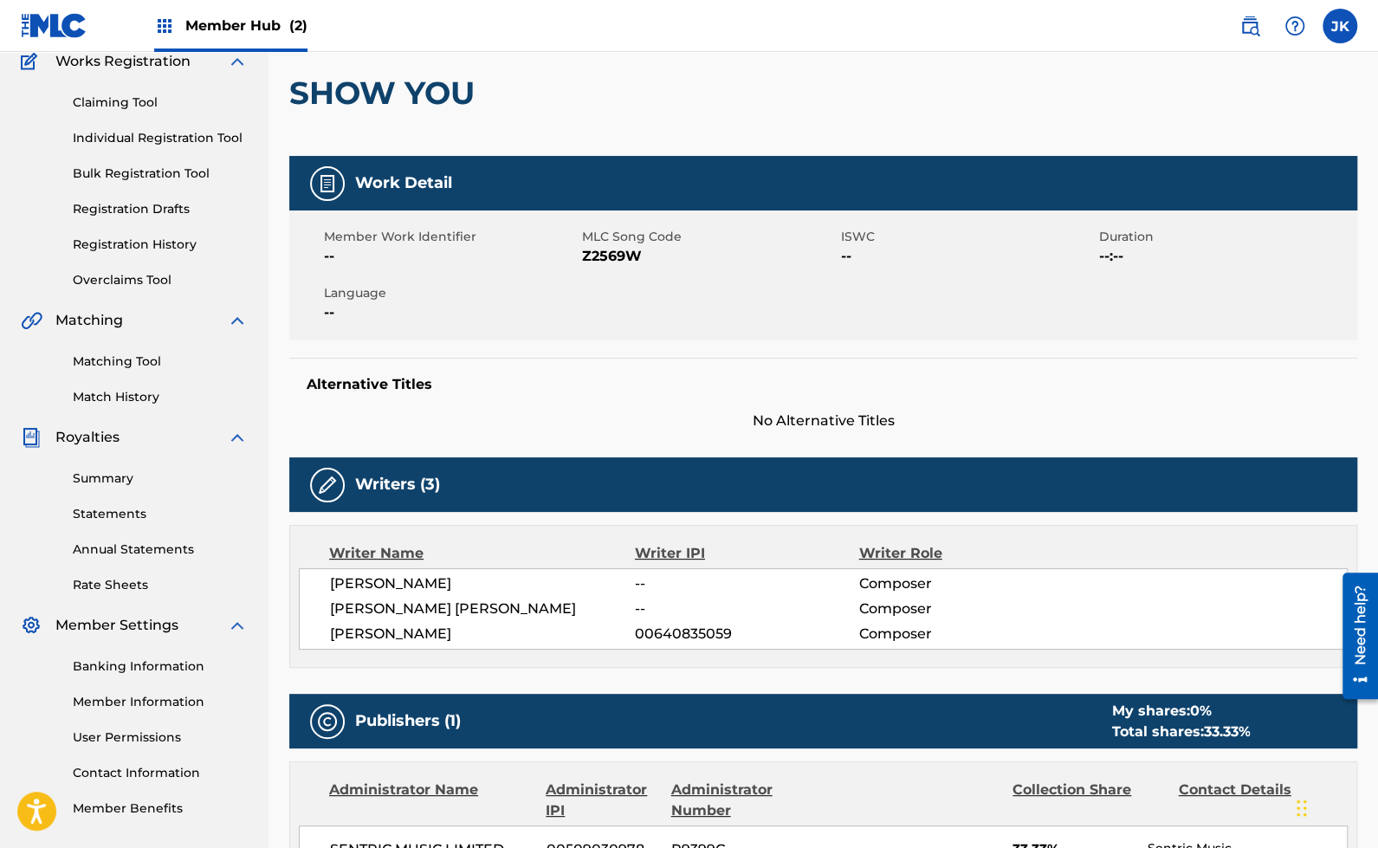
scroll to position [156, 0]
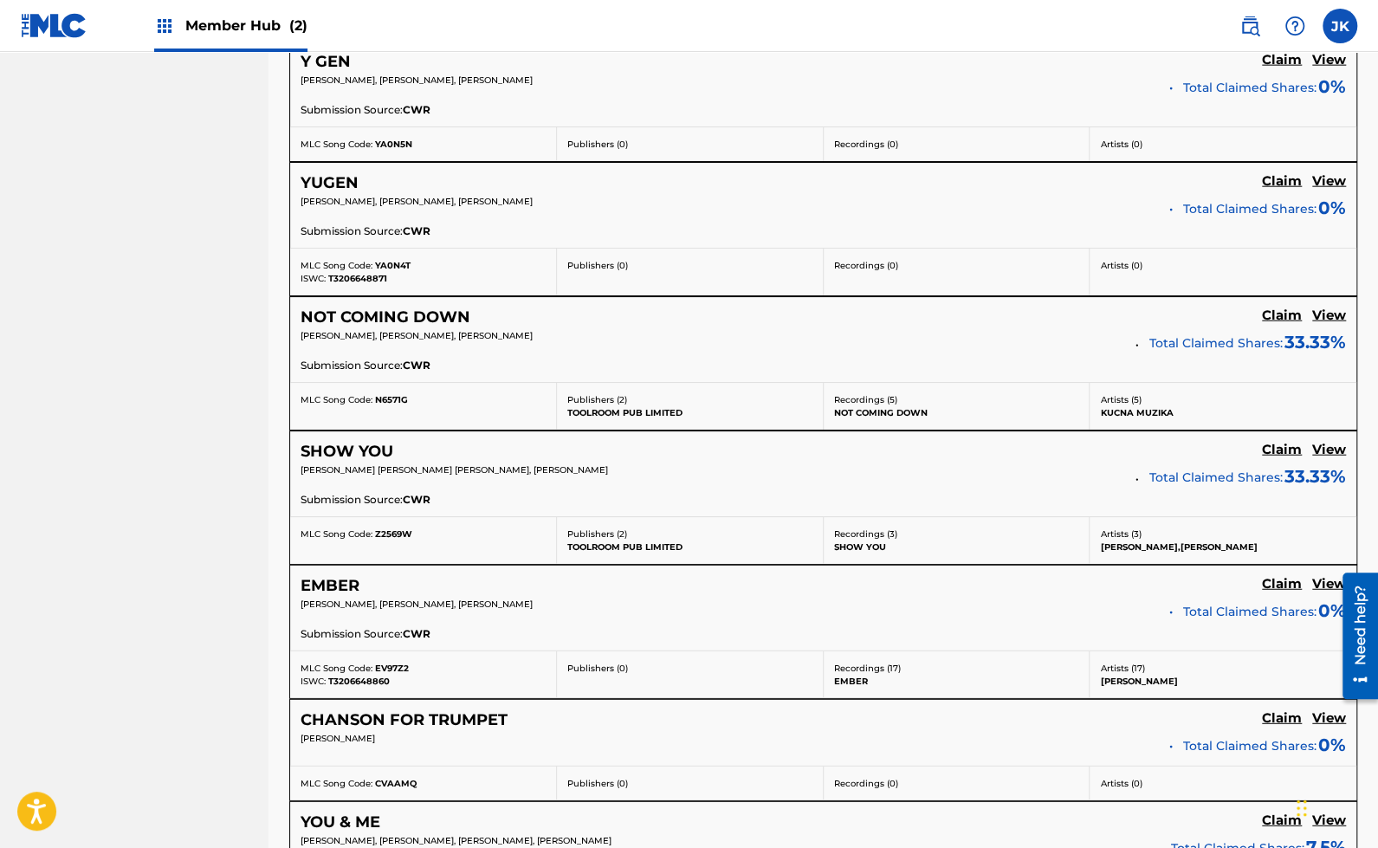
scroll to position [2503, 0]
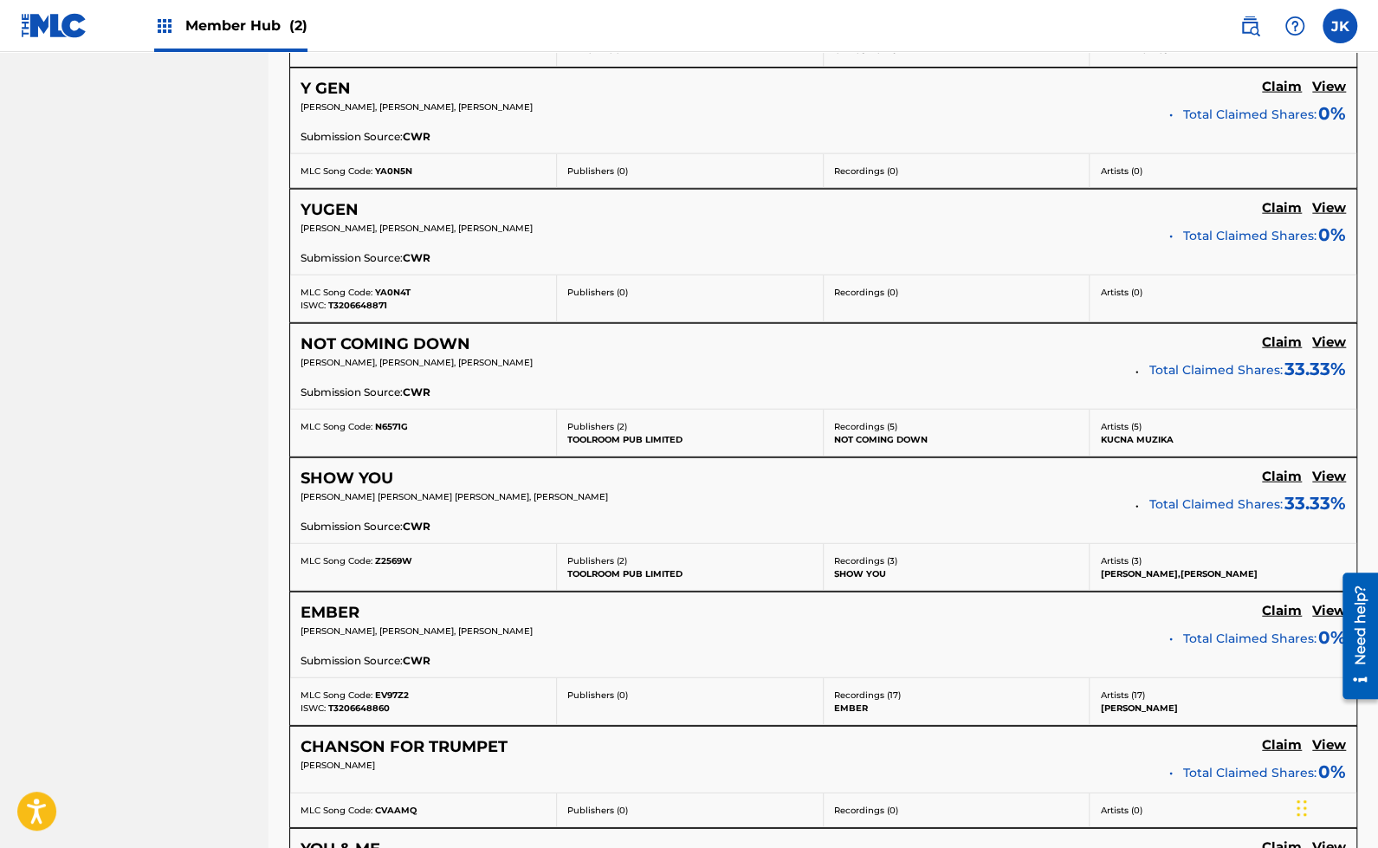
click at [1325, 338] on div "NOT COMING DOWN Claim View" at bounding box center [822, 344] width 1045 height 20
click at [1326, 334] on h5 "View" at bounding box center [1329, 342] width 34 height 16
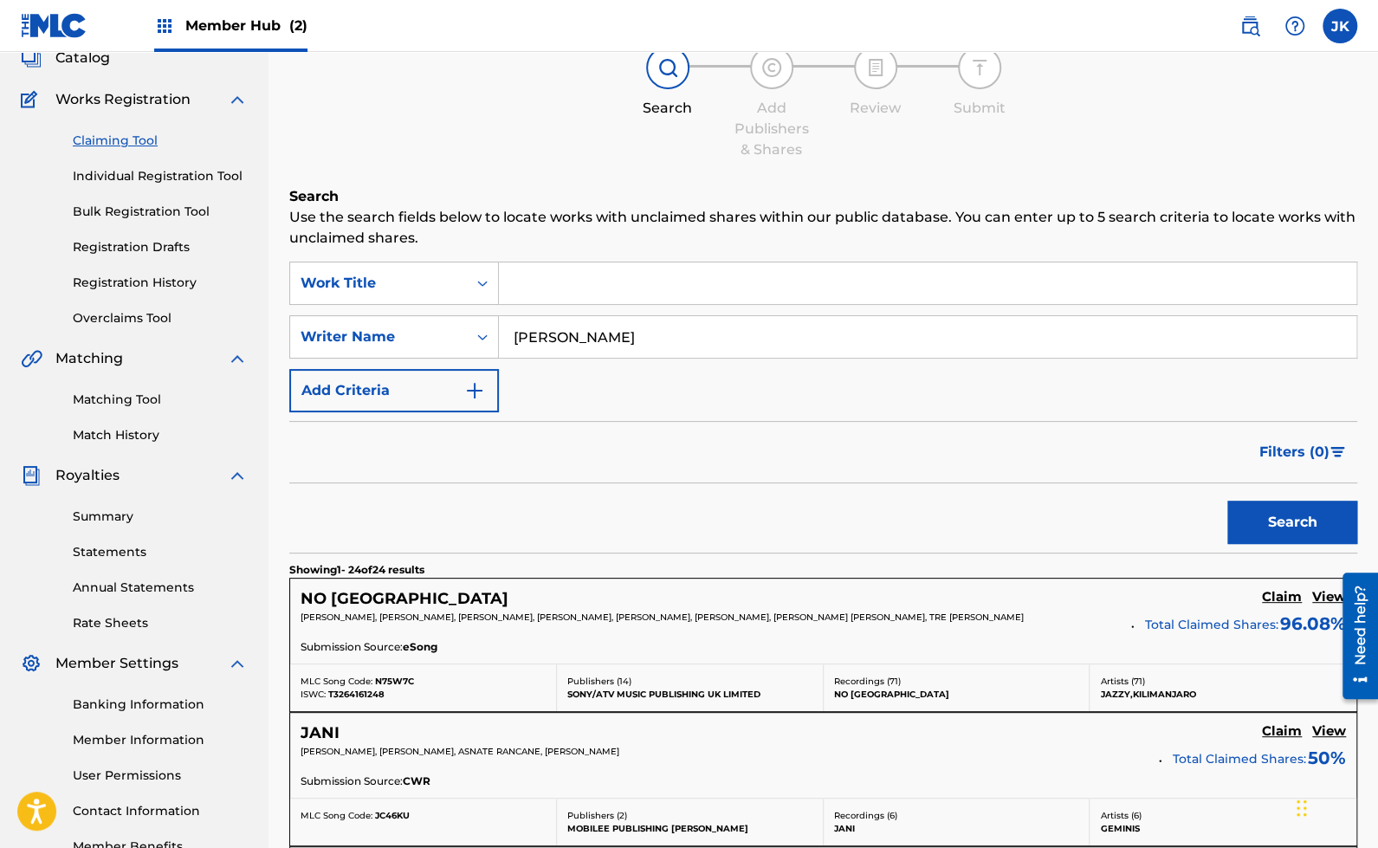
scroll to position [94, 0]
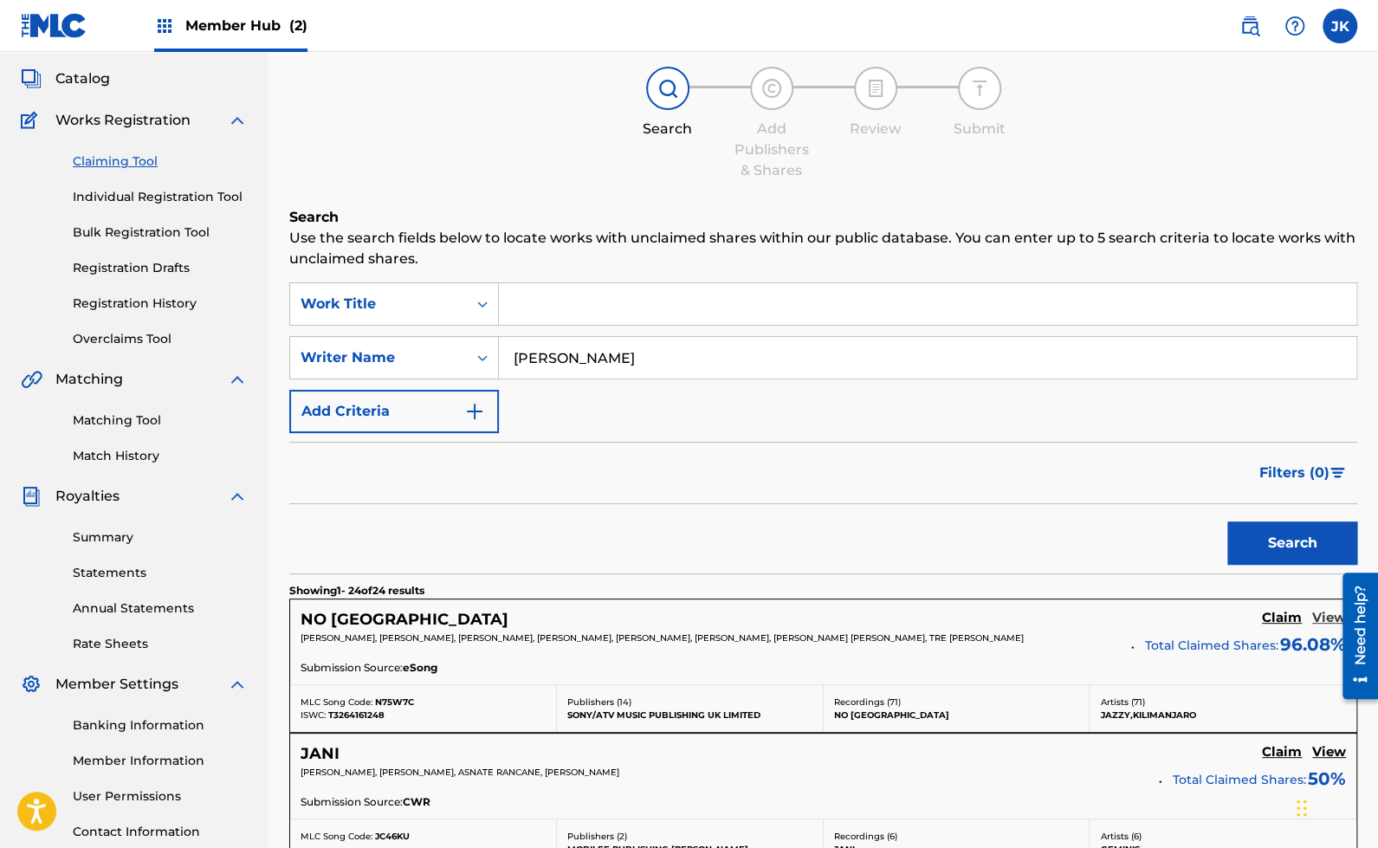
click at [1326, 613] on h5 "View" at bounding box center [1329, 618] width 34 height 16
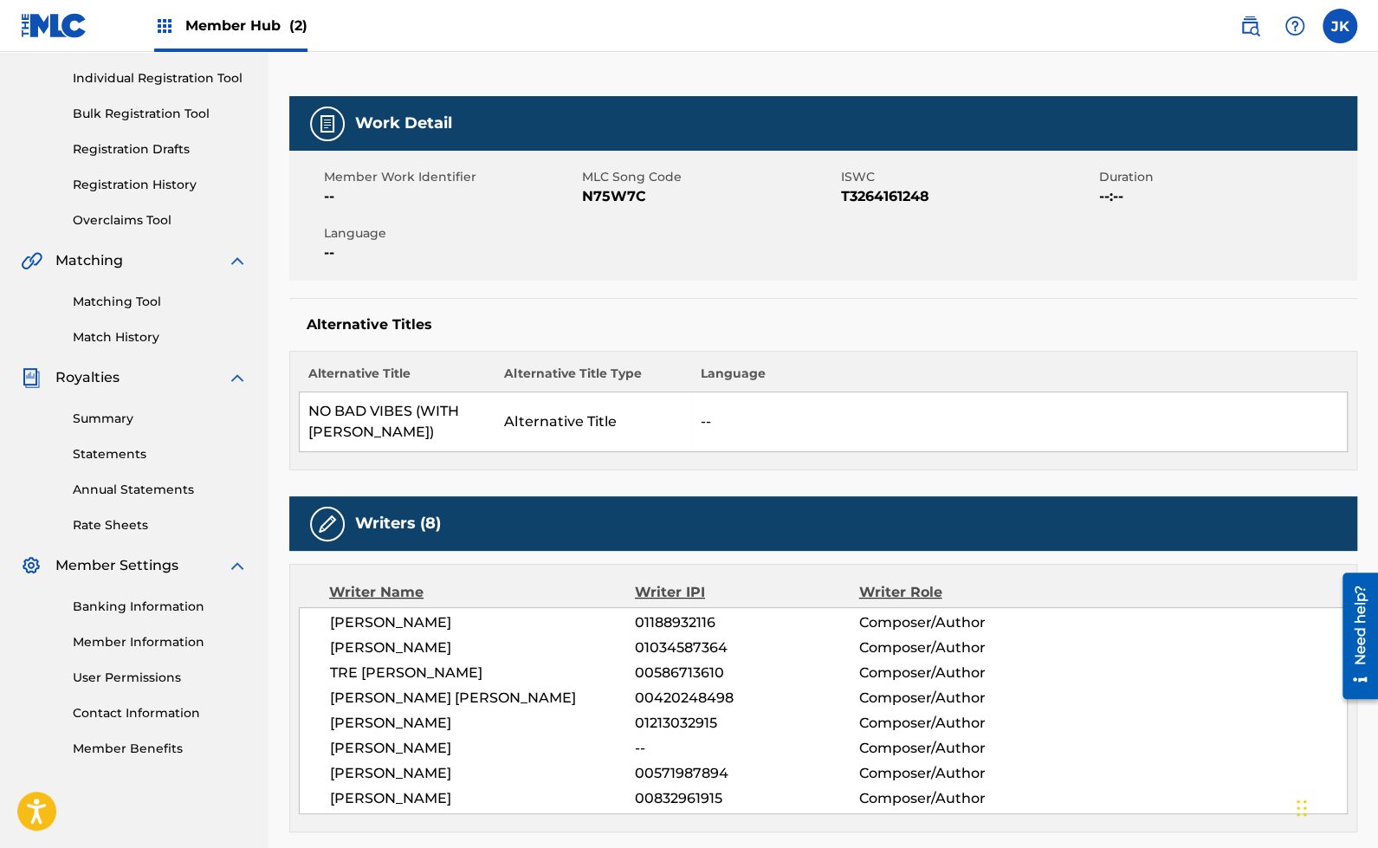
scroll to position [197, 0]
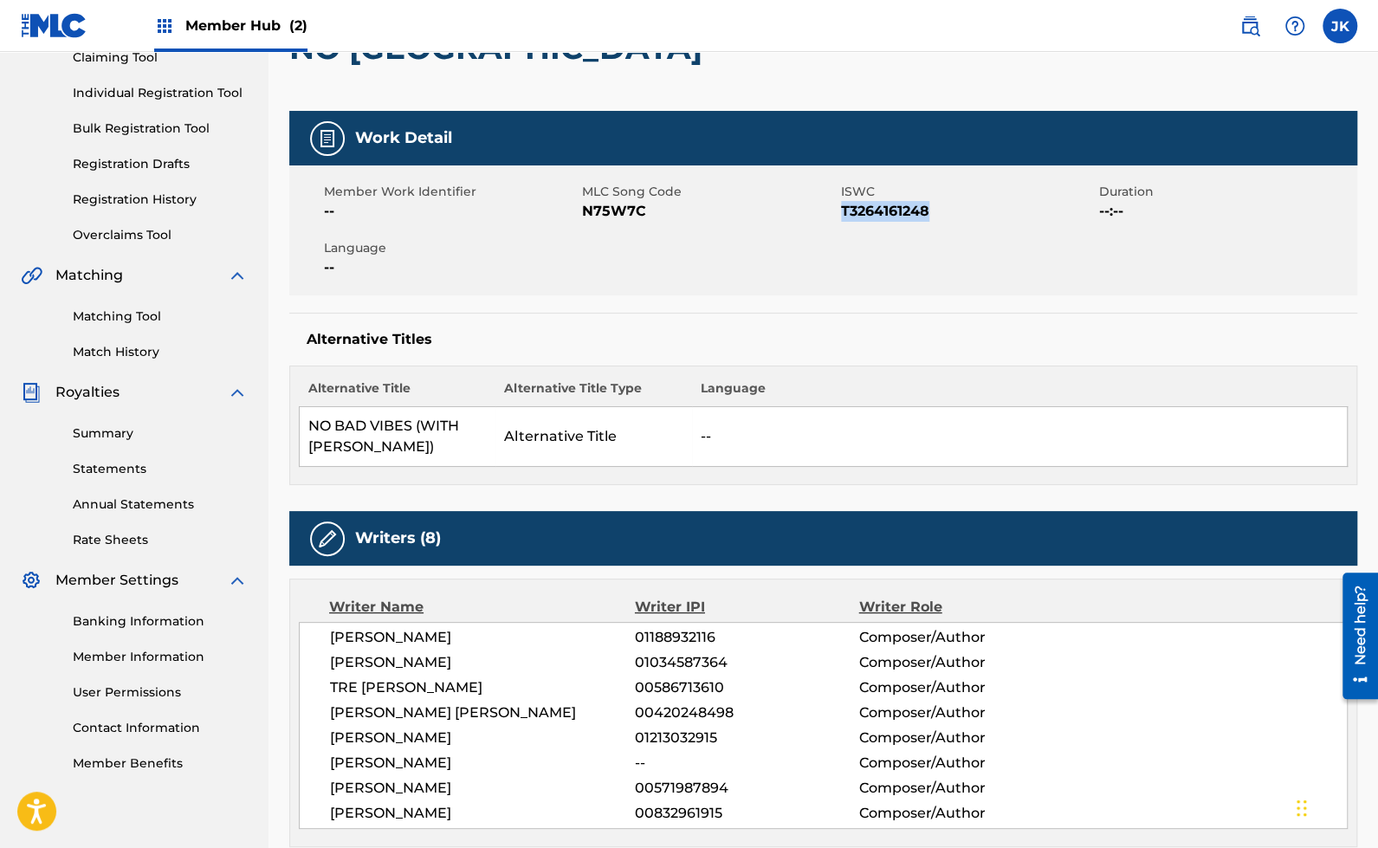
drag, startPoint x: 940, startPoint y: 211, endPoint x: 841, endPoint y: 213, distance: 99.6
click at [841, 213] on span "T3264161248" at bounding box center [968, 211] width 254 height 21
copy span "T3264161248"
click at [2, 342] on div "Summary Catalog Works Registration Claiming Tool Individual Registration Tool B…" at bounding box center [134, 347] width 268 height 891
